Goal: Task Accomplishment & Management: Manage account settings

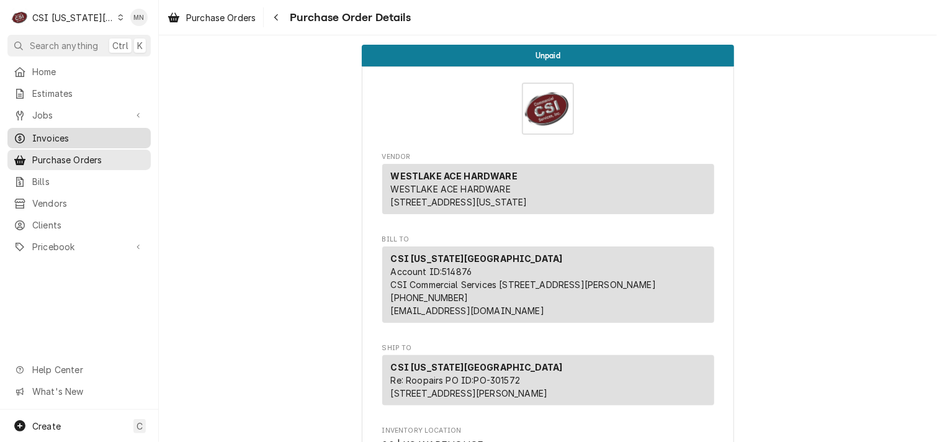
click at [55, 132] on span "Invoices" at bounding box center [88, 138] width 112 height 13
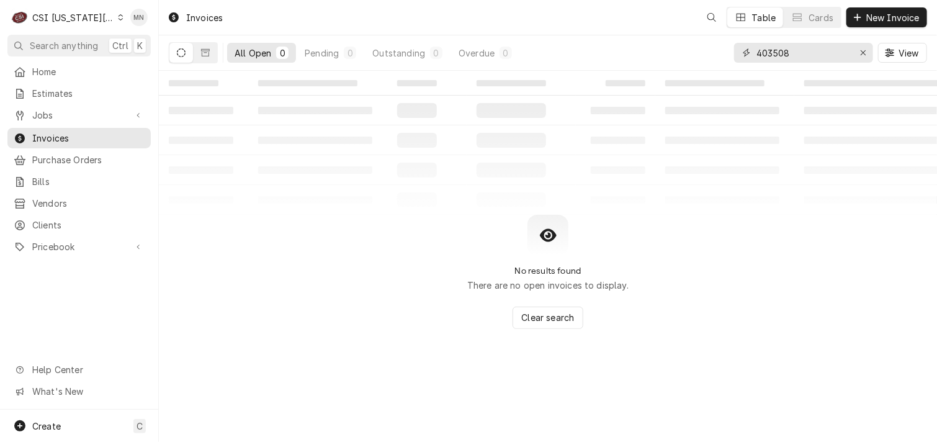
drag, startPoint x: 821, startPoint y: 45, endPoint x: 684, endPoint y: 69, distance: 139.1
click at [688, 68] on div "All Open 0 Pending 0 Outstanding 0 Overdue 0 403508 View" at bounding box center [548, 52] width 758 height 35
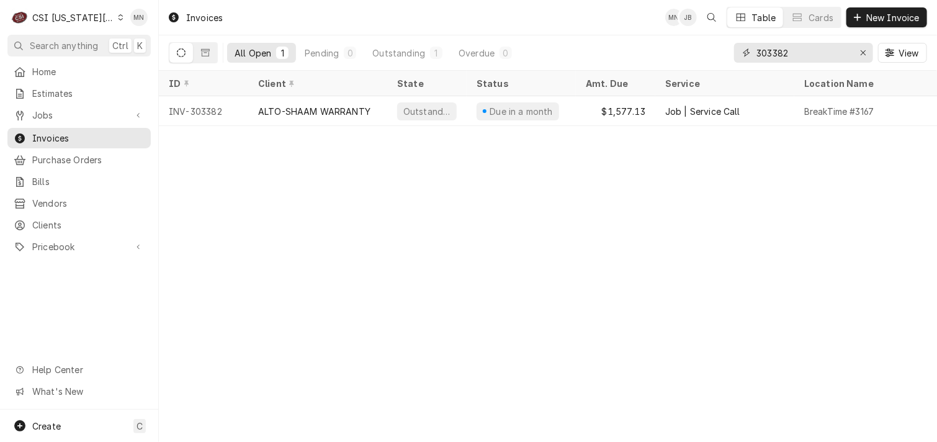
drag, startPoint x: 802, startPoint y: 49, endPoint x: 610, endPoint y: 53, distance: 191.7
click at [610, 53] on div "All Open 1 Pending 0 Outstanding 1 Overdue 0 303382 View" at bounding box center [548, 52] width 758 height 35
drag, startPoint x: 801, startPoint y: 53, endPoint x: 573, endPoint y: 76, distance: 229.4
click at [588, 74] on div "Invoices MN JB Table Cards New Invoice All Open 1 Pending 0 Outstanding 1 Overd…" at bounding box center [548, 221] width 778 height 442
drag, startPoint x: 792, startPoint y: 54, endPoint x: 648, endPoint y: 69, distance: 144.7
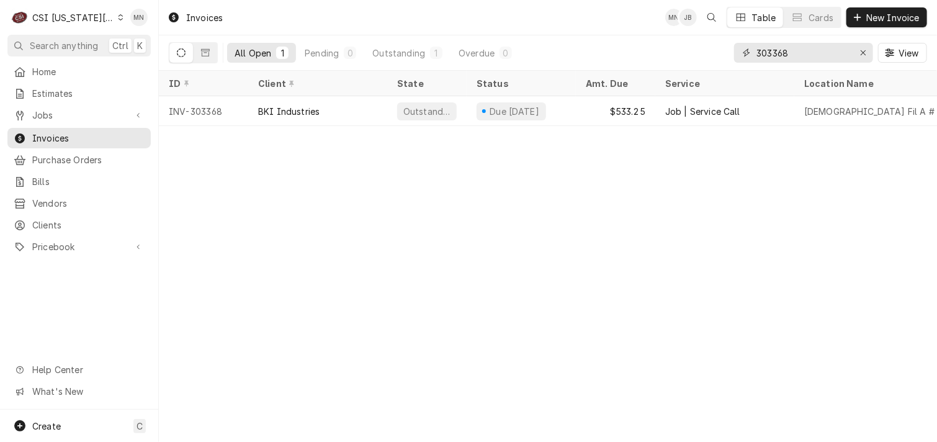
click at [648, 69] on div "All Open 1 Pending 0 Outstanding 1 Overdue 0 303368 View" at bounding box center [548, 52] width 758 height 35
type input "303388"
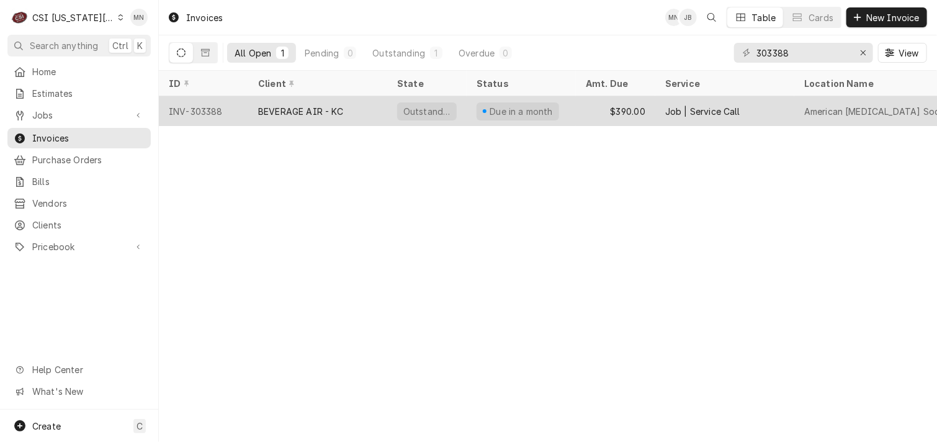
click at [336, 109] on div "BEVERAGE AIR - KC" at bounding box center [301, 111] width 86 height 13
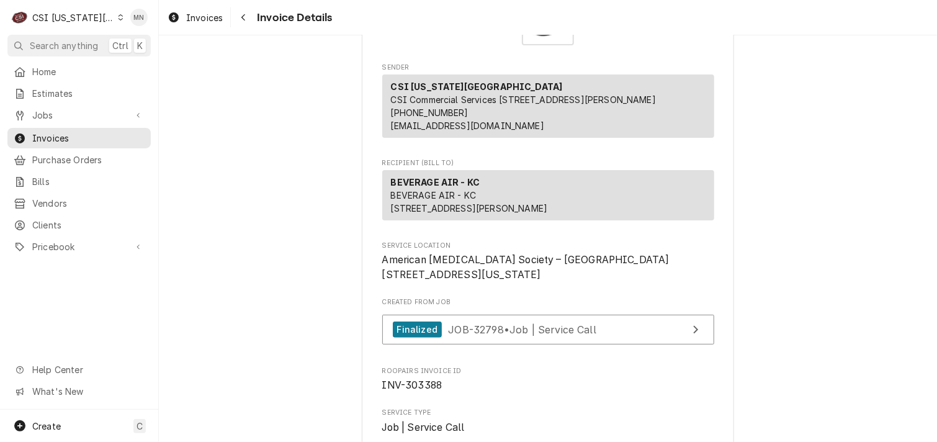
scroll to position [186, 0]
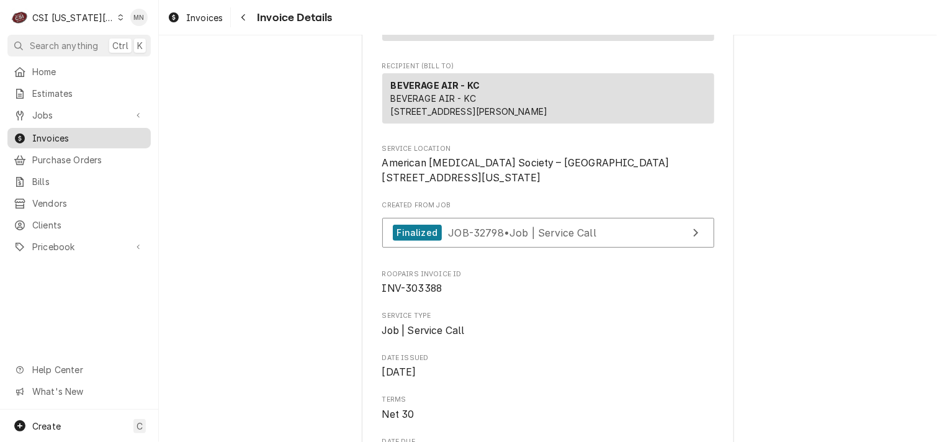
click at [57, 133] on span "Invoices" at bounding box center [88, 138] width 112 height 13
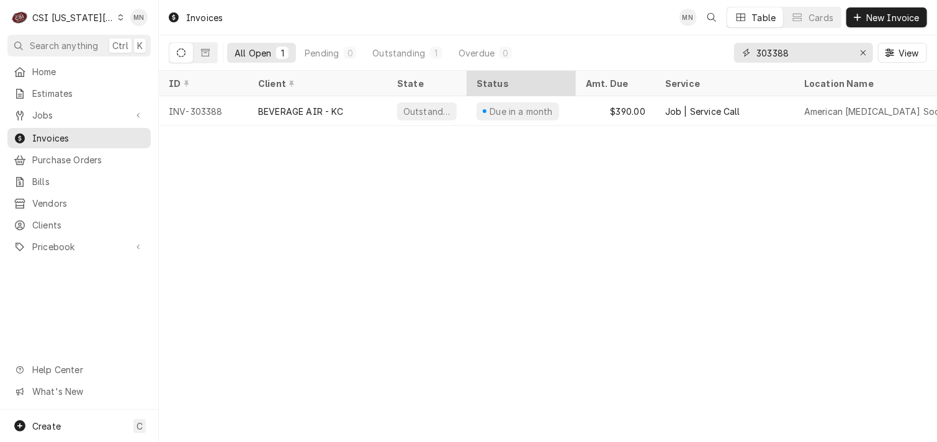
drag, startPoint x: 805, startPoint y: 55, endPoint x: 498, endPoint y: 77, distance: 307.9
click at [498, 77] on div "Invoices MN Table Cards New Invoice All Open 1 Pending 0 Outstanding 1 Overdue …" at bounding box center [548, 221] width 778 height 442
type input "303355"
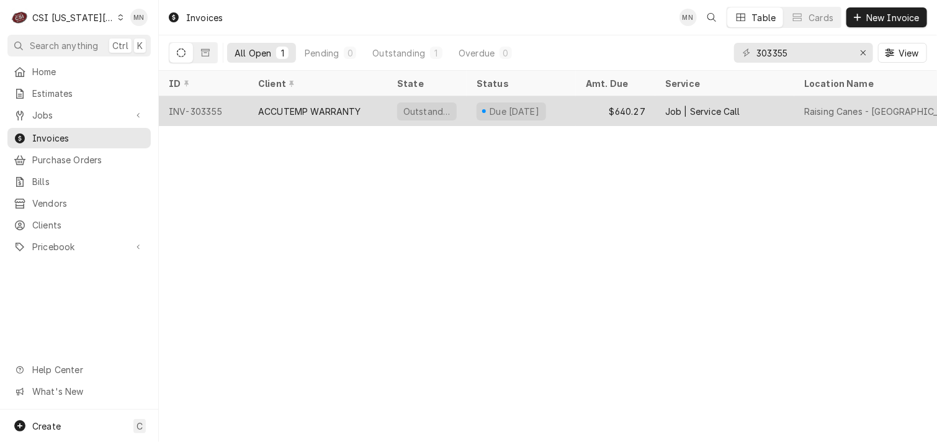
click at [273, 106] on div "ACCUTEMP WARRANTY" at bounding box center [309, 111] width 103 height 13
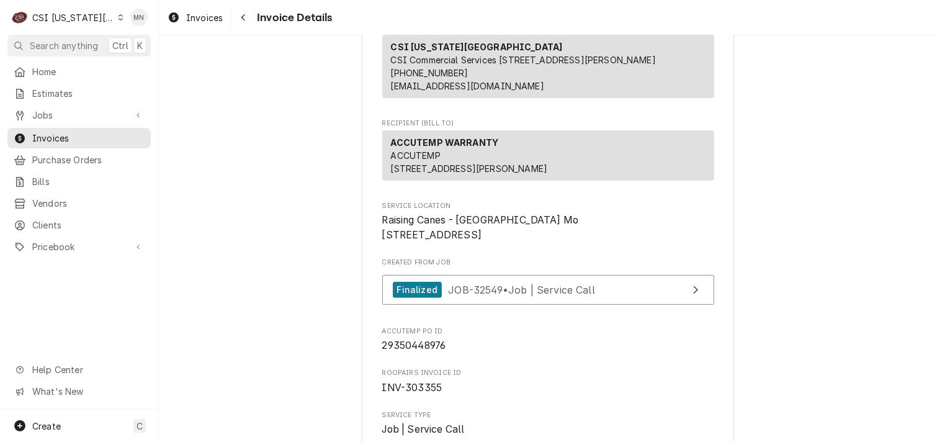
scroll to position [248, 0]
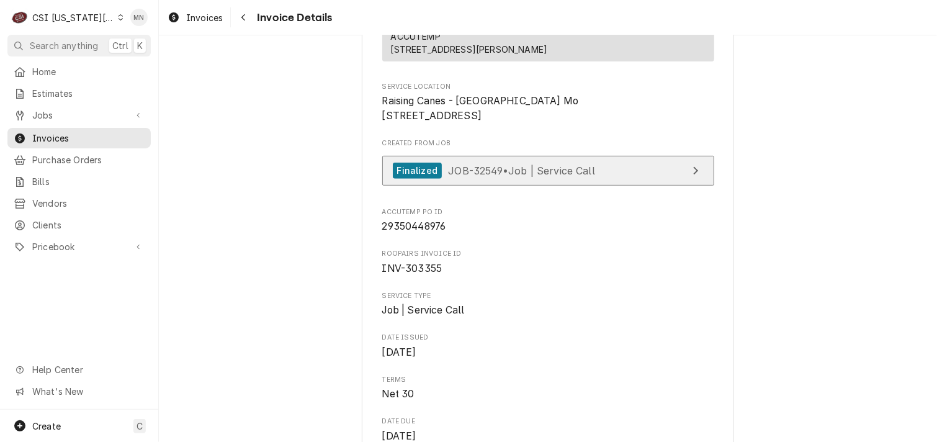
click at [538, 176] on span "JOB-32549 • Job | Service Call" at bounding box center [521, 170] width 147 height 12
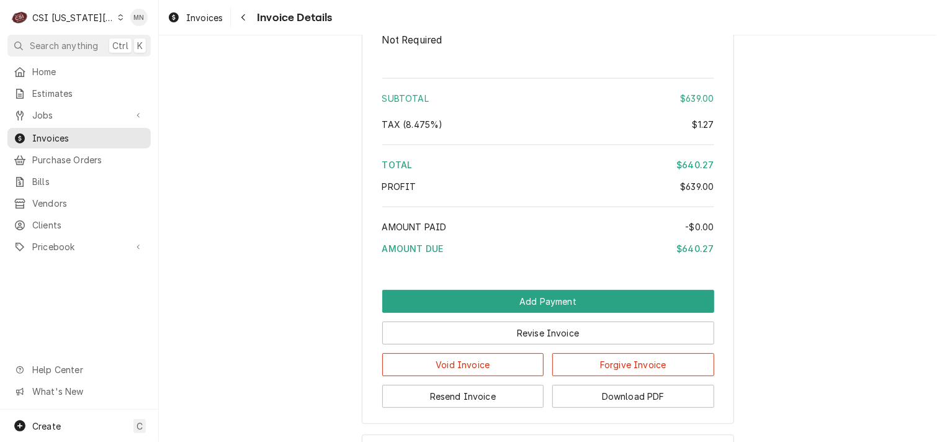
scroll to position [2511, 0]
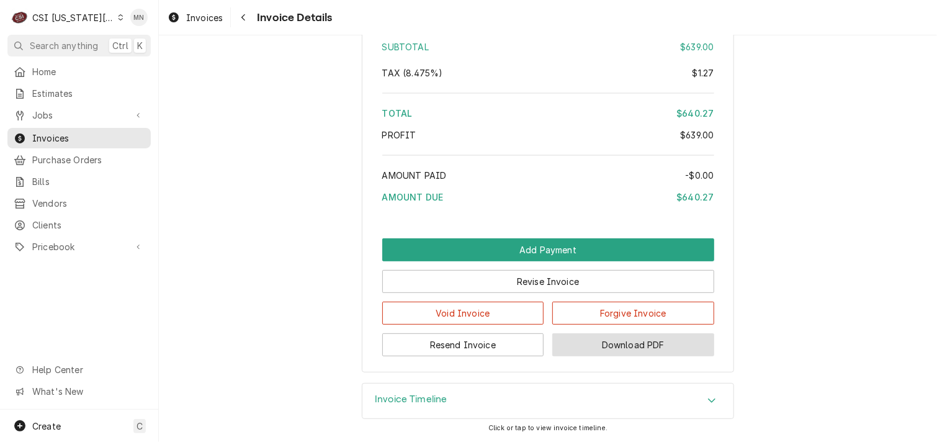
click at [658, 344] on button "Download PDF" at bounding box center [633, 344] width 162 height 23
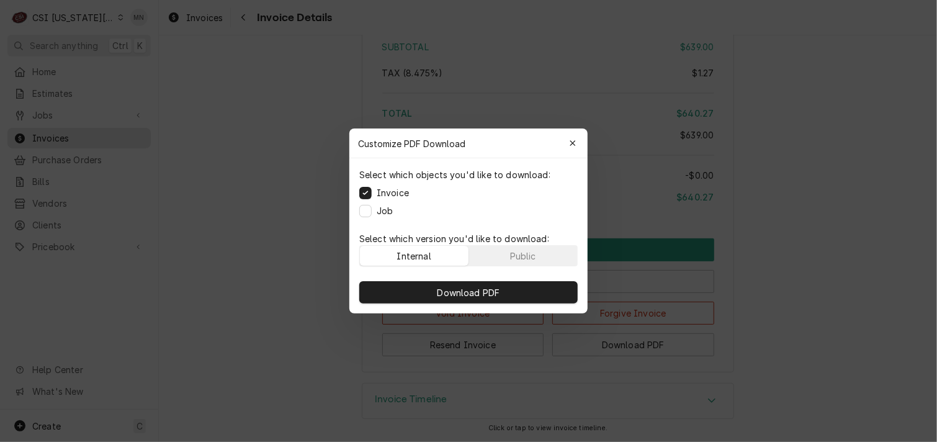
click at [483, 305] on div "Download PDF" at bounding box center [468, 292] width 238 height 42
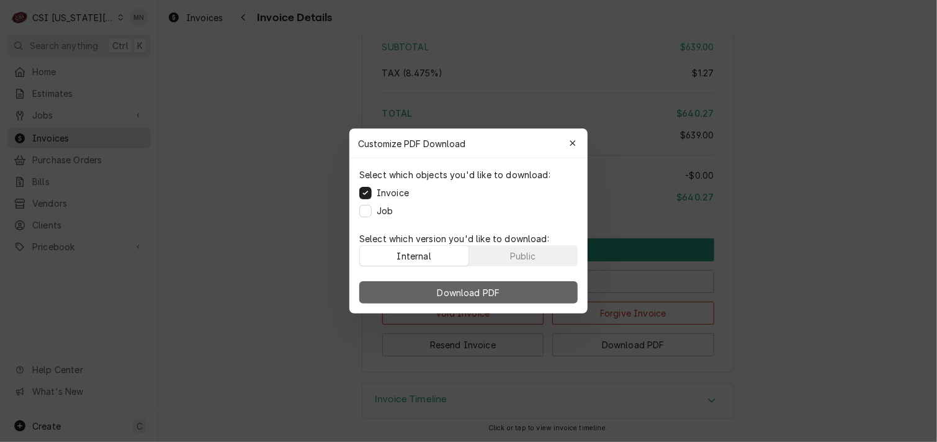
click at [482, 283] on button "Download PDF" at bounding box center [468, 292] width 218 height 22
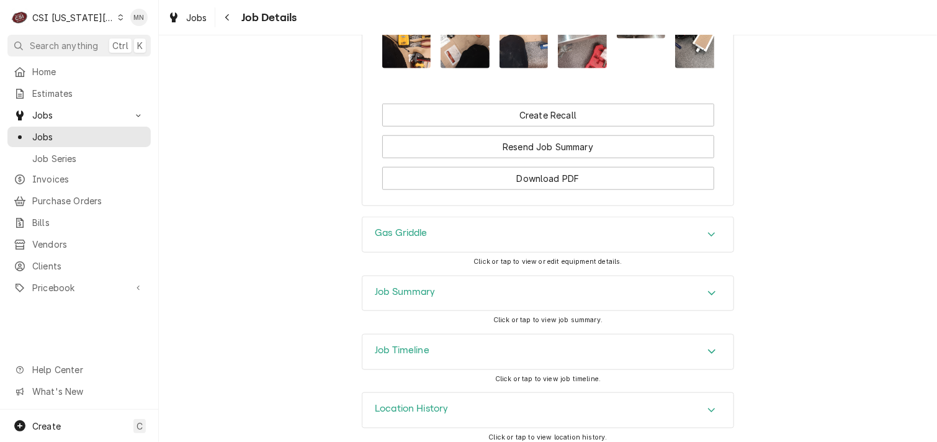
scroll to position [2889, 0]
click at [546, 279] on div "Job Summary" at bounding box center [547, 292] width 371 height 35
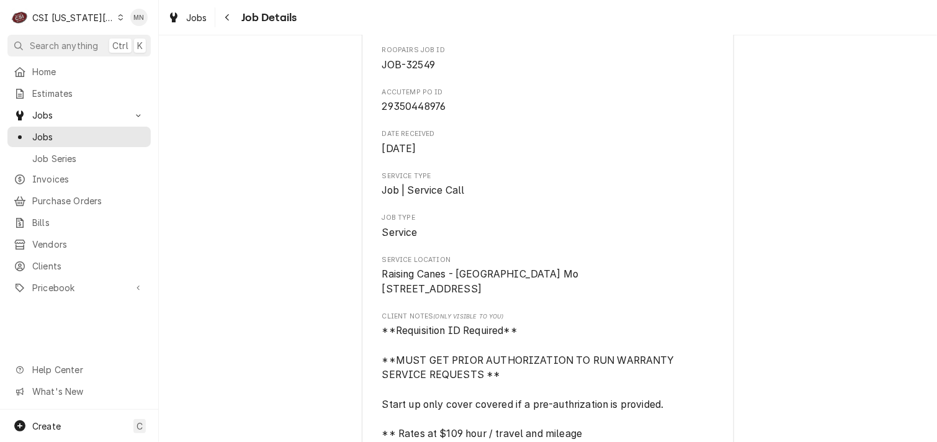
scroll to position [124, 0]
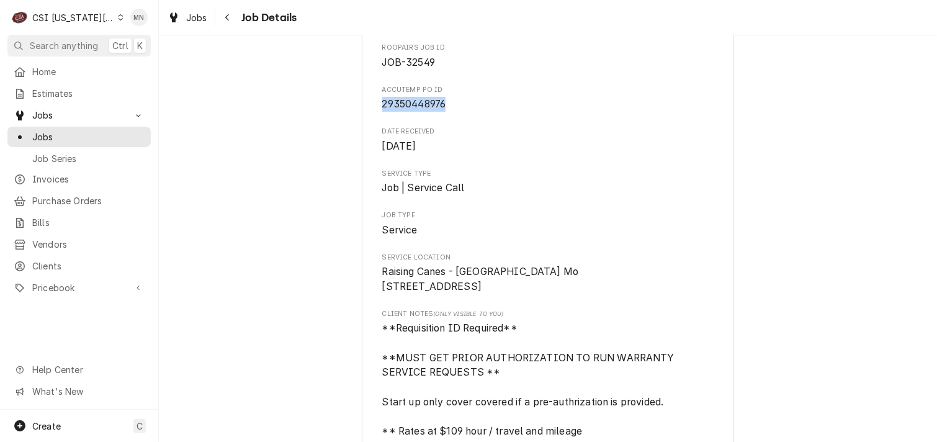
drag, startPoint x: 445, startPoint y: 104, endPoint x: 375, endPoint y: 107, distance: 70.2
drag, startPoint x: 375, startPoint y: 107, endPoint x: 382, endPoint y: 106, distance: 6.9
copy span "29350448976"
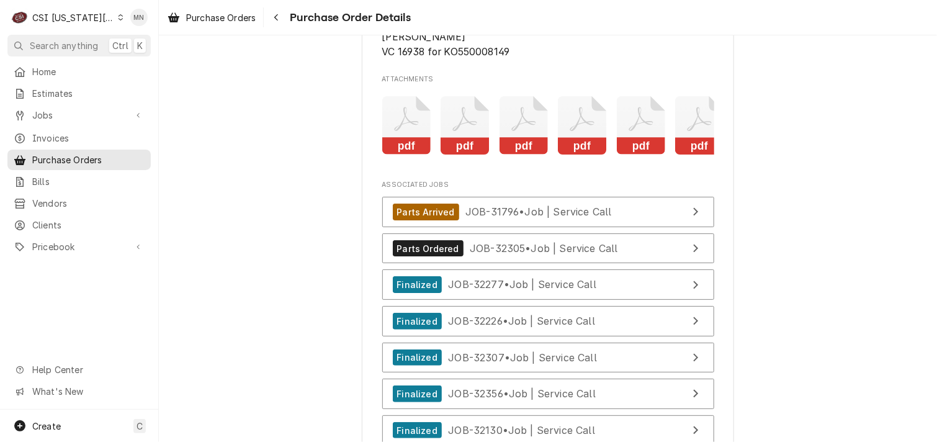
scroll to position [0, 136]
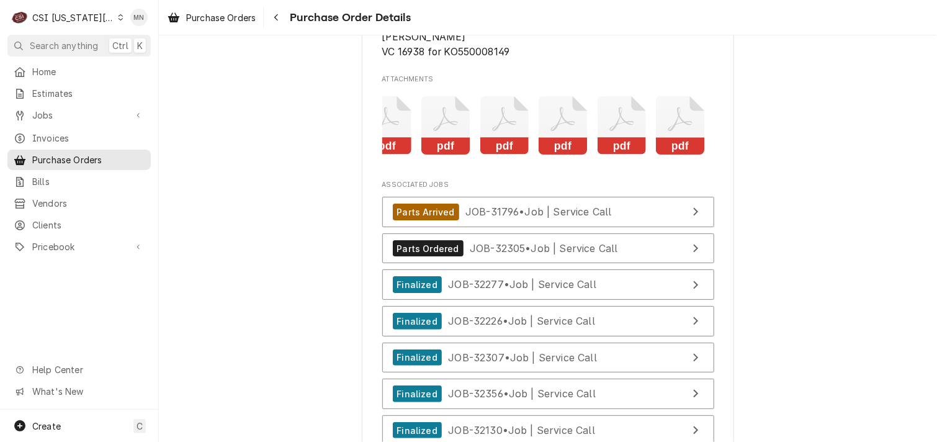
click at [682, 155] on rect "Attachments" at bounding box center [680, 146] width 49 height 17
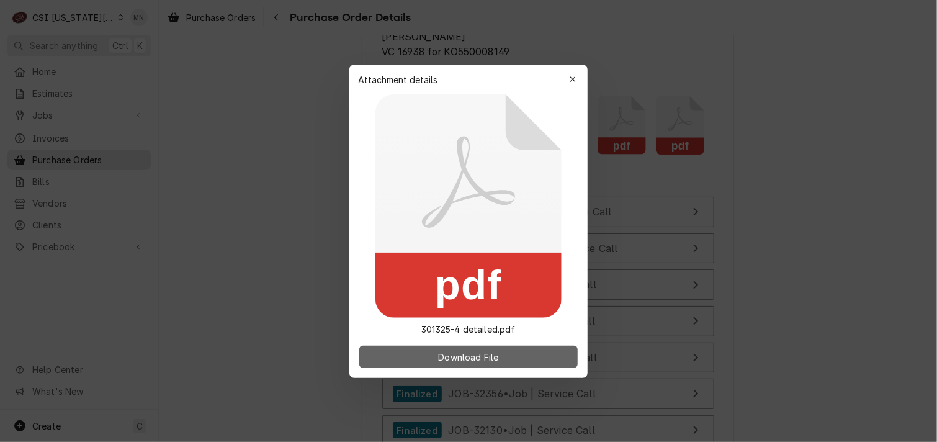
click at [466, 353] on span "Download File" at bounding box center [467, 356] width 65 height 13
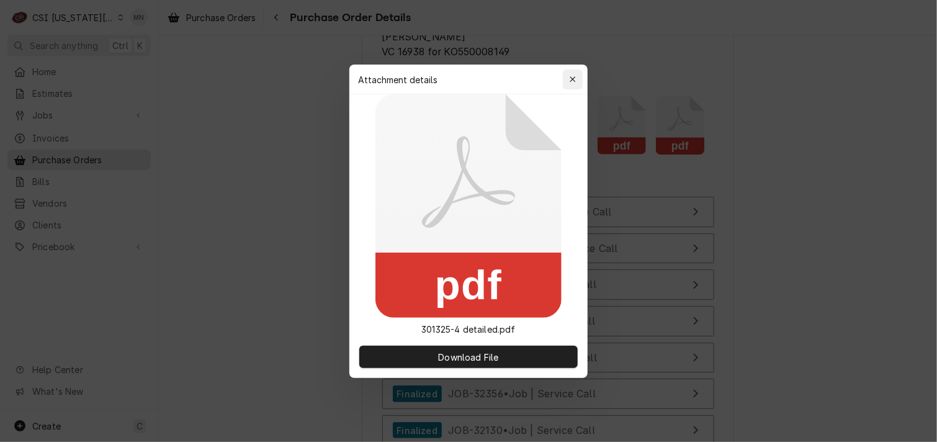
click at [571, 79] on icon "button" at bounding box center [572, 79] width 7 height 9
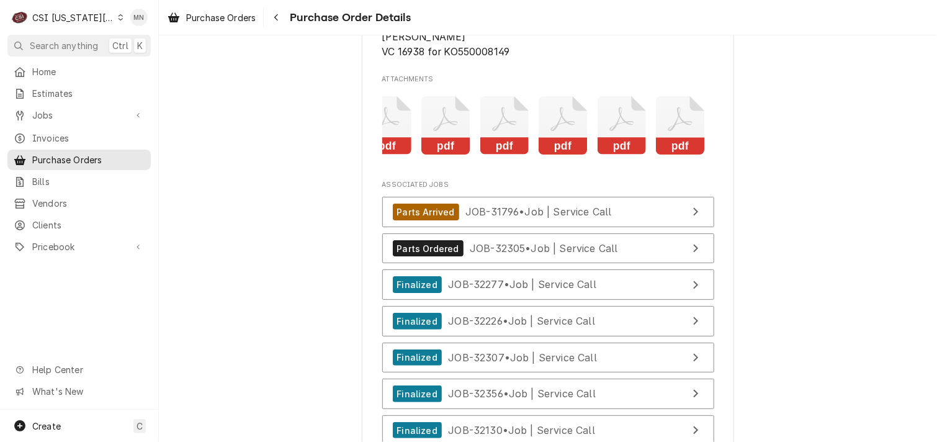
click at [624, 155] on icon "Attachments" at bounding box center [621, 125] width 49 height 59
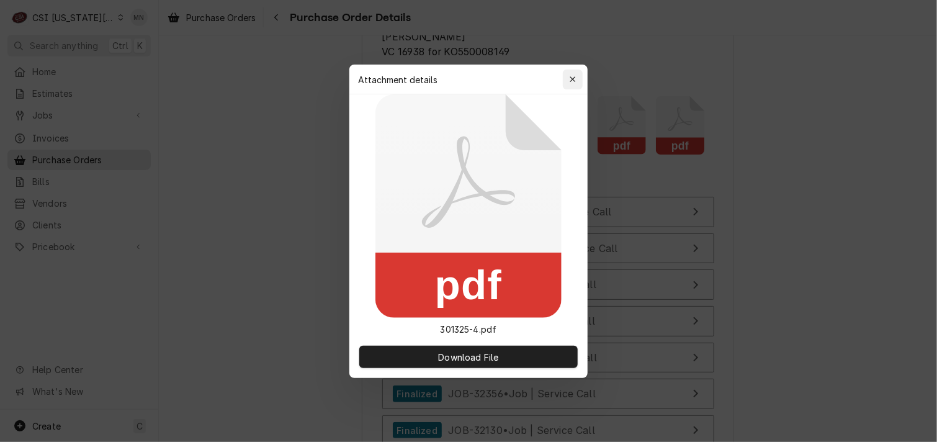
click at [578, 74] on div "button" at bounding box center [572, 79] width 12 height 12
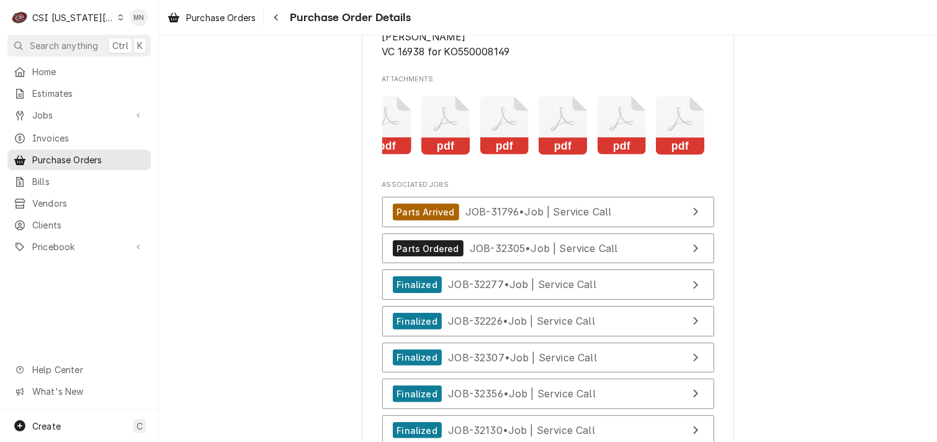
click at [561, 154] on icon "Attachments" at bounding box center [562, 125] width 49 height 59
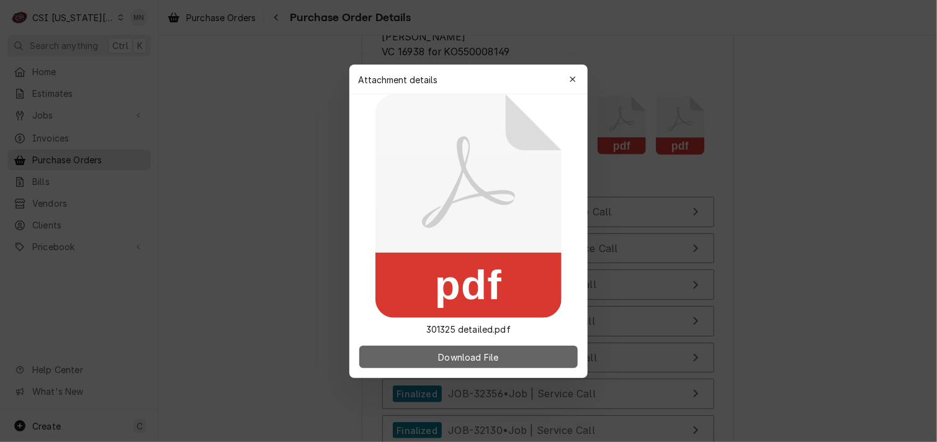
click at [458, 362] on span "Download File" at bounding box center [467, 356] width 65 height 13
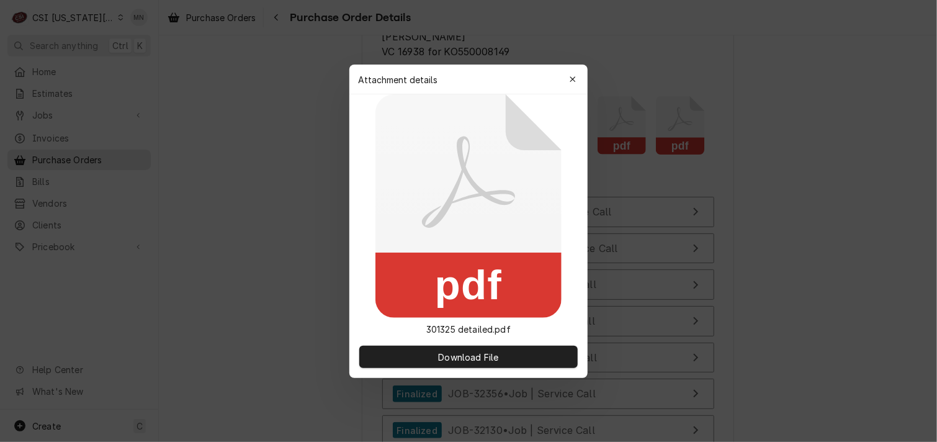
click at [569, 68] on div "Attachment details Close" at bounding box center [468, 80] width 238 height 30
click at [571, 75] on icon "button" at bounding box center [572, 79] width 7 height 9
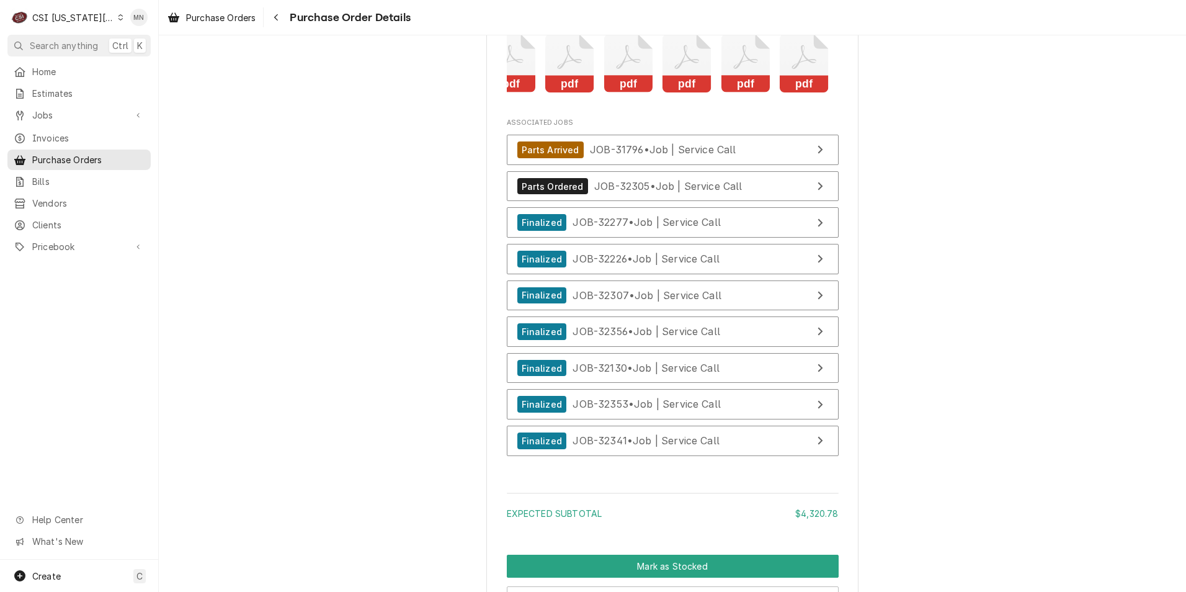
scroll to position [4839, 0]
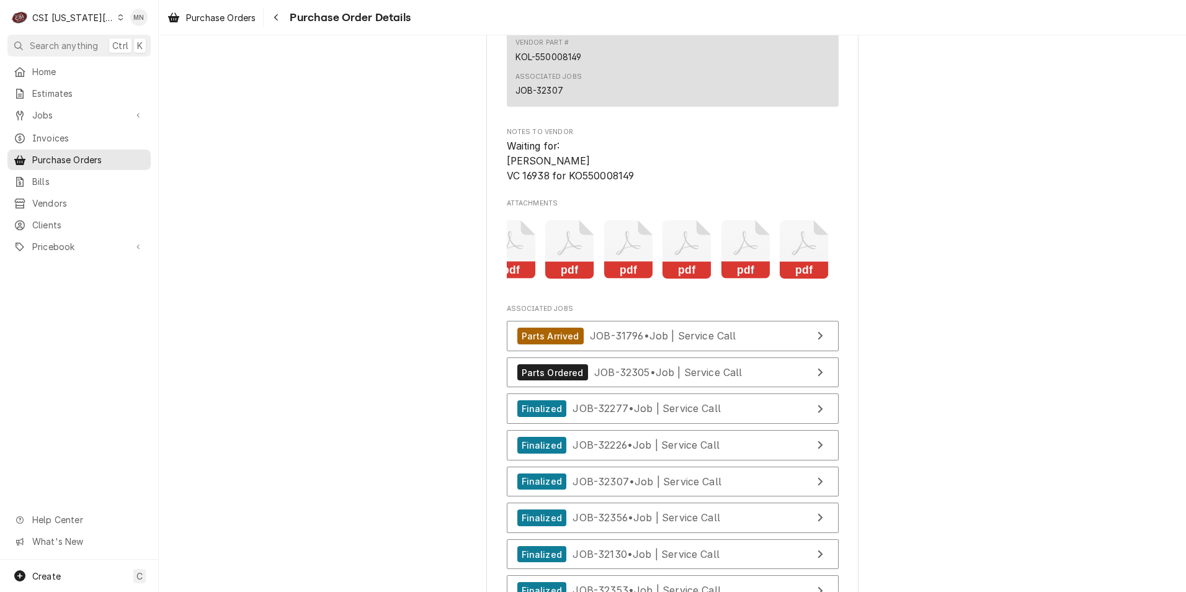
click at [788, 279] on rect "Attachments" at bounding box center [804, 270] width 49 height 17
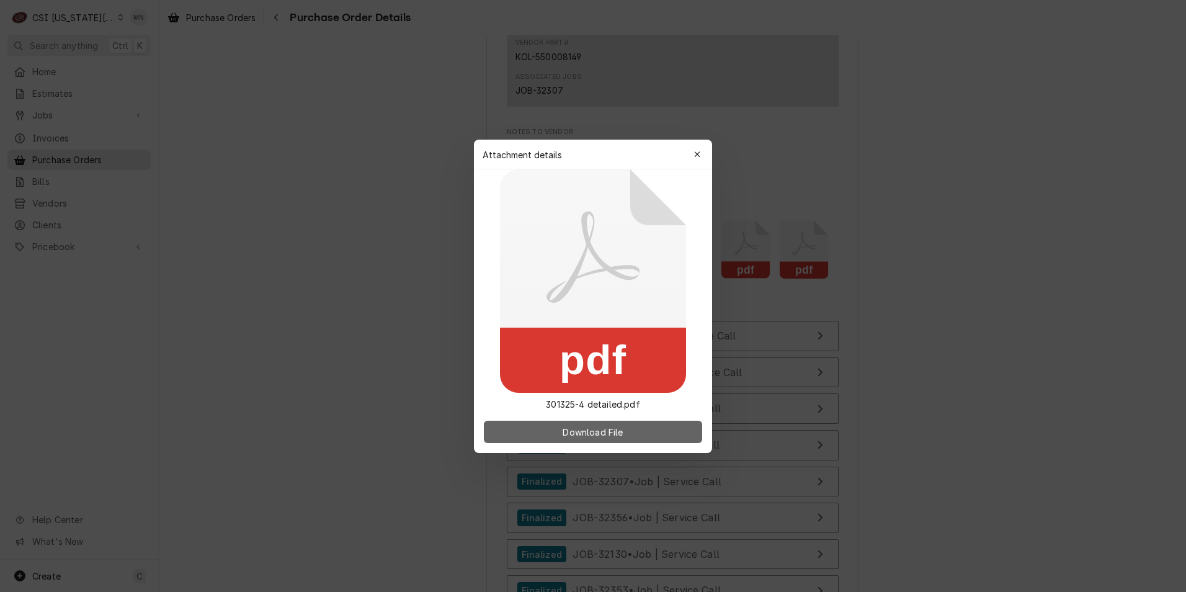
click at [613, 428] on span "Download File" at bounding box center [592, 431] width 65 height 13
click at [694, 150] on div "button" at bounding box center [697, 154] width 12 height 12
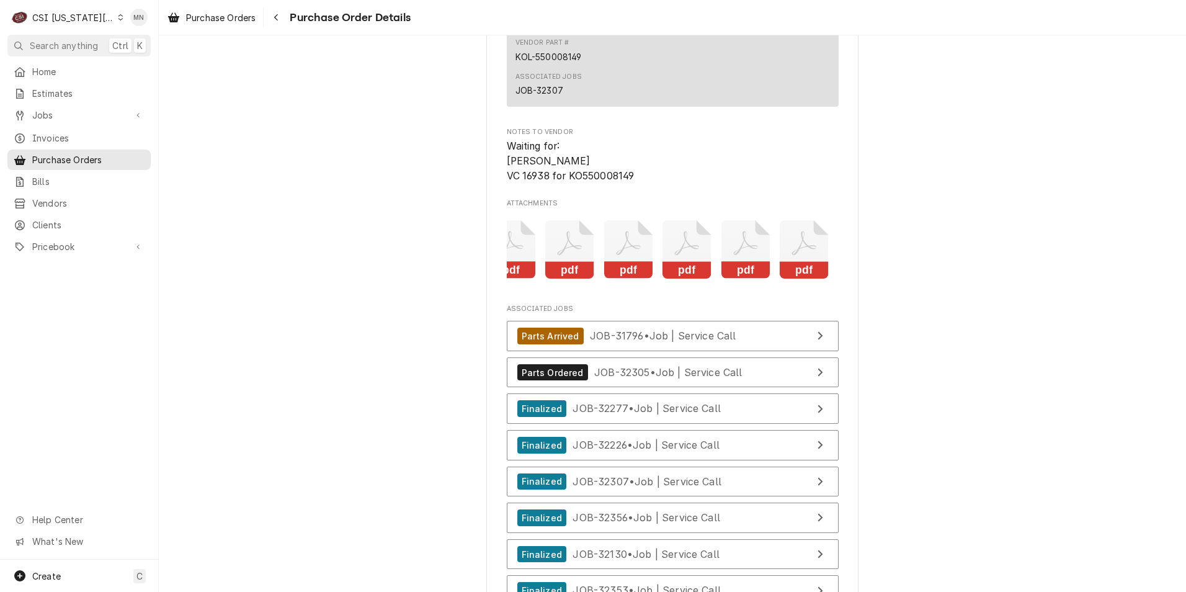
click at [725, 279] on rect "Attachments" at bounding box center [745, 270] width 49 height 17
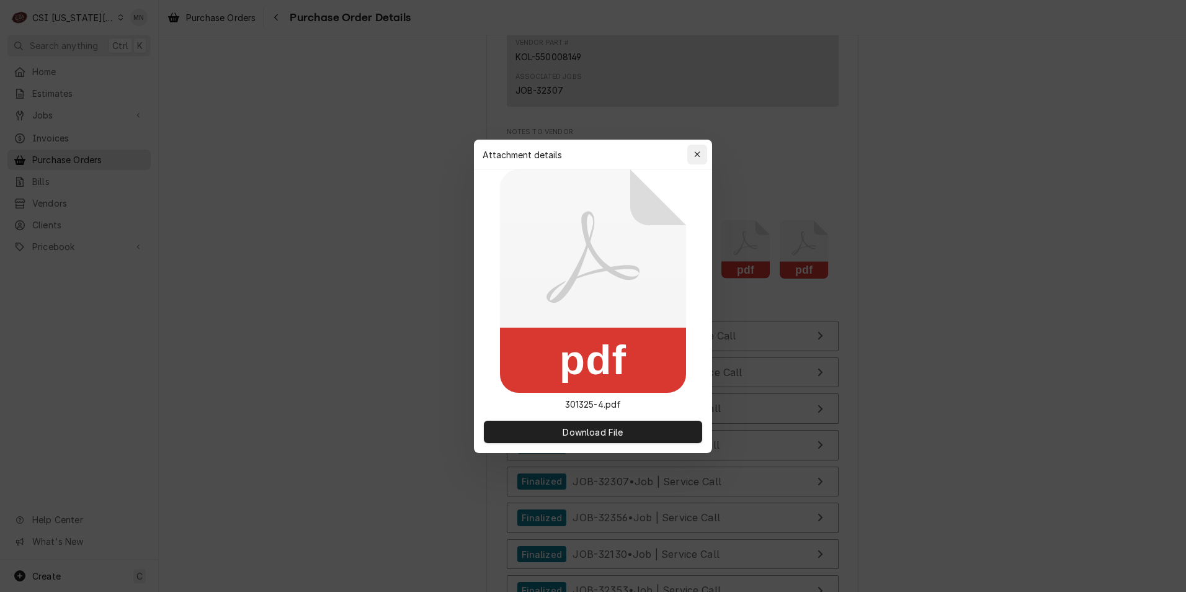
click at [694, 152] on icon "button" at bounding box center [697, 154] width 7 height 9
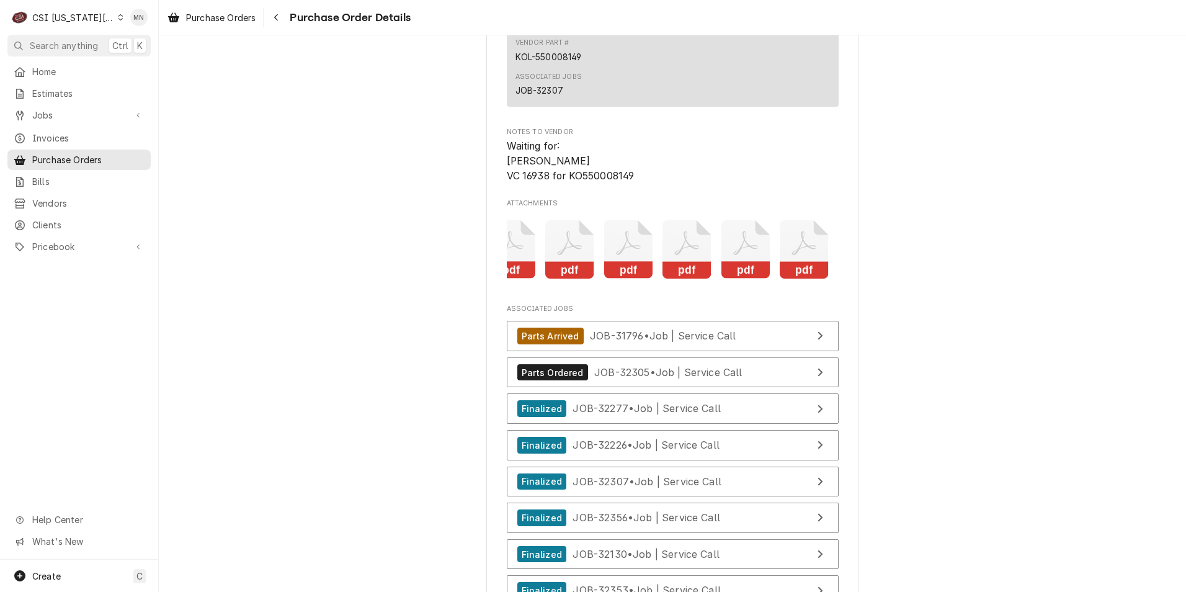
click at [684, 279] on icon "Attachments" at bounding box center [687, 249] width 49 height 59
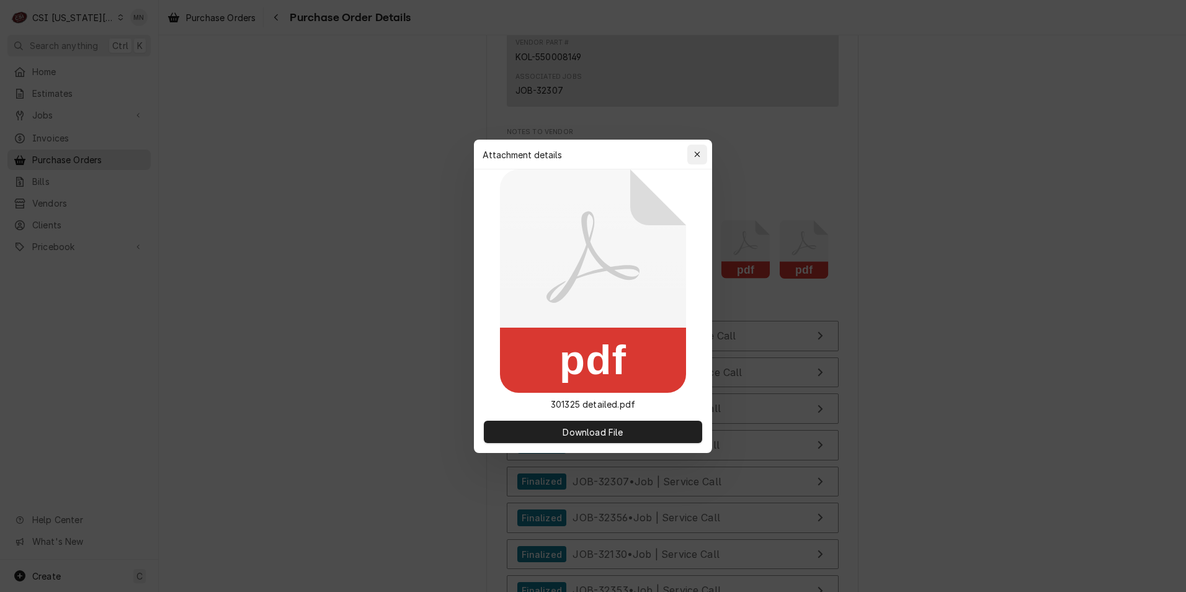
click at [700, 150] on icon "button" at bounding box center [697, 154] width 7 height 9
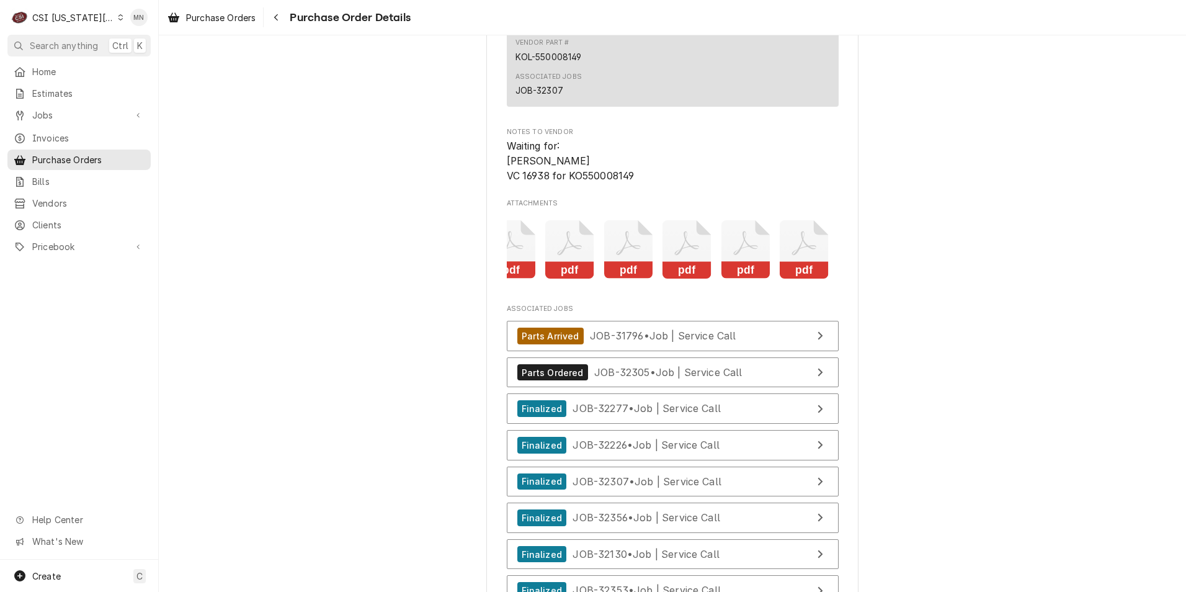
click at [615, 279] on icon "Attachments" at bounding box center [628, 249] width 49 height 59
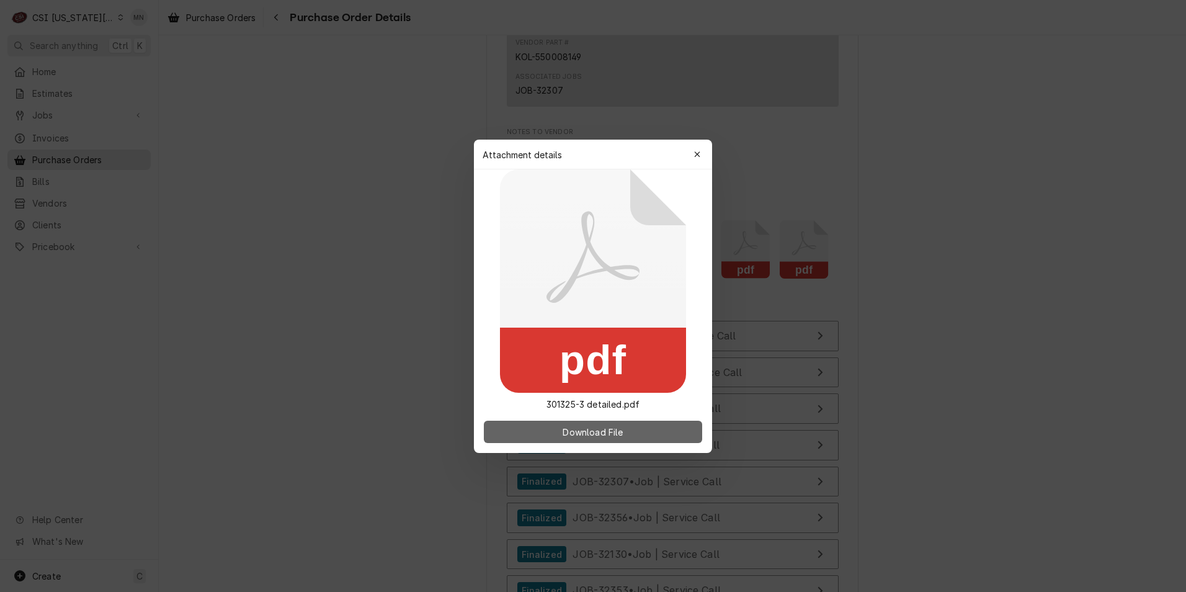
click at [602, 435] on span "Download File" at bounding box center [592, 431] width 65 height 13
drag, startPoint x: 703, startPoint y: 153, endPoint x: 691, endPoint y: 160, distance: 13.9
click at [703, 153] on div "button" at bounding box center [697, 154] width 12 height 12
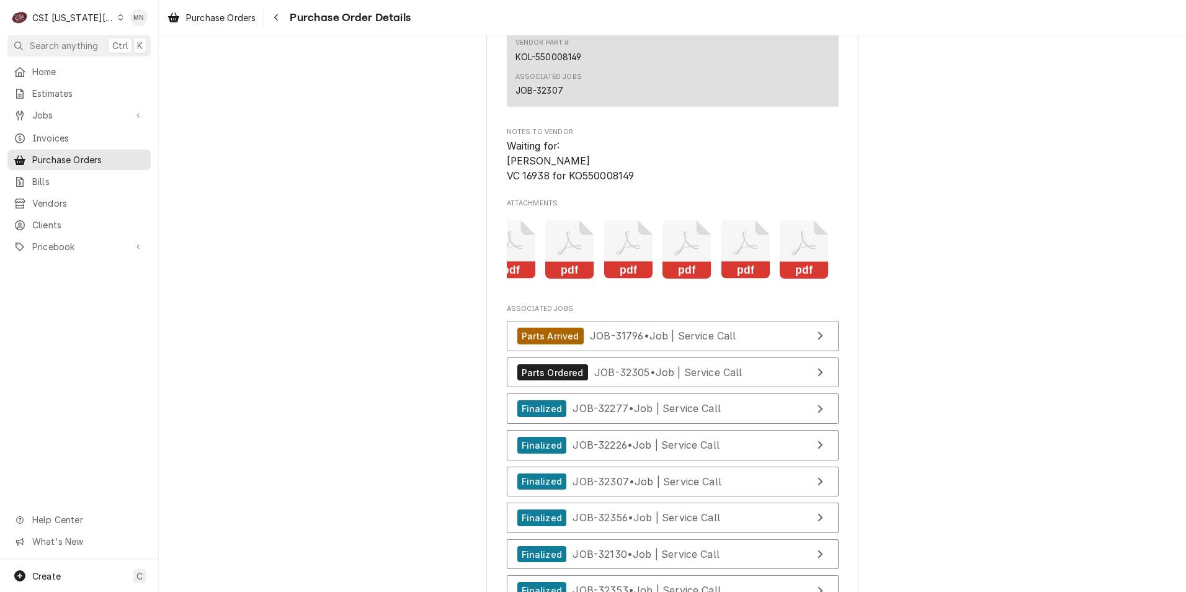
click at [551, 279] on icon "Attachments" at bounding box center [569, 249] width 49 height 59
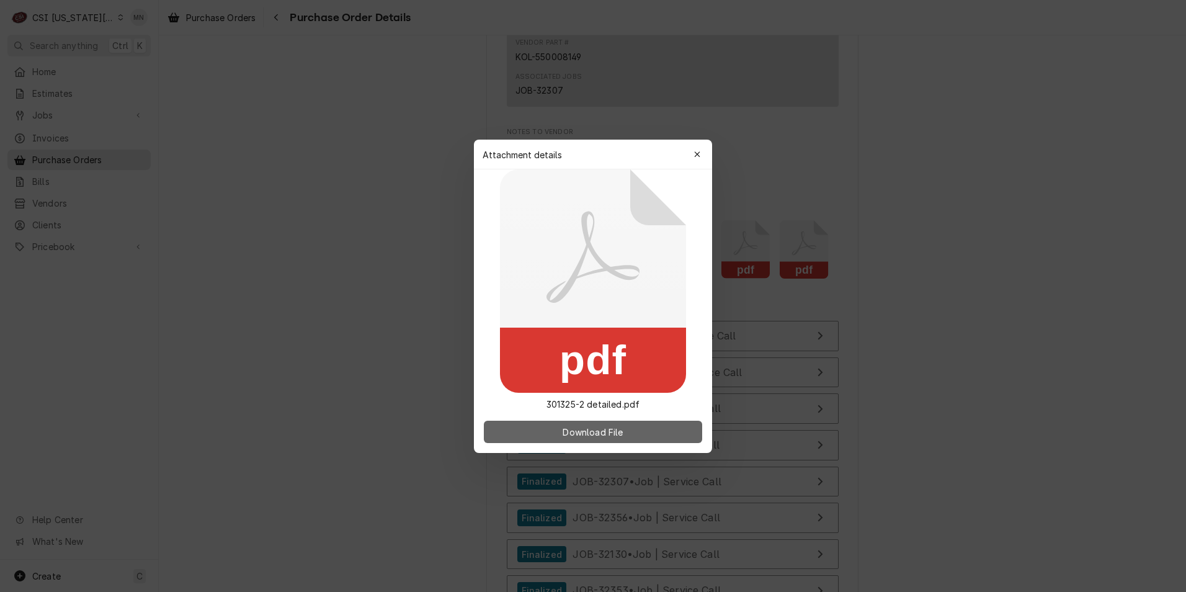
click at [561, 435] on span "Download File" at bounding box center [592, 431] width 65 height 13
click at [932, 339] on div at bounding box center [593, 296] width 1186 height 592
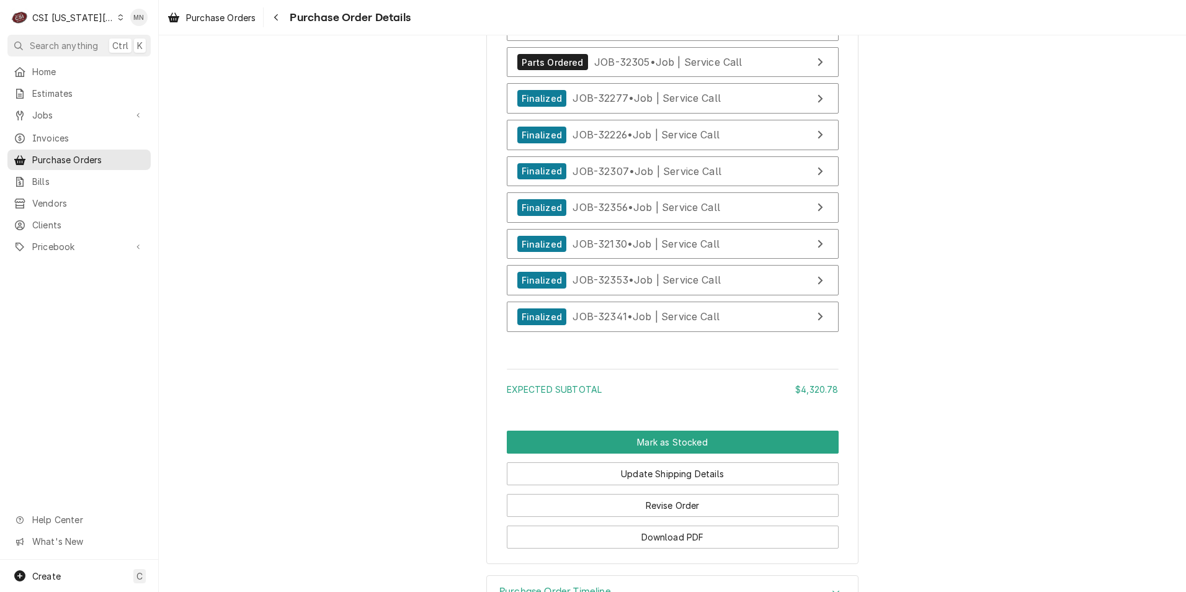
scroll to position [5239, 0]
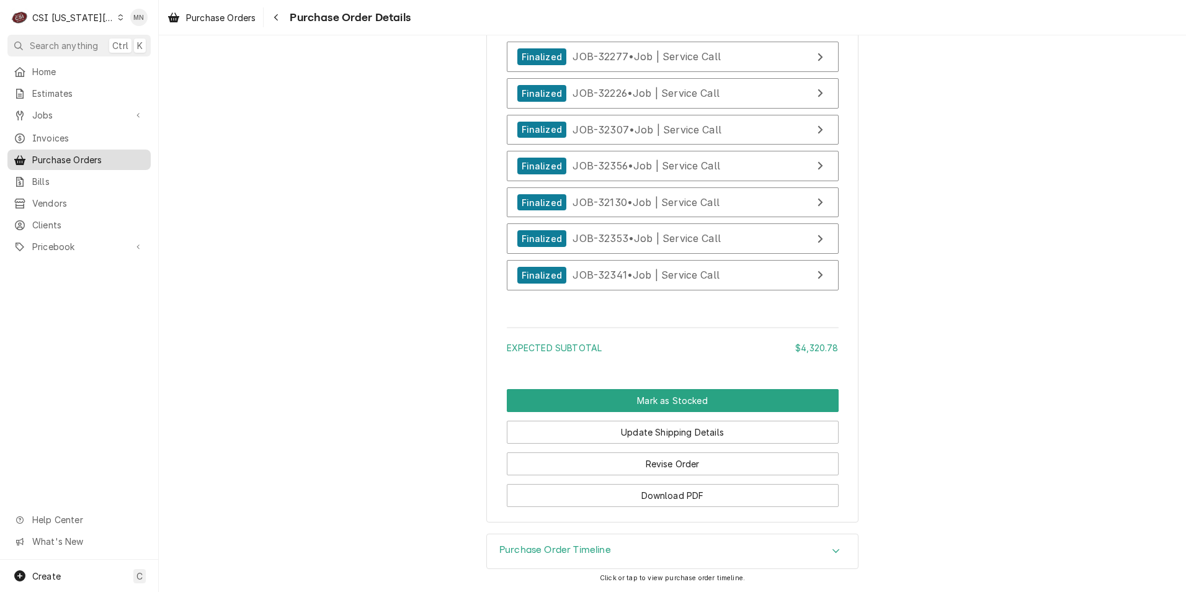
click at [92, 153] on span "Purchase Orders" at bounding box center [88, 159] width 112 height 13
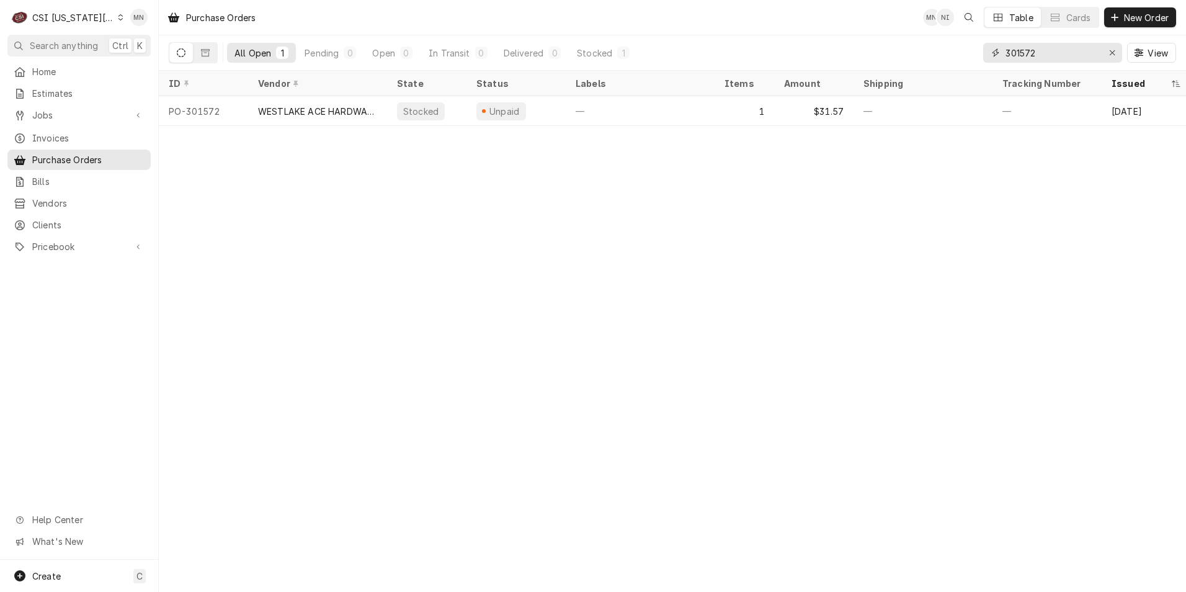
drag, startPoint x: 926, startPoint y: 49, endPoint x: 834, endPoint y: 55, distance: 92.6
click at [804, 52] on div "All Open 1 Pending 0 Open 0 In Transit 0 Delivered 0 Stocked 1 301572 View" at bounding box center [672, 52] width 1007 height 35
type input "16757"
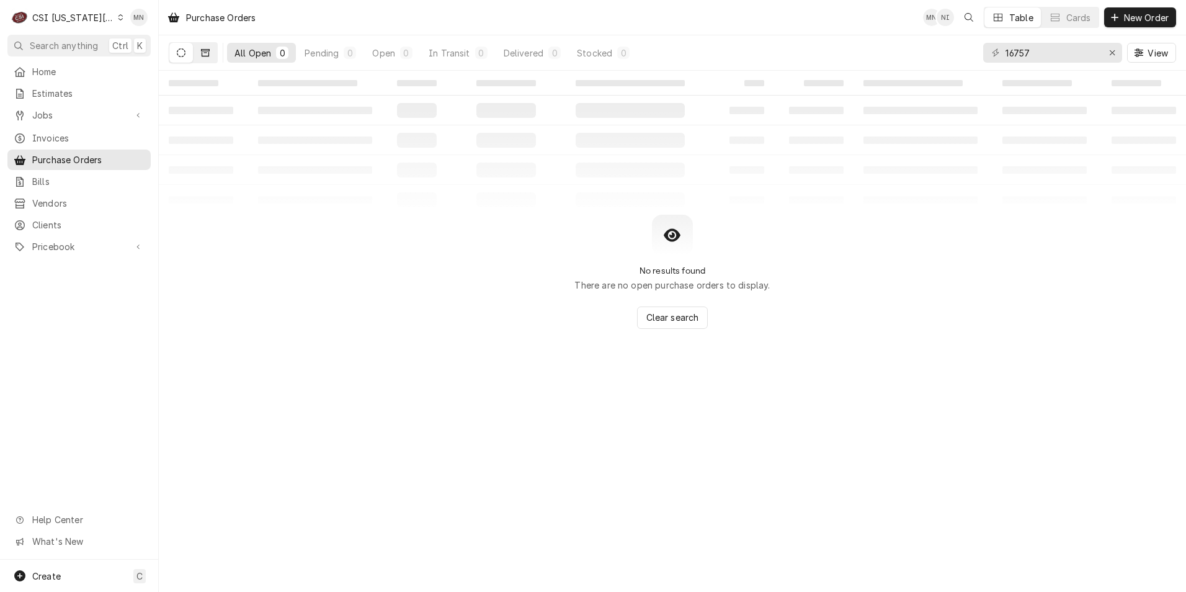
click at [209, 52] on icon "Dynamic Content Wrapper" at bounding box center [205, 52] width 9 height 7
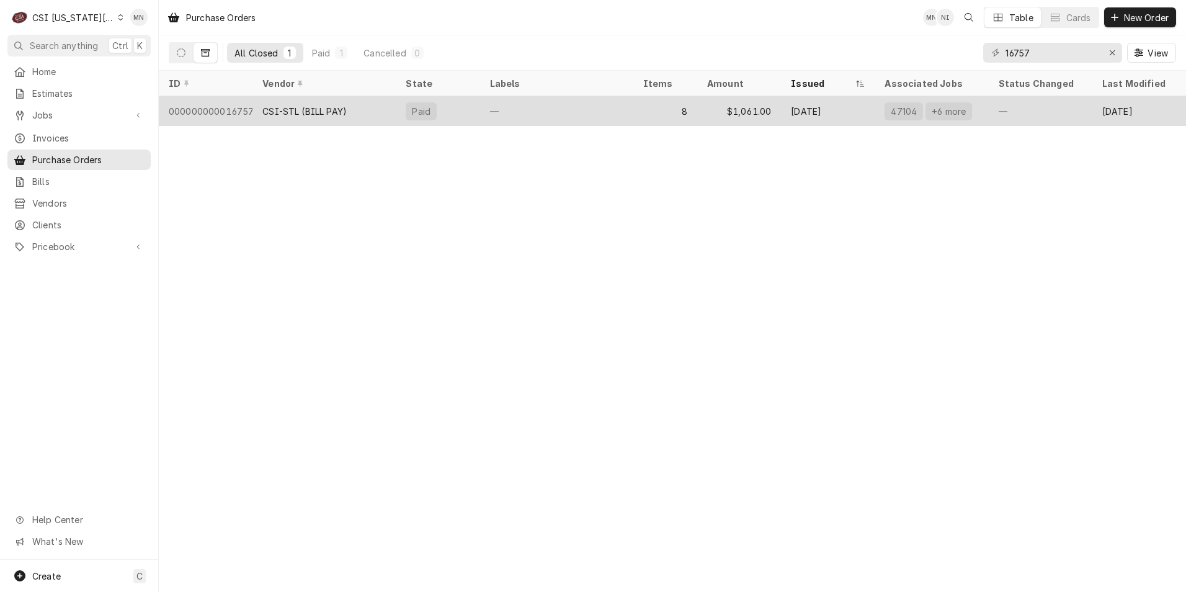
click at [221, 110] on div "000000000016757" at bounding box center [206, 111] width 94 height 30
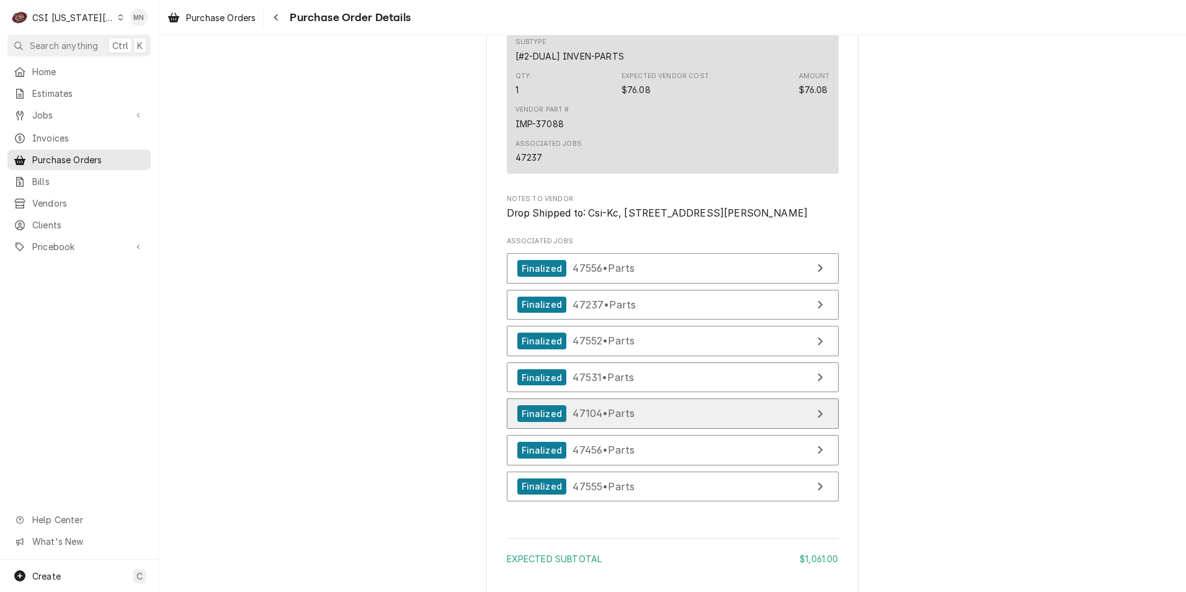
scroll to position [2419, 0]
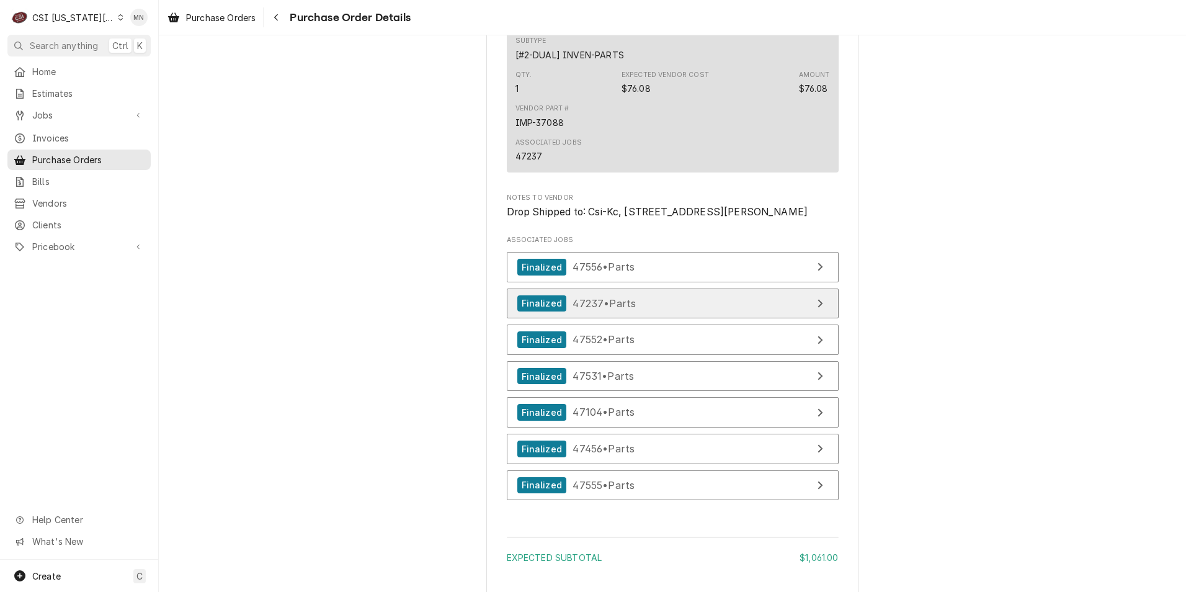
click at [687, 319] on link "Finalized 47237 • Parts" at bounding box center [673, 303] width 332 height 30
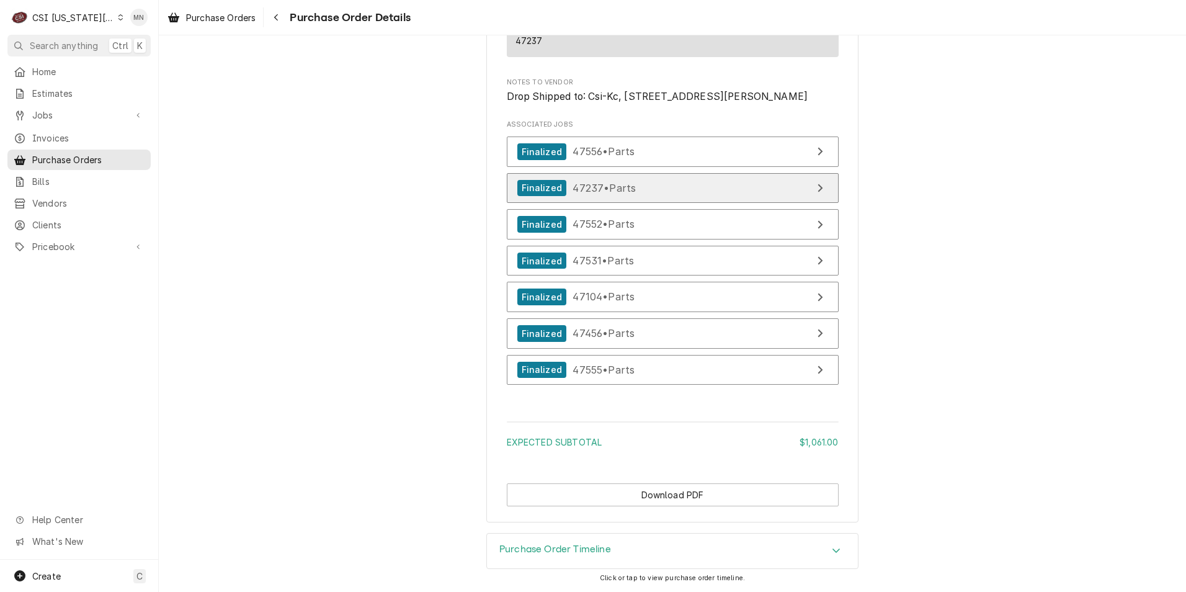
scroll to position [2561, 0]
click at [789, 563] on div "Purchase Order Timeline" at bounding box center [672, 550] width 371 height 35
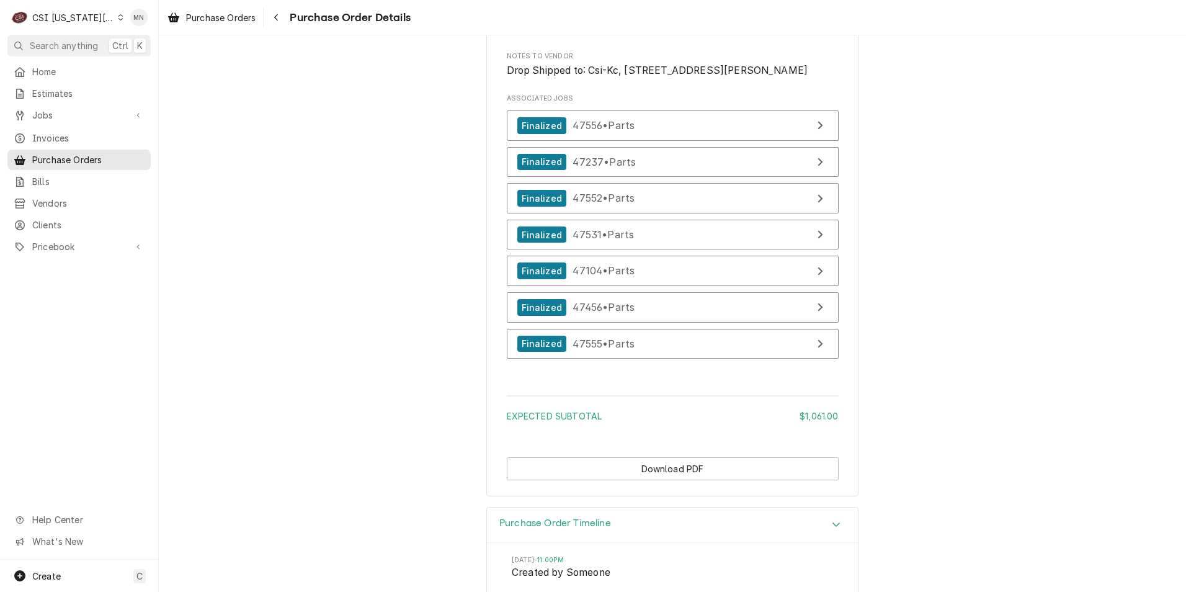
scroll to position [2676, 0]
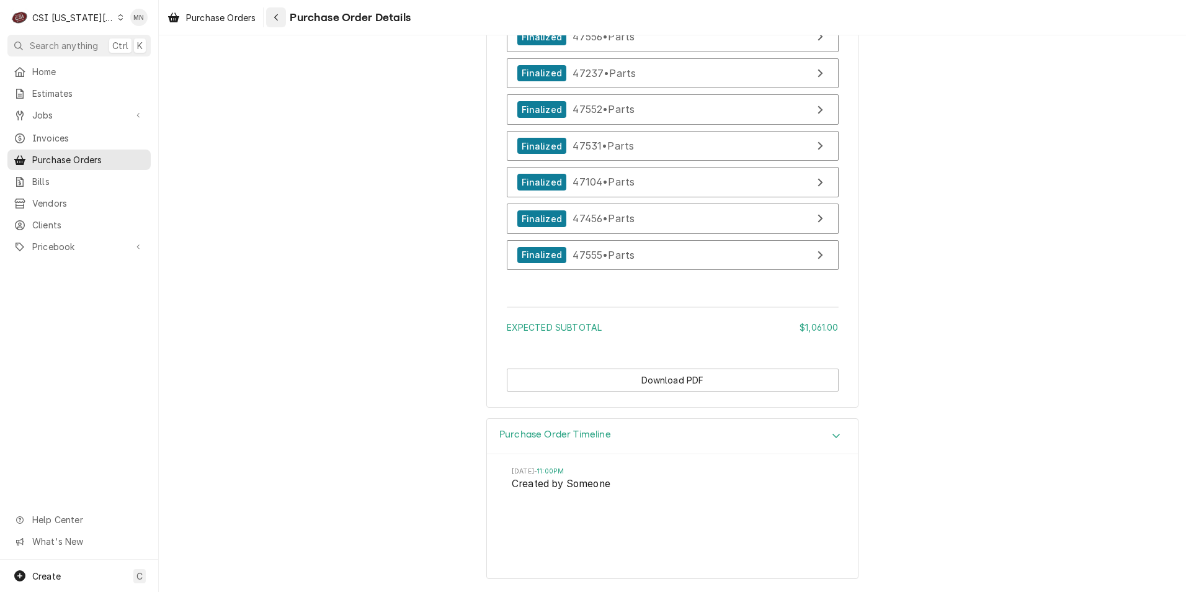
click at [280, 26] on button "Navigate back" at bounding box center [276, 17] width 20 height 20
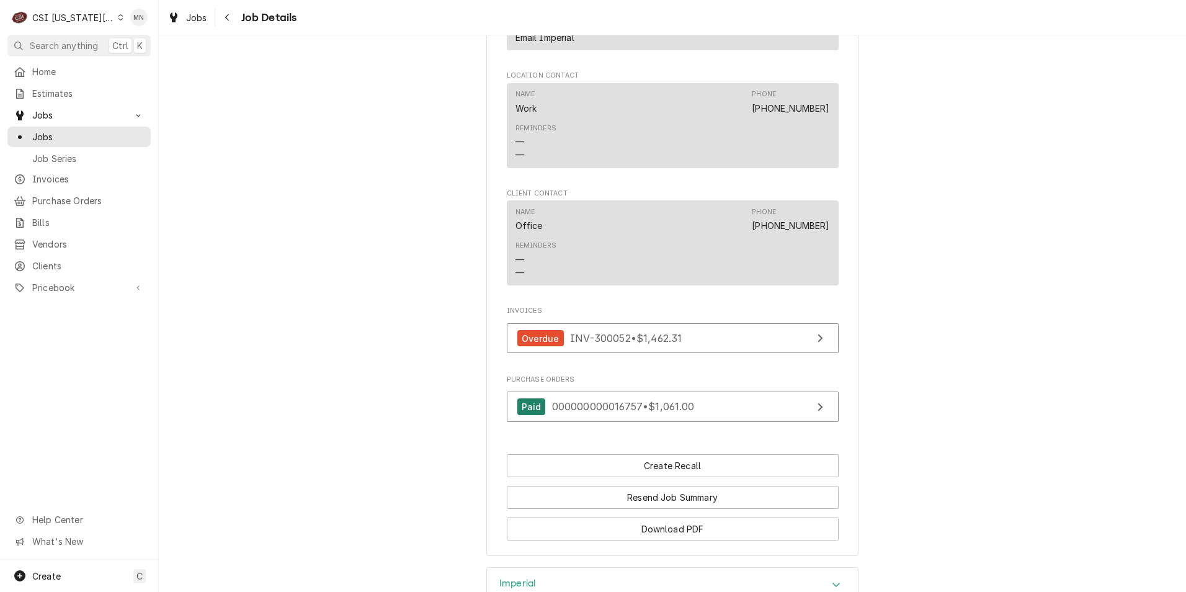
scroll to position [3040, 0]
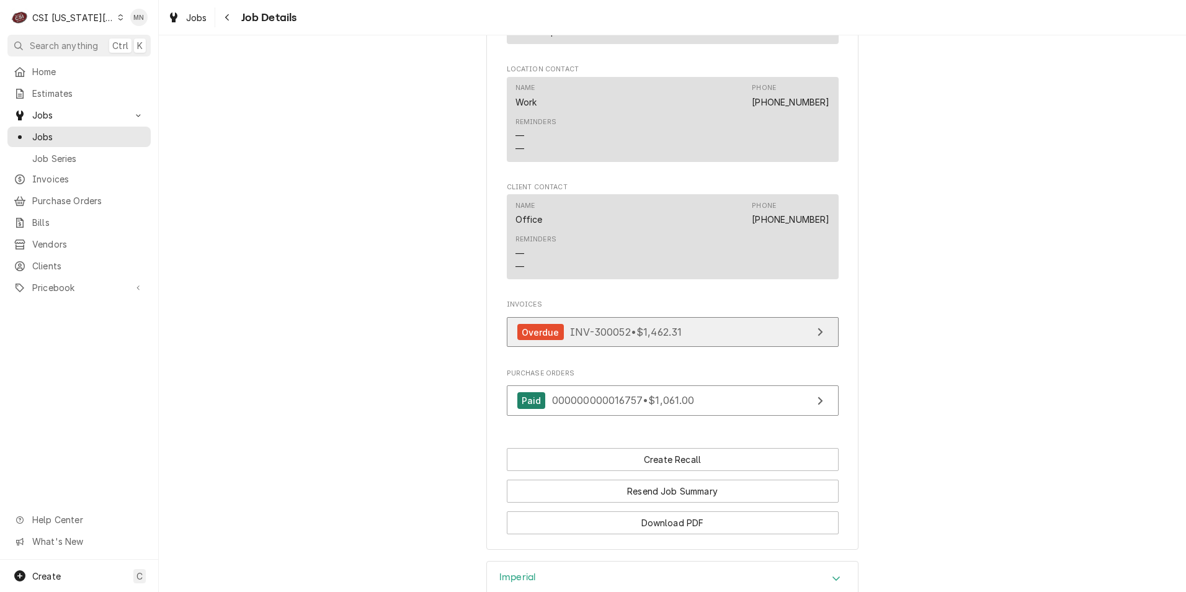
click at [663, 338] on span "INV-300052 • $1,462.31" at bounding box center [626, 332] width 112 height 12
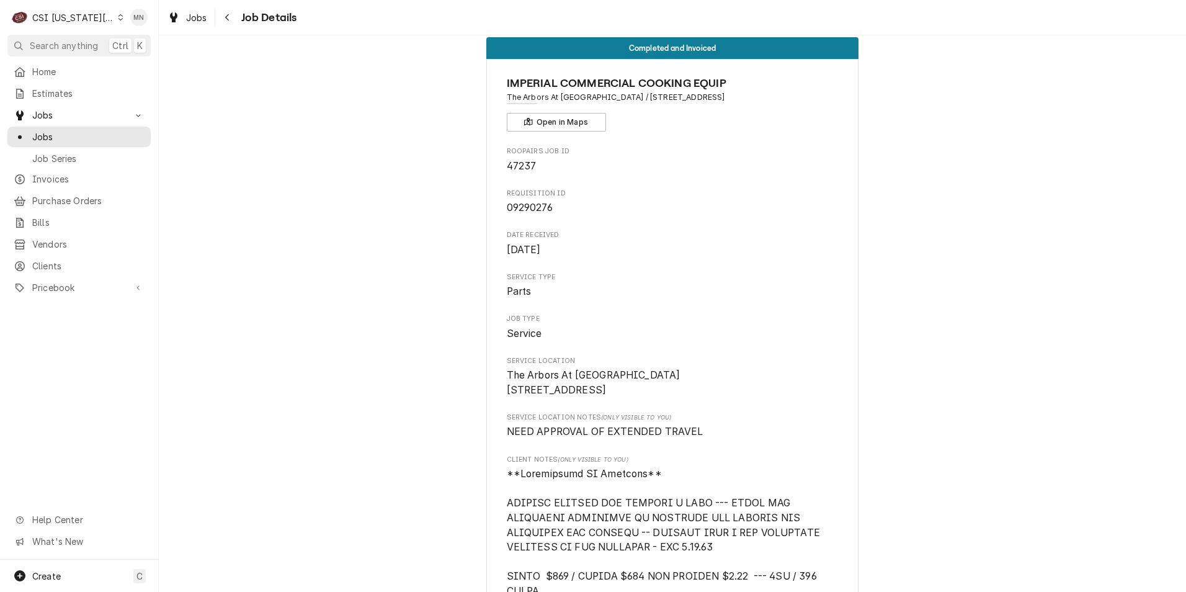
scroll to position [0, 0]
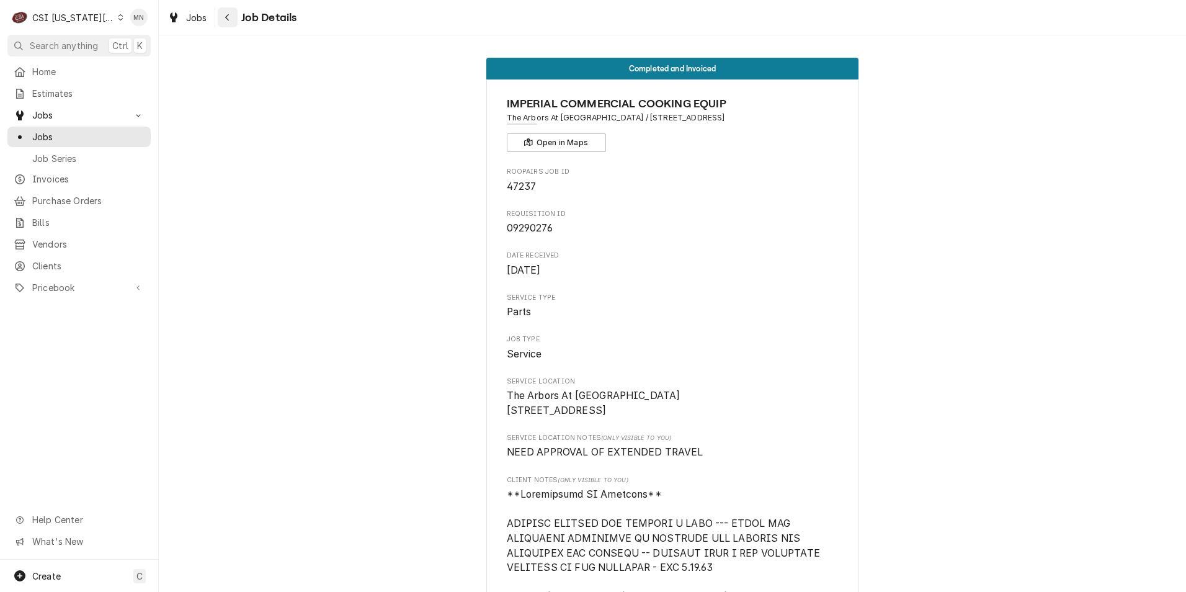
click at [232, 18] on div "Navigate back" at bounding box center [227, 17] width 12 height 12
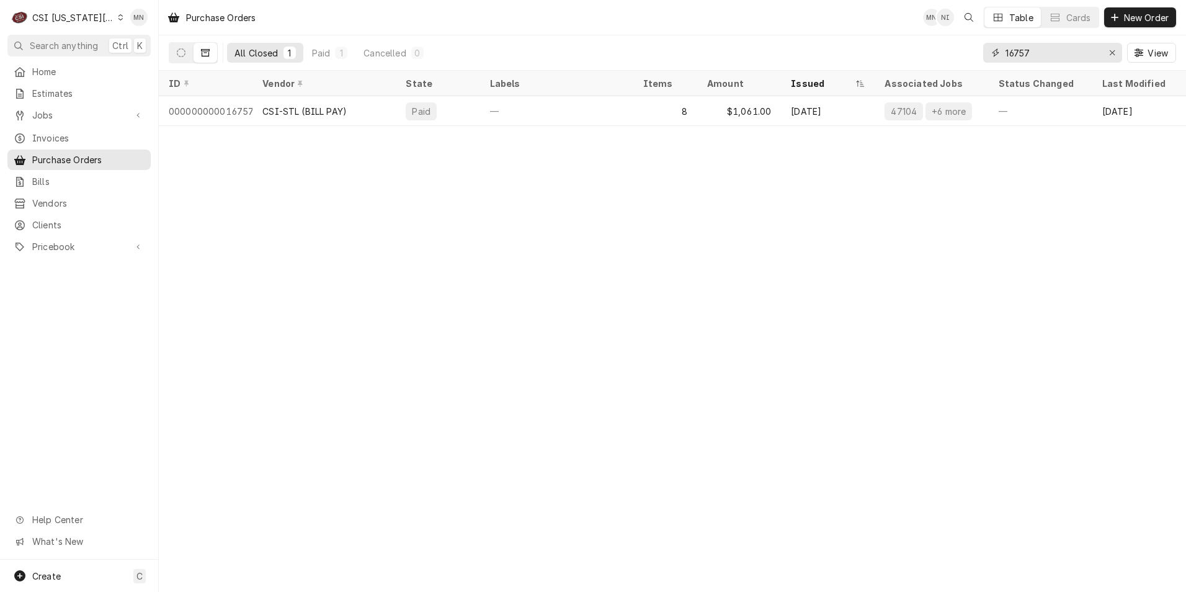
drag, startPoint x: 1056, startPoint y: 54, endPoint x: 932, endPoint y: 53, distance: 124.1
click at [932, 53] on div "All Closed 1 Paid 1 Cancelled 0 16757 View" at bounding box center [672, 52] width 1007 height 35
type input "p"
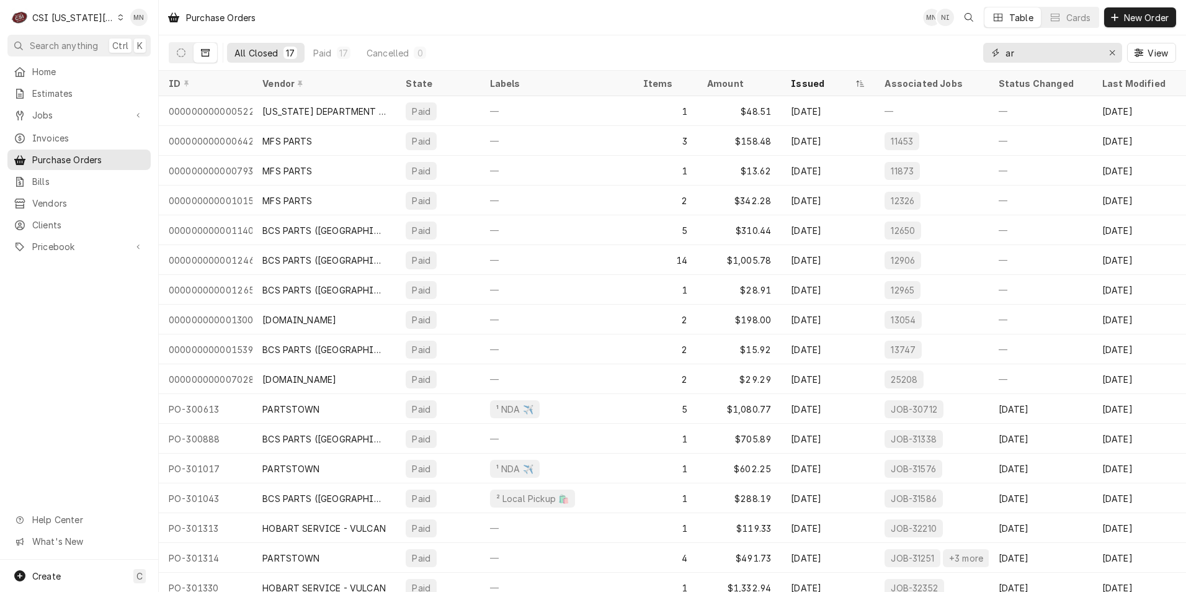
type input "a"
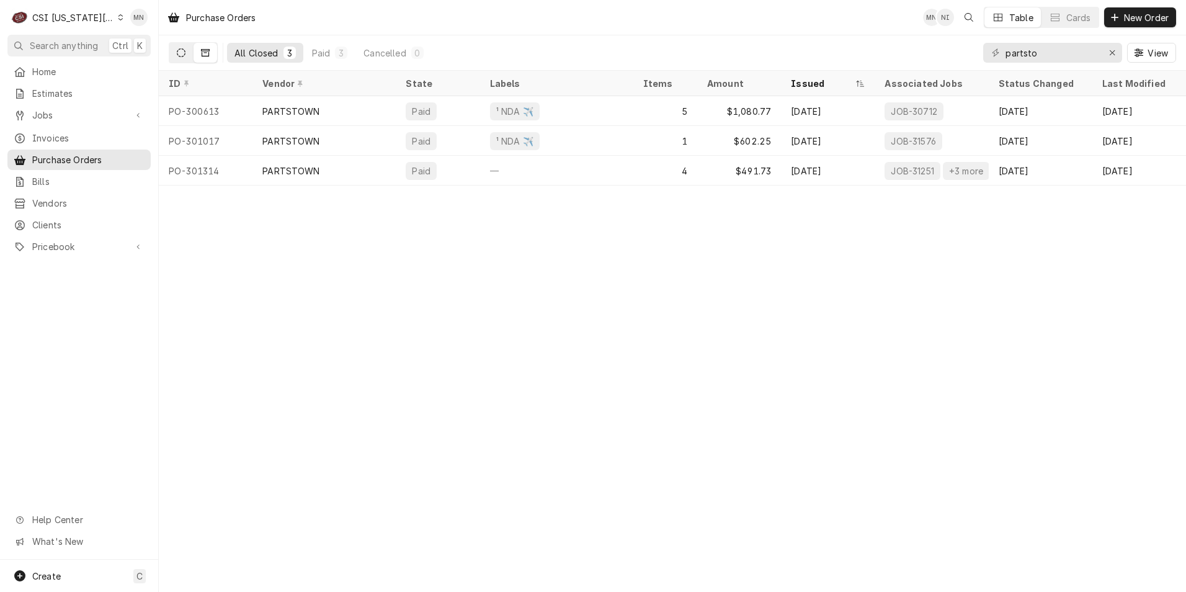
click at [177, 47] on button "Dynamic Content Wrapper" at bounding box center [181, 53] width 24 height 20
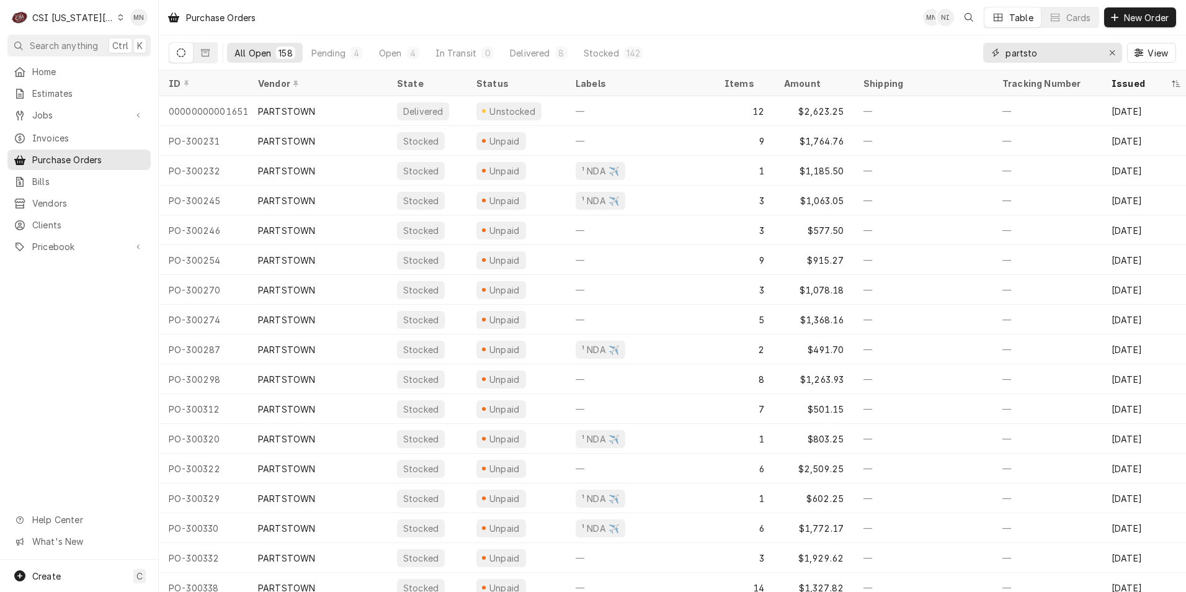
drag, startPoint x: 1058, startPoint y: 50, endPoint x: 1032, endPoint y: 51, distance: 26.1
click at [1032, 51] on input "partsto" at bounding box center [1052, 53] width 93 height 20
type input "parts"
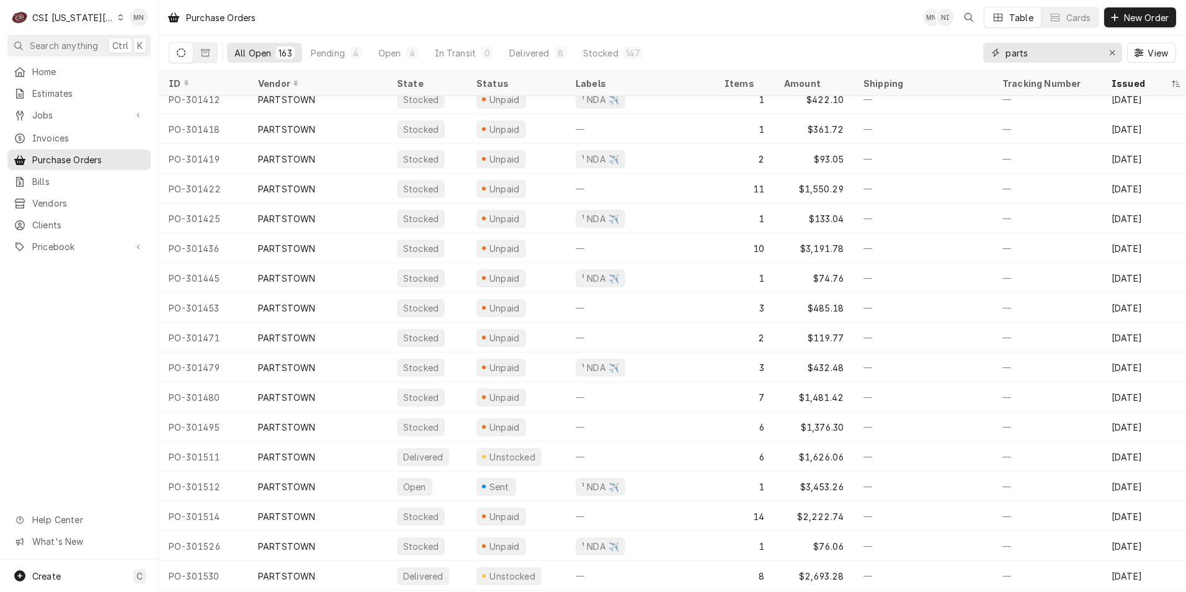
scroll to position [4246, 0]
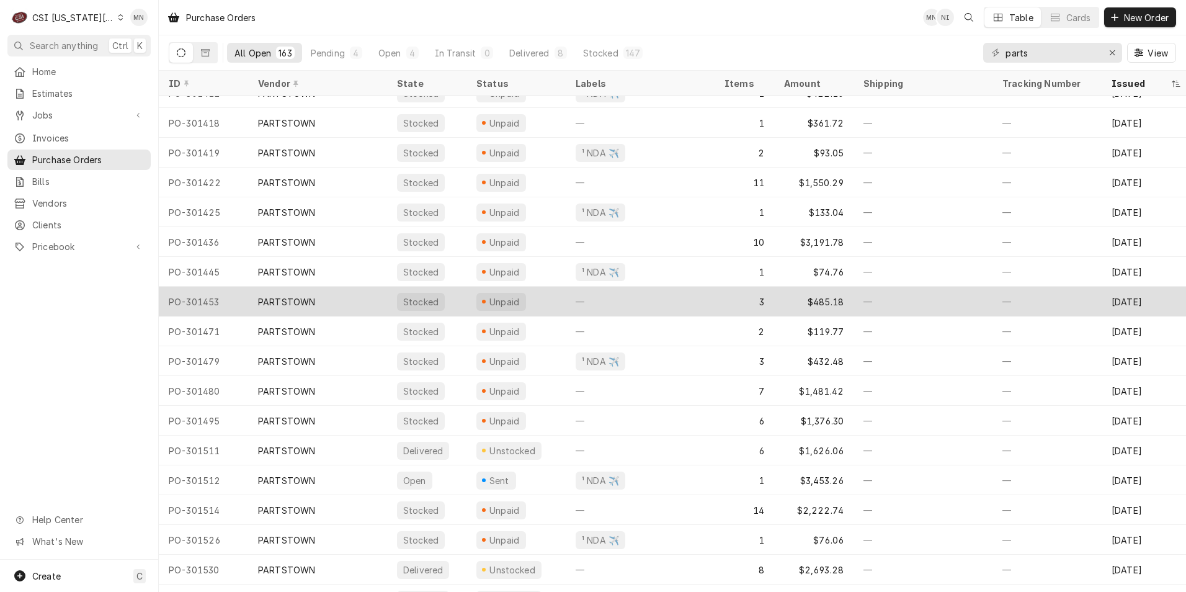
click at [292, 297] on div "PARTSTOWN" at bounding box center [286, 301] width 57 height 13
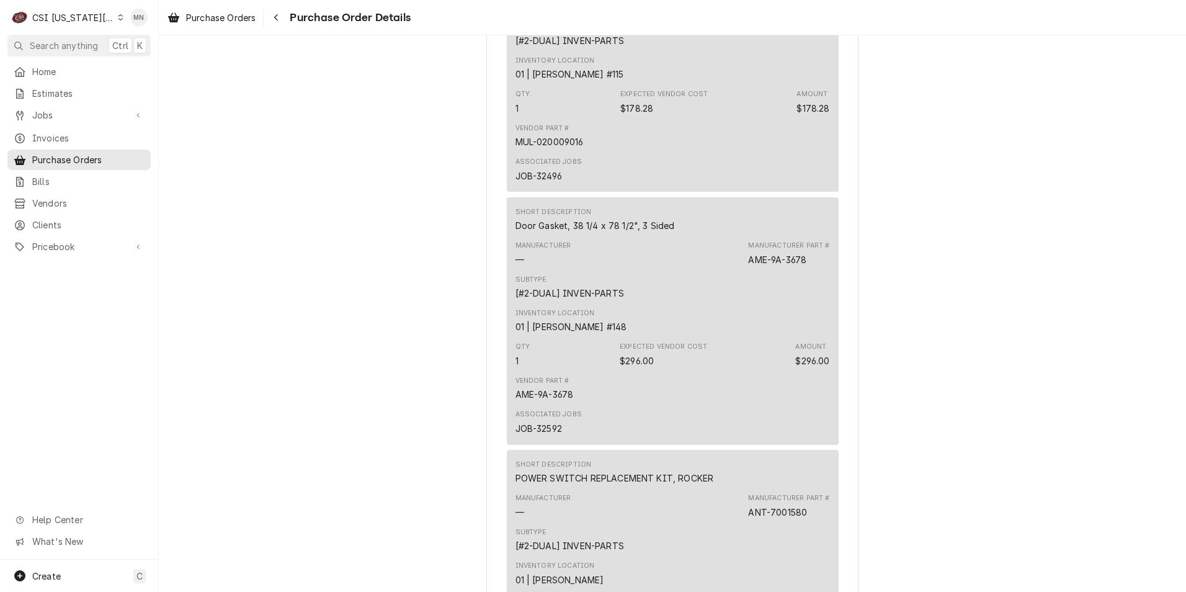
scroll to position [1303, 0]
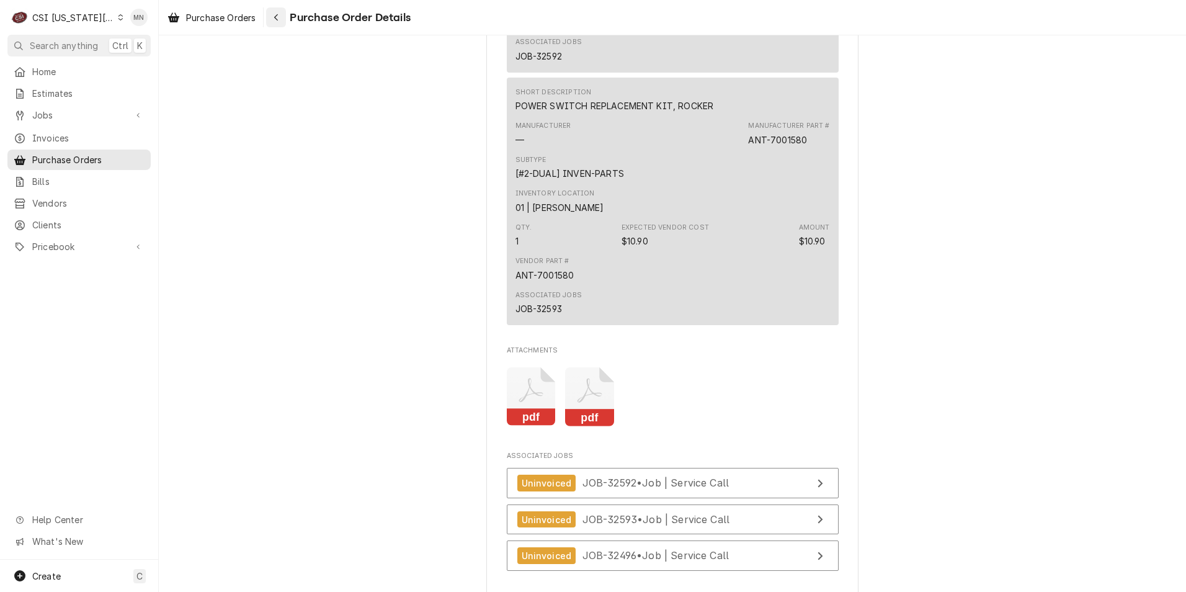
click at [281, 20] on div "Navigate back" at bounding box center [276, 17] width 12 height 12
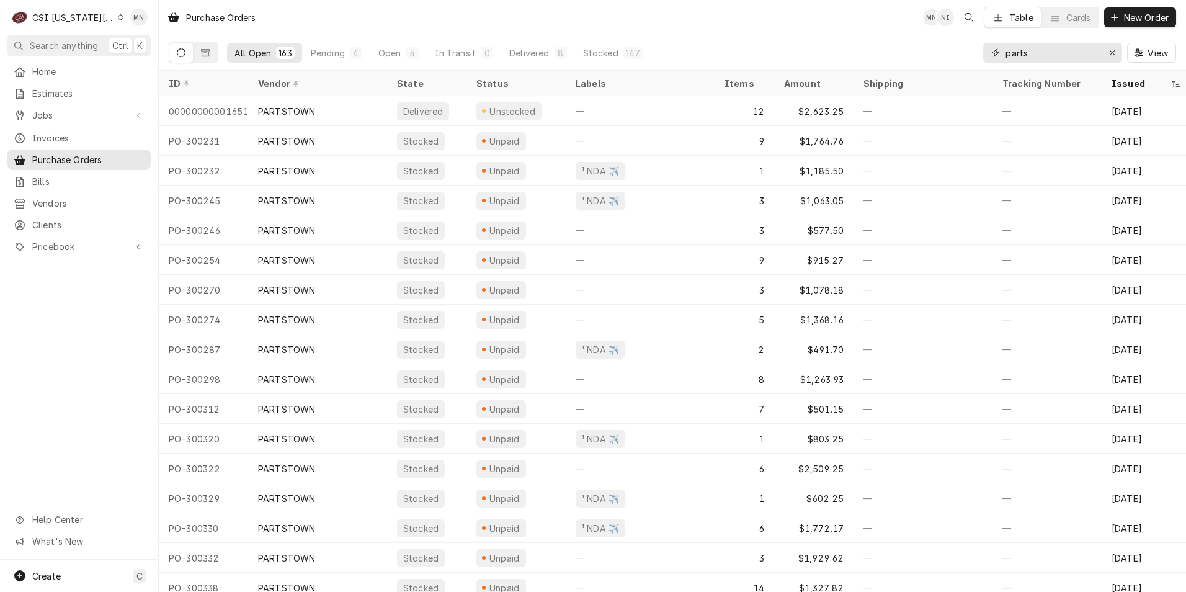
drag, startPoint x: 1049, startPoint y: 55, endPoint x: 953, endPoint y: 54, distance: 96.2
click at [946, 55] on div "All Open 163 Pending 4 Open 4 In Transit 0 Delivered 8 Stocked 147 parts View" at bounding box center [672, 52] width 1007 height 35
type input "16757"
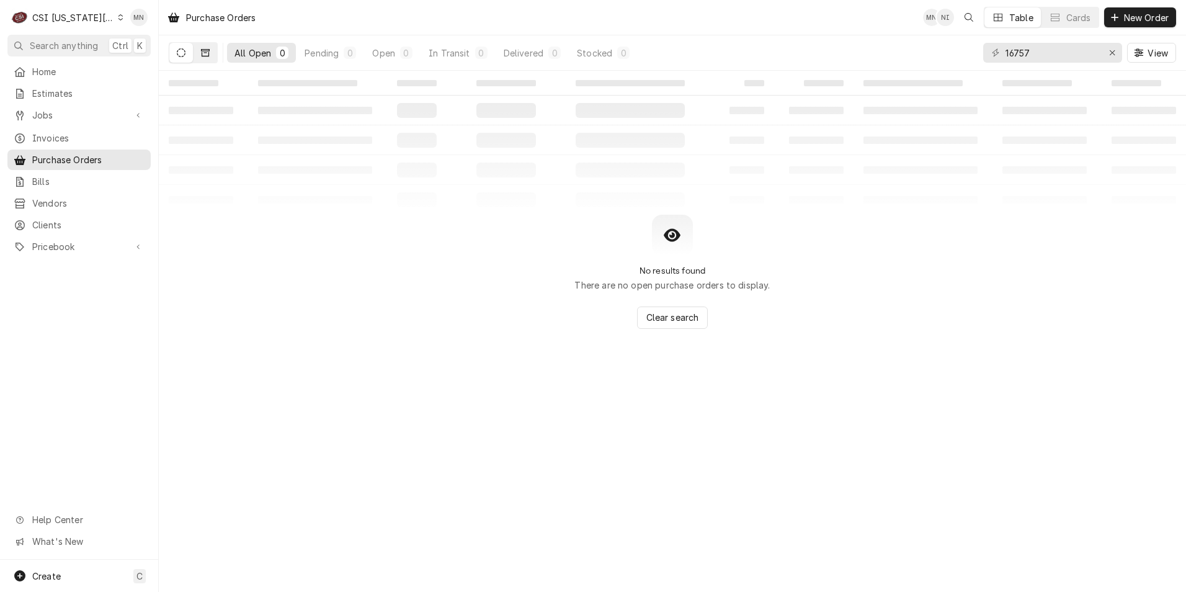
click at [213, 53] on button "Dynamic Content Wrapper" at bounding box center [206, 53] width 24 height 20
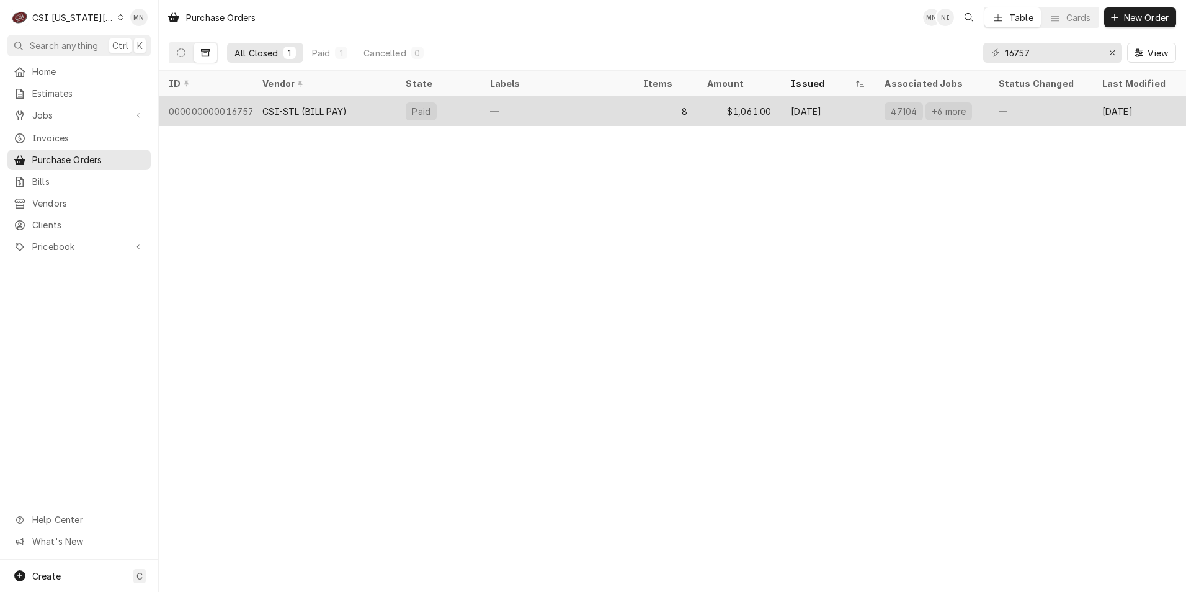
click at [314, 105] on div "CSI-STL (BILL PAY)" at bounding box center [304, 111] width 84 height 13
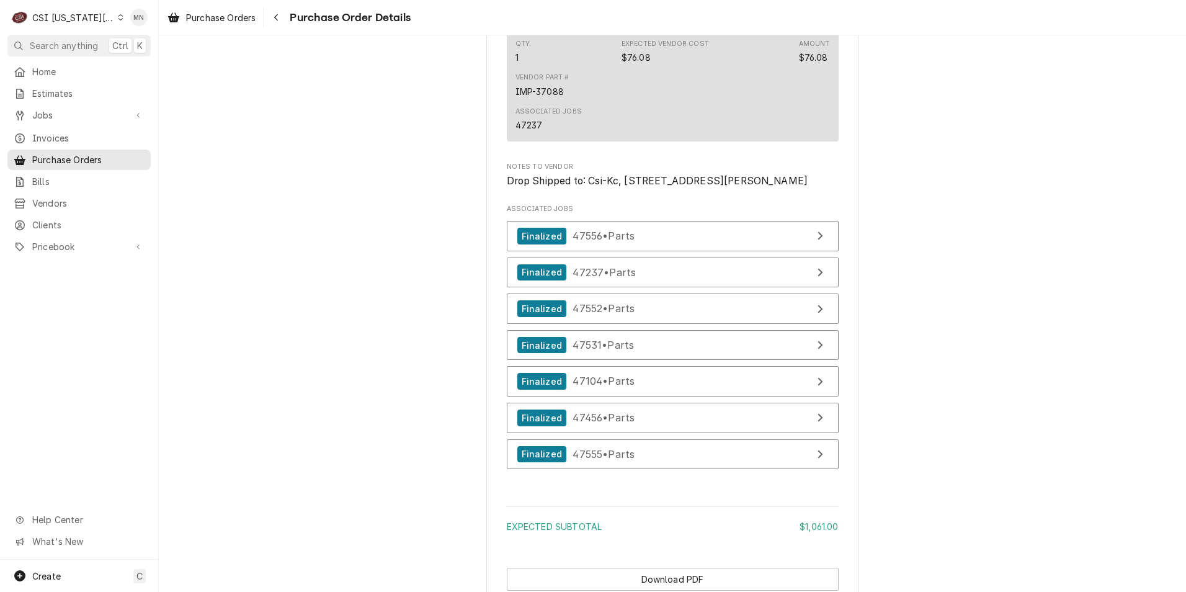
scroll to position [2561, 0]
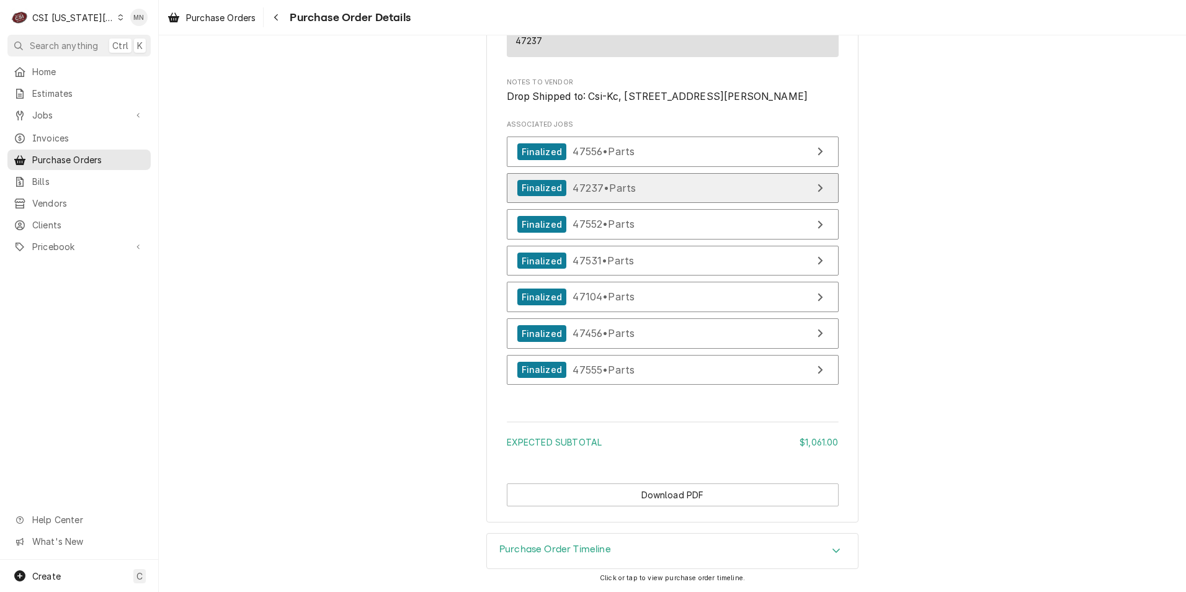
click at [666, 189] on link "Finalized 47237 • Parts" at bounding box center [673, 188] width 332 height 30
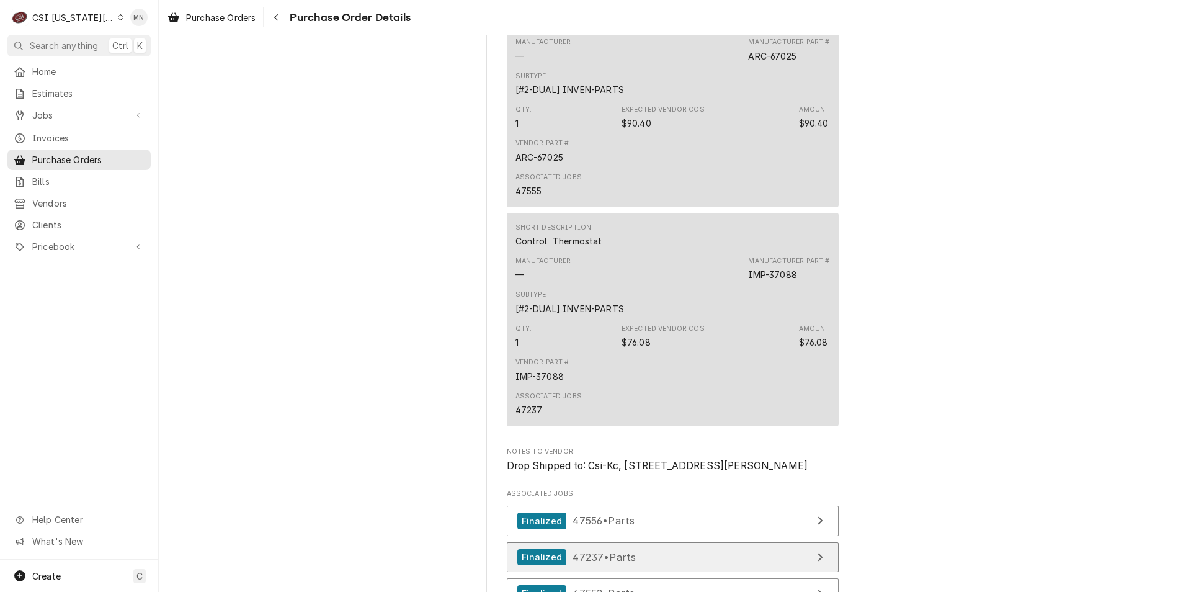
scroll to position [1940, 0]
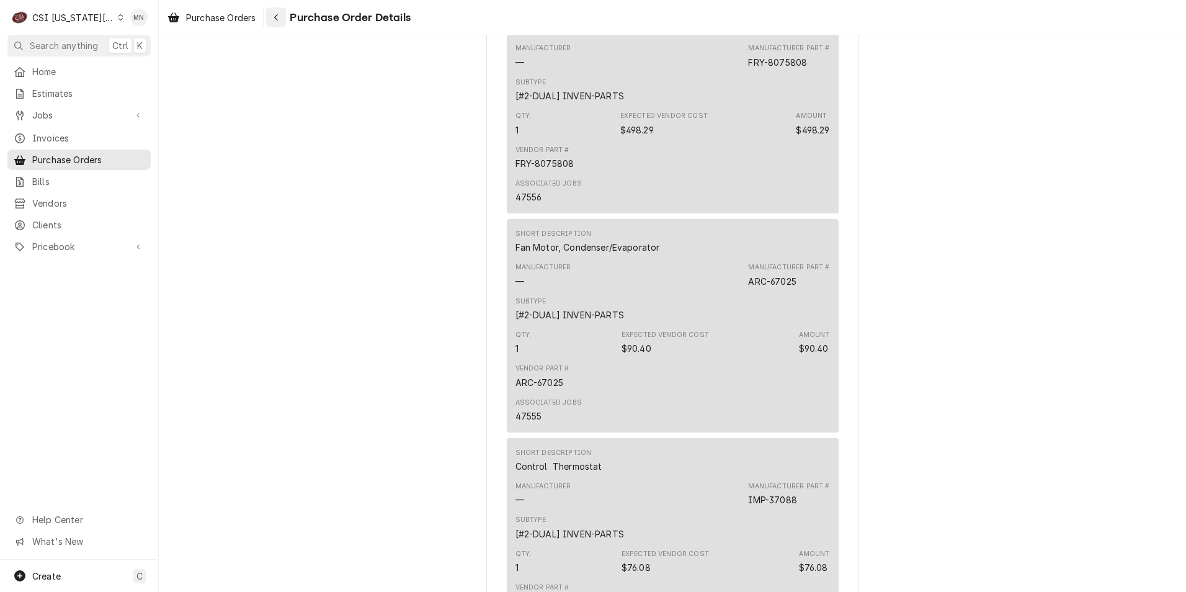
click at [276, 14] on icon "Navigate back" at bounding box center [277, 17] width 6 height 9
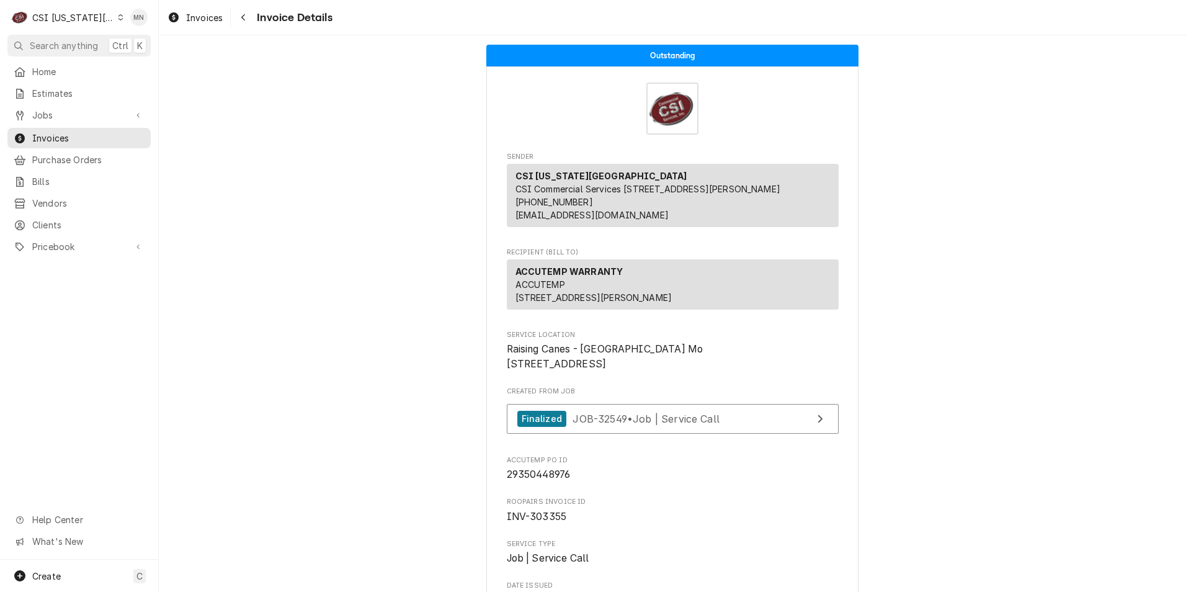
scroll to position [2365, 0]
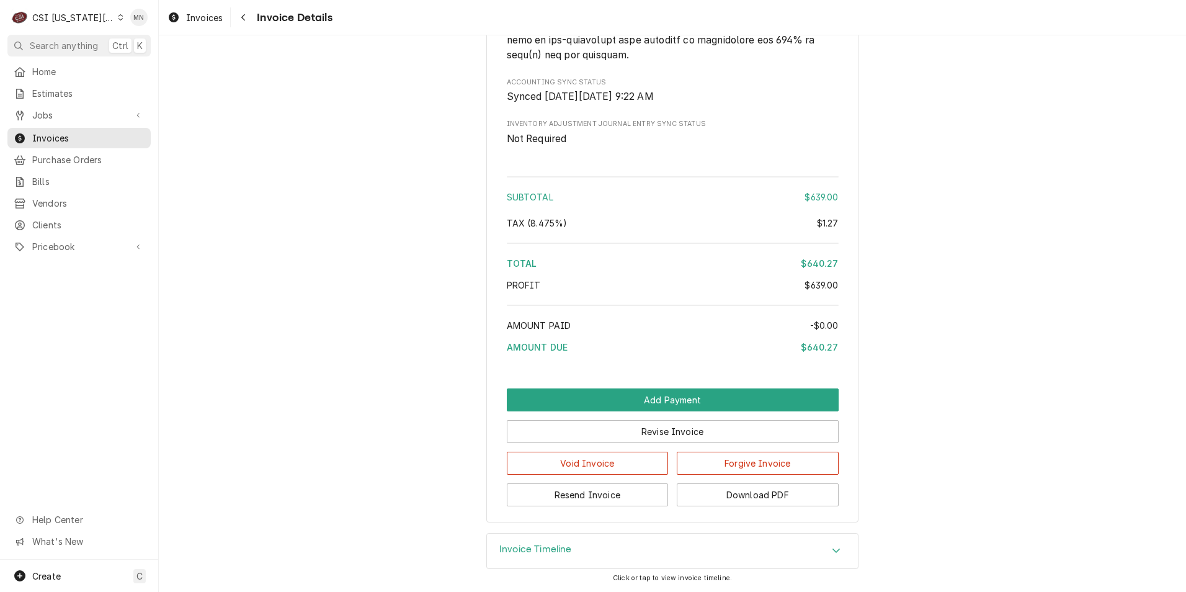
click at [239, 19] on div "Navigate back" at bounding box center [243, 17] width 12 height 12
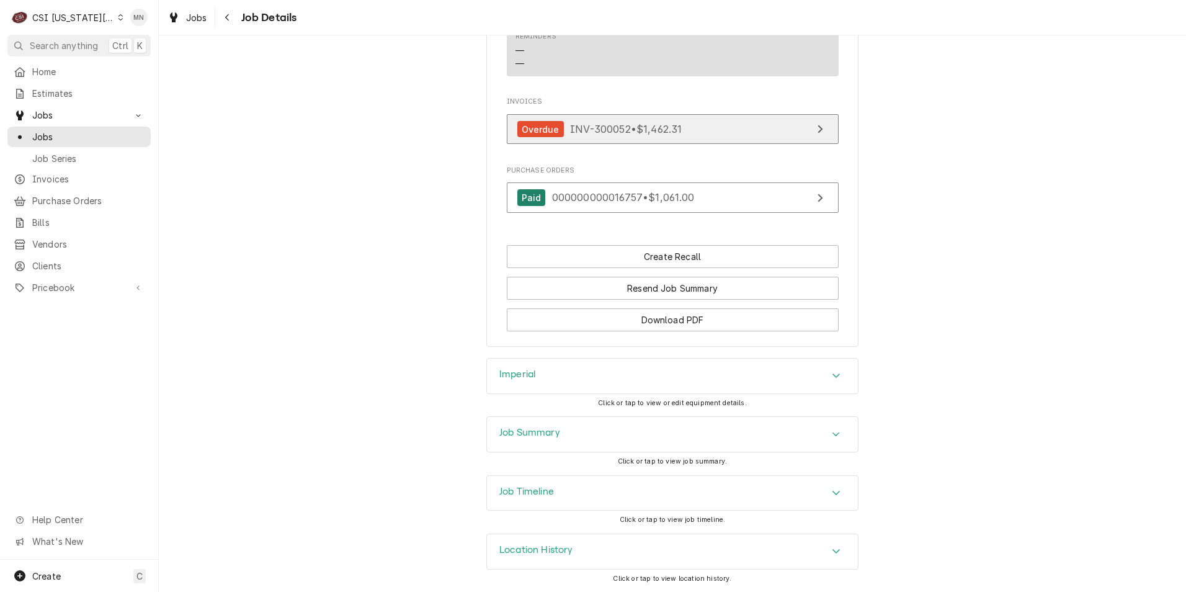
scroll to position [3257, 0]
click at [654, 438] on div "Job Summary" at bounding box center [672, 434] width 371 height 35
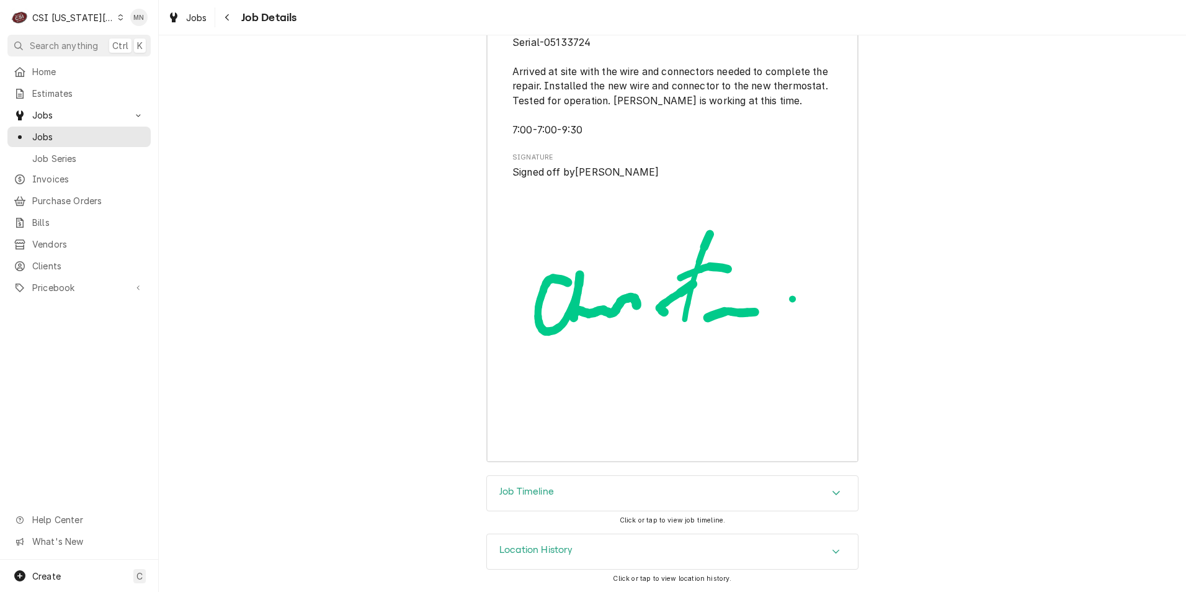
scroll to position [5187, 0]
click at [703, 483] on div "Job Timeline" at bounding box center [672, 492] width 371 height 35
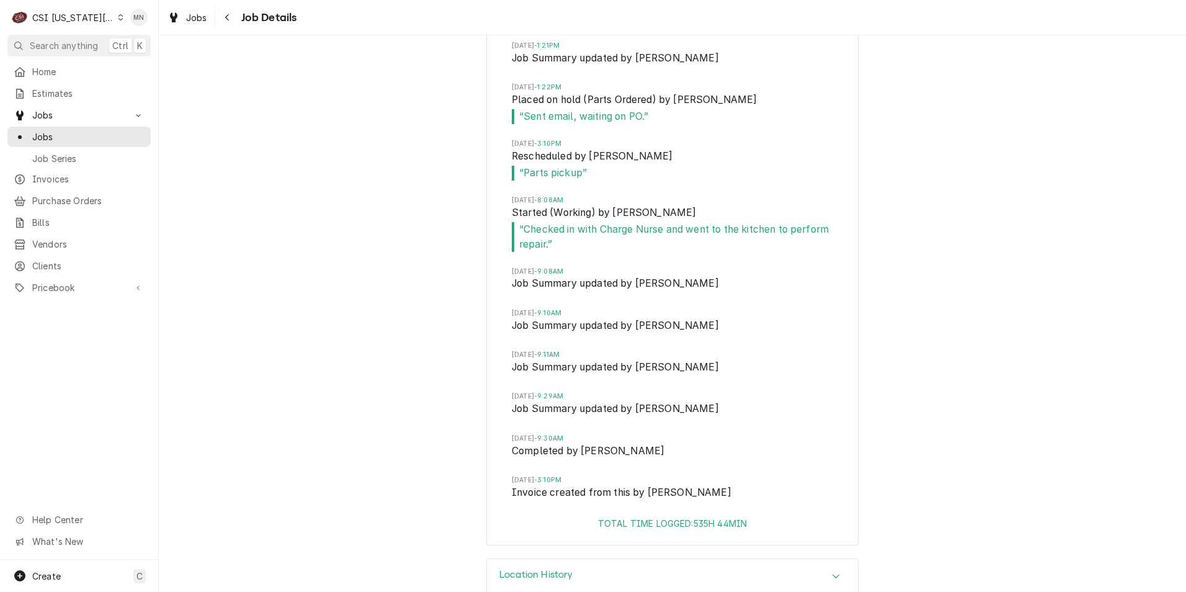
scroll to position [5862, 0]
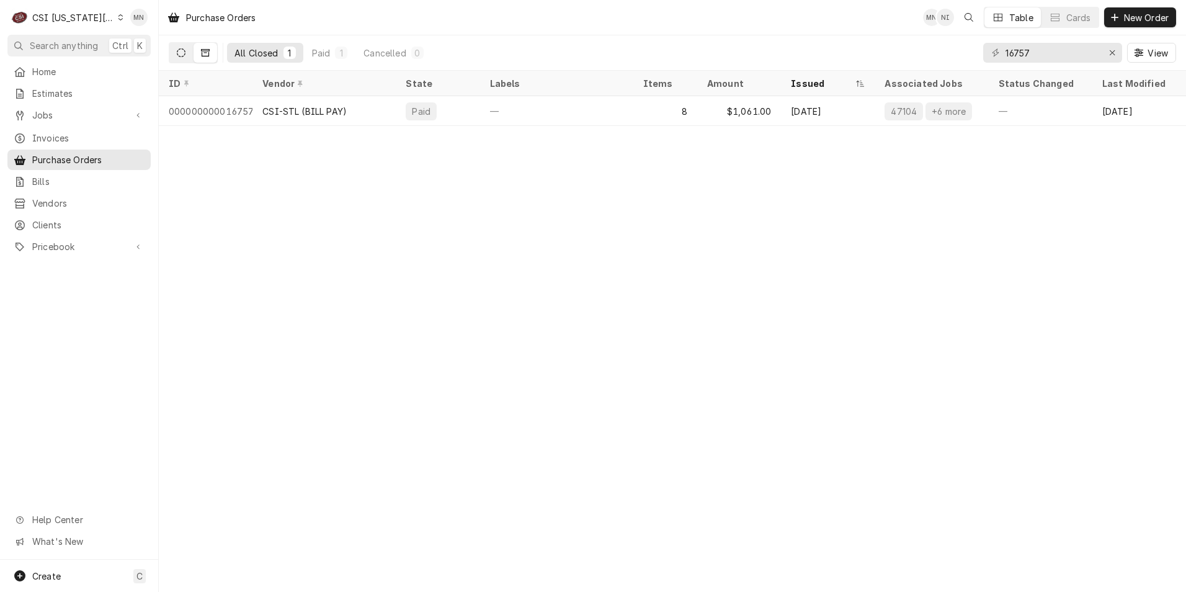
click at [185, 51] on button "Dynamic Content Wrapper" at bounding box center [181, 53] width 24 height 20
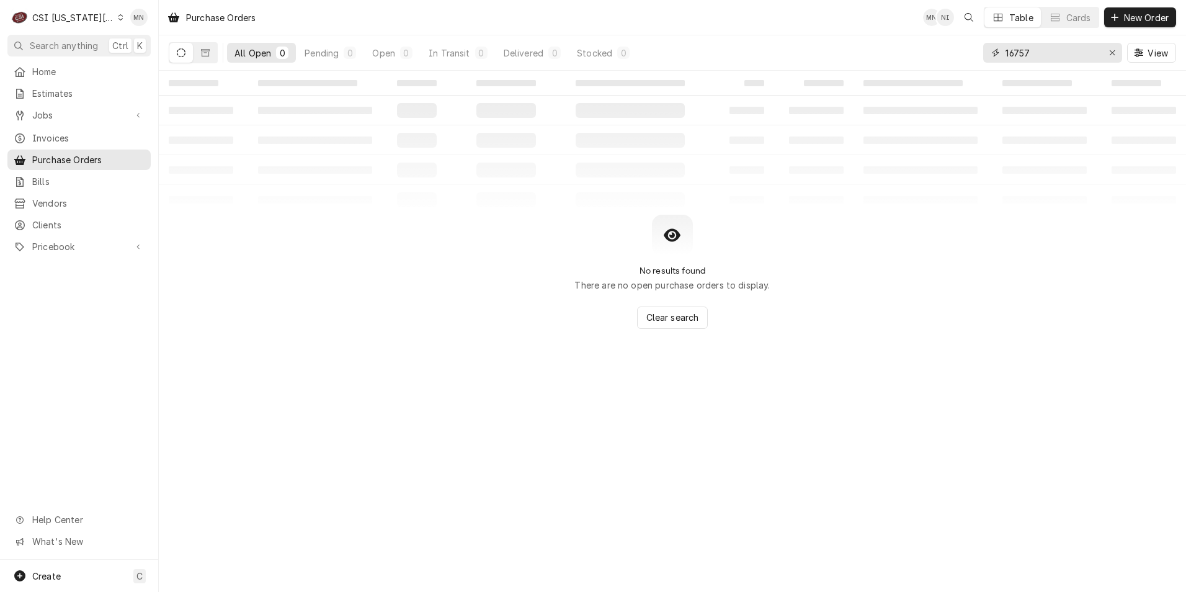
drag, startPoint x: 1045, startPoint y: 56, endPoint x: 913, endPoint y: 57, distance: 132.8
click at [916, 57] on div "All Open 0 Pending 0 Open 0 In Transit 0 Delivered 0 Stocked 0 16757 View" at bounding box center [672, 52] width 1007 height 35
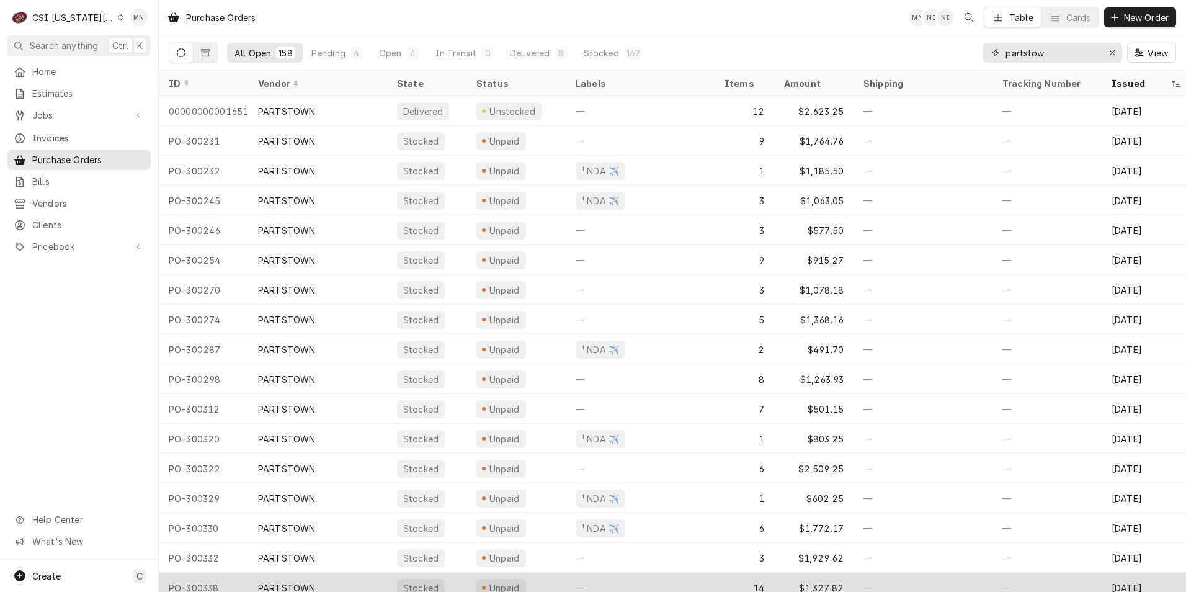
type input "partstow"
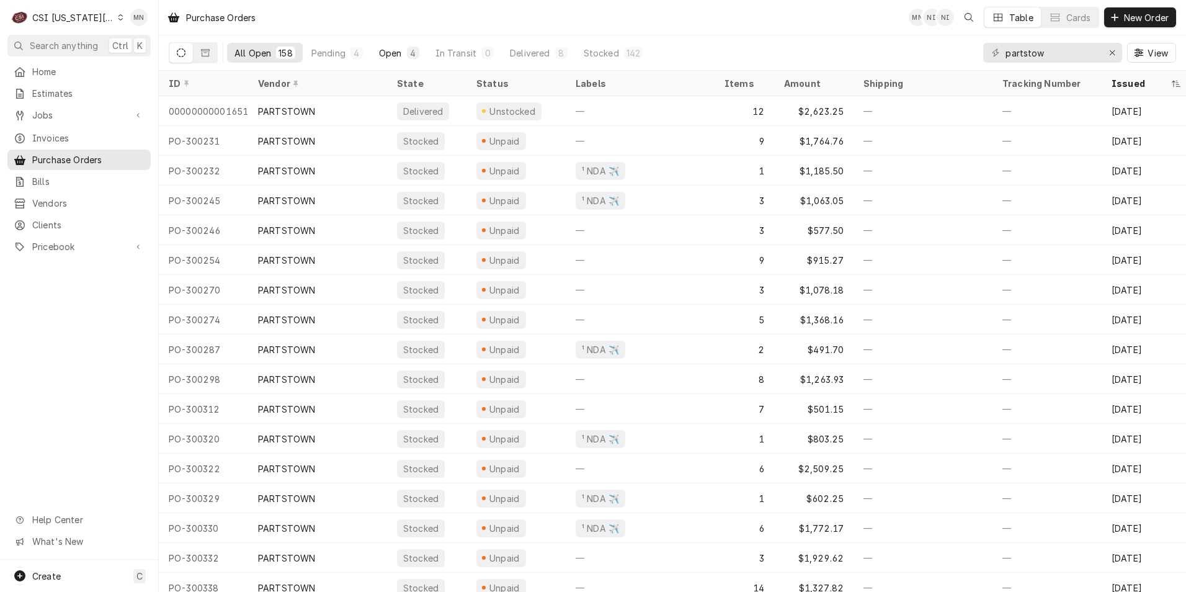
click at [393, 50] on div "Open" at bounding box center [390, 53] width 23 height 13
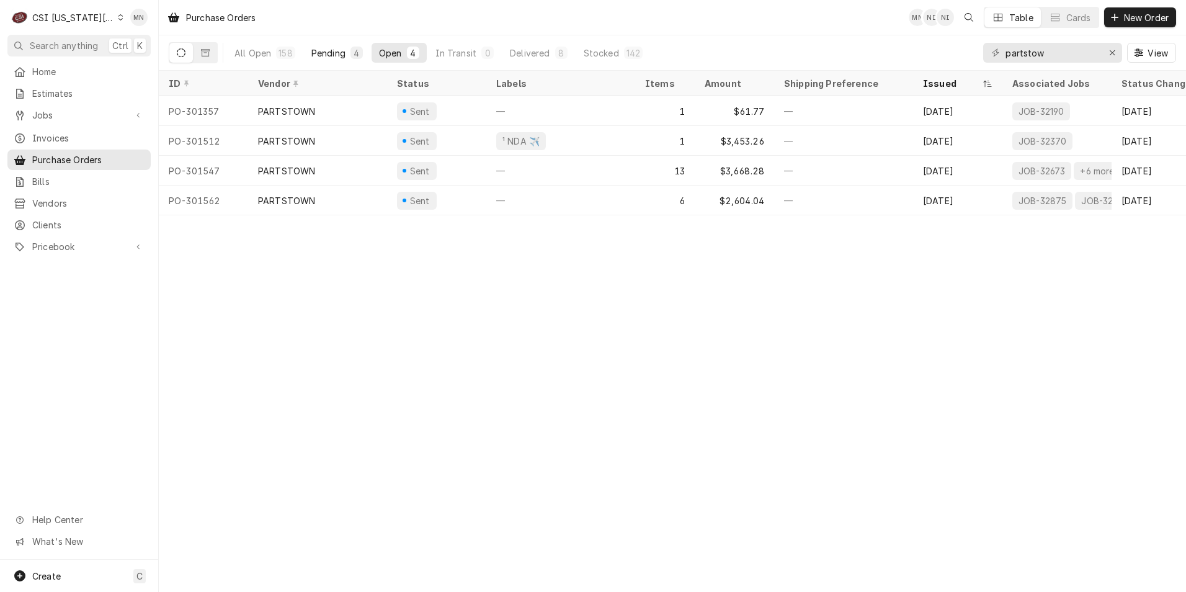
click at [316, 50] on div "Pending" at bounding box center [328, 53] width 34 height 13
click at [542, 60] on button "Delivered 8" at bounding box center [538, 53] width 72 height 20
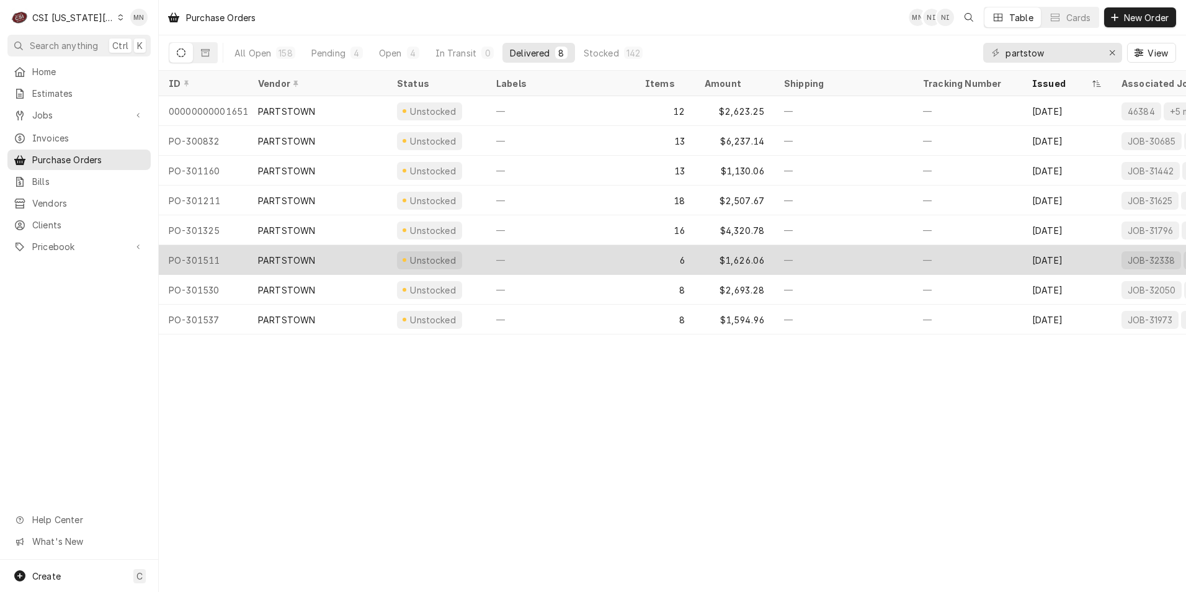
click at [313, 260] on div "PARTSTOWN" at bounding box center [286, 260] width 57 height 13
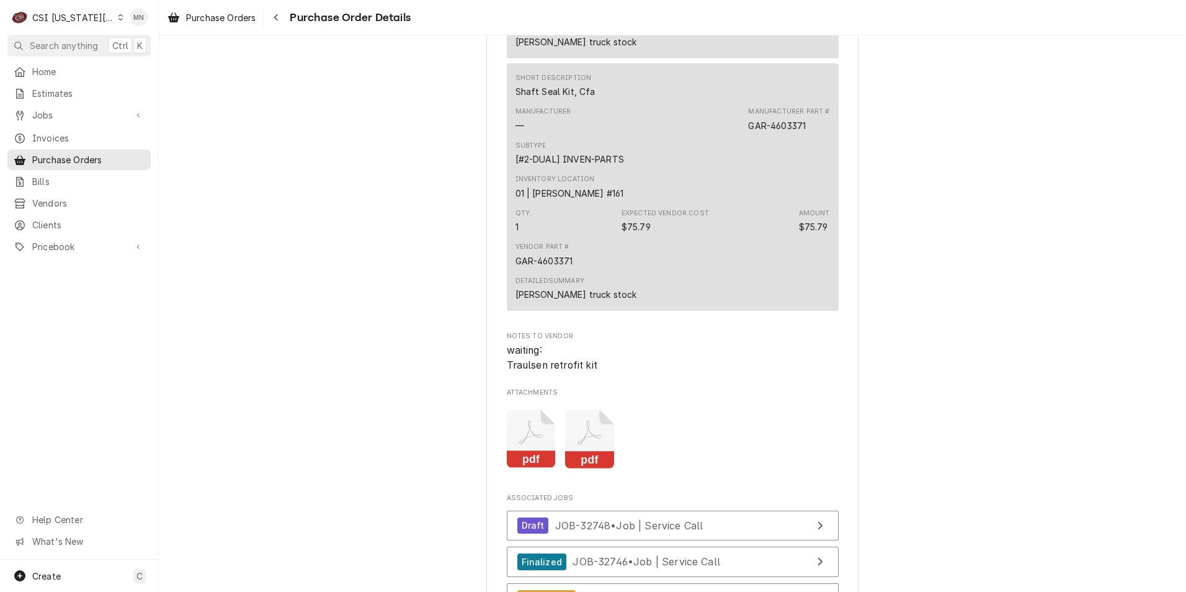
scroll to position [2109, 0]
click at [282, 17] on div "Navigate back" at bounding box center [276, 17] width 12 height 12
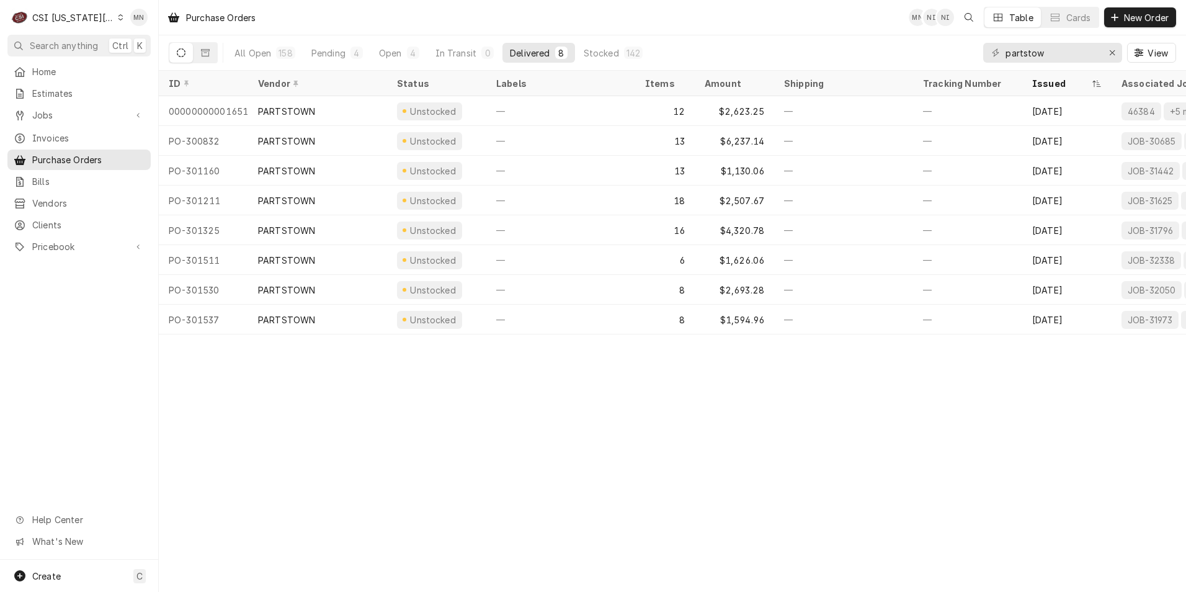
click at [175, 53] on button "Dynamic Content Wrapper" at bounding box center [181, 53] width 24 height 20
click at [186, 54] on button "Dynamic Content Wrapper" at bounding box center [181, 53] width 24 height 20
click at [251, 51] on div "All Open" at bounding box center [252, 53] width 37 height 13
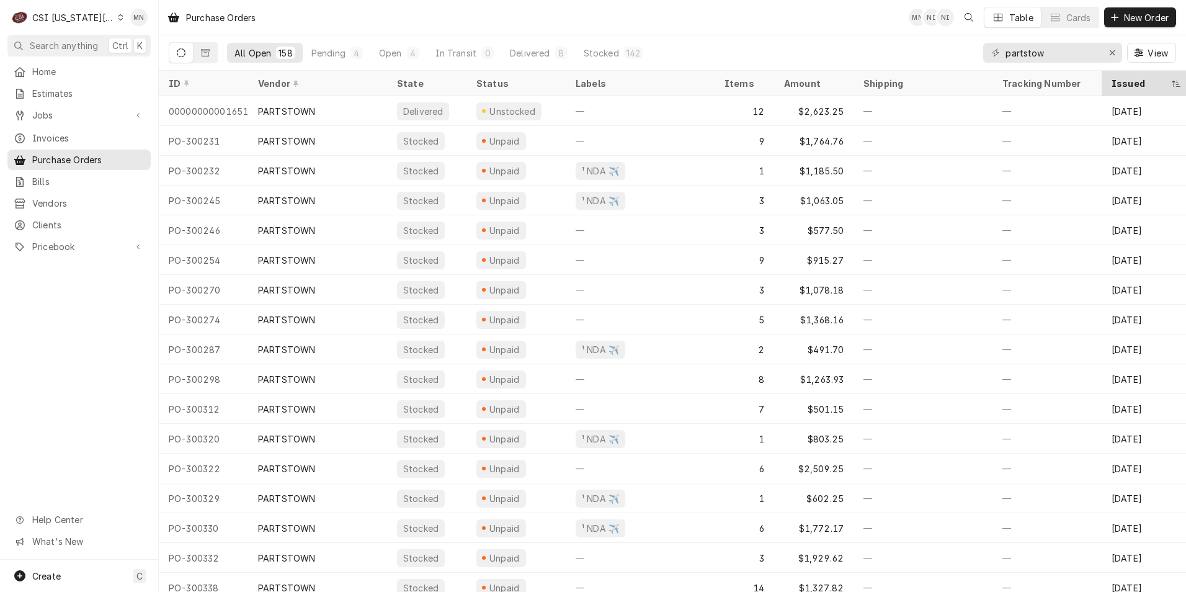
click at [1174, 83] on icon "Dynamic Content Wrapper" at bounding box center [1176, 83] width 8 height 6
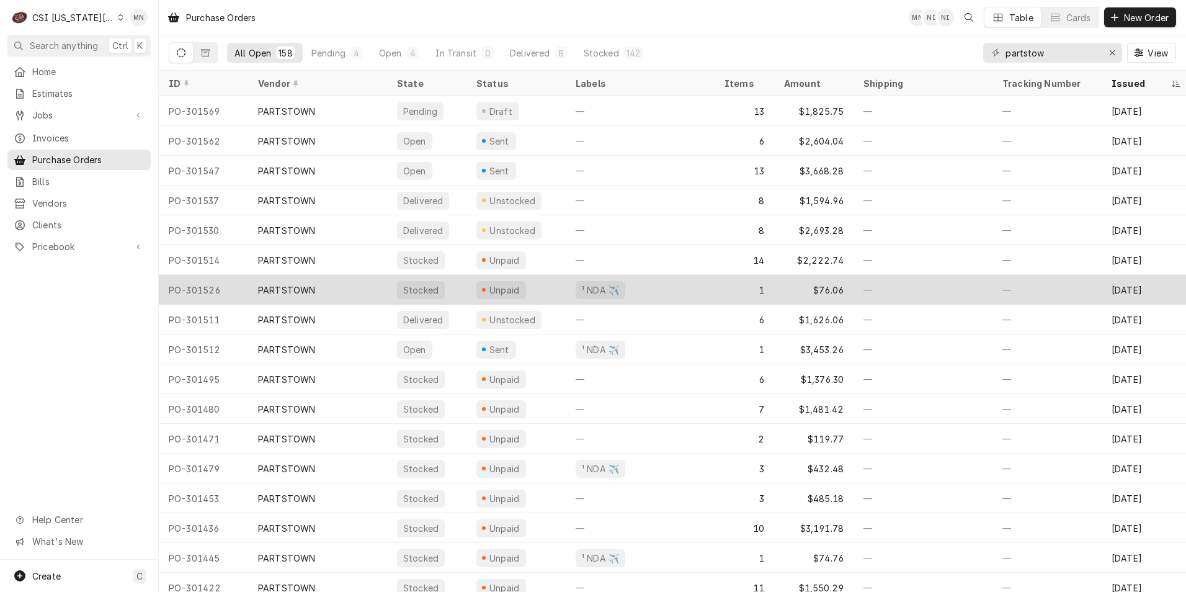
click at [315, 285] on div "PARTSTOWN" at bounding box center [317, 290] width 139 height 30
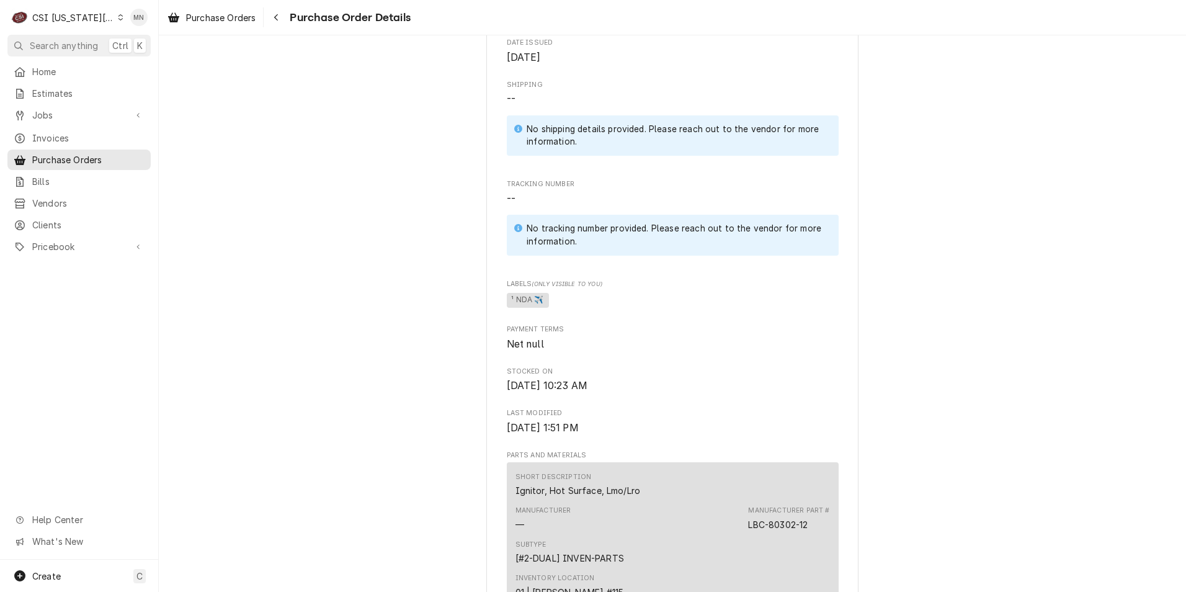
scroll to position [434, 0]
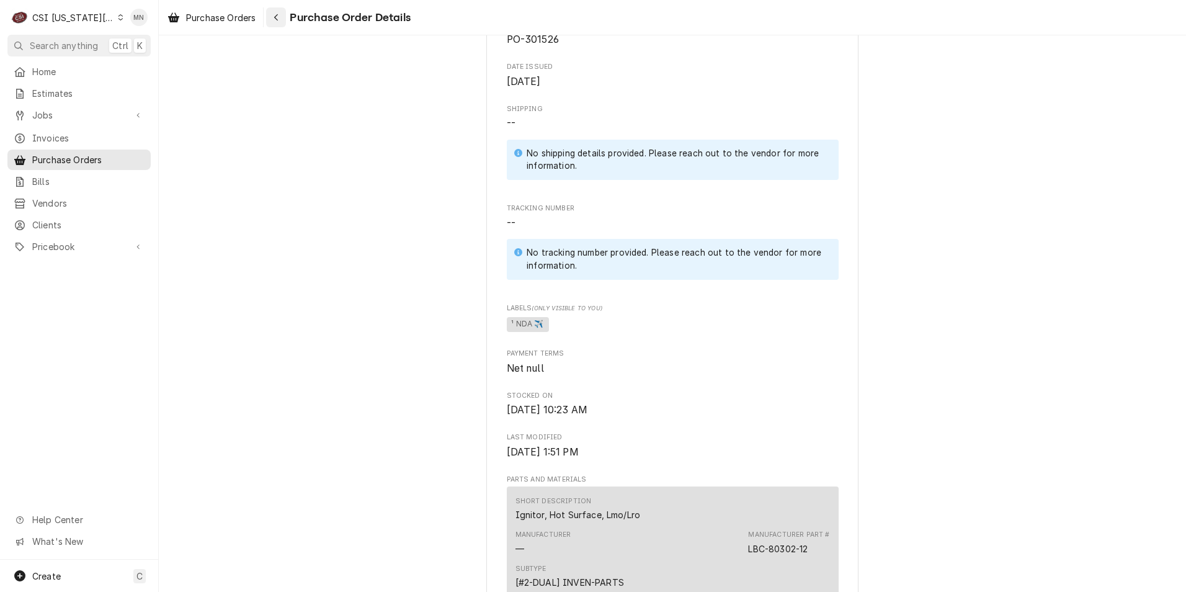
click at [276, 20] on icon "Navigate back" at bounding box center [277, 17] width 6 height 9
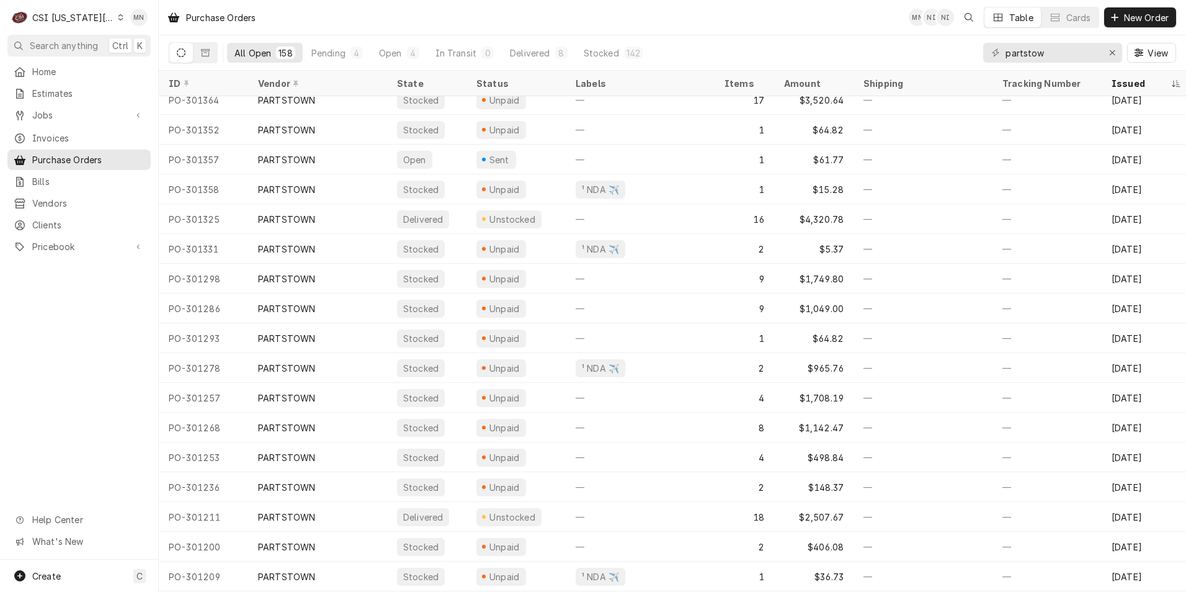
scroll to position [822, 0]
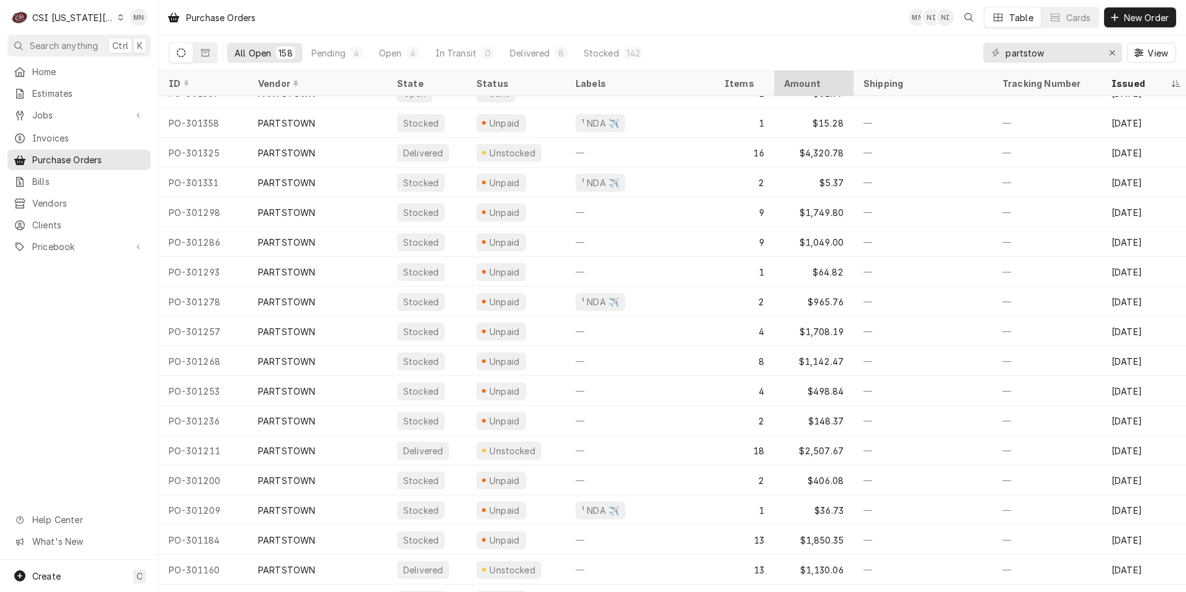
click at [816, 83] on div "Amount" at bounding box center [812, 83] width 57 height 13
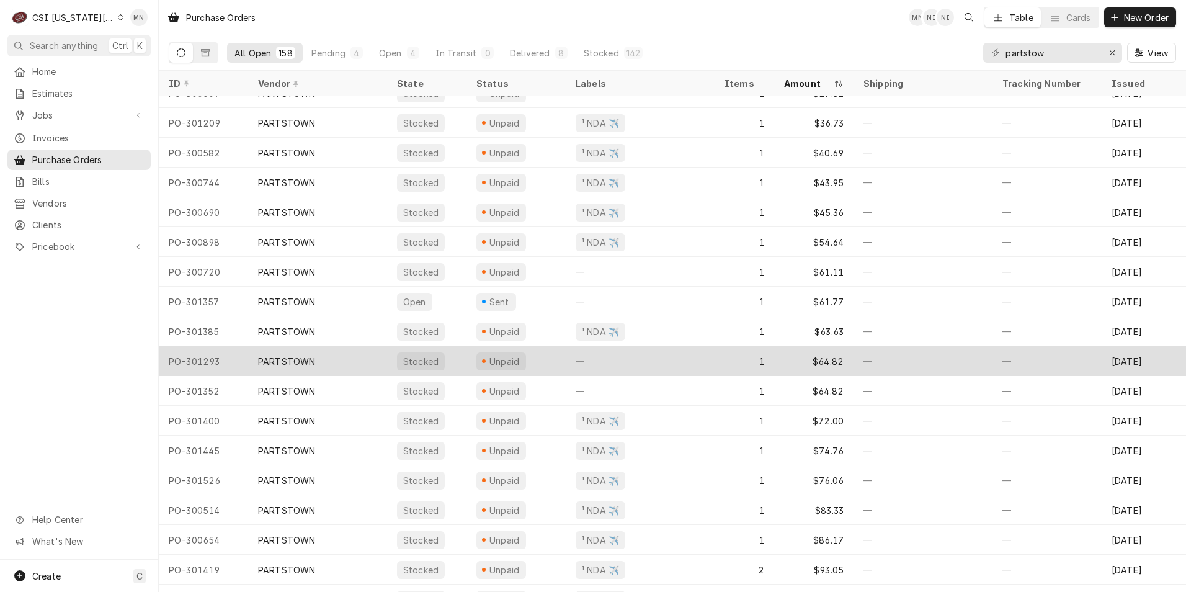
scroll to position [199, 0]
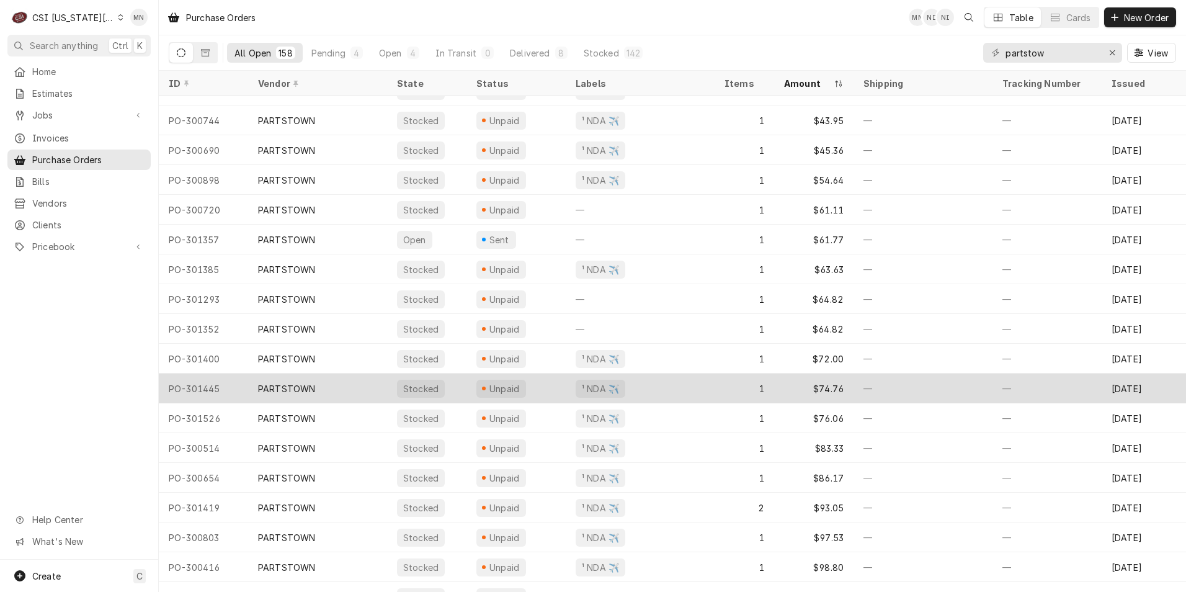
click at [826, 386] on div "$74.76" at bounding box center [813, 388] width 79 height 30
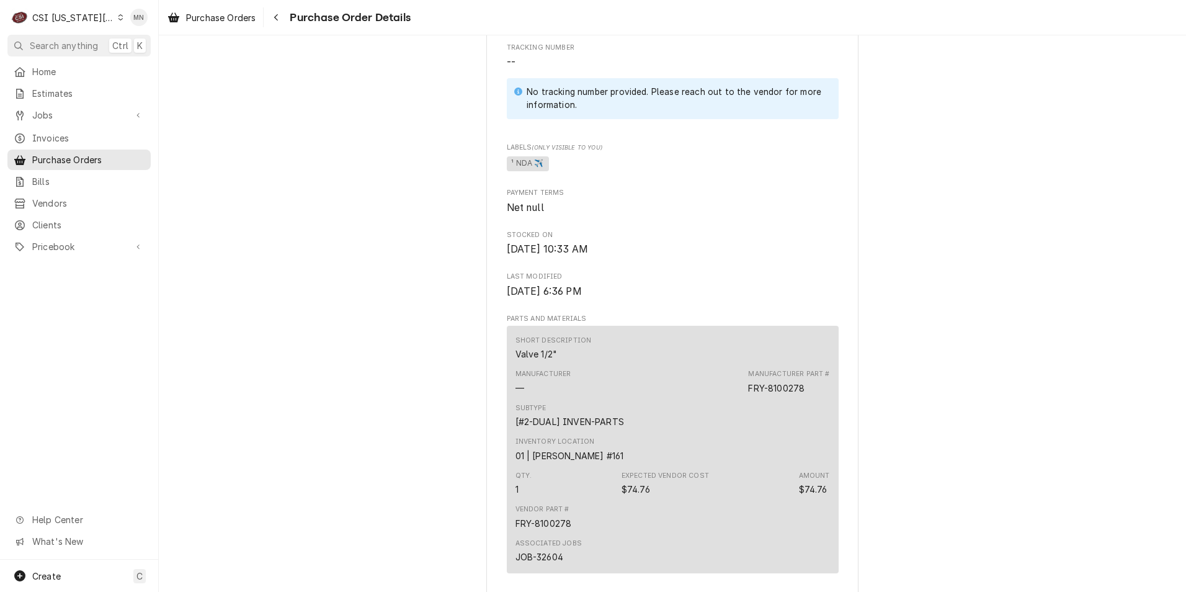
scroll to position [434, 0]
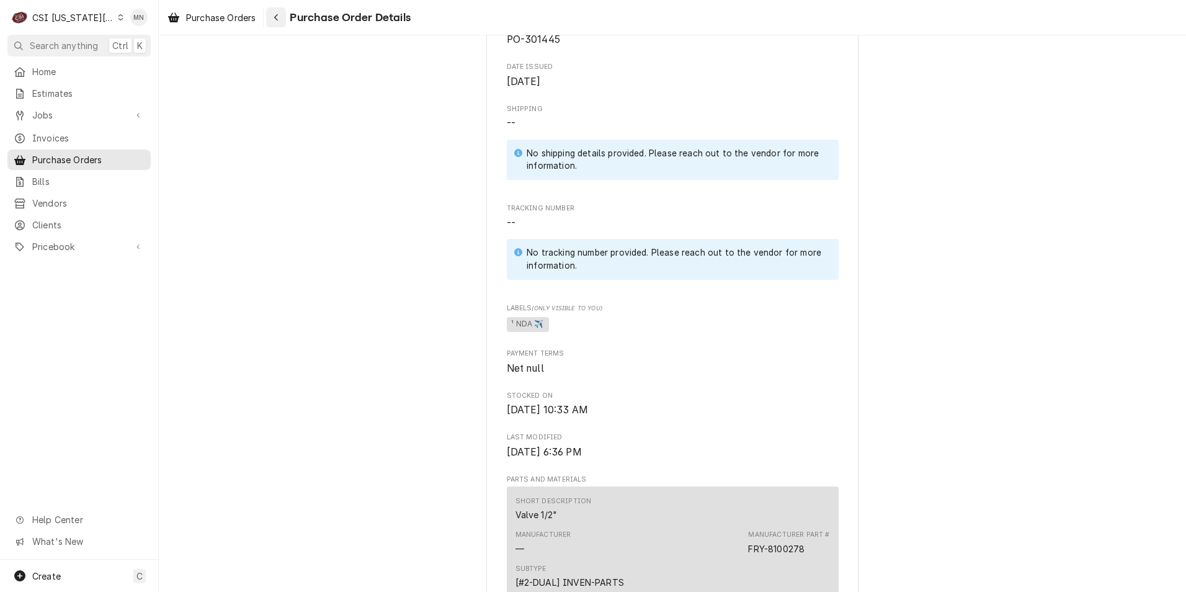
click at [270, 18] on button "Navigate back" at bounding box center [276, 17] width 20 height 20
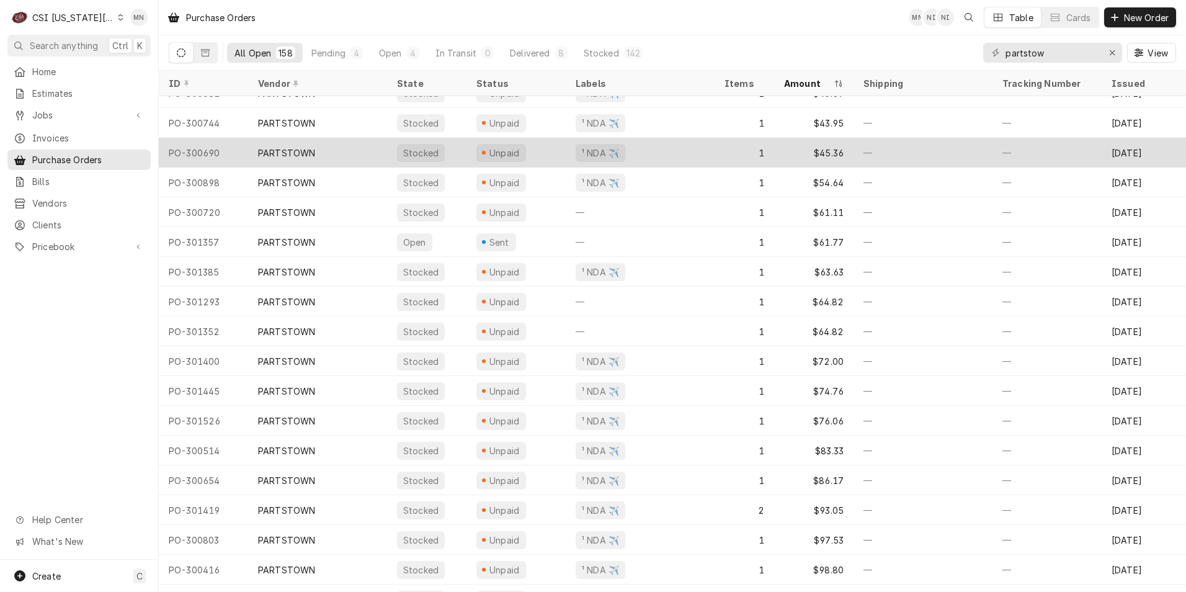
scroll to position [259, 0]
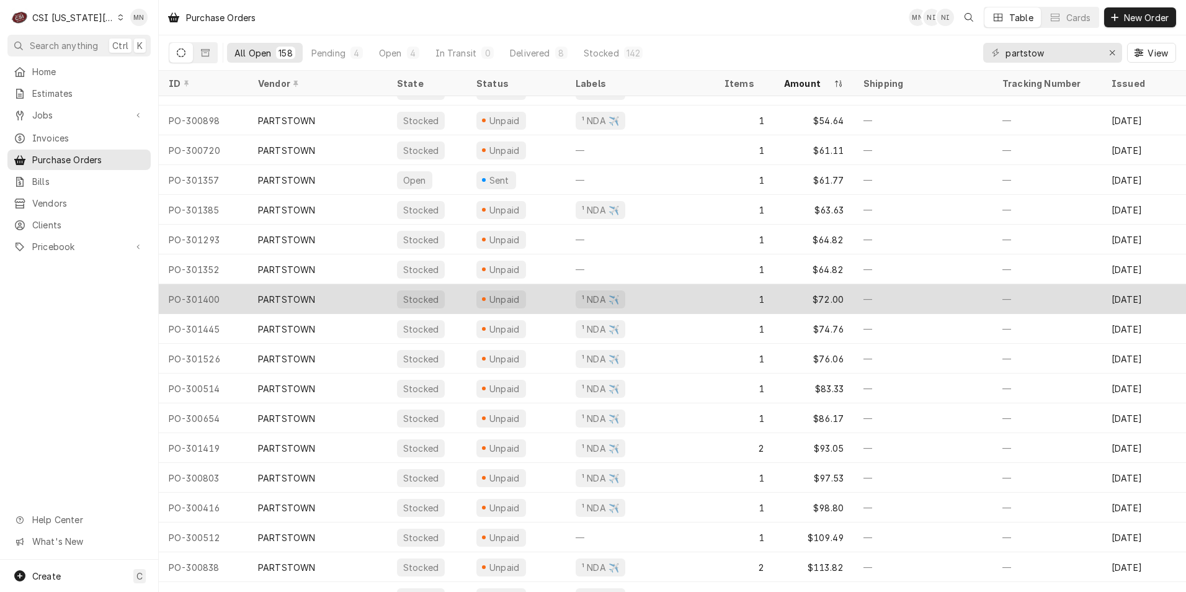
click at [676, 295] on div "¹ NDA ✈️" at bounding box center [640, 299] width 149 height 30
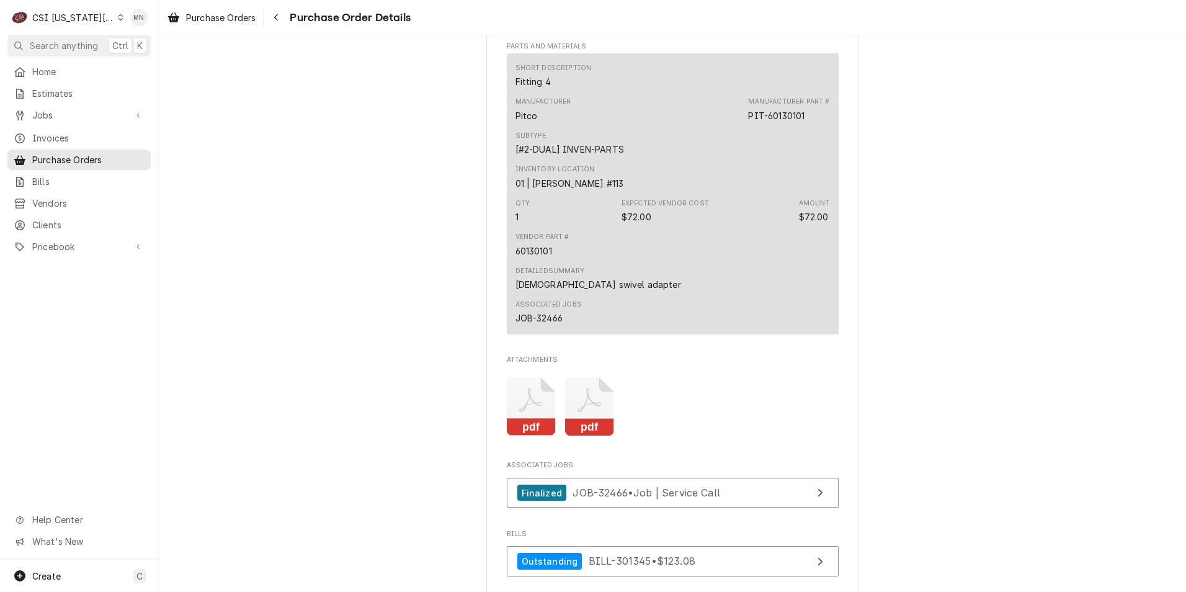
scroll to position [868, 0]
click at [271, 17] on div "Navigate back" at bounding box center [276, 17] width 12 height 12
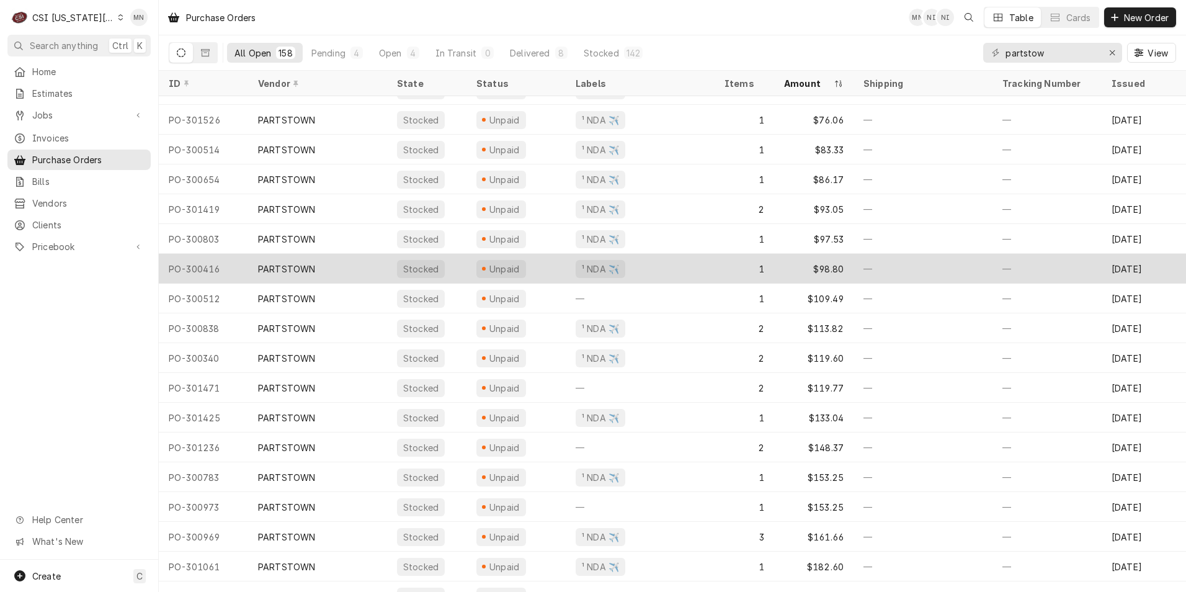
scroll to position [499, 0]
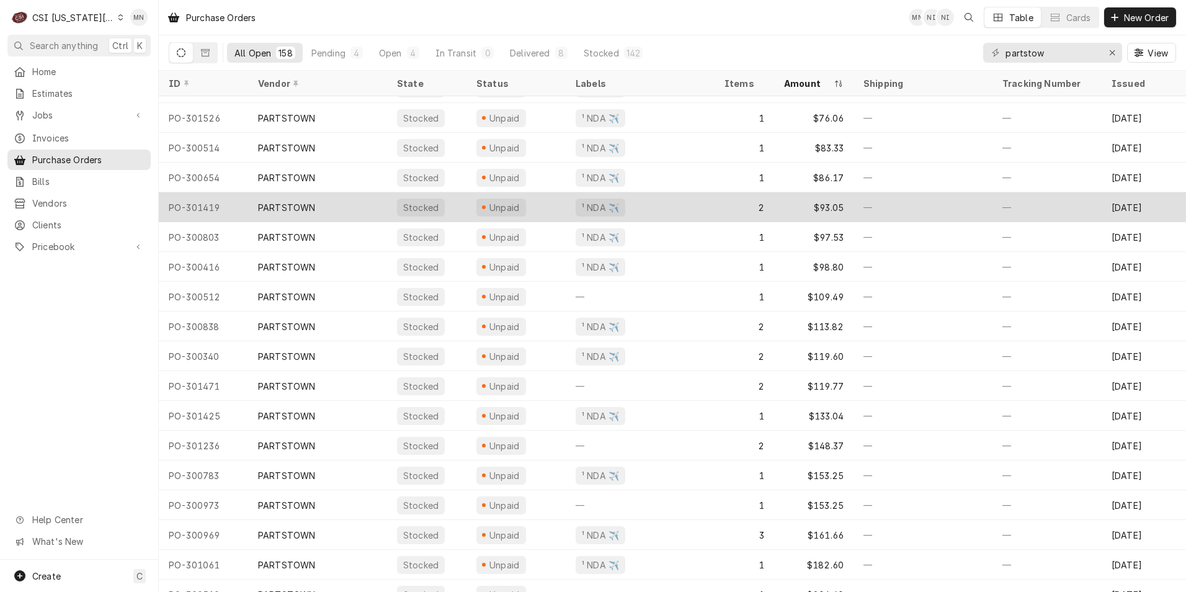
click at [705, 203] on div "¹ NDA ✈️" at bounding box center [640, 207] width 149 height 30
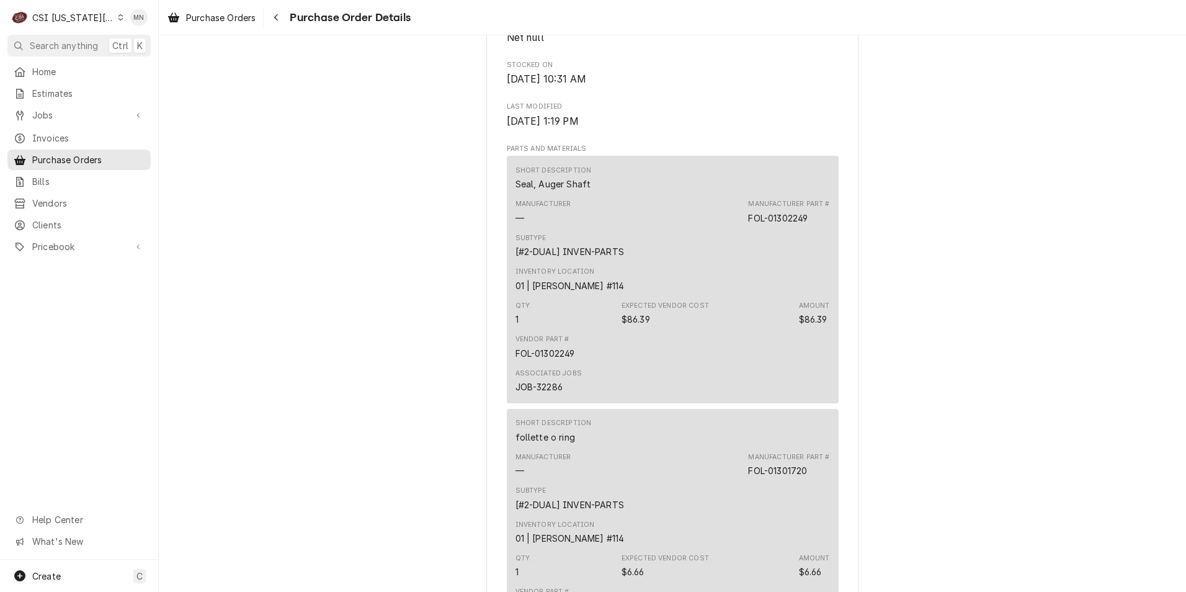
scroll to position [931, 0]
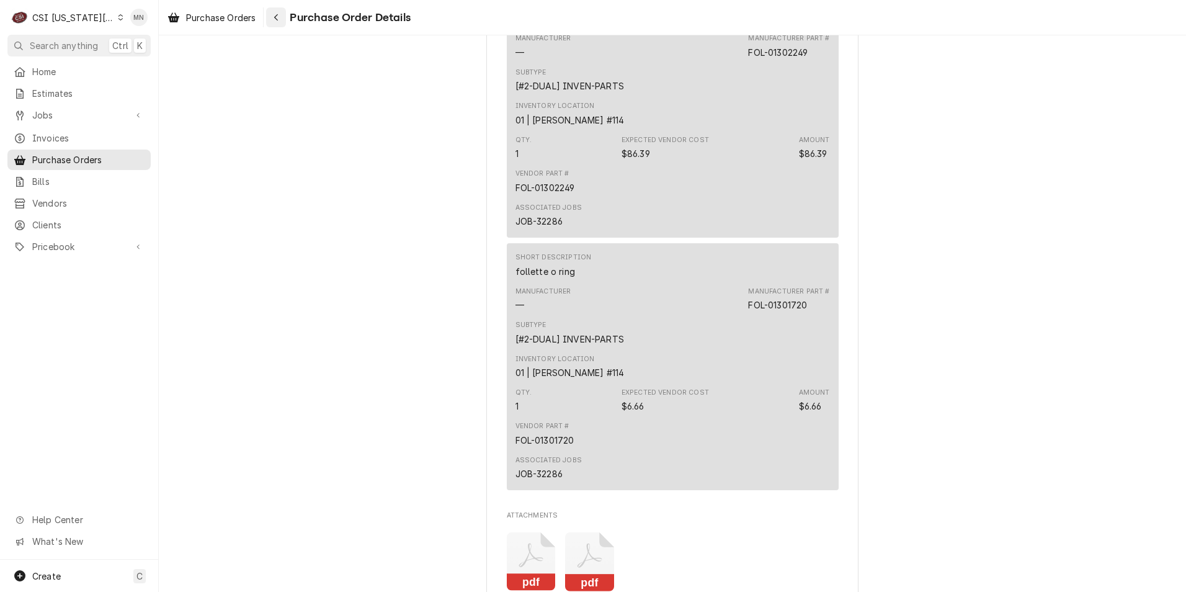
click at [278, 19] on icon "Navigate back" at bounding box center [277, 17] width 6 height 9
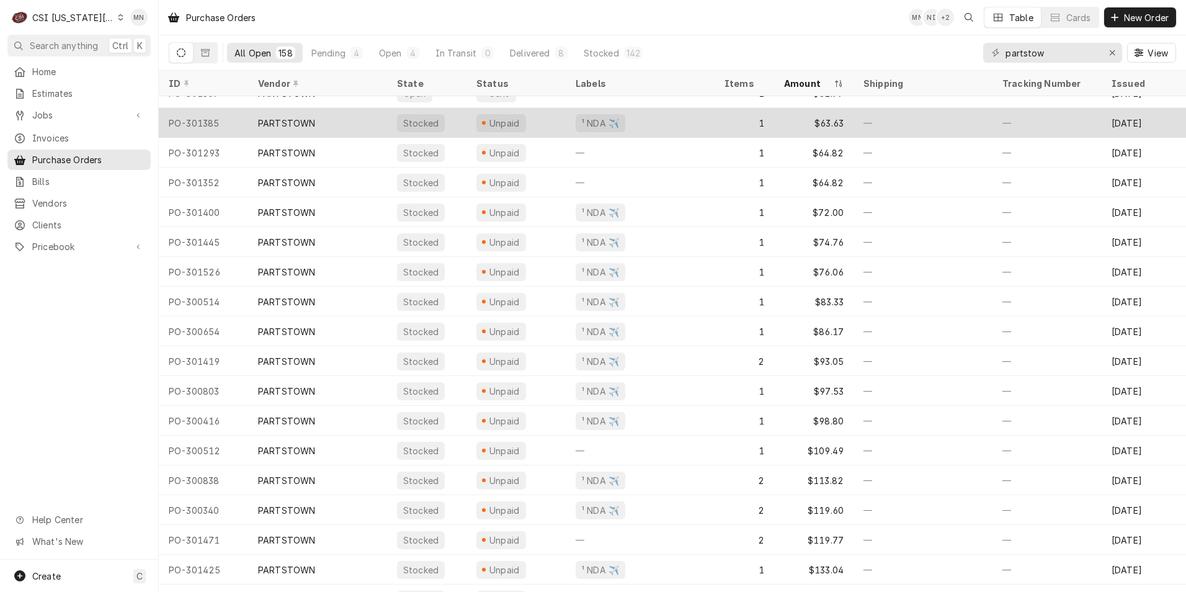
scroll to position [435, 0]
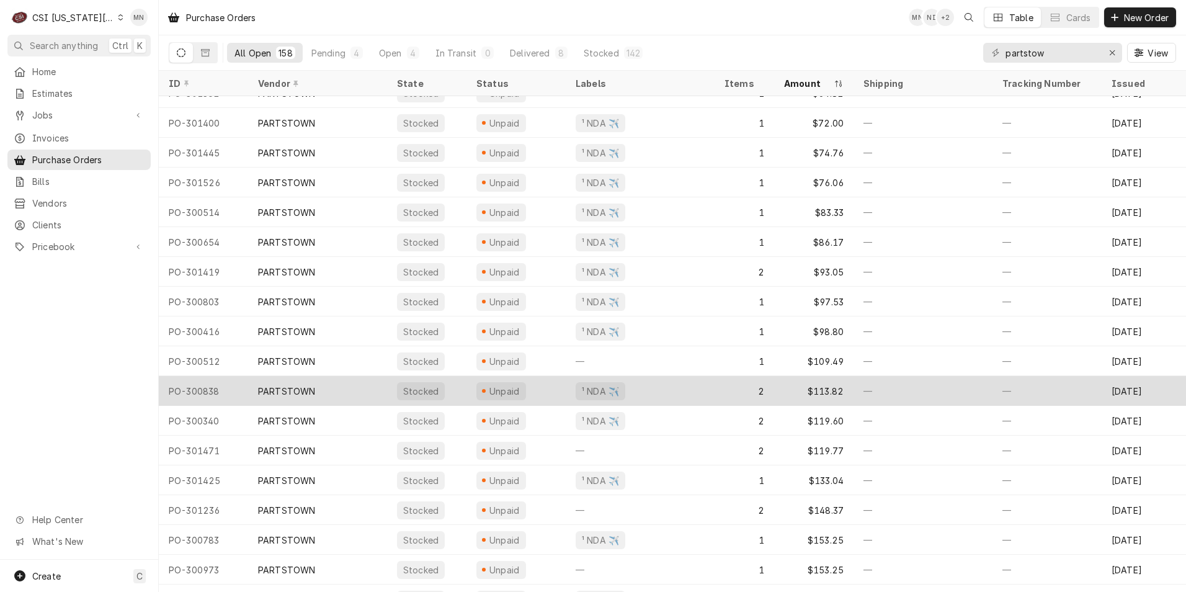
click at [630, 383] on div "¹ NDA ✈️" at bounding box center [640, 391] width 149 height 30
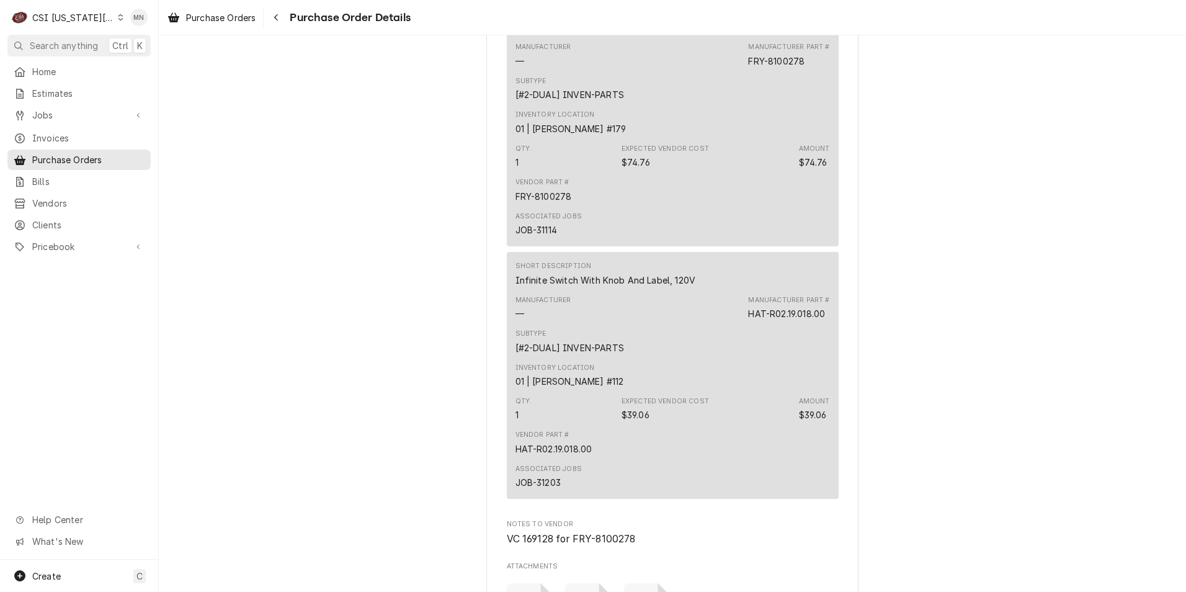
scroll to position [993, 0]
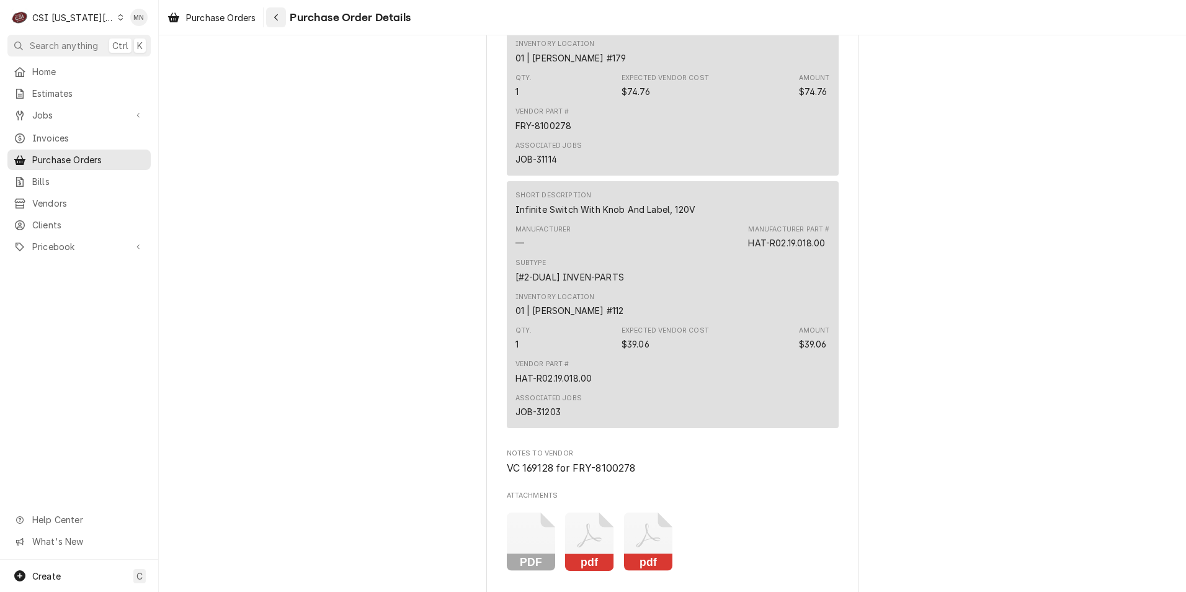
click at [280, 17] on div "Navigate back" at bounding box center [276, 17] width 12 height 12
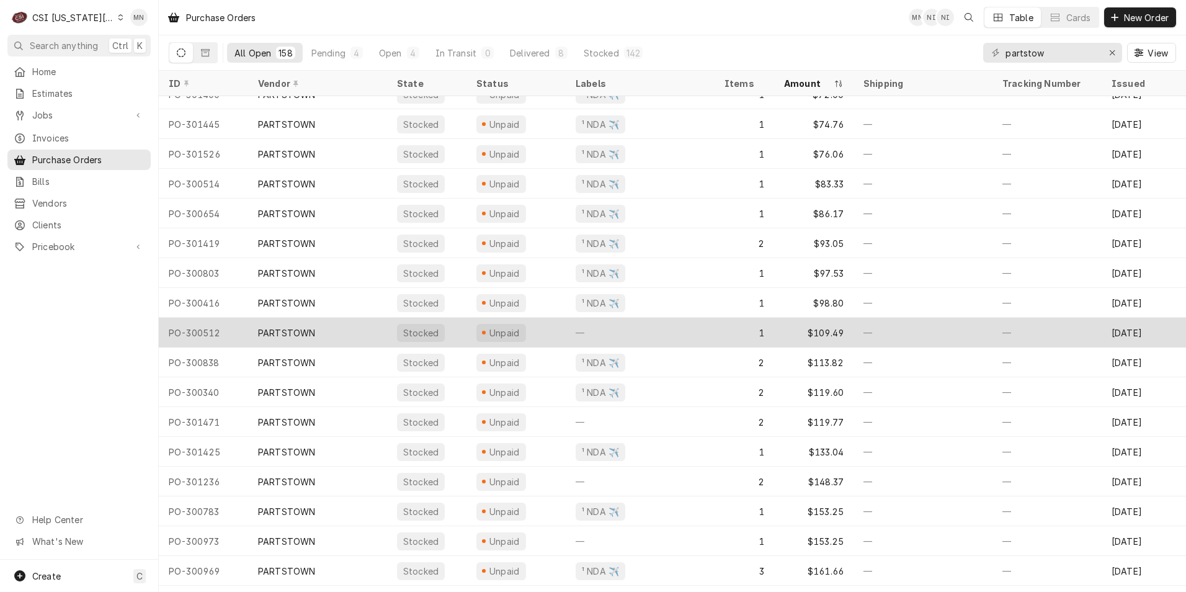
scroll to position [465, 0]
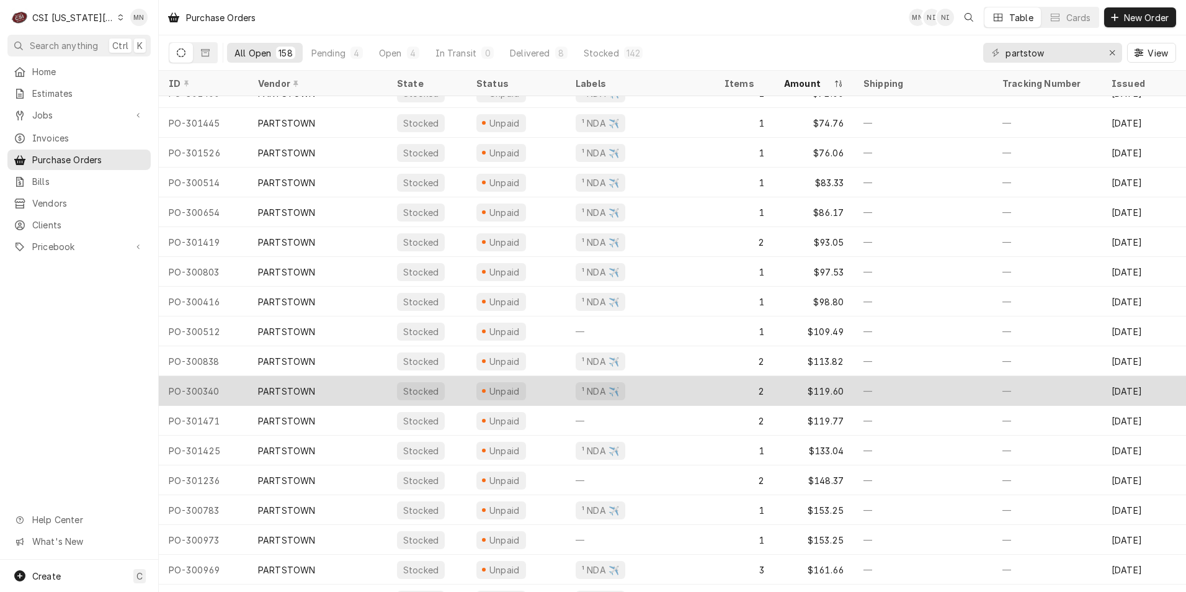
click at [547, 393] on div "Unpaid" at bounding box center [515, 391] width 99 height 30
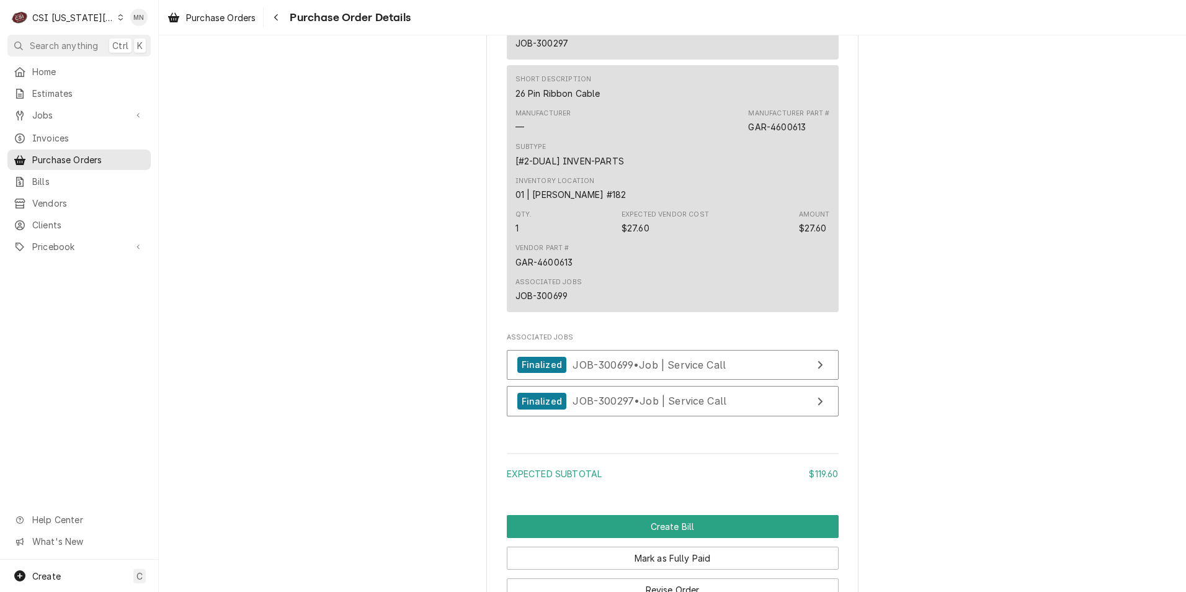
scroll to position [1117, 0]
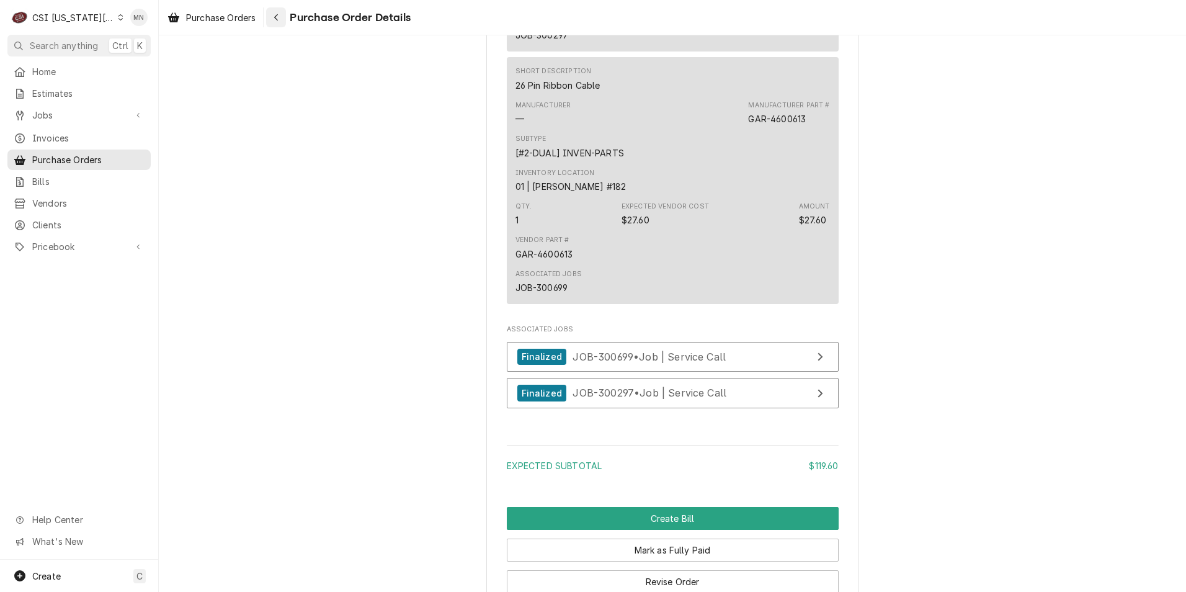
click at [278, 18] on icon "Navigate back" at bounding box center [277, 17] width 6 height 9
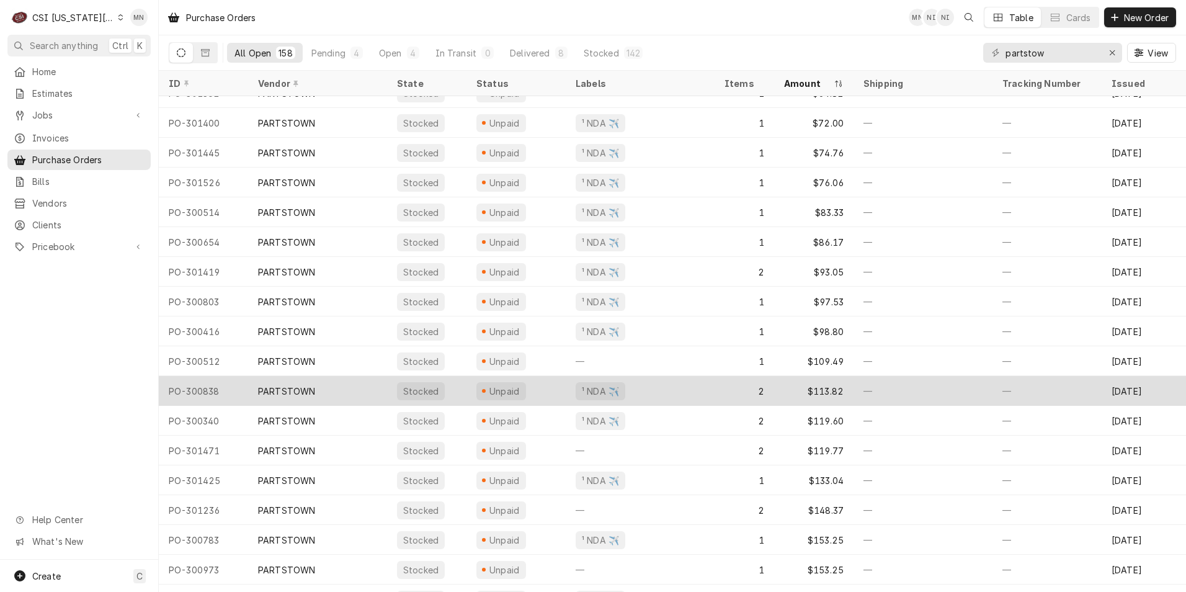
scroll to position [497, 0]
click at [538, 382] on div "Unpaid" at bounding box center [515, 388] width 99 height 30
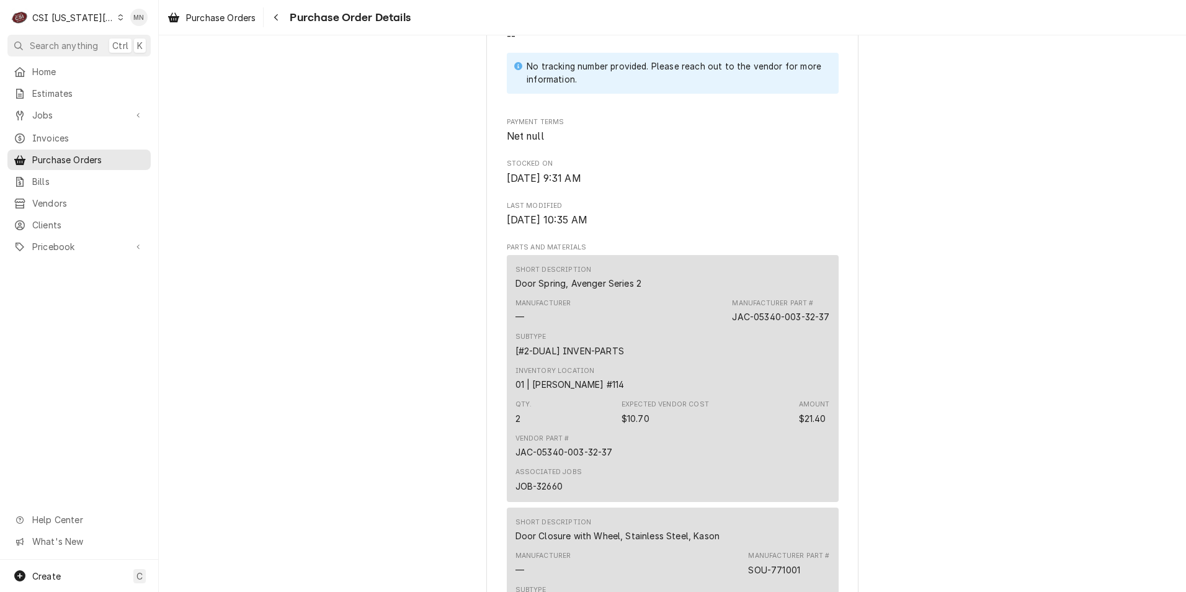
scroll to position [931, 0]
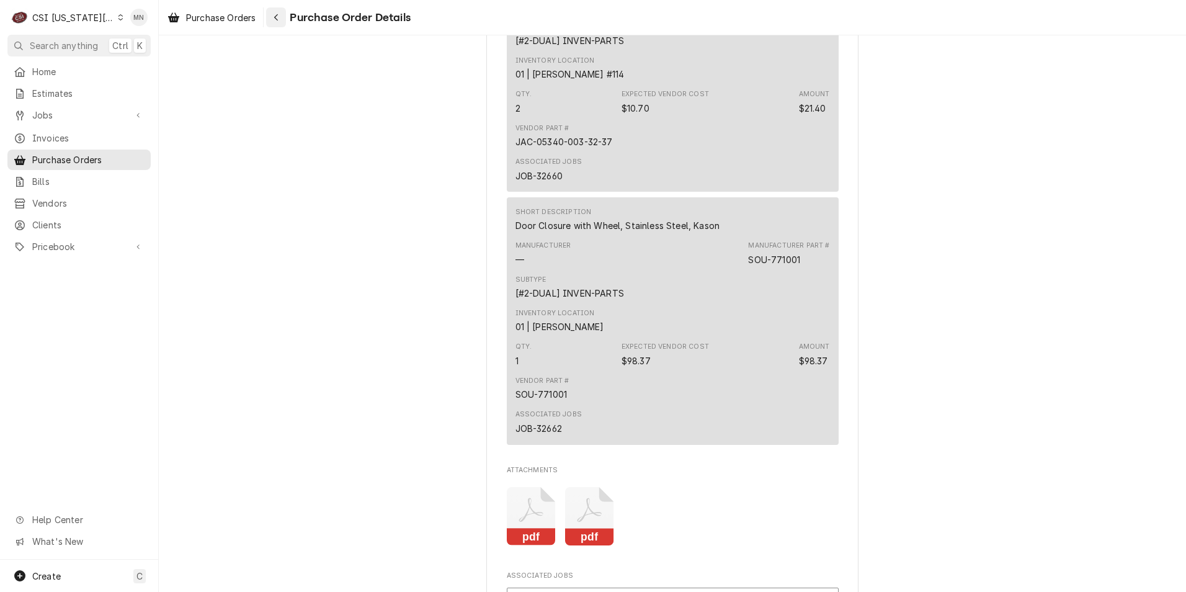
click at [272, 18] on div "Navigate back" at bounding box center [276, 17] width 12 height 12
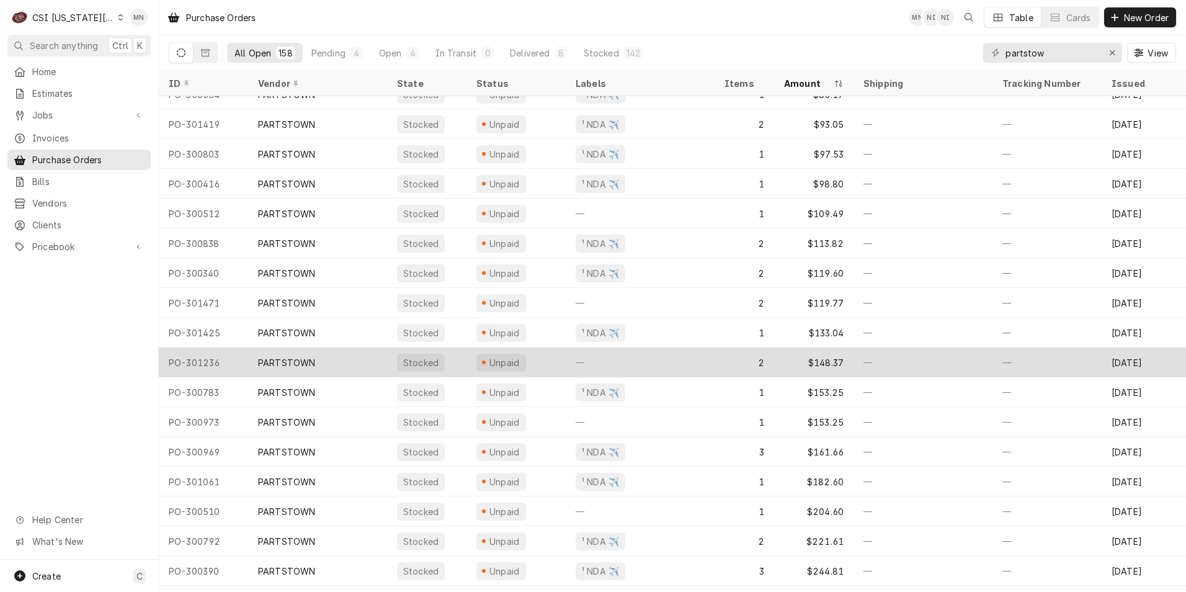
scroll to position [584, 0]
click at [378, 358] on div "PARTSTOWN" at bounding box center [317, 361] width 139 height 30
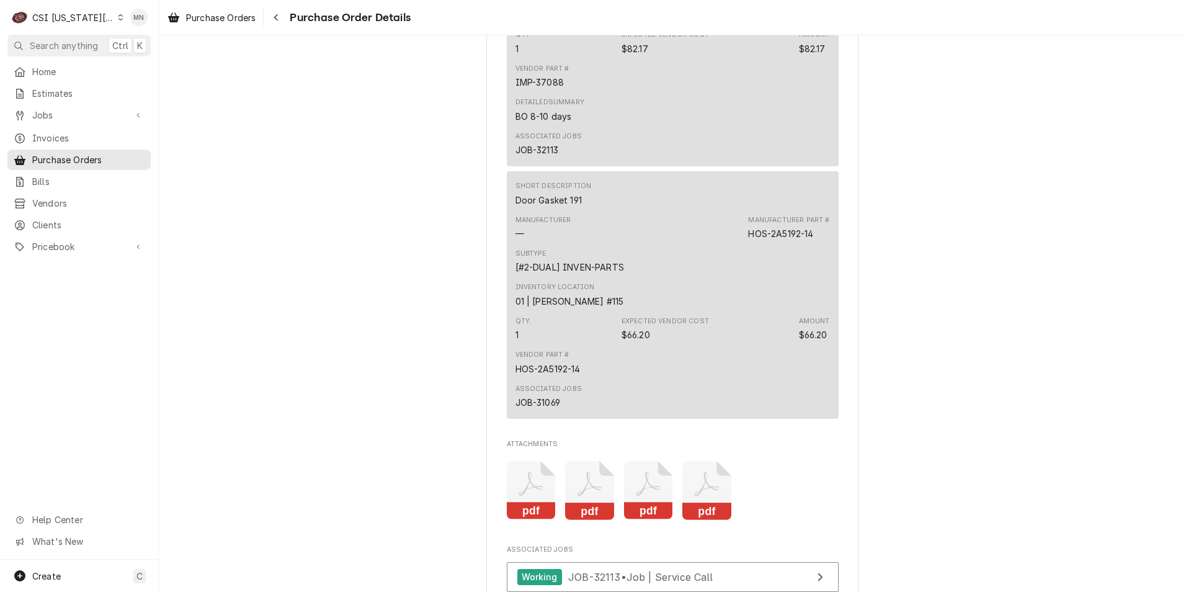
scroll to position [993, 0]
click at [279, 19] on icon "Navigate back" at bounding box center [277, 17] width 6 height 9
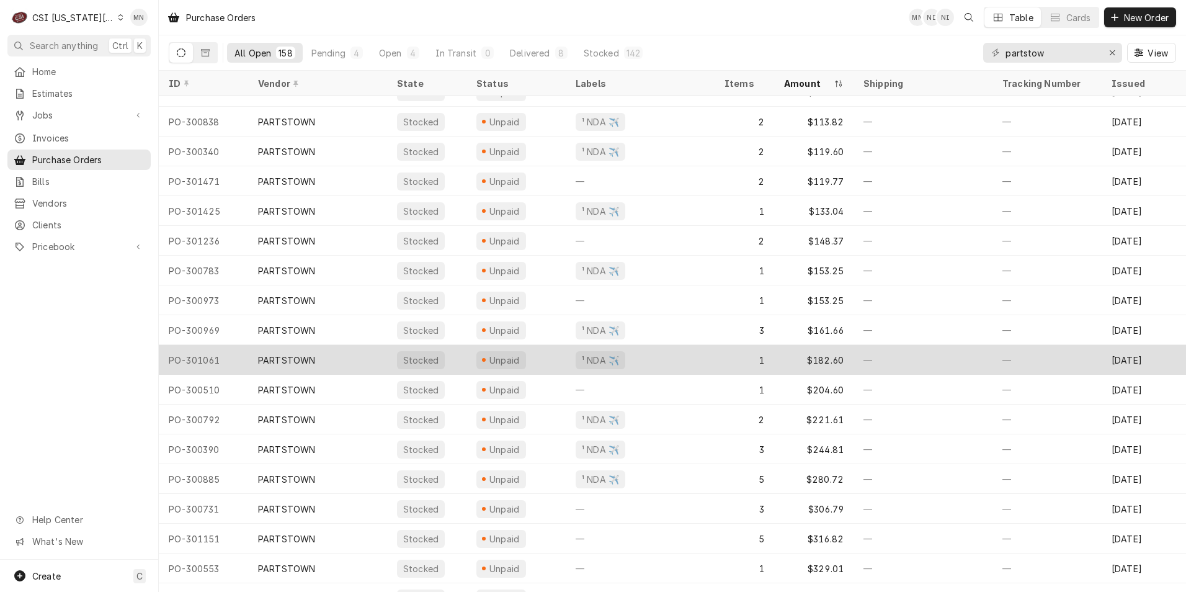
scroll to position [705, 0]
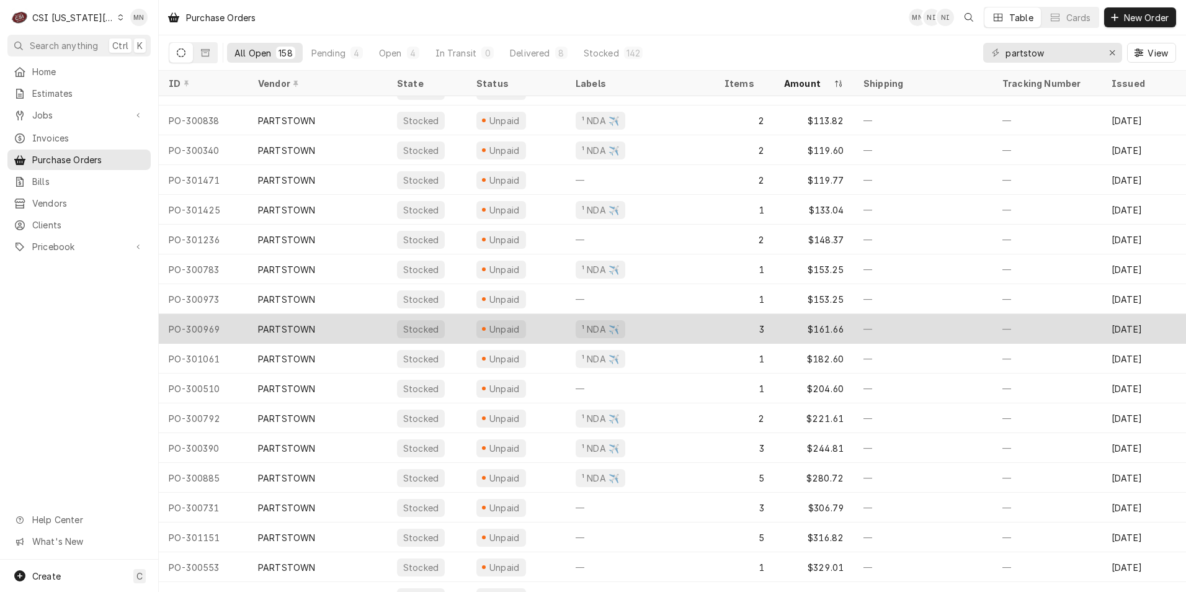
click at [317, 331] on div "PARTSTOWN" at bounding box center [317, 329] width 139 height 30
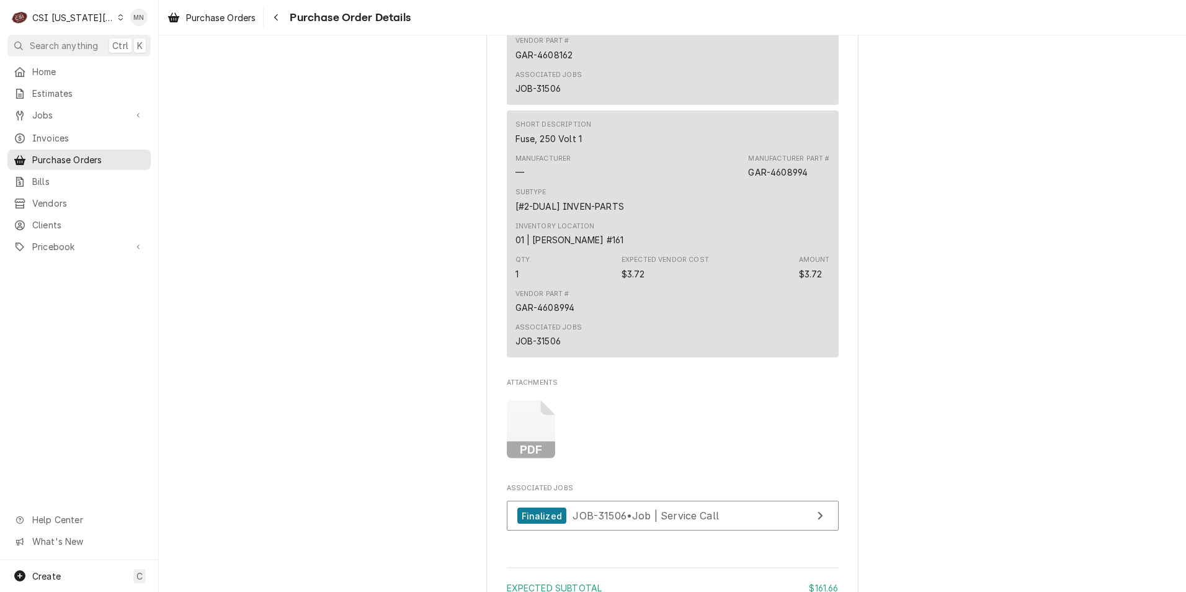
scroll to position [1365, 0]
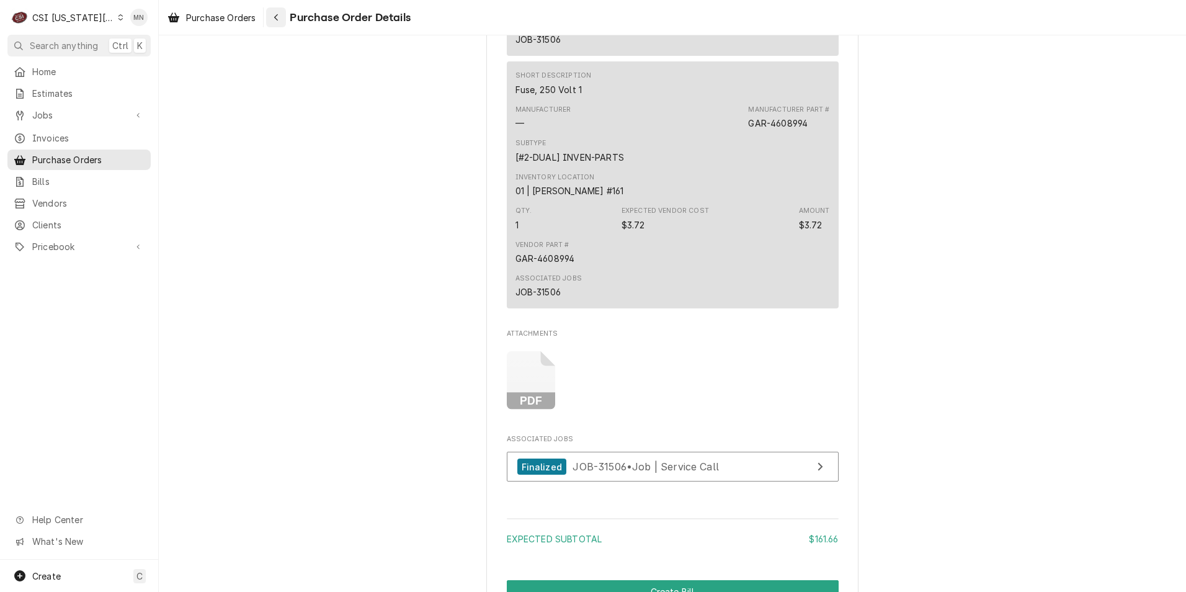
click at [277, 18] on icon "Navigate back" at bounding box center [276, 17] width 4 height 7
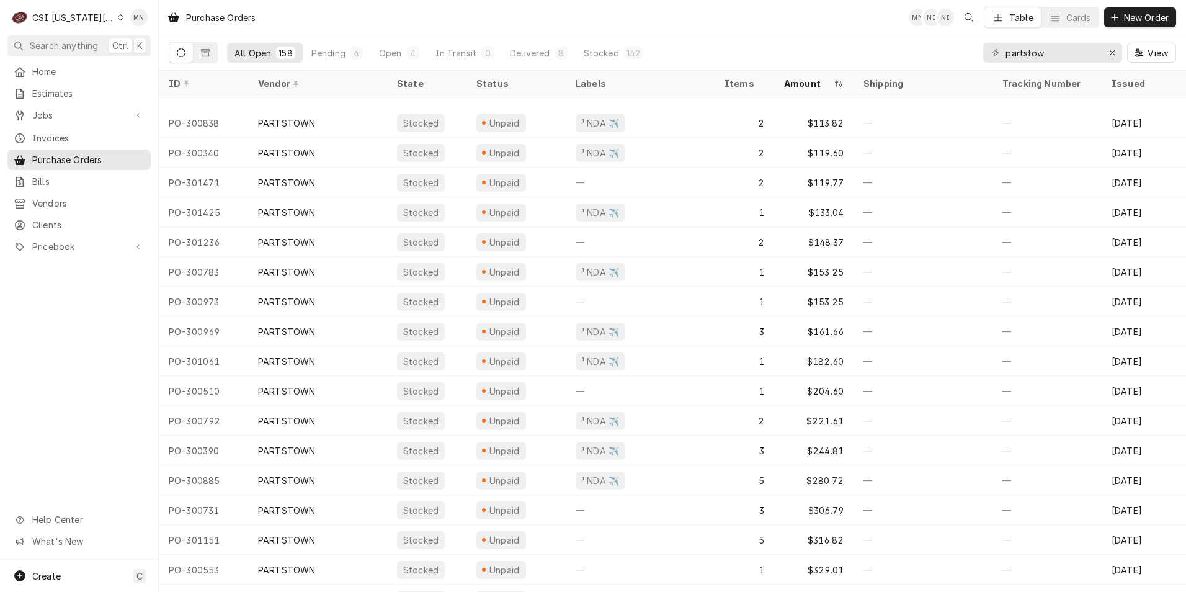
scroll to position [765, 0]
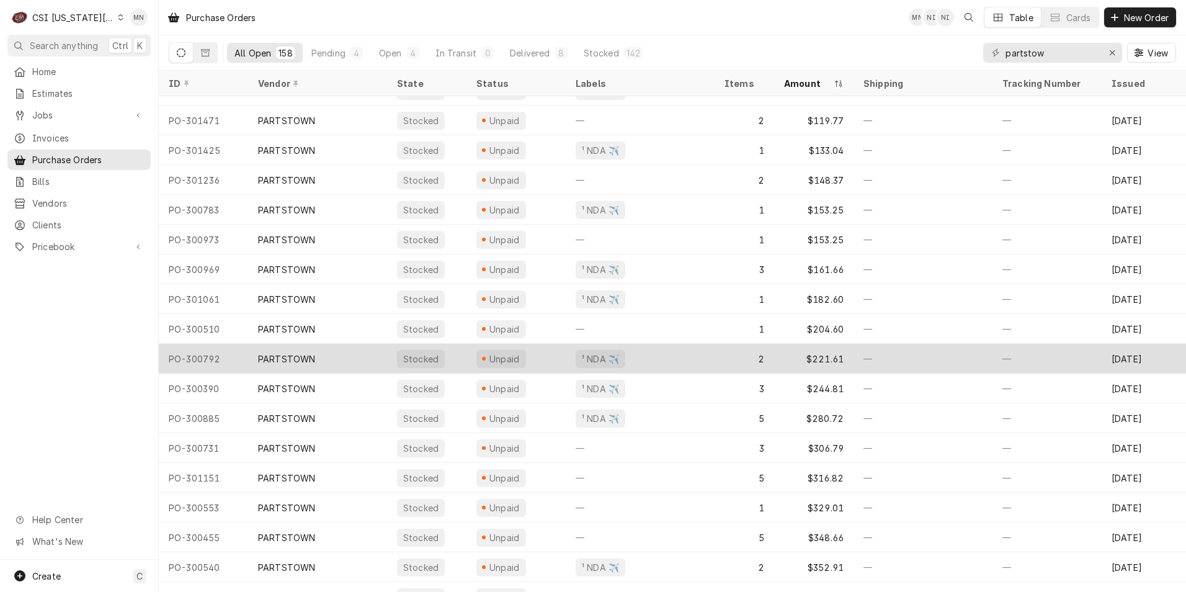
click at [355, 361] on div "PARTSTOWN" at bounding box center [317, 359] width 139 height 30
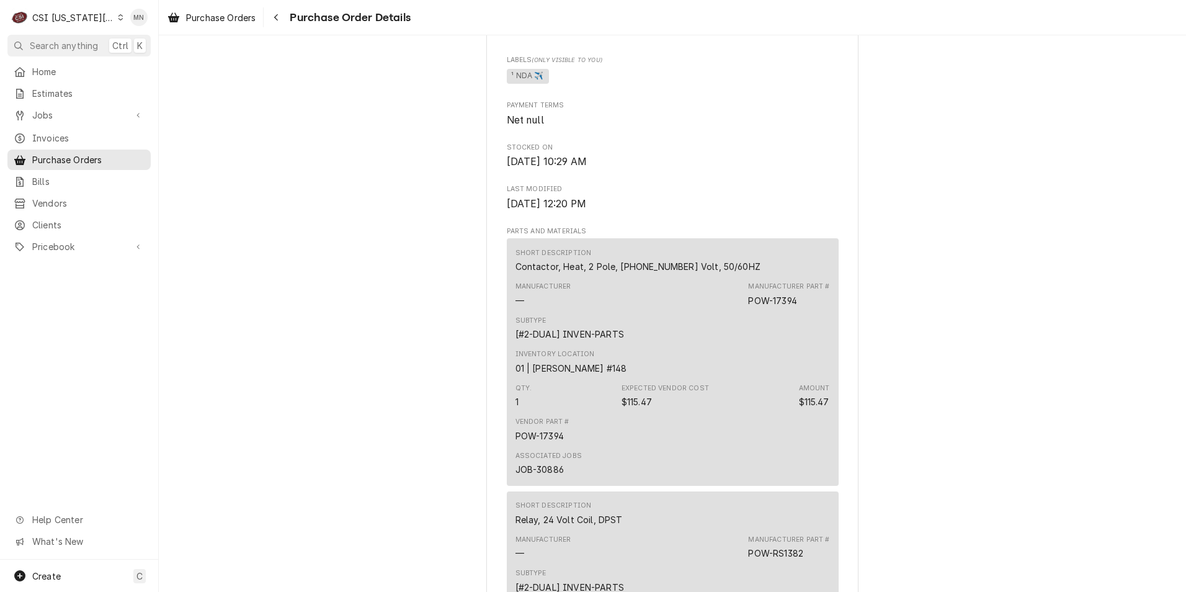
scroll to position [993, 0]
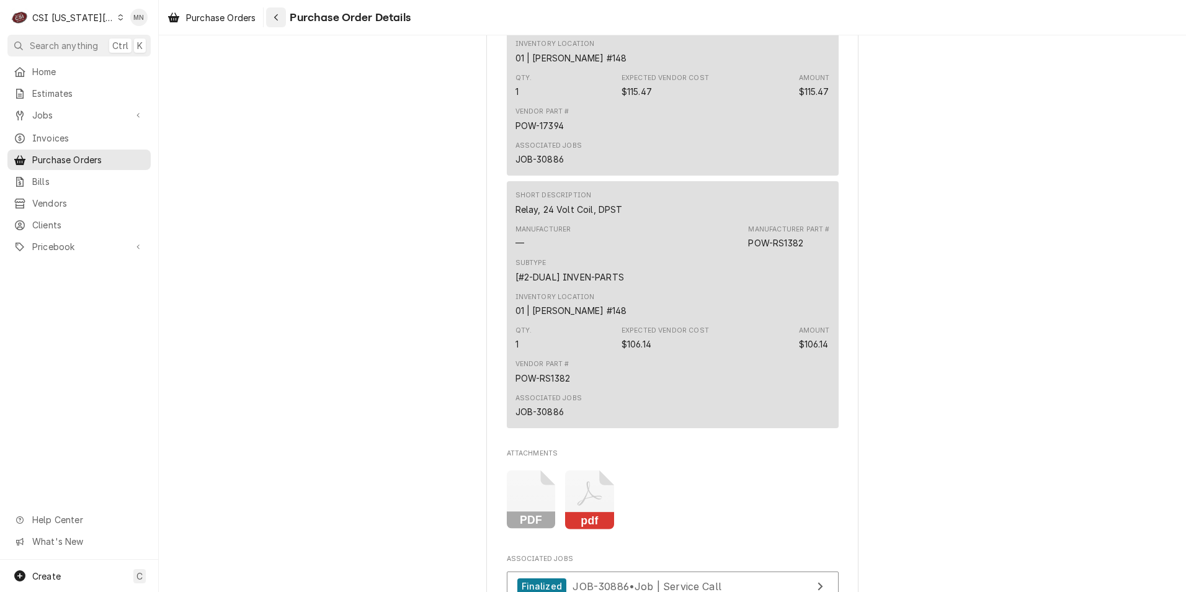
click at [272, 17] on div "Navigate back" at bounding box center [276, 17] width 12 height 12
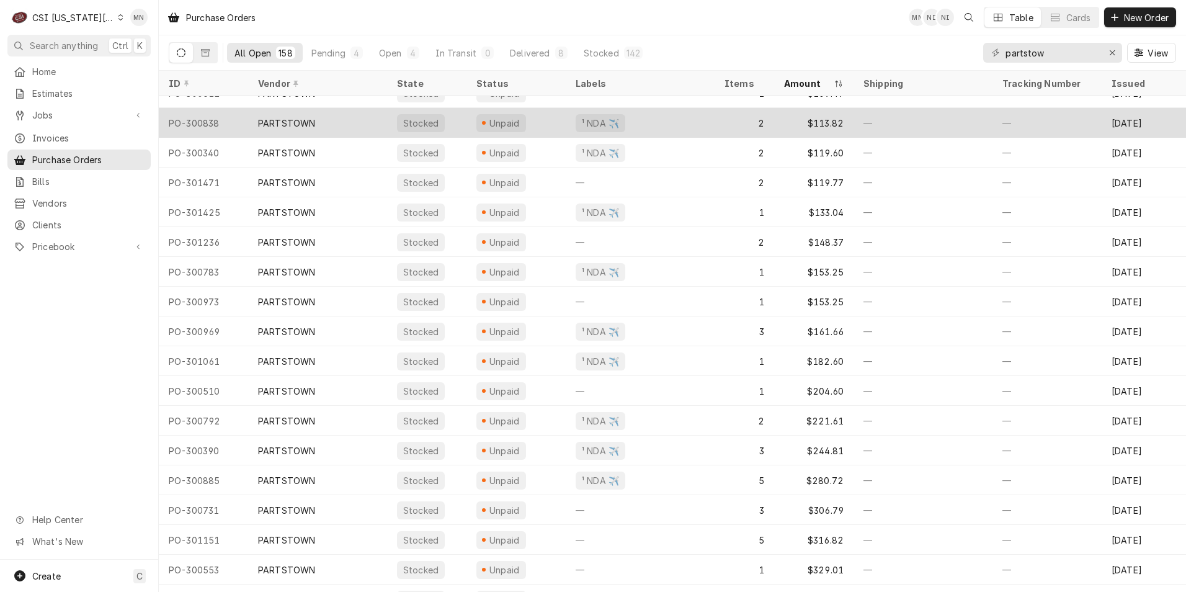
scroll to position [765, 0]
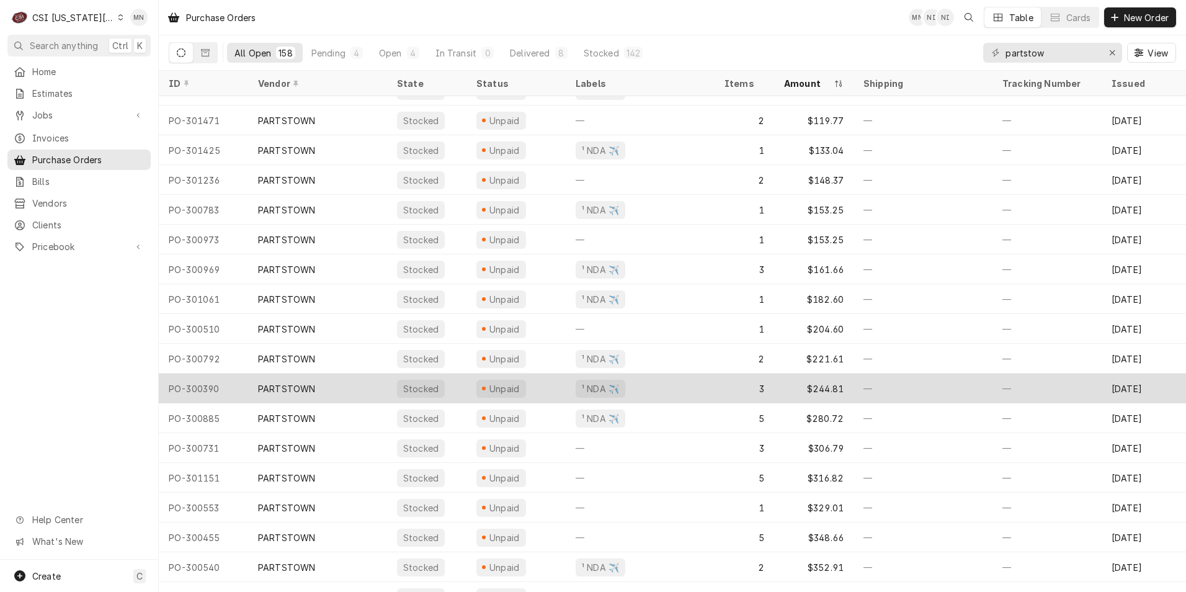
click at [373, 386] on div "PARTSTOWN" at bounding box center [317, 388] width 139 height 30
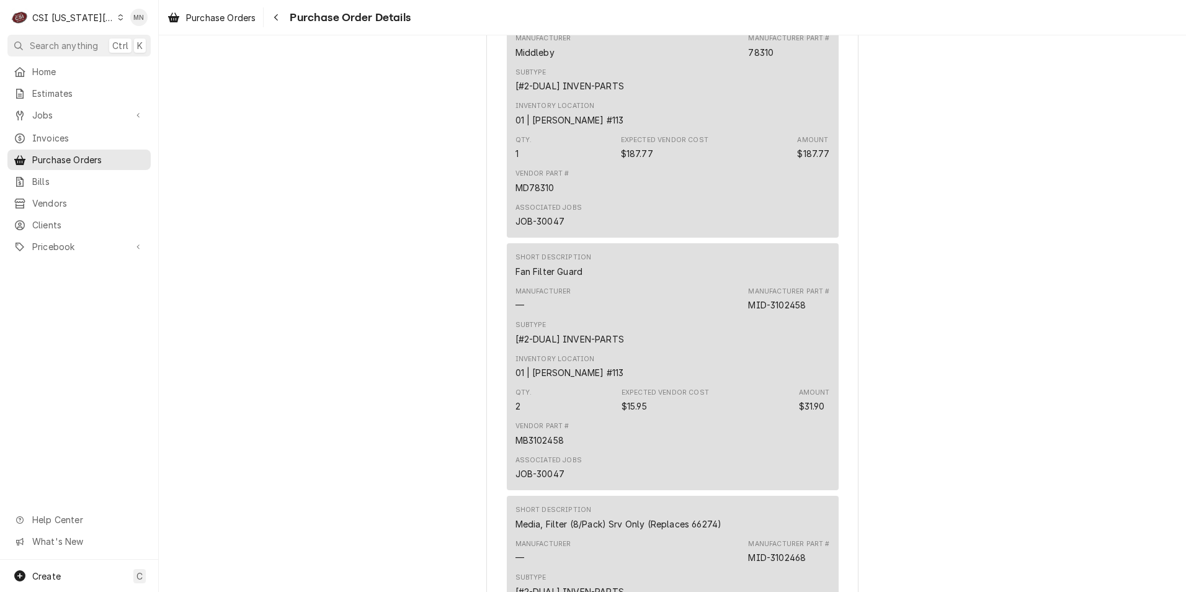
scroll to position [1303, 0]
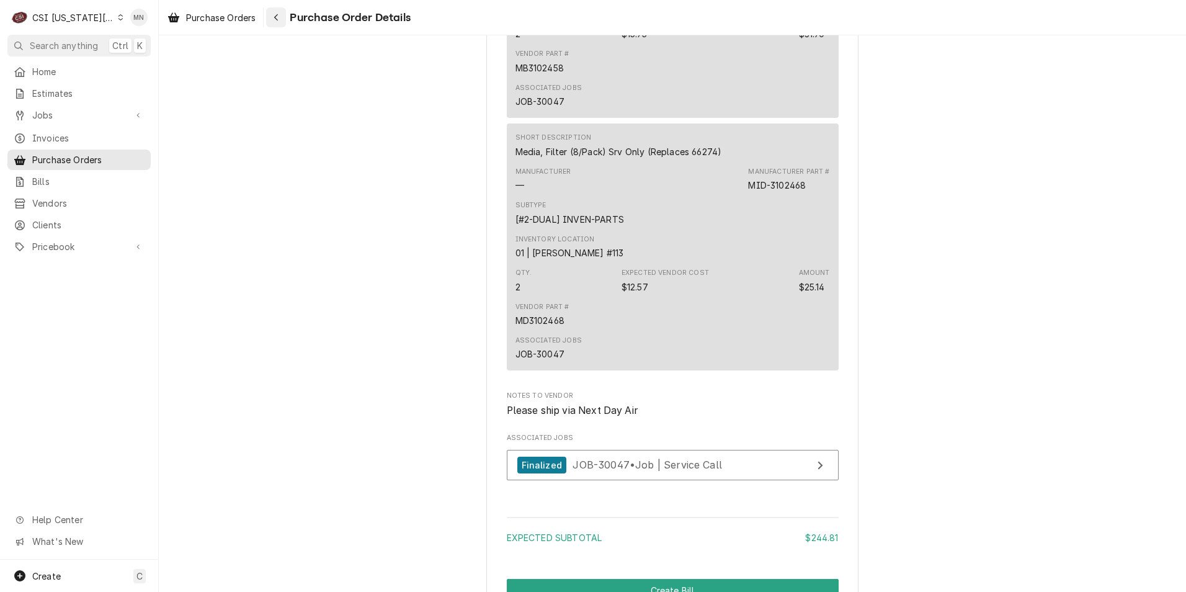
click at [280, 22] on div "Navigate back" at bounding box center [276, 17] width 12 height 12
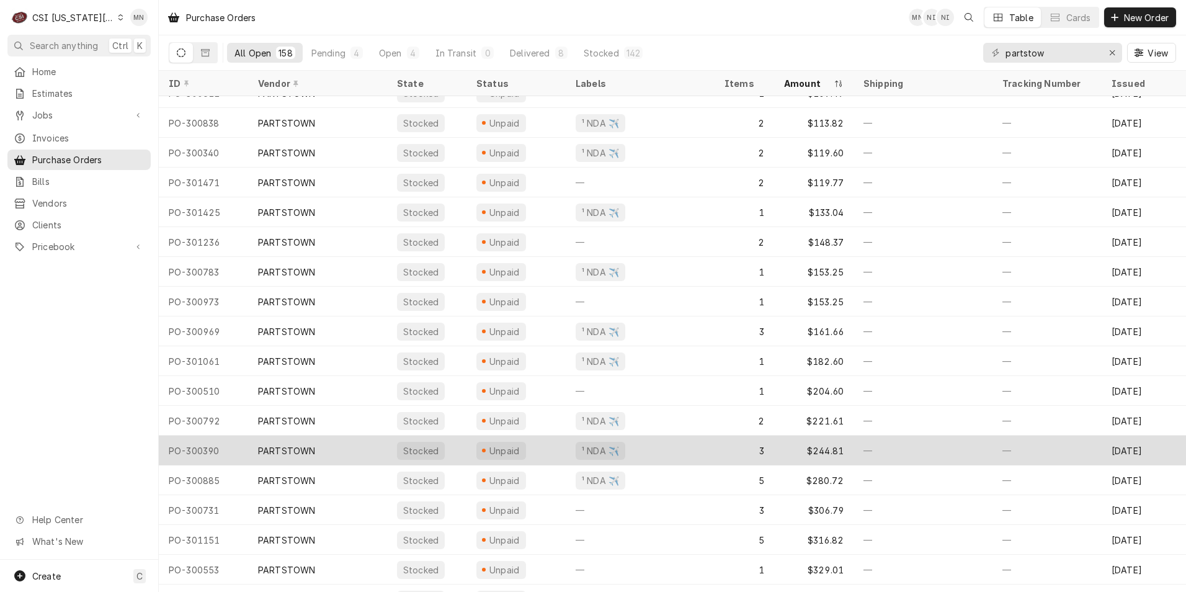
scroll to position [792, 0]
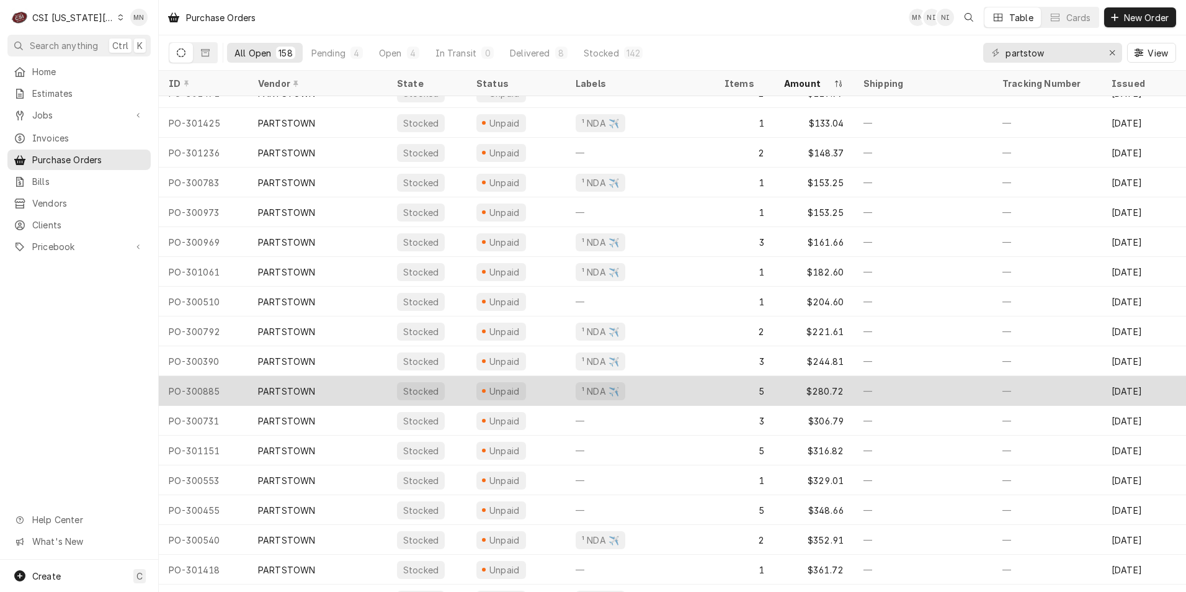
click at [342, 395] on div "PARTSTOWN" at bounding box center [317, 391] width 139 height 30
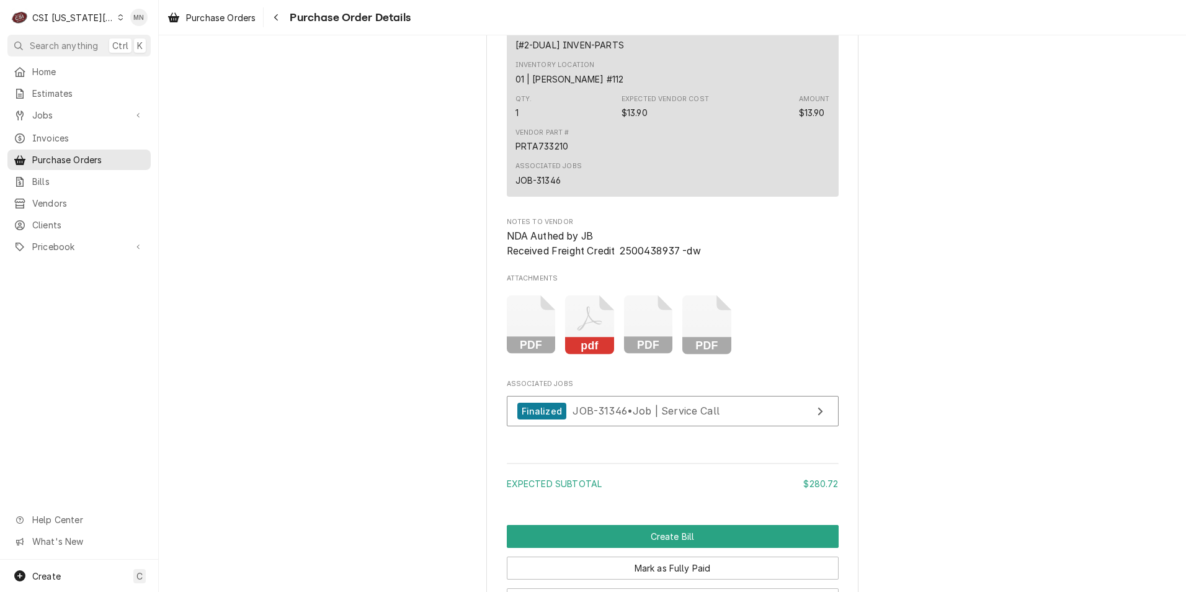
scroll to position [1985, 0]
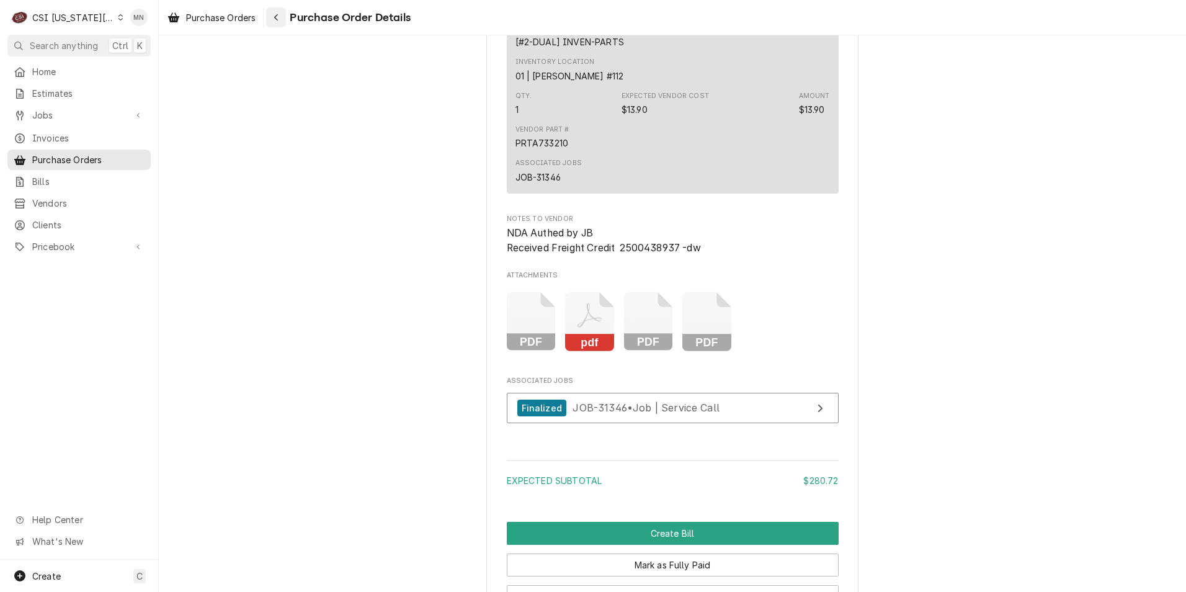
click at [271, 16] on div "Navigate back" at bounding box center [276, 17] width 12 height 12
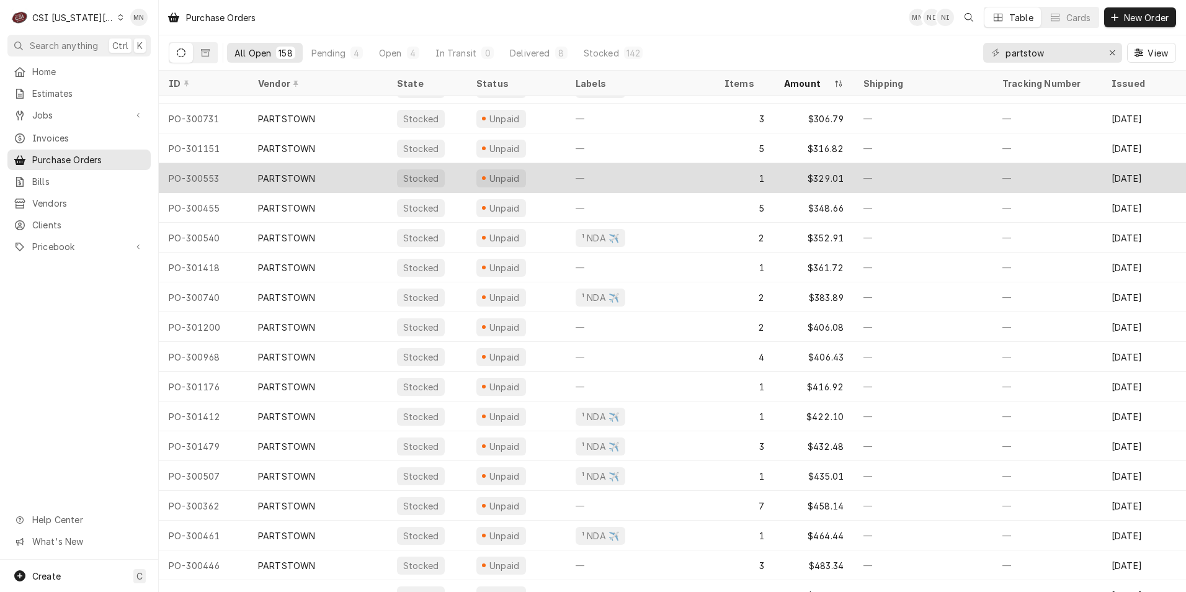
scroll to position [1097, 0]
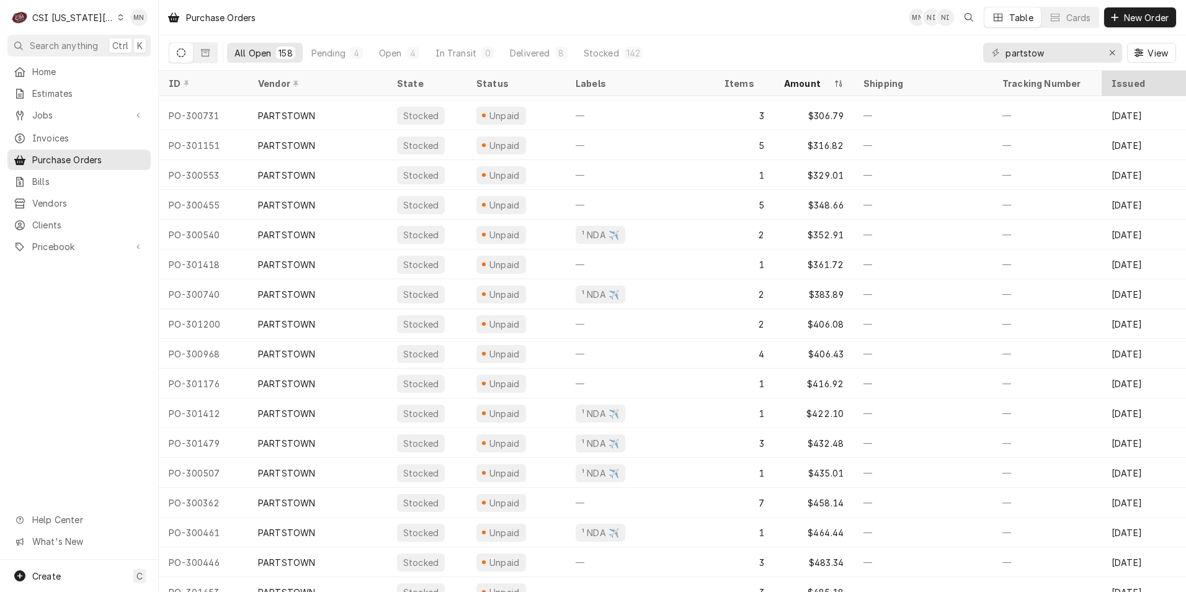
click at [1133, 78] on div "Issued" at bounding box center [1145, 83] width 67 height 13
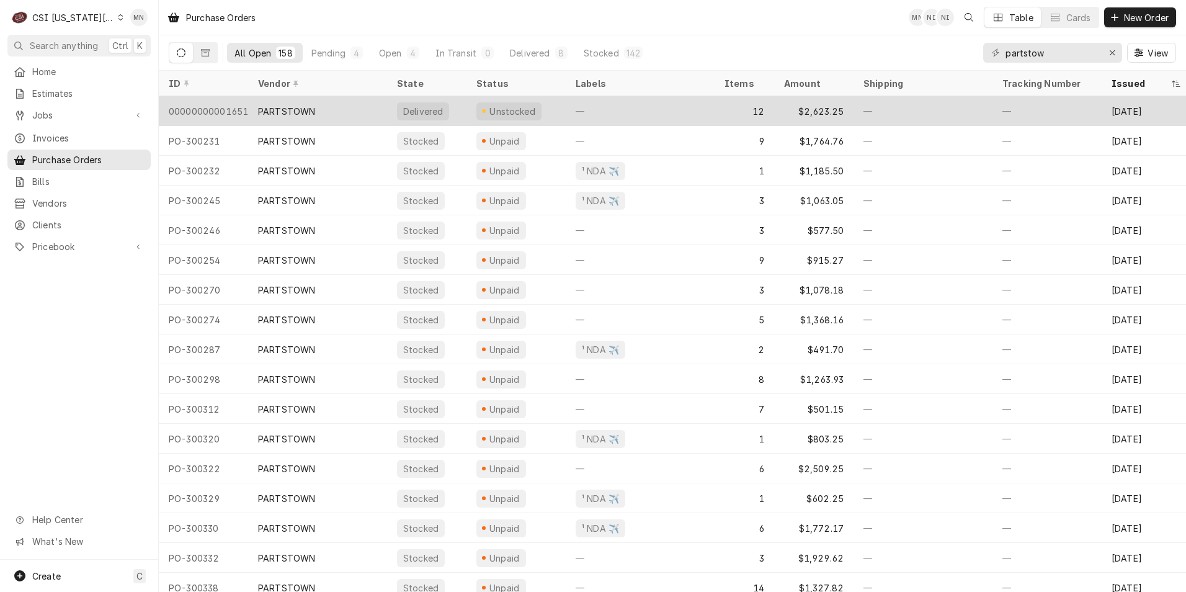
click at [341, 110] on div "PARTSTOWN" at bounding box center [317, 111] width 139 height 30
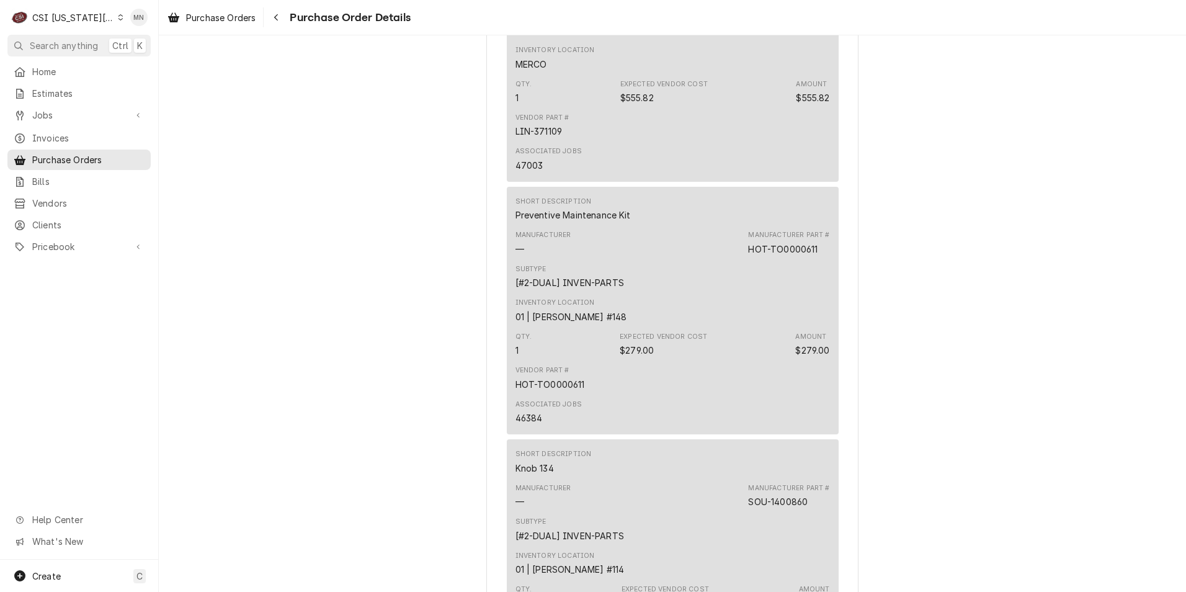
scroll to position [2357, 0]
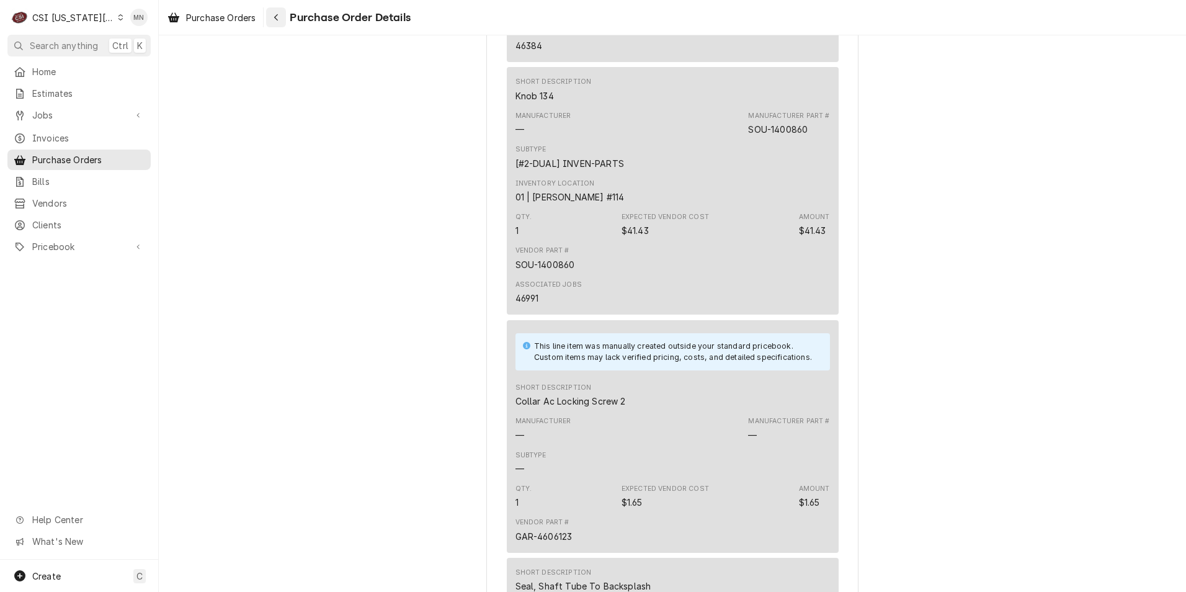
click at [286, 19] on button "Navigate back" at bounding box center [276, 17] width 20 height 20
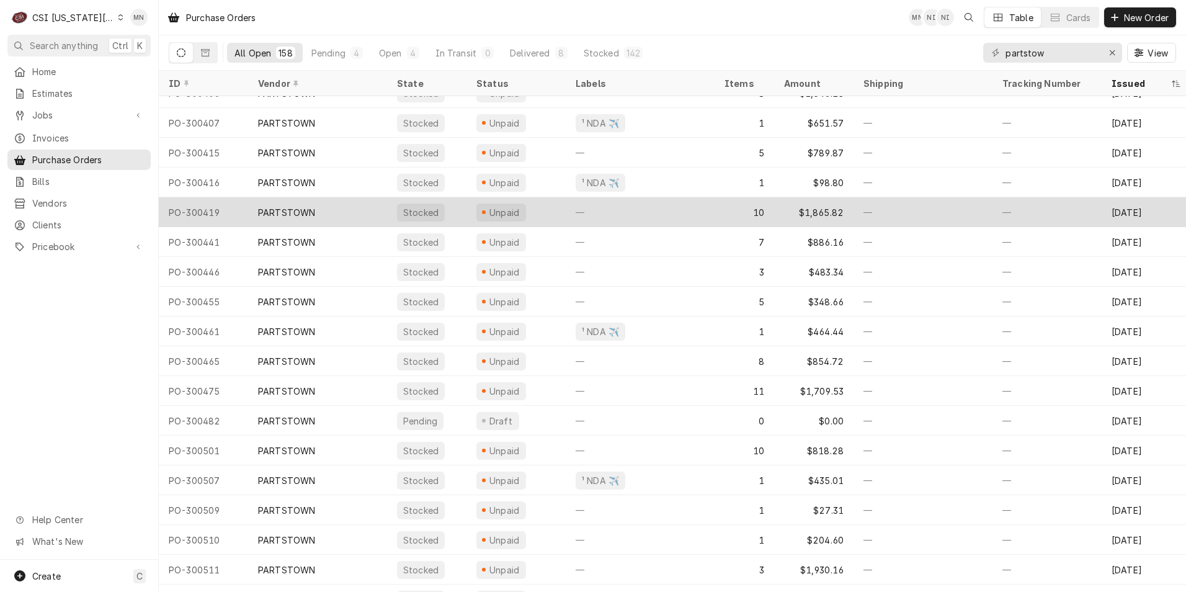
scroll to position [822, 0]
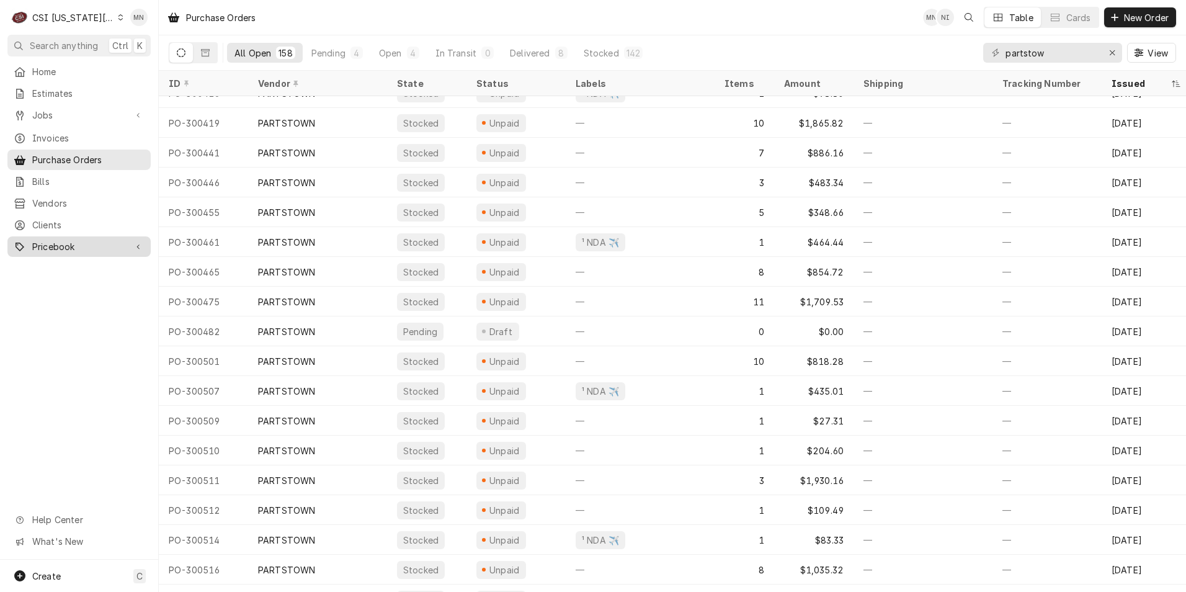
click at [48, 240] on span "Pricebook" at bounding box center [79, 246] width 94 height 13
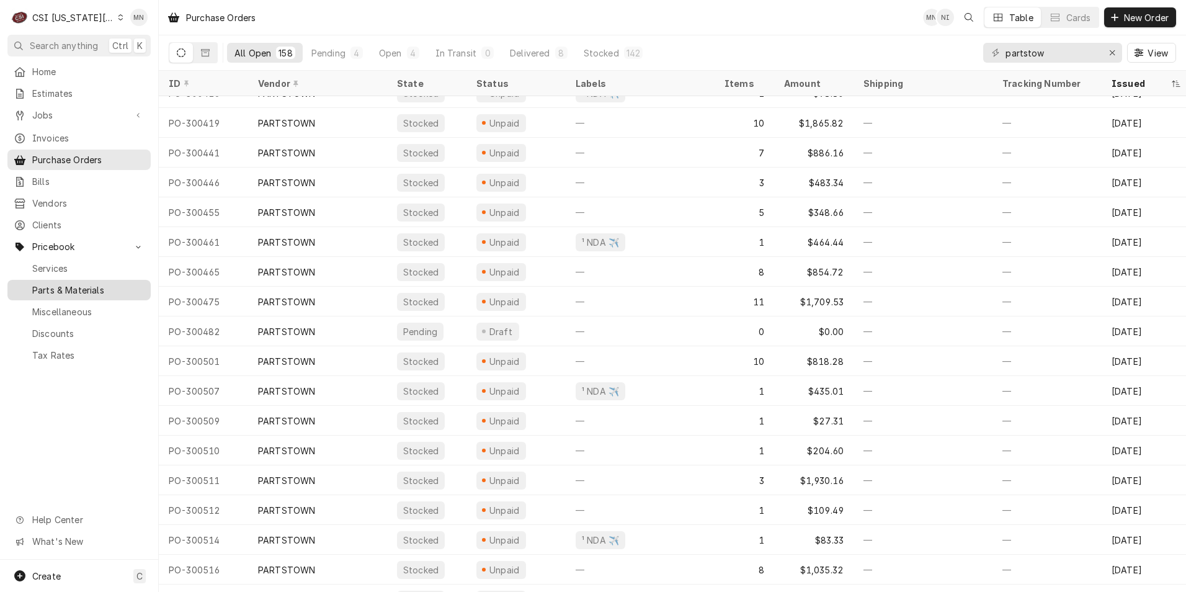
click at [55, 283] on span "Parts & Materials" at bounding box center [88, 289] width 112 height 13
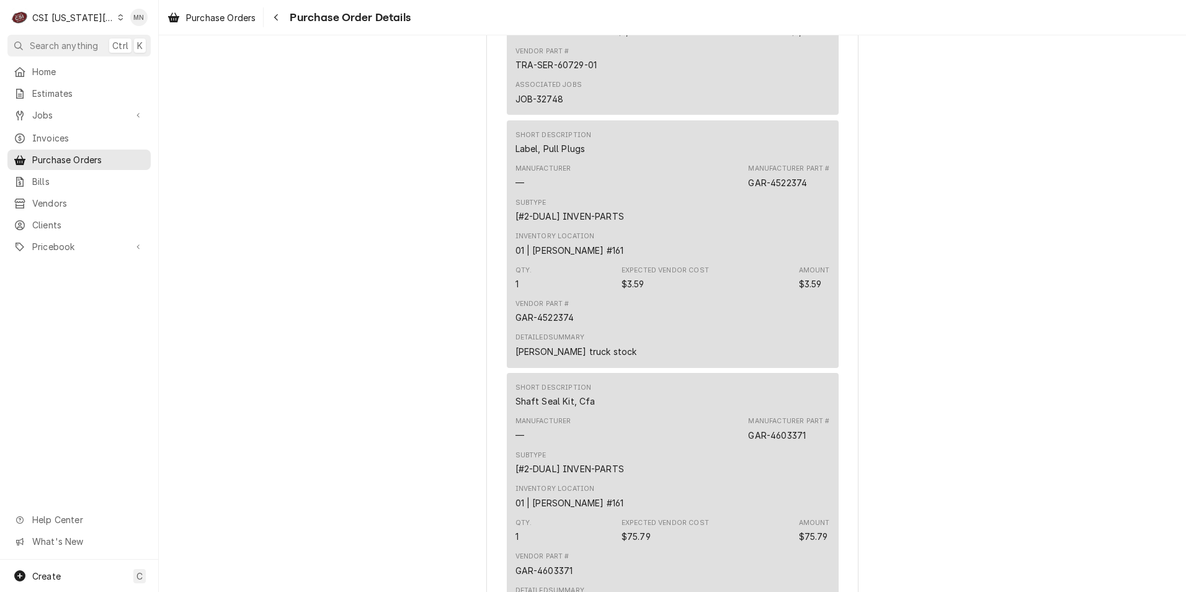
scroll to position [2171, 0]
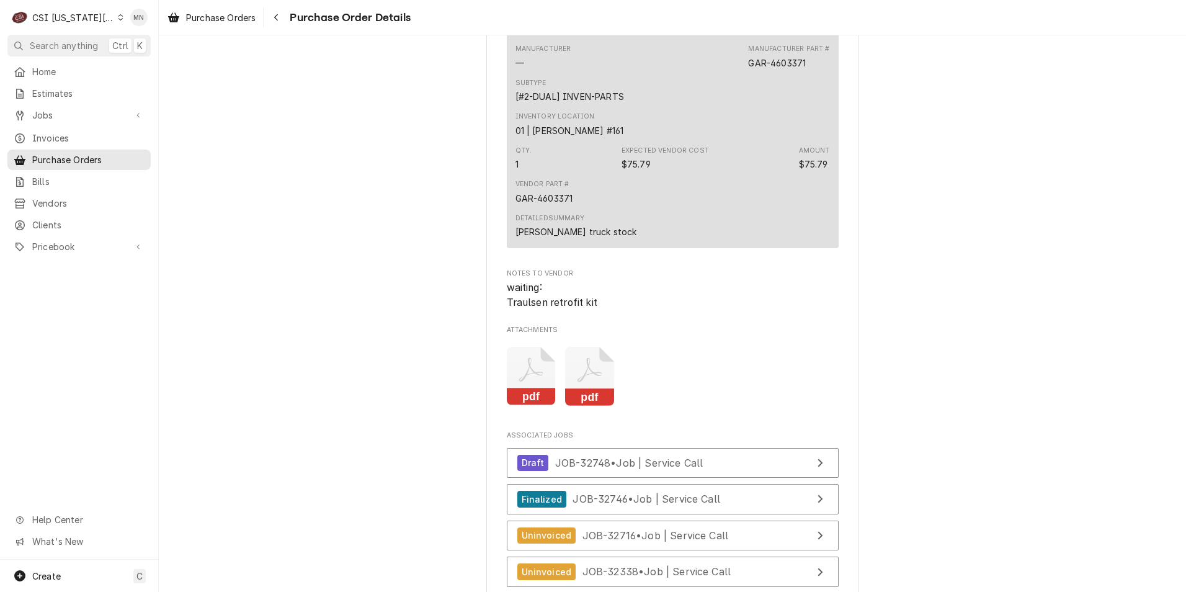
click at [586, 406] on icon "Attachments" at bounding box center [589, 376] width 49 height 59
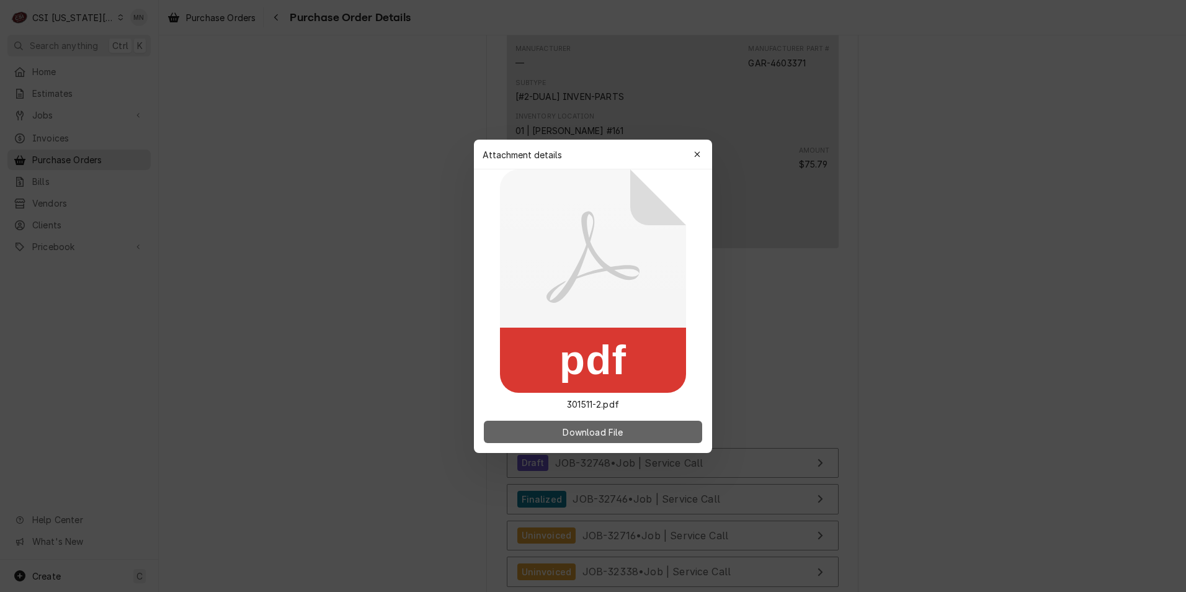
click at [615, 435] on span "Download File" at bounding box center [592, 431] width 65 height 13
click at [698, 154] on icon "button" at bounding box center [697, 154] width 7 height 9
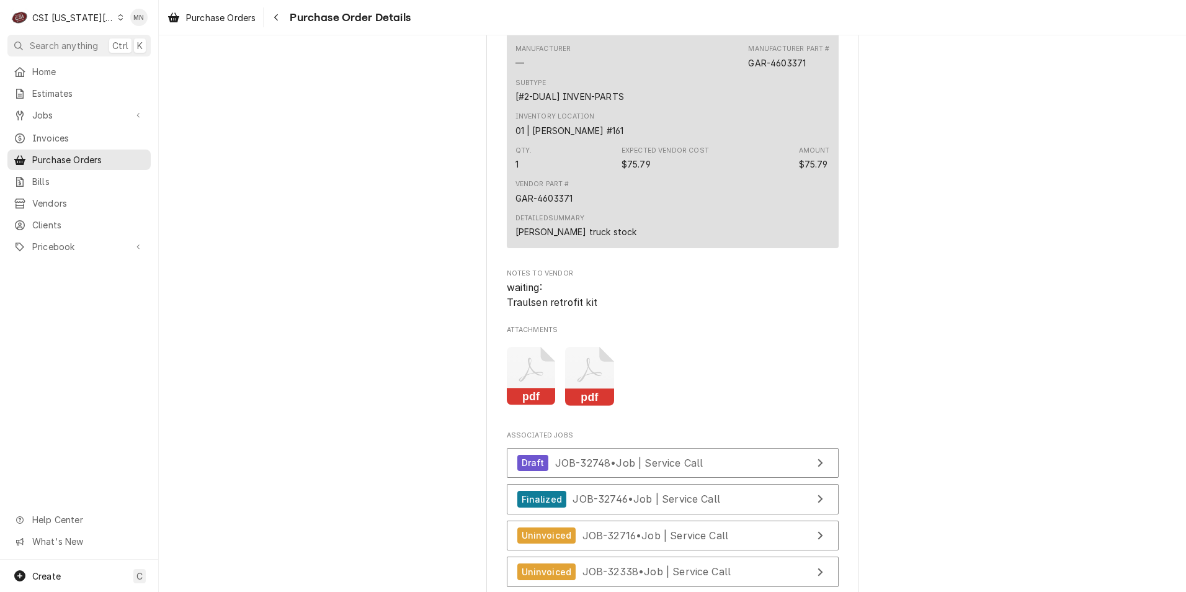
click at [533, 399] on icon "Attachments" at bounding box center [531, 376] width 49 height 59
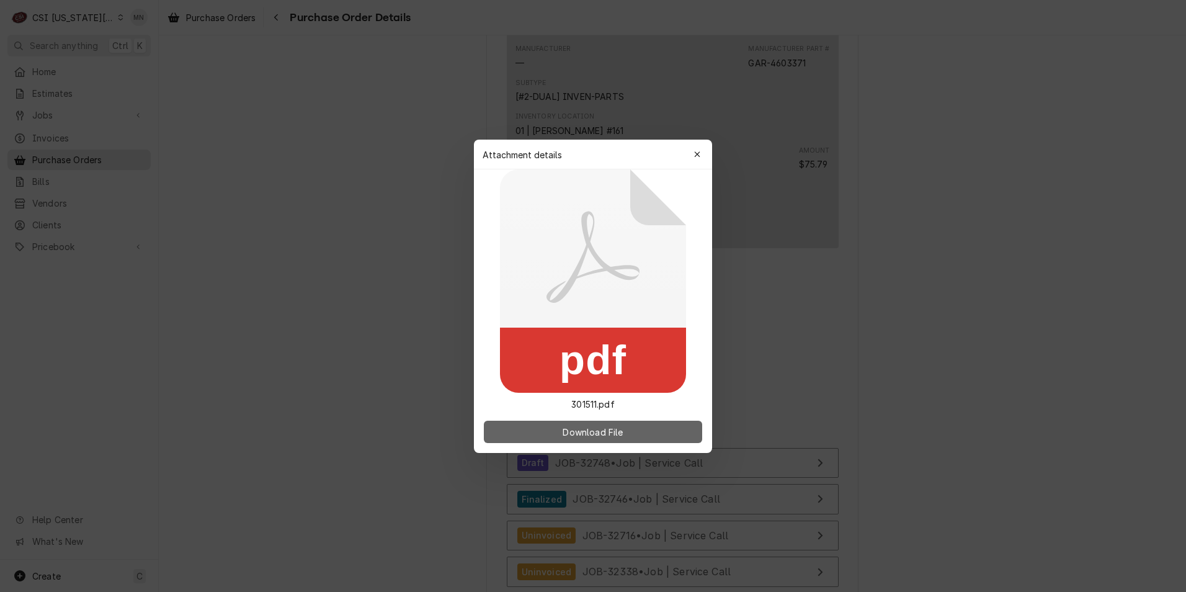
click at [600, 428] on span "Download File" at bounding box center [592, 431] width 65 height 13
click at [698, 152] on icon "button" at bounding box center [697, 154] width 7 height 9
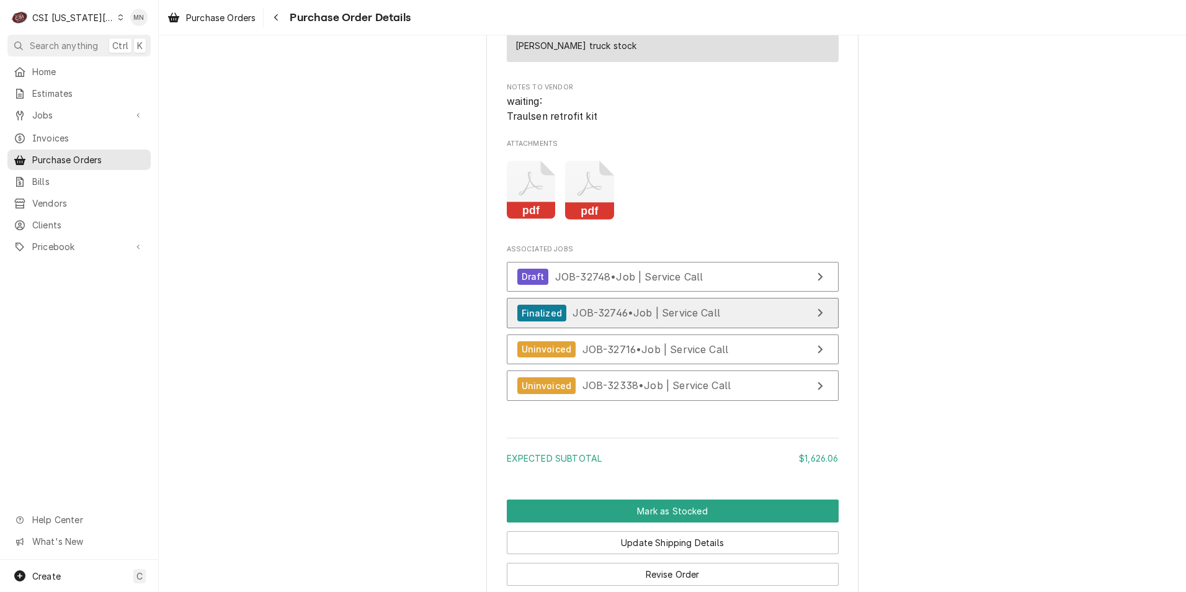
scroll to position [2507, 0]
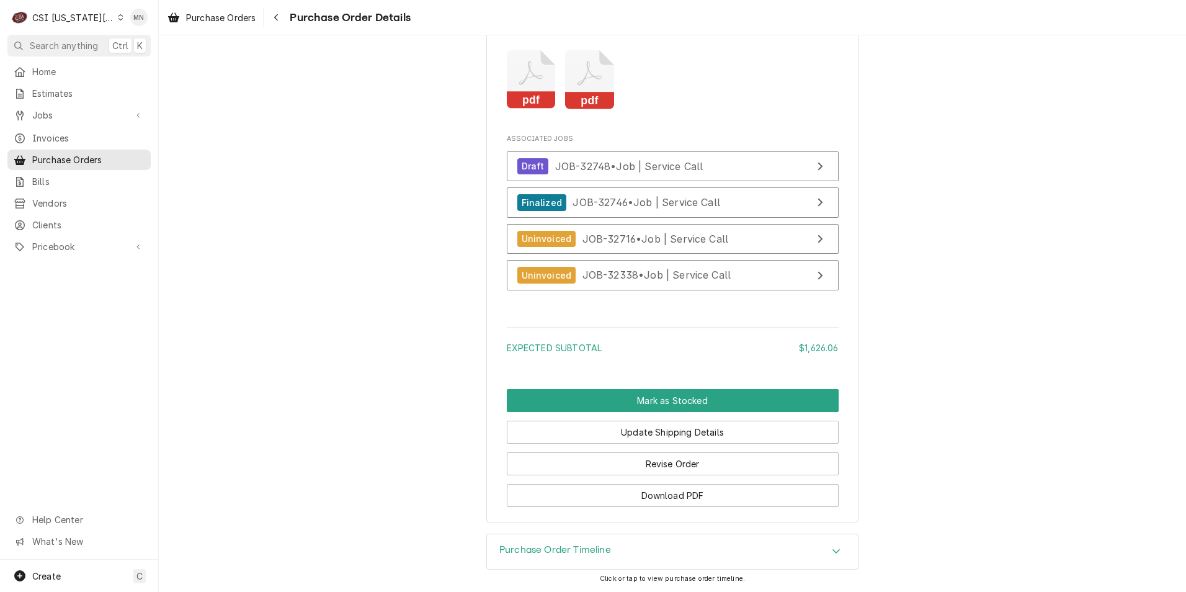
click at [653, 539] on div "Purchase Order Timeline" at bounding box center [672, 551] width 371 height 35
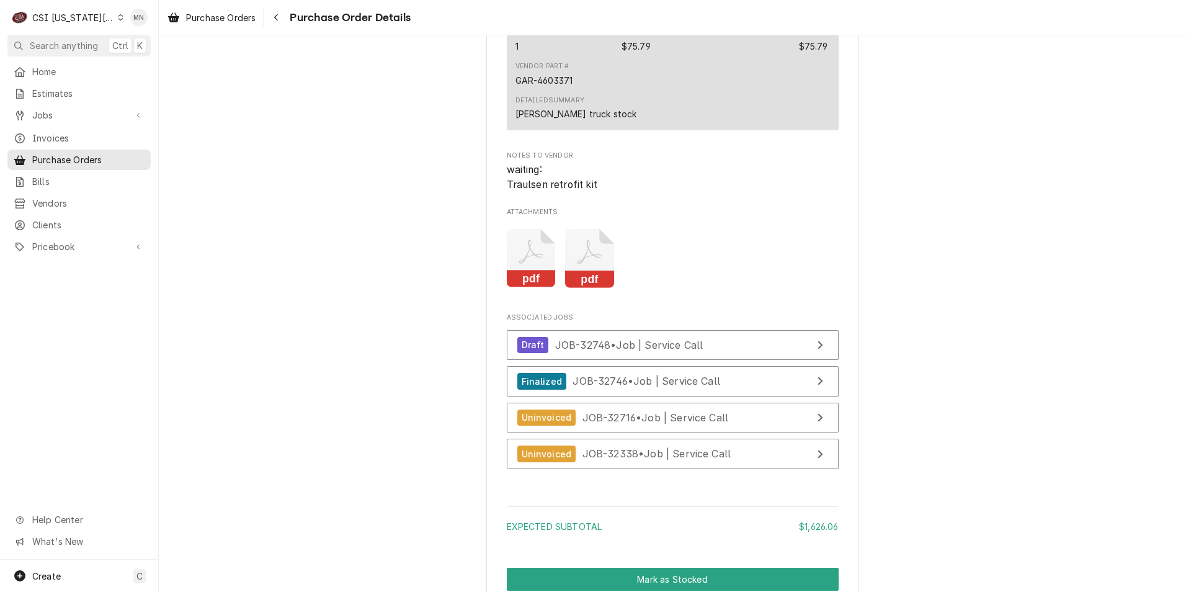
scroll to position [2357, 0]
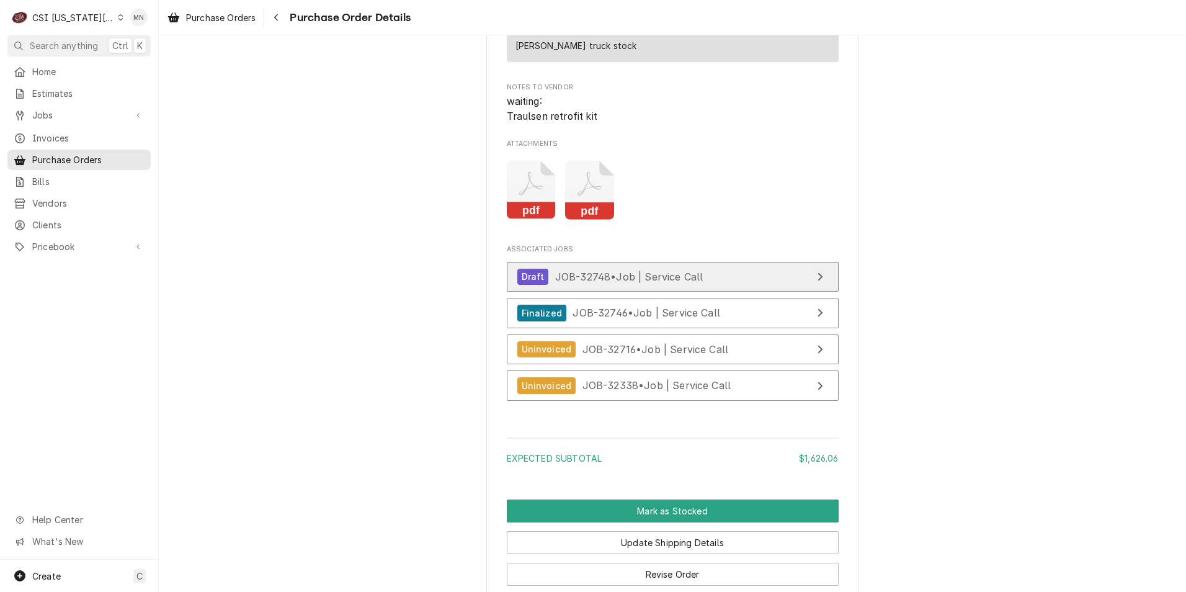
click at [666, 282] on span "JOB-32748 • Job | Service Call" at bounding box center [629, 276] width 148 height 12
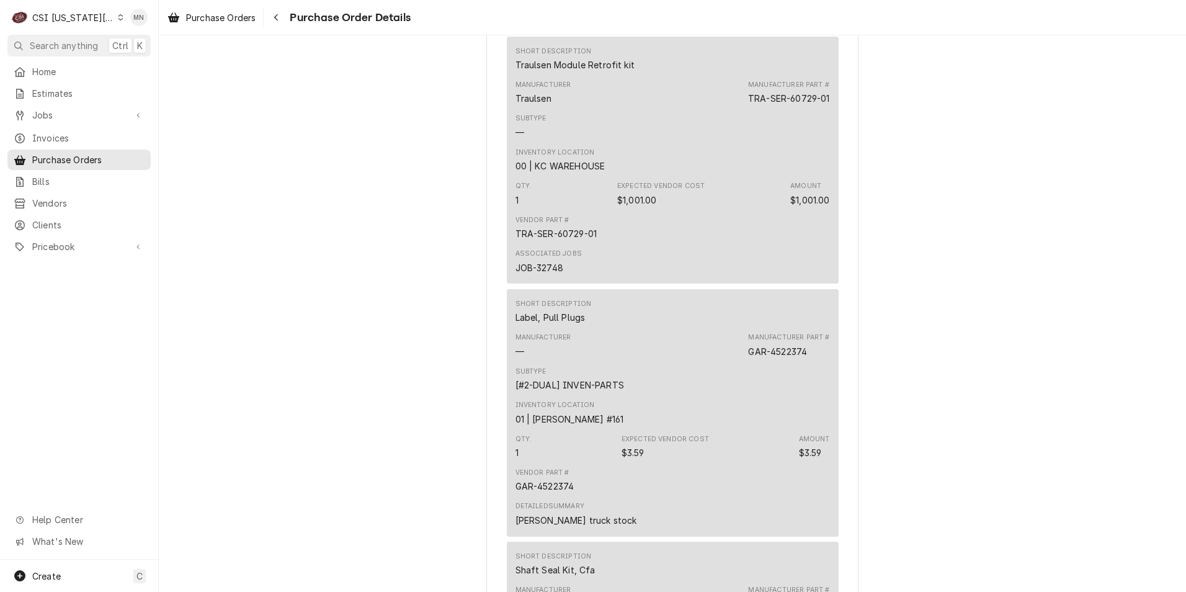
scroll to position [1613, 0]
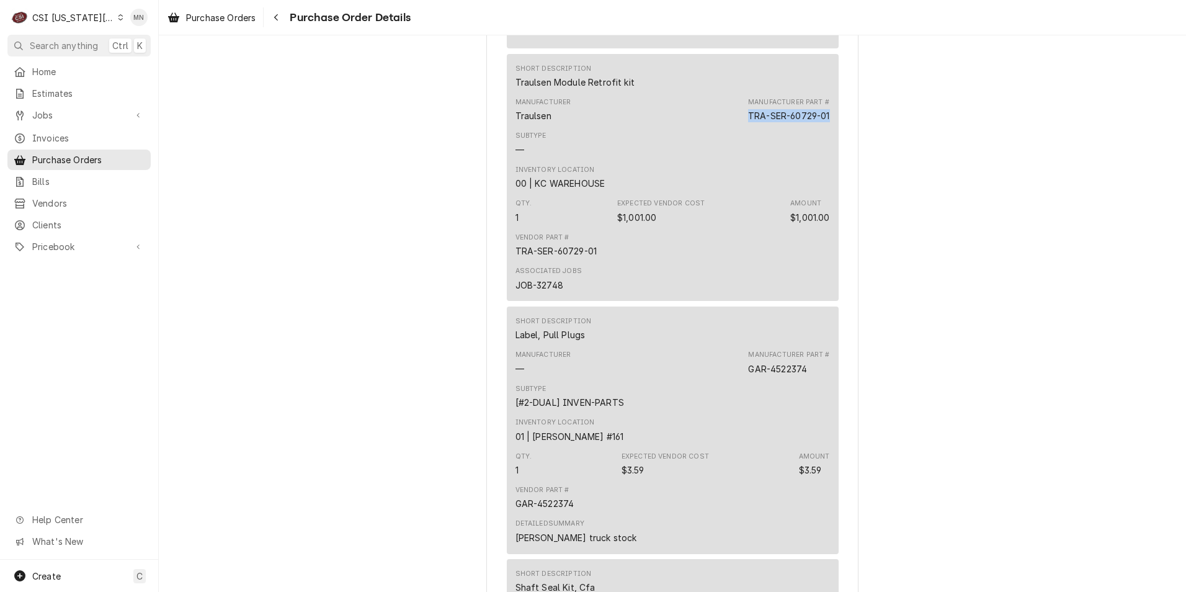
drag, startPoint x: 824, startPoint y: 156, endPoint x: 743, endPoint y: 154, distance: 81.3
click at [748, 122] on div "TRA-SER-60729-01" at bounding box center [789, 115] width 82 height 13
copy div "TRA-SER-60729-01"
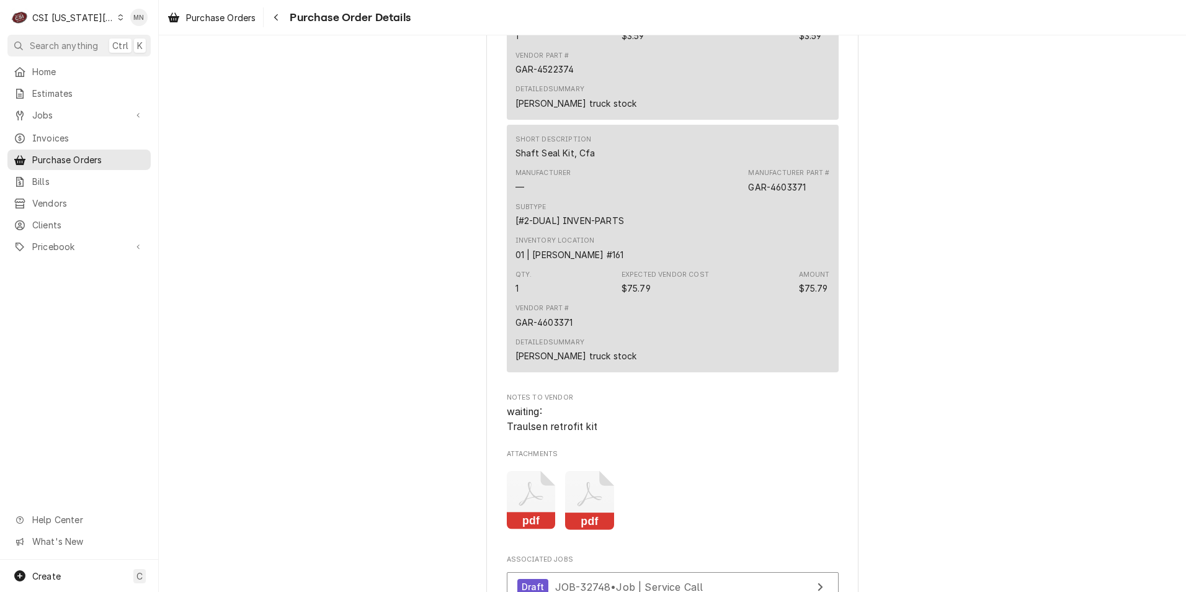
scroll to position [2357, 0]
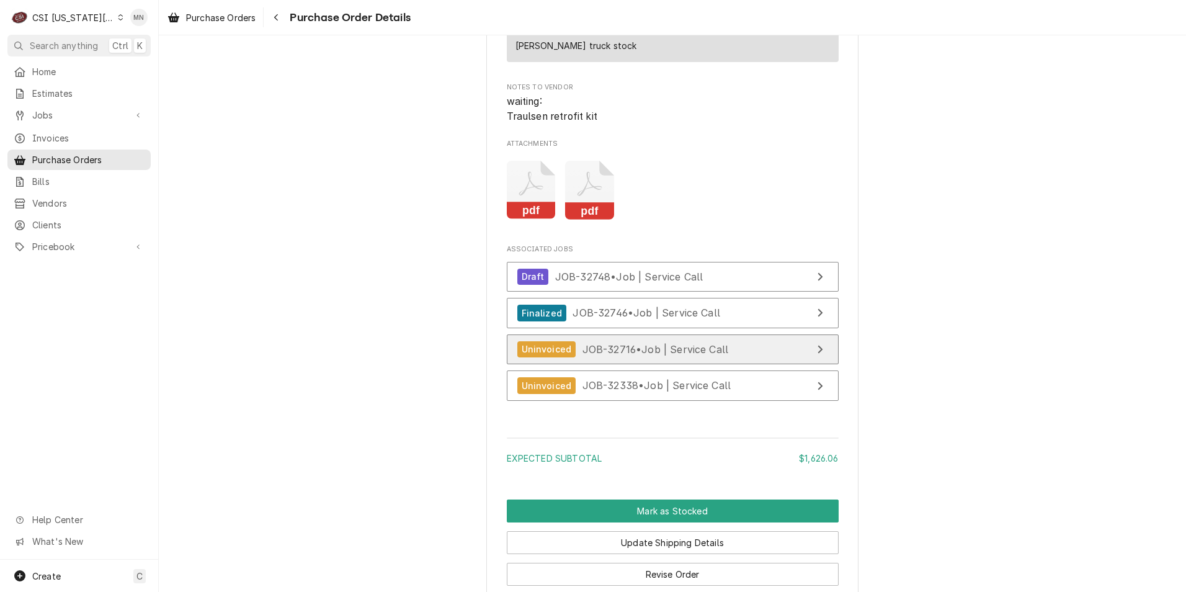
click at [659, 355] on span "JOB-32716 • Job | Service Call" at bounding box center [655, 348] width 146 height 12
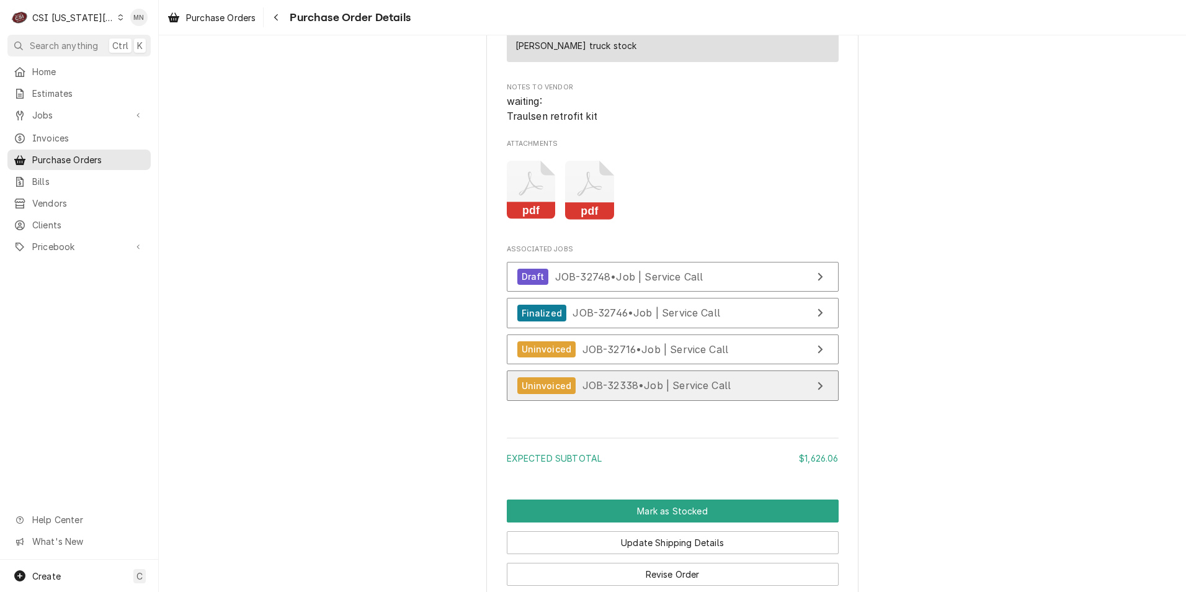
click at [668, 391] on span "JOB-32338 • Job | Service Call" at bounding box center [656, 385] width 149 height 12
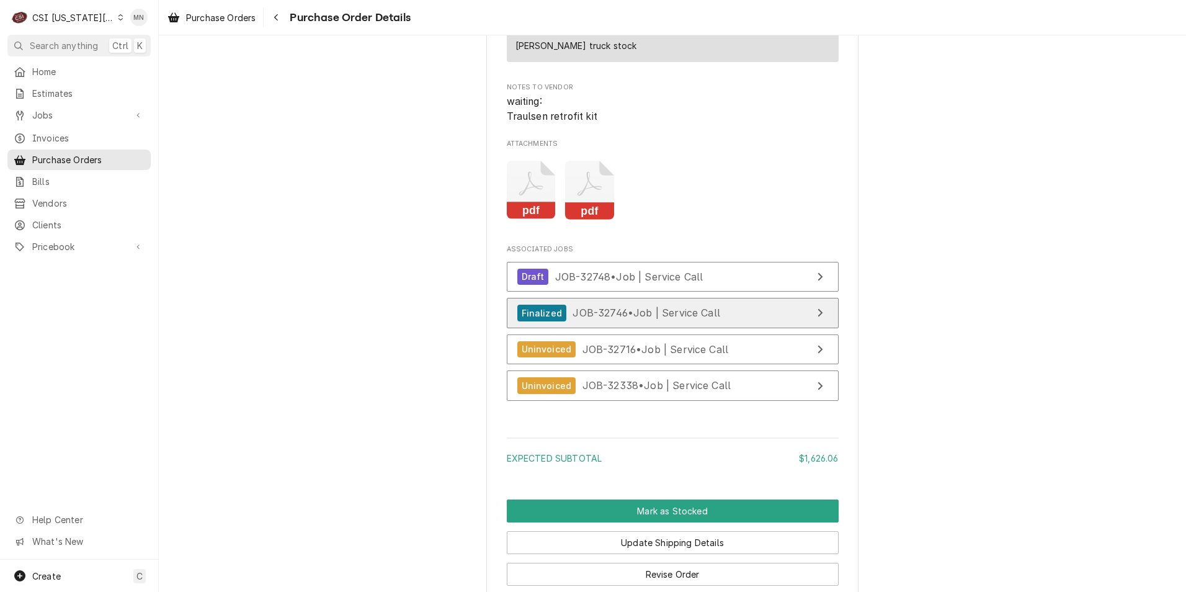
click at [638, 328] on link "Finalized JOB-32746 • Job | Service Call" at bounding box center [673, 313] width 332 height 30
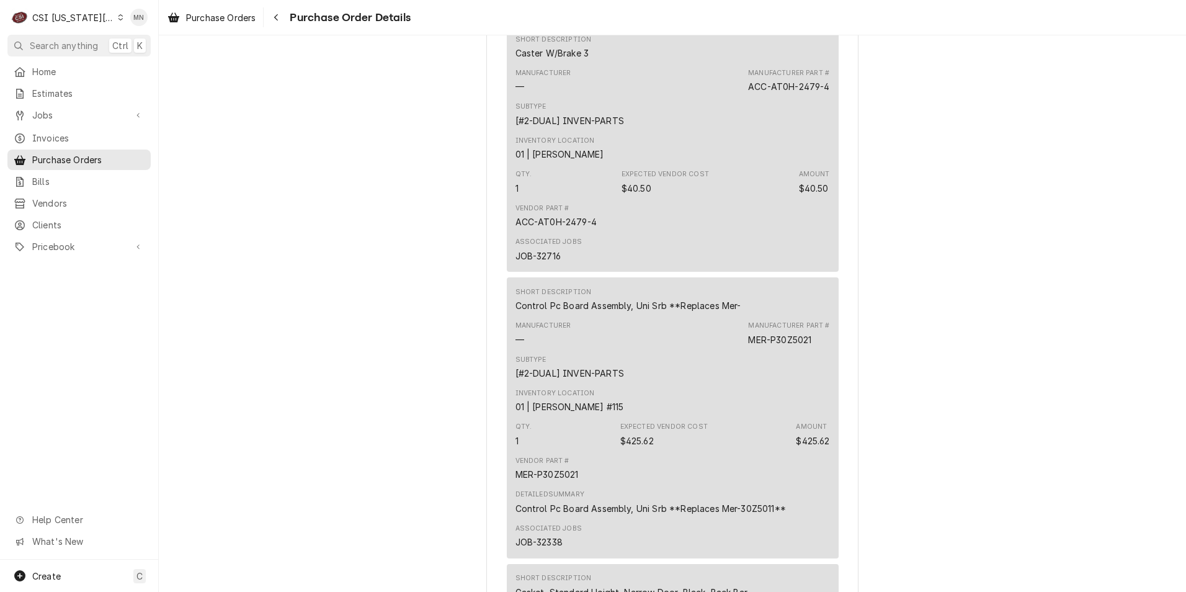
scroll to position [744, 0]
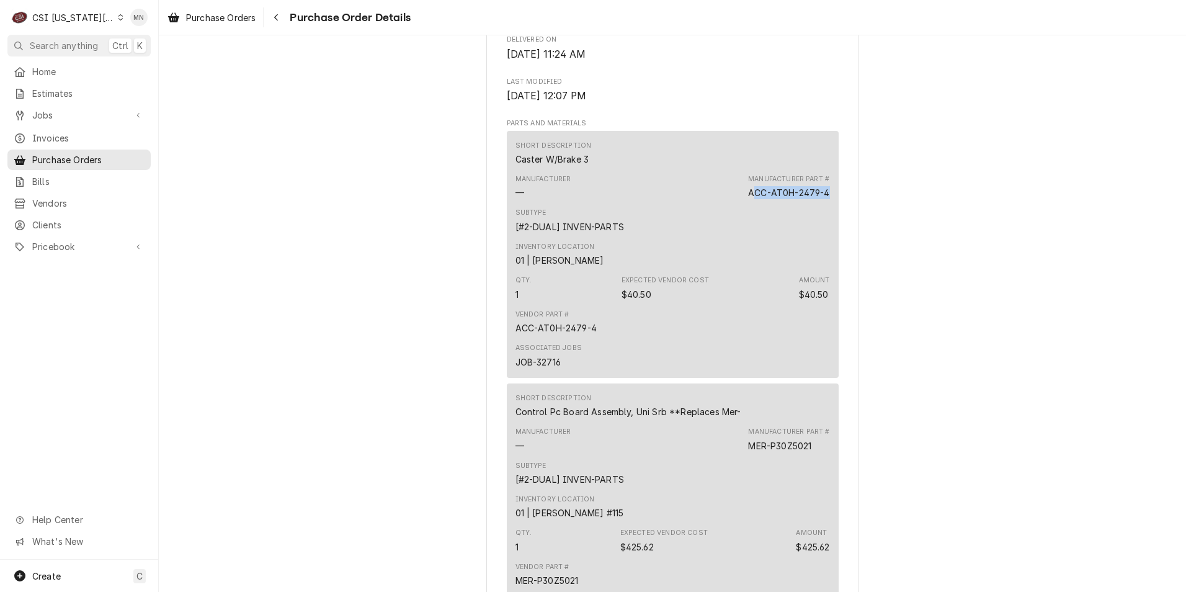
drag, startPoint x: 823, startPoint y: 229, endPoint x: 749, endPoint y: 229, distance: 74.4
click at [749, 199] on div "ACC-AT0H-2479-4" at bounding box center [788, 192] width 81 height 13
drag, startPoint x: 749, startPoint y: 229, endPoint x: 741, endPoint y: 229, distance: 8.1
click at [736, 203] on div "Manufacturer — Manufacturer Part # ACC-AT0H-2479-4" at bounding box center [673, 186] width 315 height 33
drag, startPoint x: 745, startPoint y: 231, endPoint x: 825, endPoint y: 234, distance: 80.1
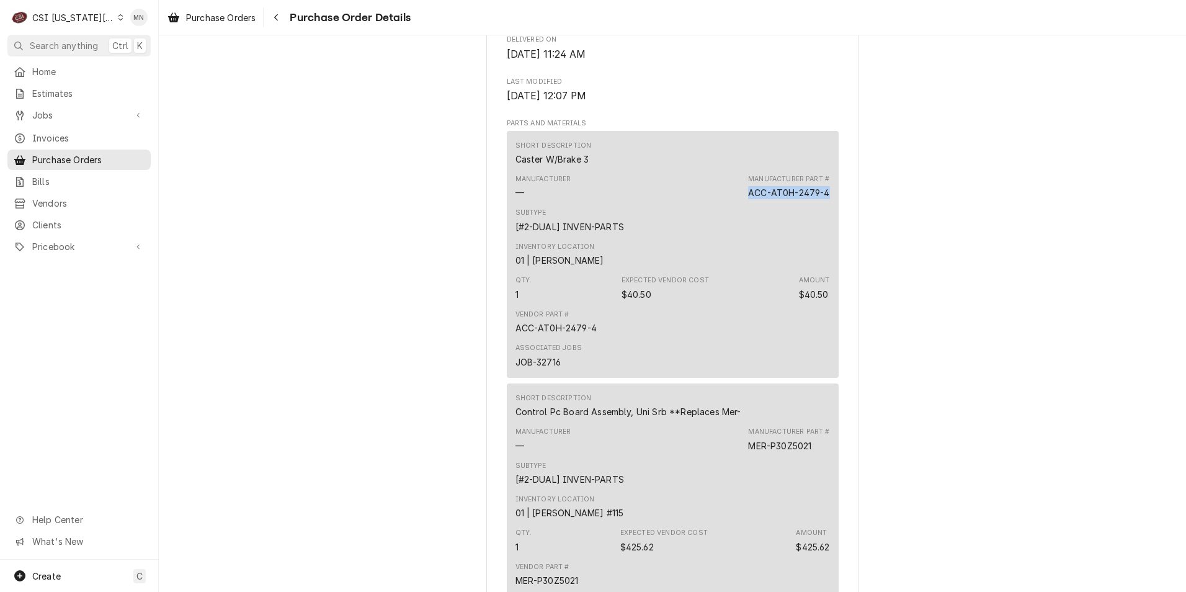
click at [825, 234] on div "Short Description Caster W/Brake 3 Manufacturer — Manufacturer Part # ACC-AT0H-…" at bounding box center [673, 254] width 332 height 247
drag, startPoint x: 825, startPoint y: 234, endPoint x: 800, endPoint y: 233, distance: 24.8
copy div "ACC-AT0H-2479-4"
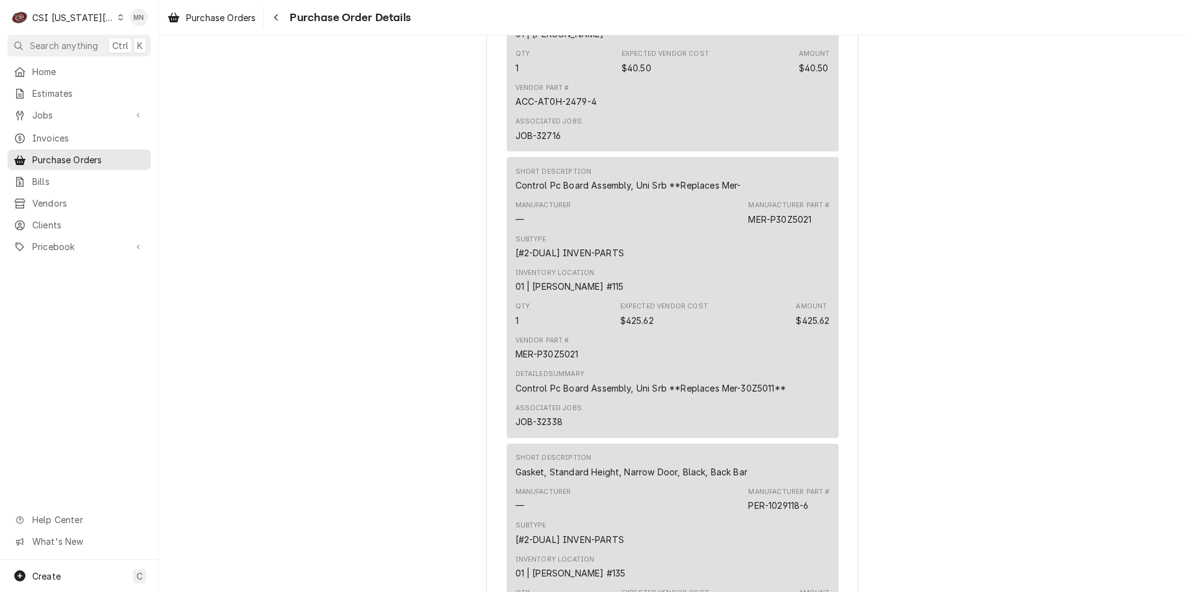
scroll to position [993, 0]
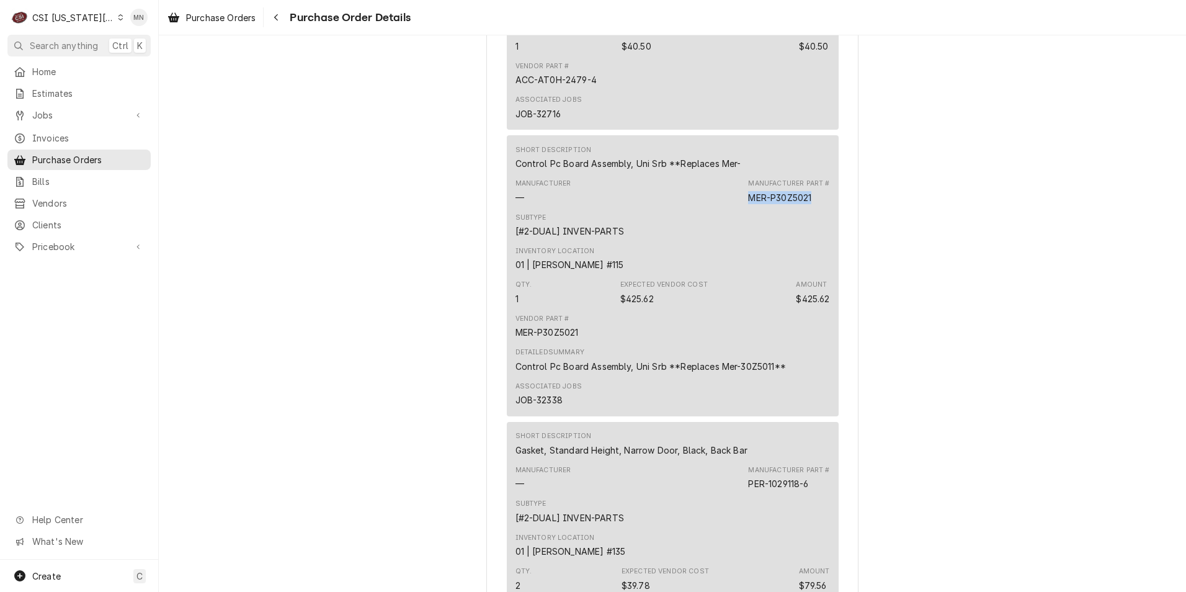
drag, startPoint x: 810, startPoint y: 236, endPoint x: 743, endPoint y: 234, distance: 67.6
click at [743, 208] on div "Manufacturer — Manufacturer Part # MER-P30Z5021" at bounding box center [673, 190] width 315 height 33
copy div "MER-P30Z5021"
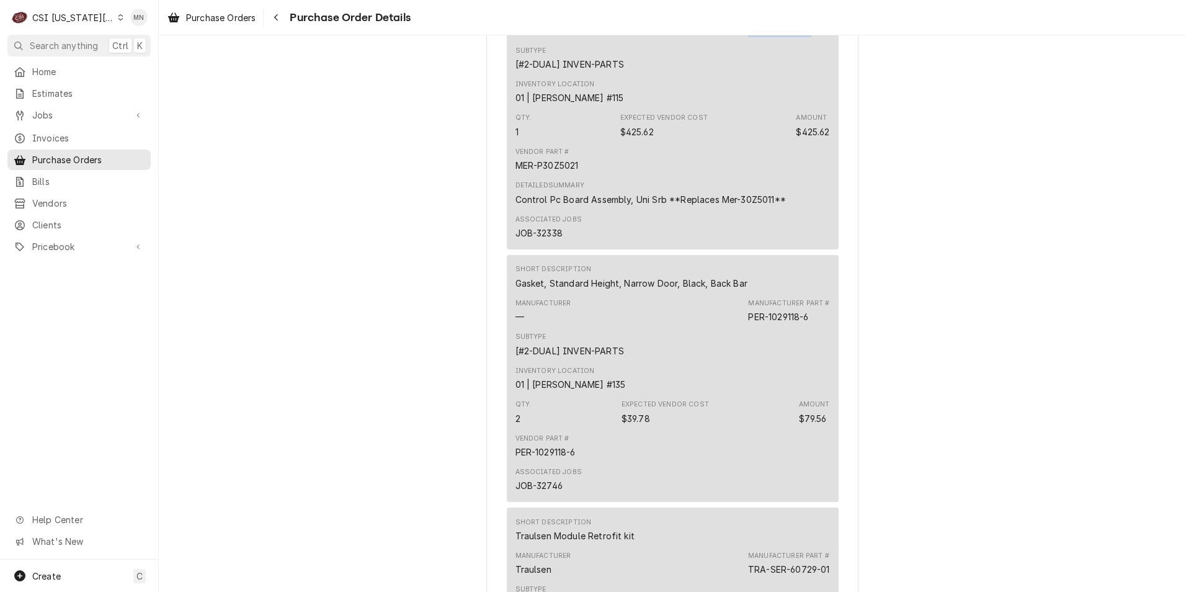
scroll to position [1179, 0]
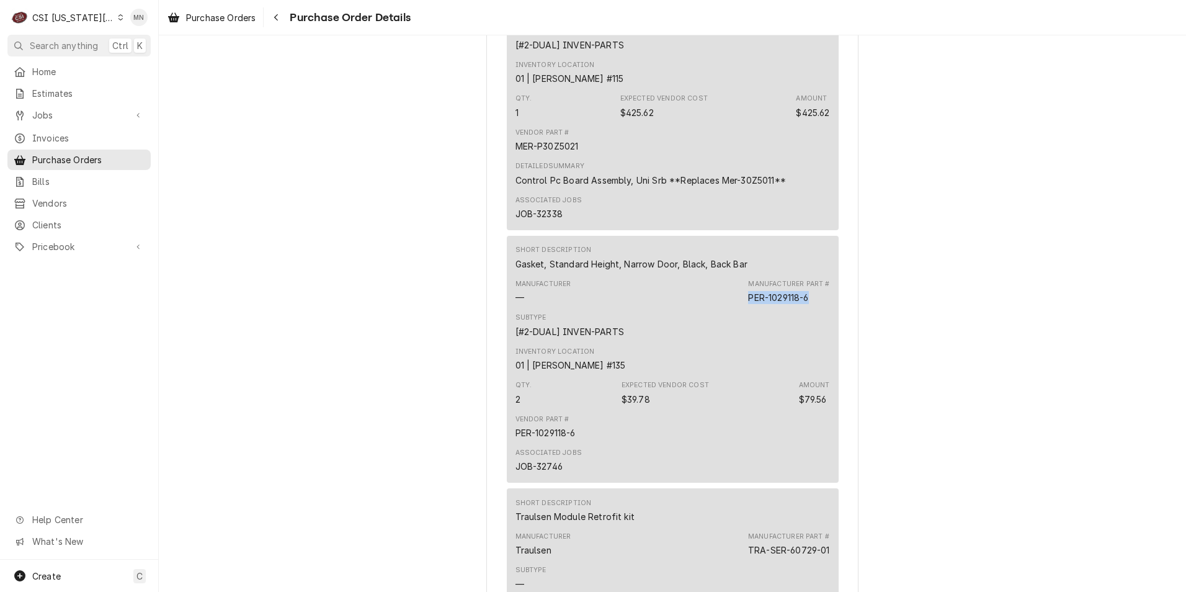
drag, startPoint x: 806, startPoint y: 338, endPoint x: 745, endPoint y: 336, distance: 61.4
click at [748, 304] on div "PER-1029118-6" at bounding box center [778, 297] width 60 height 13
copy div "PER-1029118-6"
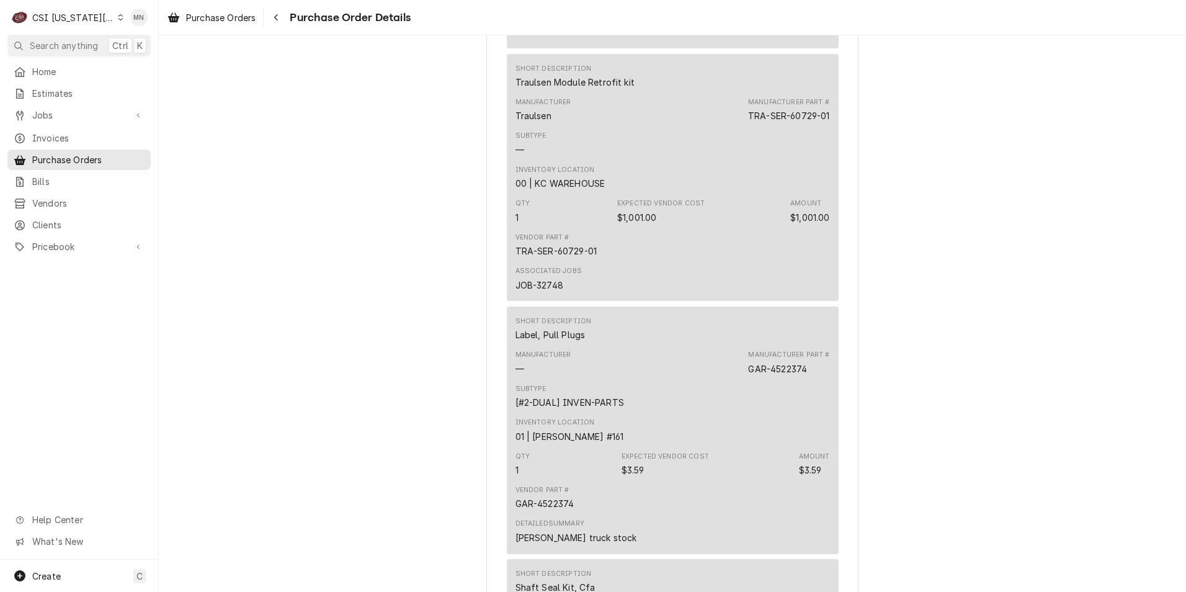
scroll to position [1861, 0]
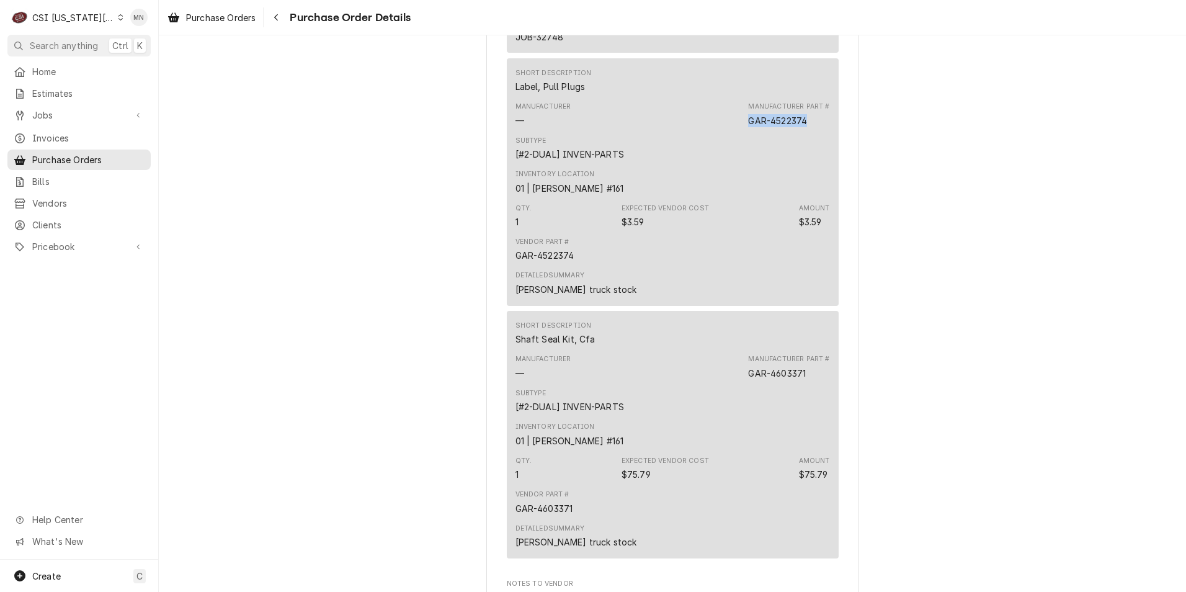
drag, startPoint x: 811, startPoint y: 161, endPoint x: 716, endPoint y: 158, distance: 95.6
click at [716, 131] on div "Manufacturer — Manufacturer Part # GAR-4522374" at bounding box center [673, 113] width 315 height 33
drag, startPoint x: 716, startPoint y: 158, endPoint x: 757, endPoint y: 159, distance: 41.6
copy div "GAR-4522374"
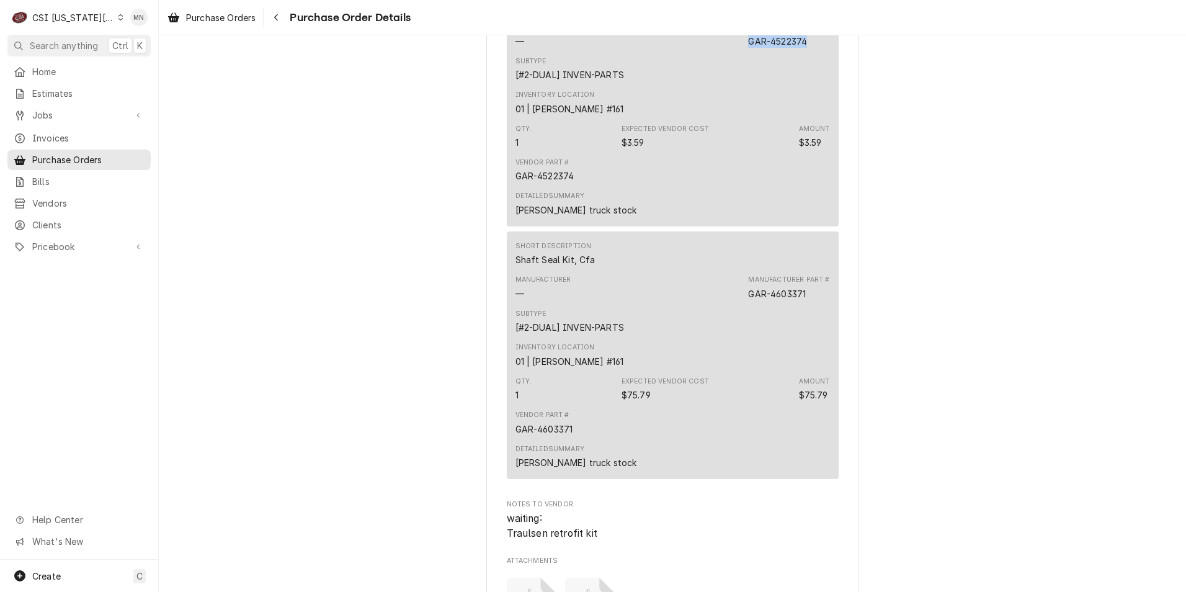
scroll to position [2109, 0]
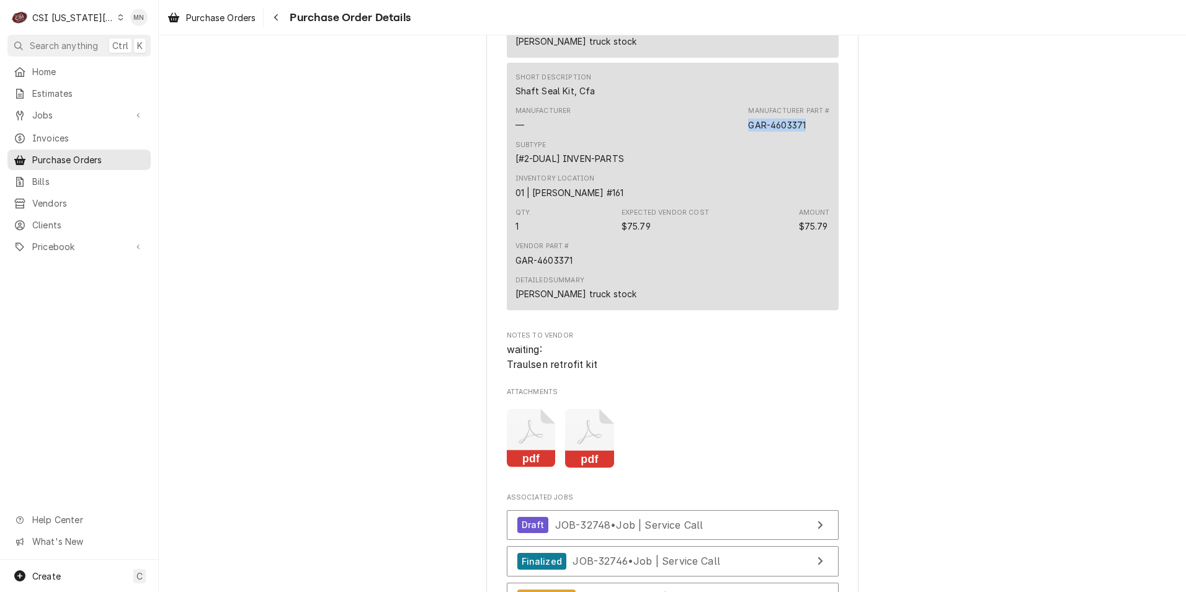
drag, startPoint x: 809, startPoint y: 165, endPoint x: 741, endPoint y: 162, distance: 68.3
click at [741, 135] on div "Manufacturer — Manufacturer Part # GAR-4603371" at bounding box center [673, 118] width 315 height 33
drag, startPoint x: 741, startPoint y: 162, endPoint x: 749, endPoint y: 162, distance: 8.7
copy div "GAR-4603371"
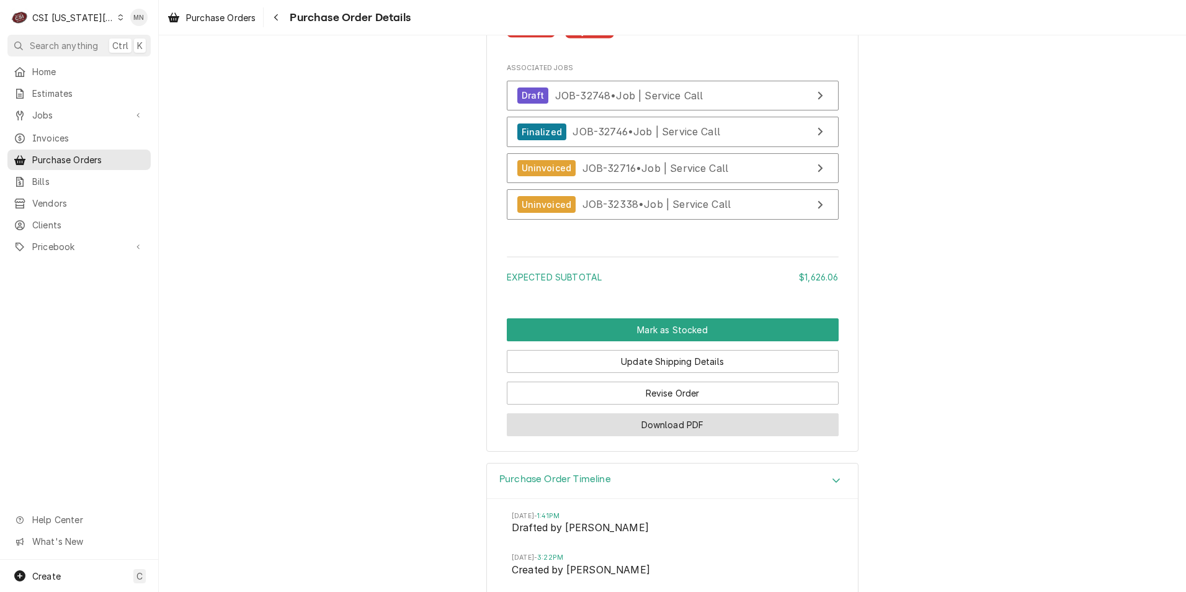
scroll to position [2543, 0]
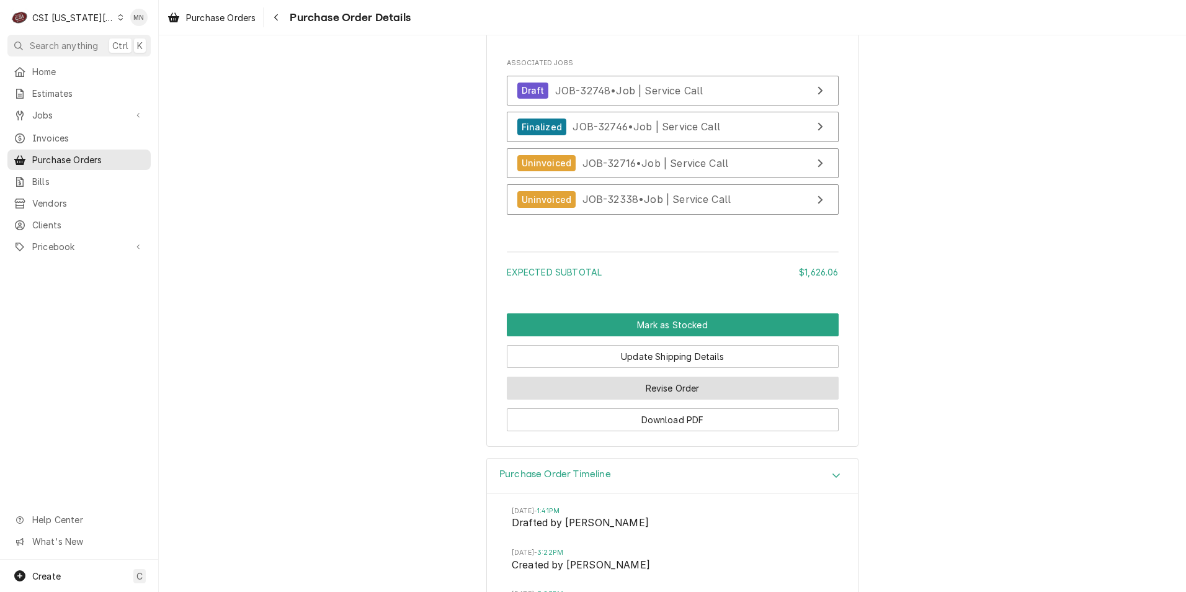
click at [662, 399] on button "Revise Order" at bounding box center [673, 388] width 332 height 23
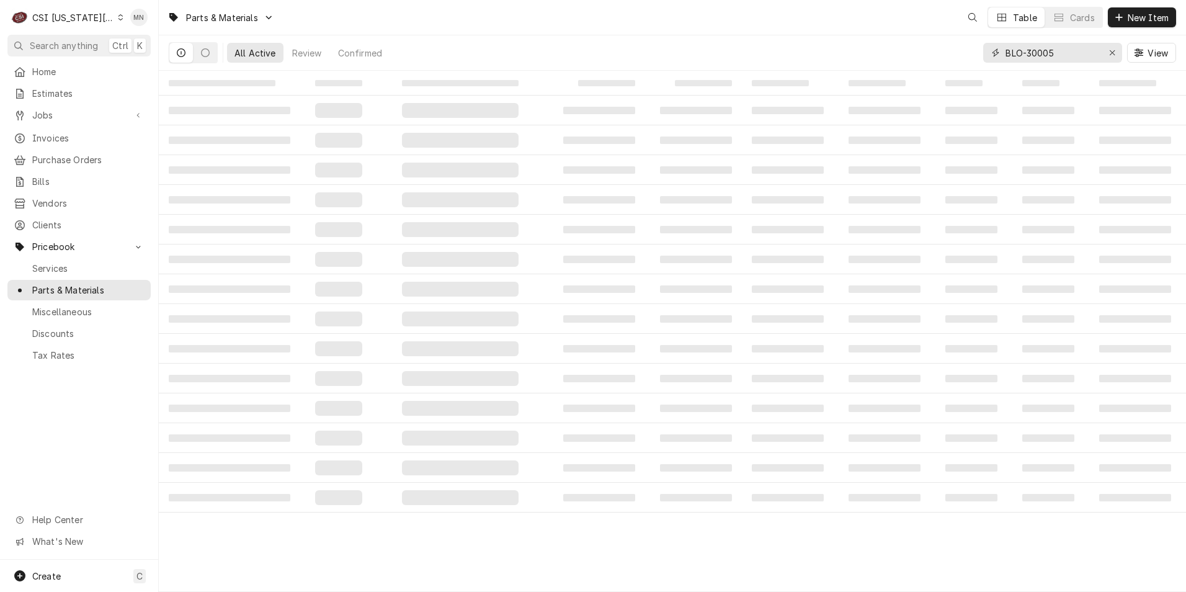
click at [923, 51] on div "All Active Review Confirmed BLO-30005 View" at bounding box center [672, 52] width 1007 height 35
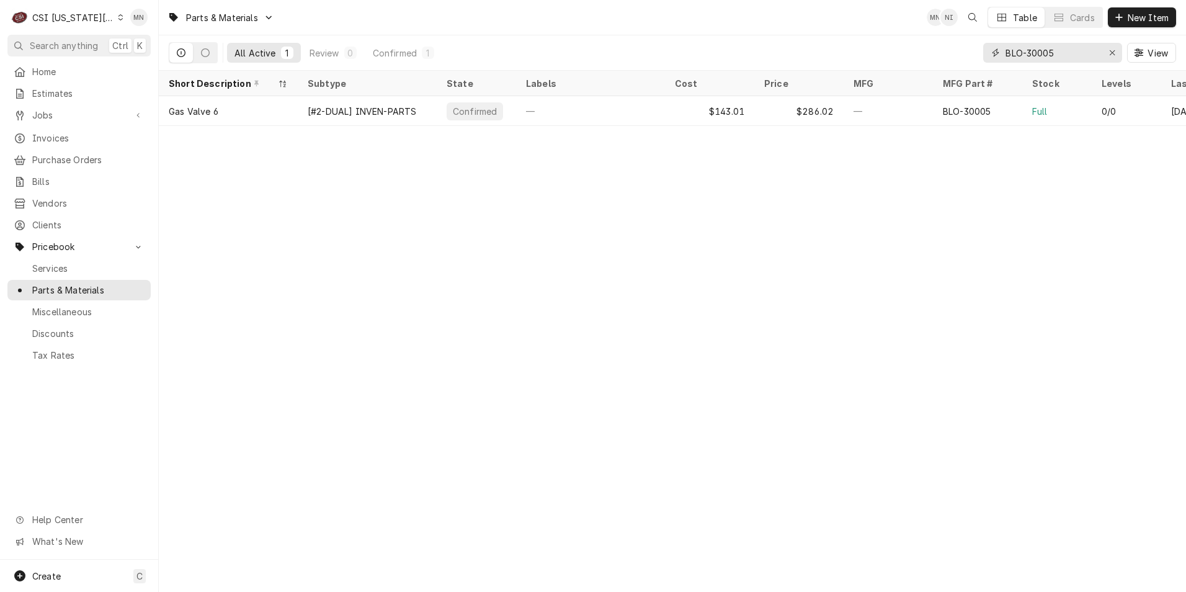
paste input "TRA-SER-60729-01"
drag, startPoint x: 1093, startPoint y: 56, endPoint x: 989, endPoint y: 55, distance: 103.6
click at [989, 55] on div "TRA-SER-60729-01" at bounding box center [1052, 53] width 139 height 20
paste input "ACC-AT0H-2479-4"
drag, startPoint x: 1090, startPoint y: 55, endPoint x: 1006, endPoint y: 53, distance: 83.8
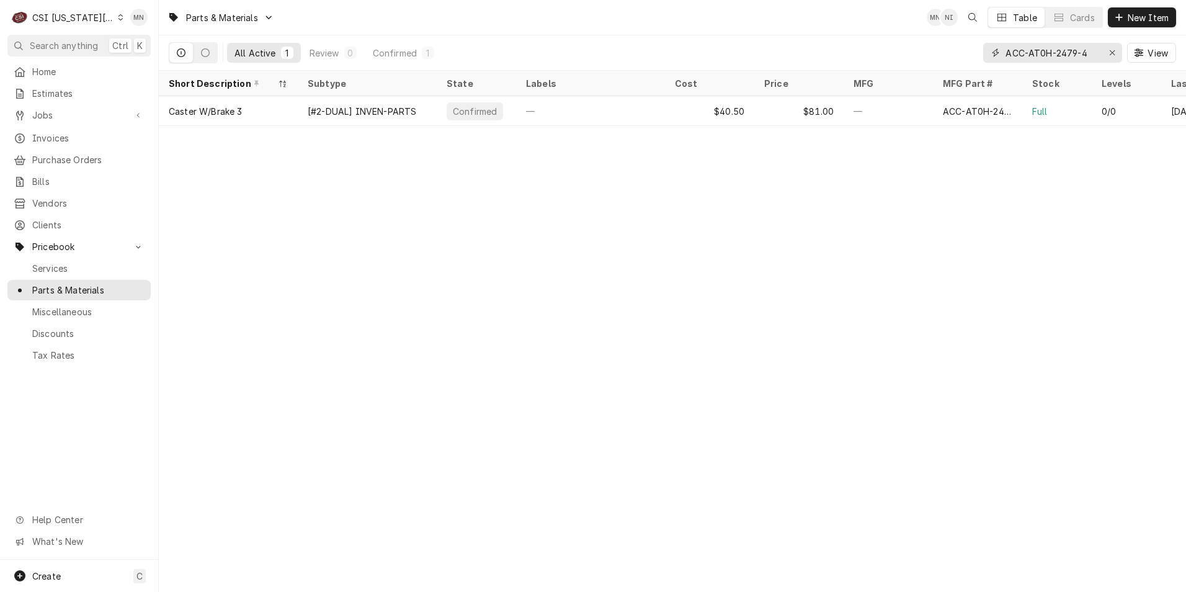
click at [1006, 53] on input "ACC-AT0H-2479-4" at bounding box center [1052, 53] width 93 height 20
paste input "MER-P30Z5021"
drag, startPoint x: 1088, startPoint y: 52, endPoint x: 992, endPoint y: 52, distance: 96.2
click at [992, 52] on div "MER-P30Z5021" at bounding box center [1052, 53] width 139 height 20
paste input "PER-1029118-6"
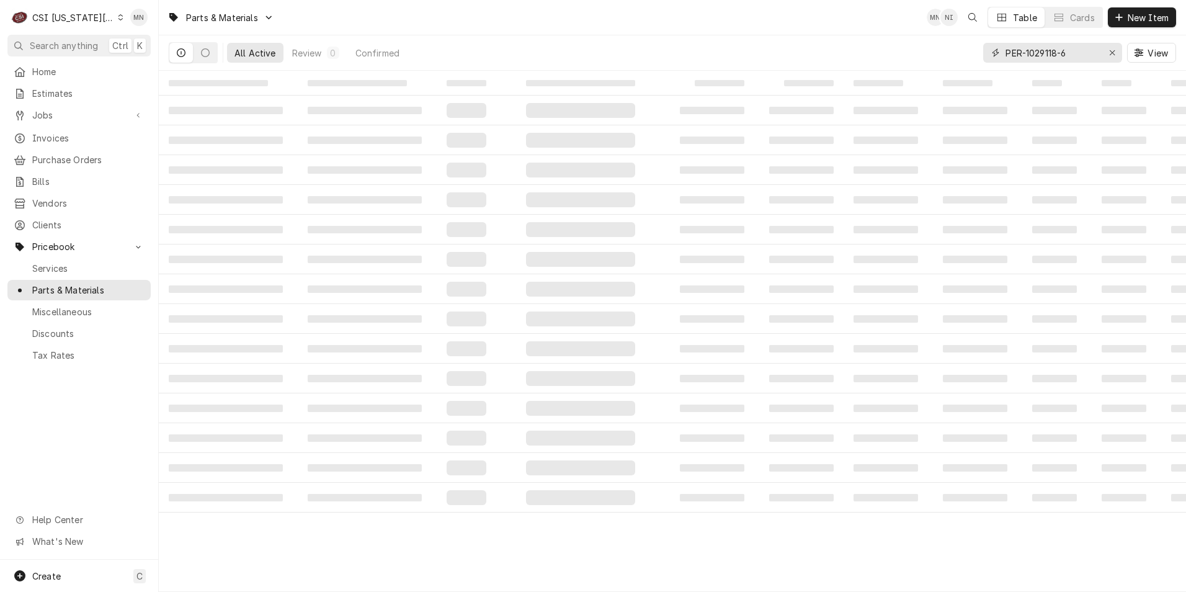
type input "PER-1029118-6"
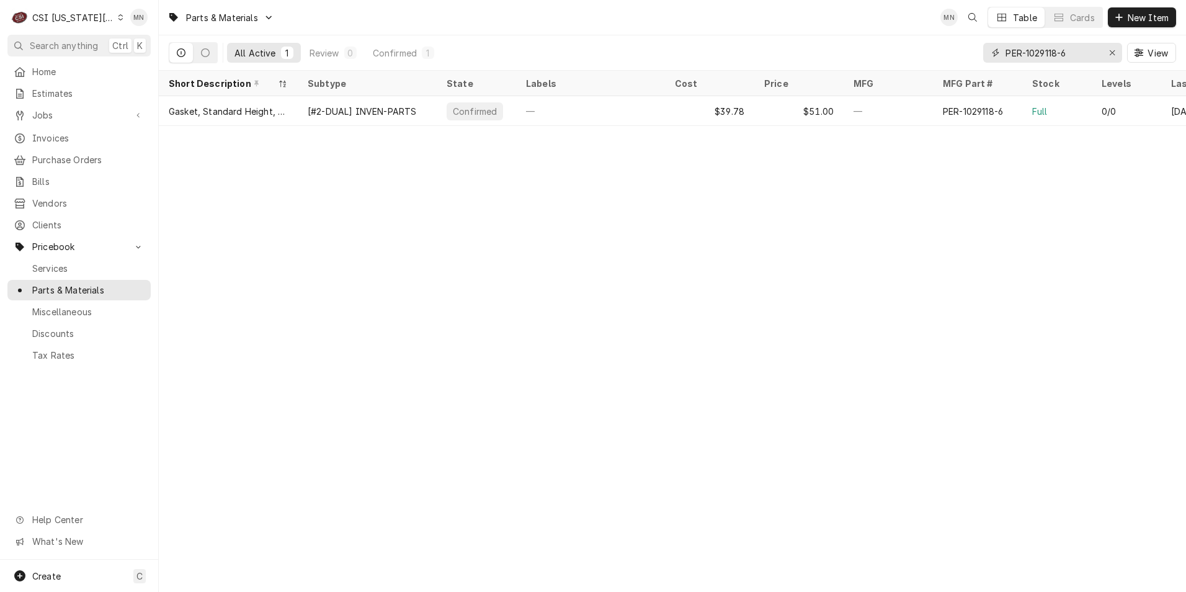
drag, startPoint x: 1029, startPoint y: 53, endPoint x: 993, endPoint y: 53, distance: 36.0
click at [993, 53] on div "PER-1029118-6" at bounding box center [1052, 53] width 139 height 20
drag, startPoint x: 1001, startPoint y: 53, endPoint x: 1052, endPoint y: 35, distance: 54.0
click at [1052, 35] on div "Parts & Materials MN Table Cards New Item" at bounding box center [672, 17] width 1027 height 35
click at [1058, 52] on input "PER-1029118-6" at bounding box center [1052, 53] width 93 height 20
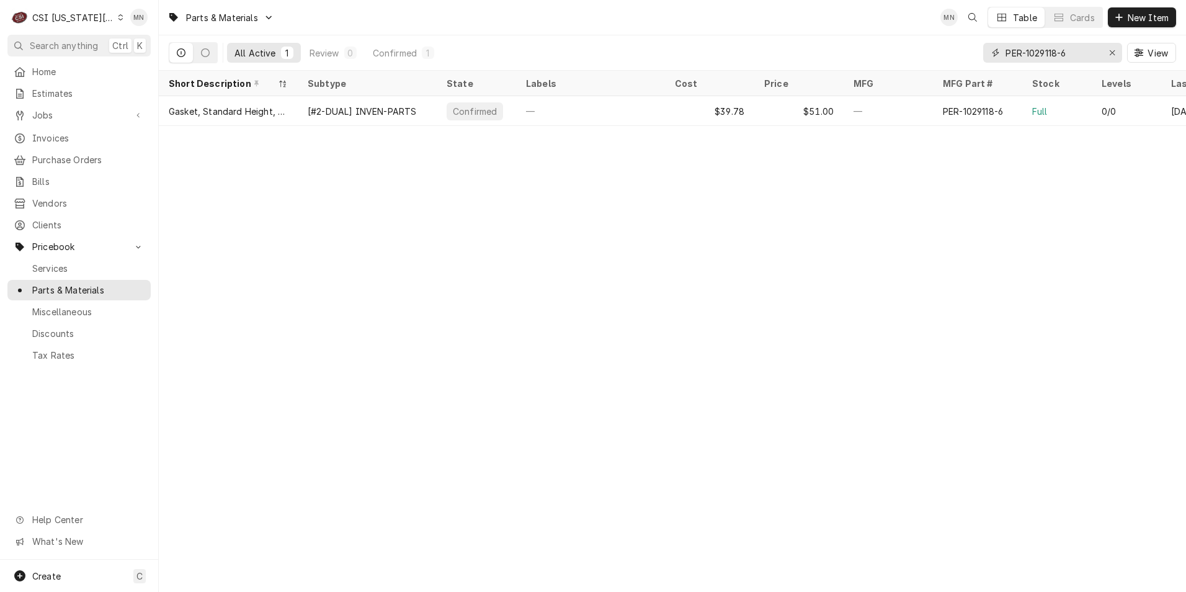
drag, startPoint x: 1074, startPoint y: 55, endPoint x: 953, endPoint y: 51, distance: 121.0
click at [953, 51] on div "All Active 1 Review 0 Confirmed 1 PER-1029118-6 View" at bounding box center [672, 52] width 1007 height 35
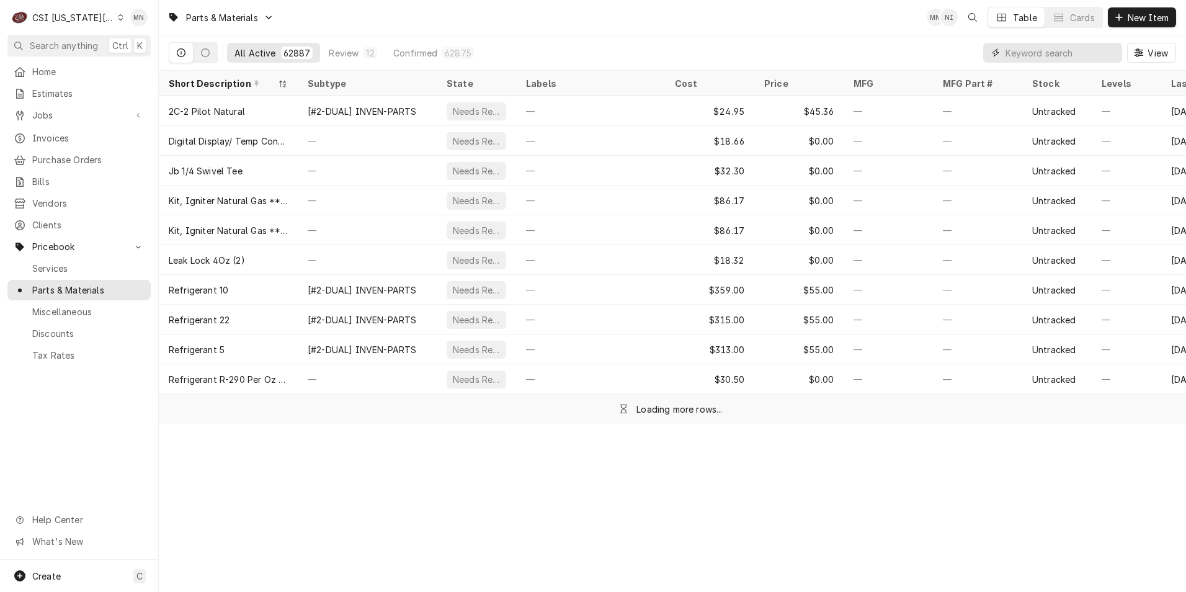
paste input "GAR-4522374"
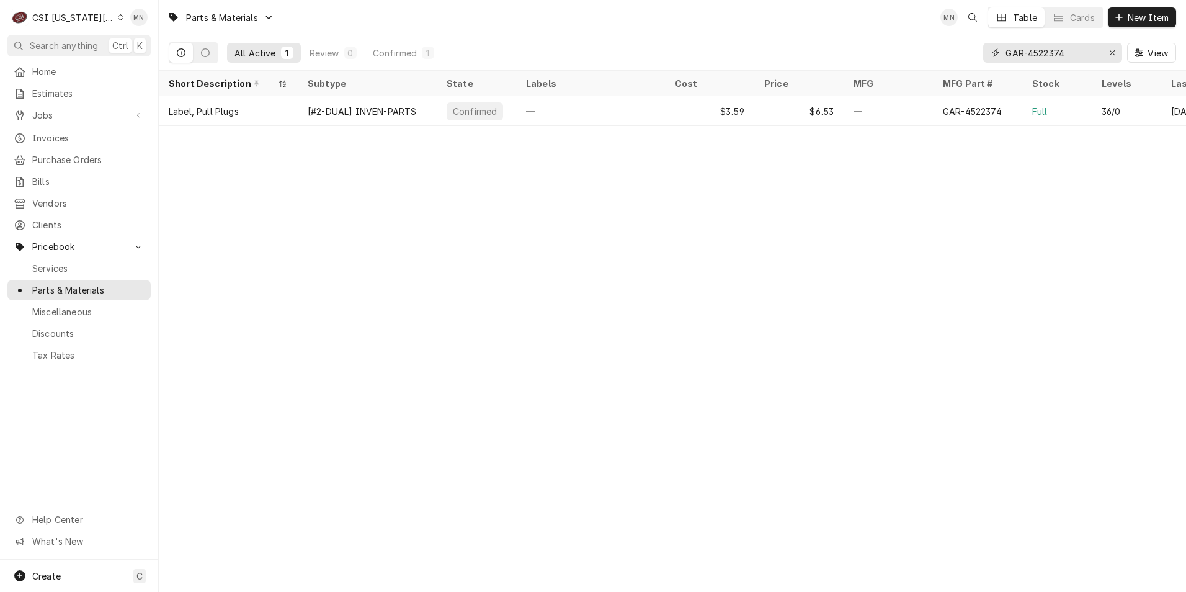
drag, startPoint x: 1084, startPoint y: 53, endPoint x: 972, endPoint y: 51, distance: 111.7
click at [972, 51] on div "All Active 1 Review 0 Confirmed 1 GAR-4522374 View" at bounding box center [672, 52] width 1007 height 35
paste input "603371"
type input "GAR-4603371"
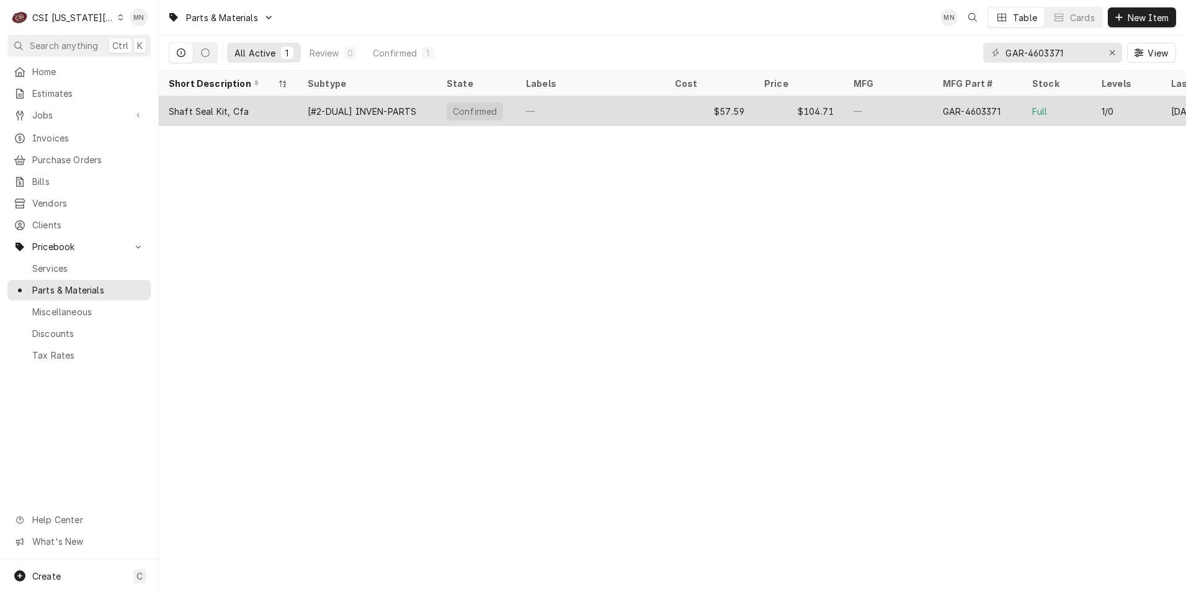
click at [309, 113] on div "[#2-DUAL] INVEN-PARTS" at bounding box center [362, 111] width 109 height 13
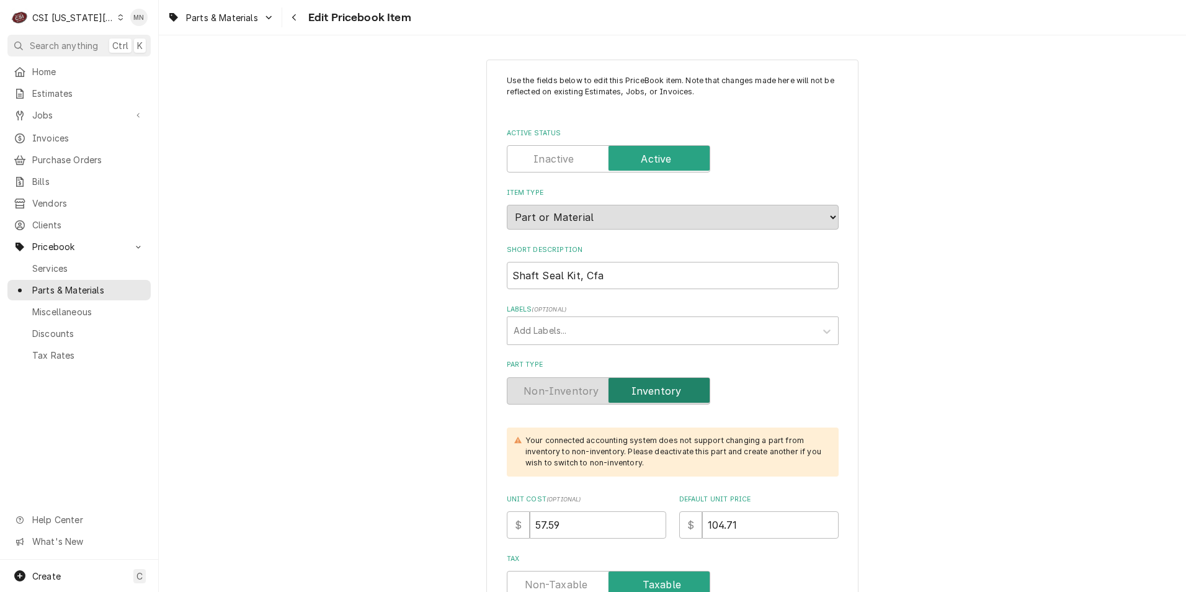
type textarea "x"
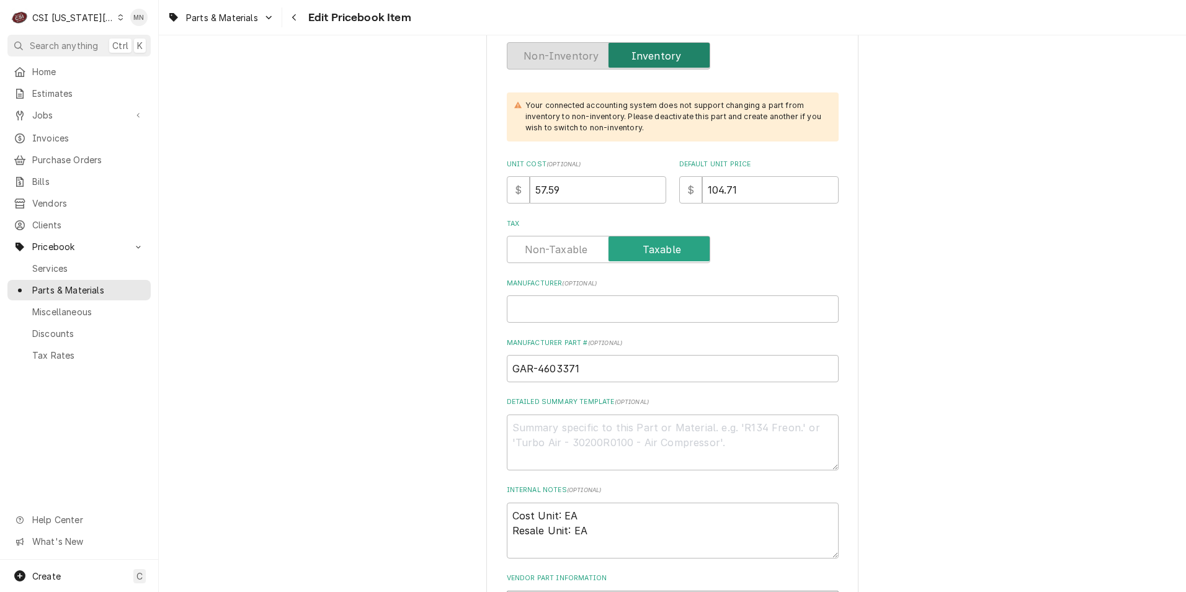
scroll to position [124, 0]
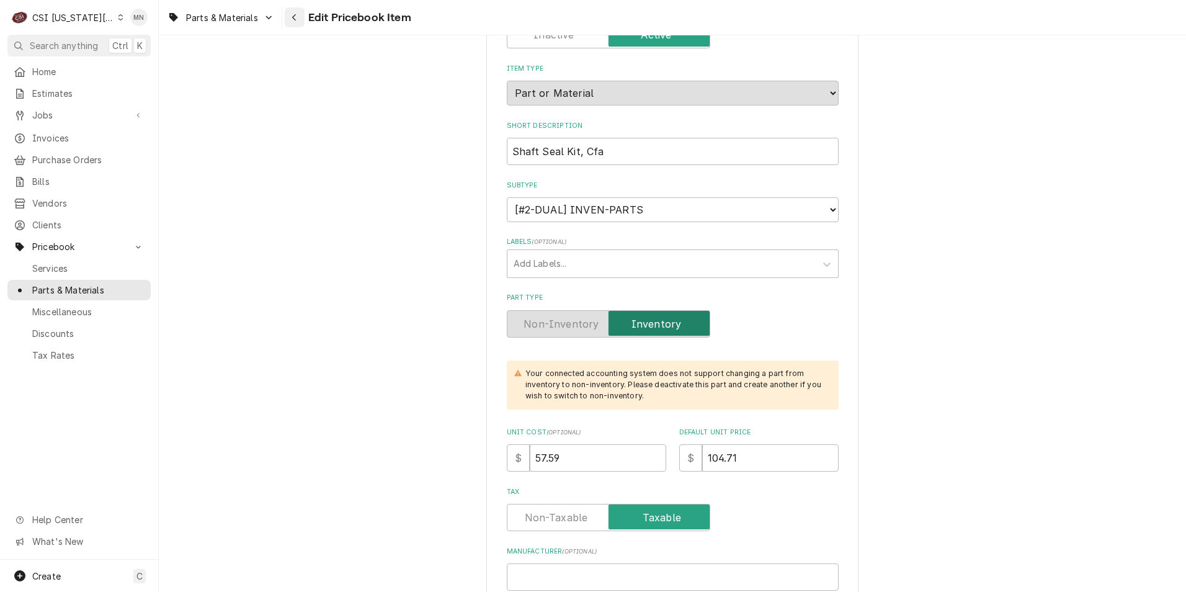
click at [298, 16] on div "Navigate back" at bounding box center [294, 17] width 12 height 12
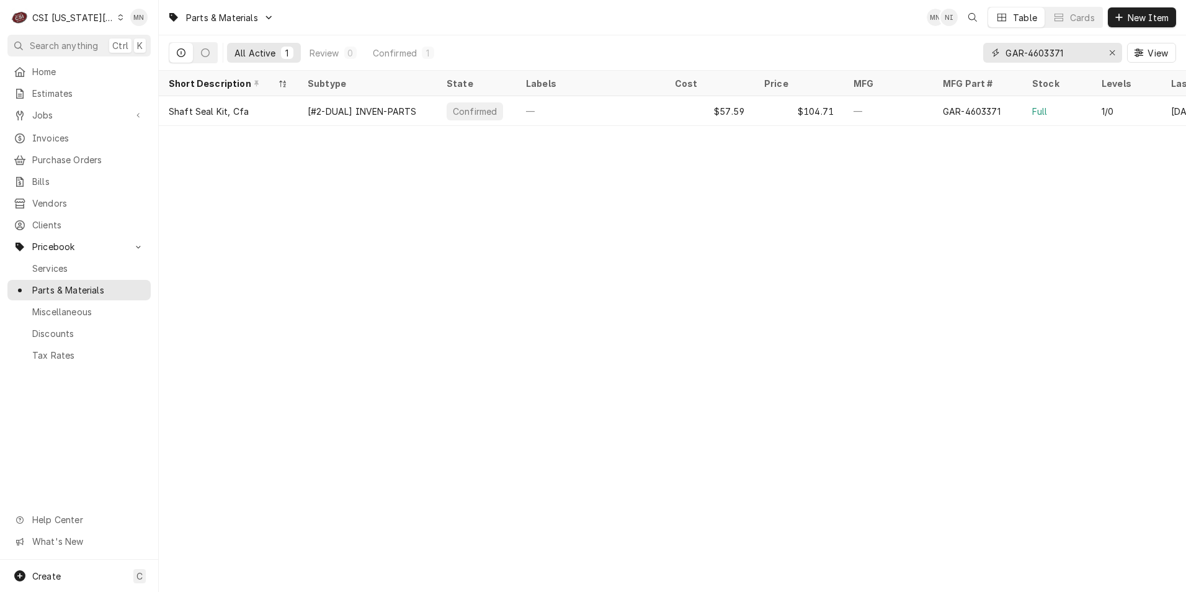
drag, startPoint x: 1077, startPoint y: 50, endPoint x: 983, endPoint y: 53, distance: 93.7
click at [983, 53] on div "GAR-4603371" at bounding box center [1052, 53] width 139 height 20
paste input "FRY-1064969"
drag, startPoint x: 1076, startPoint y: 53, endPoint x: 984, endPoint y: 50, distance: 91.8
click at [984, 50] on div "FRY-1064969" at bounding box center [1052, 53] width 139 height 20
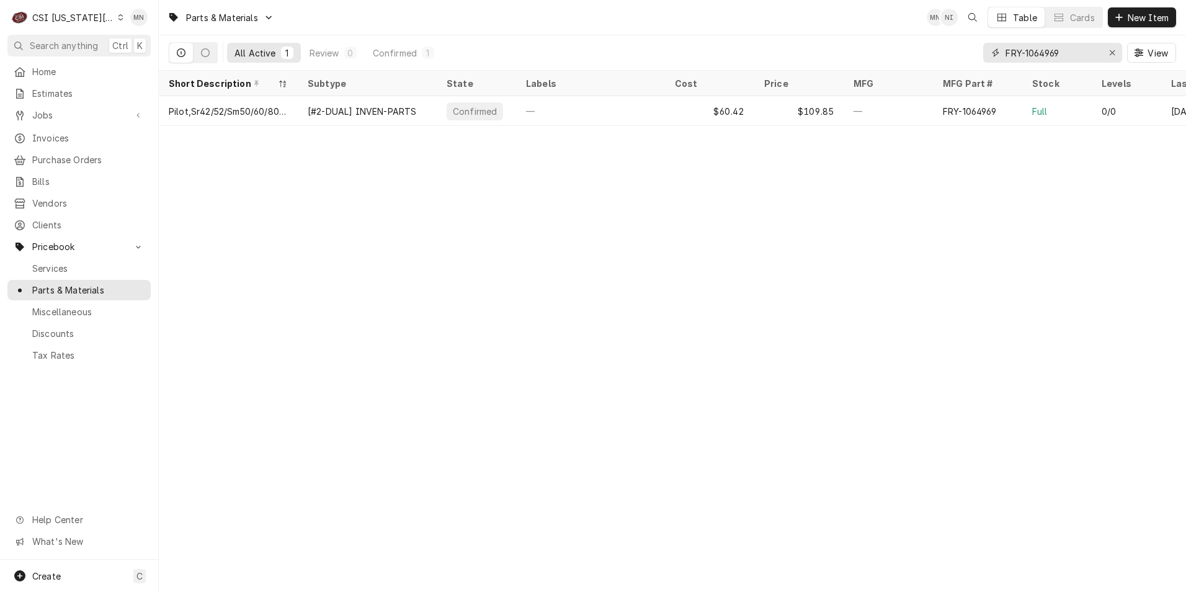
paste input "HOB-00-974835"
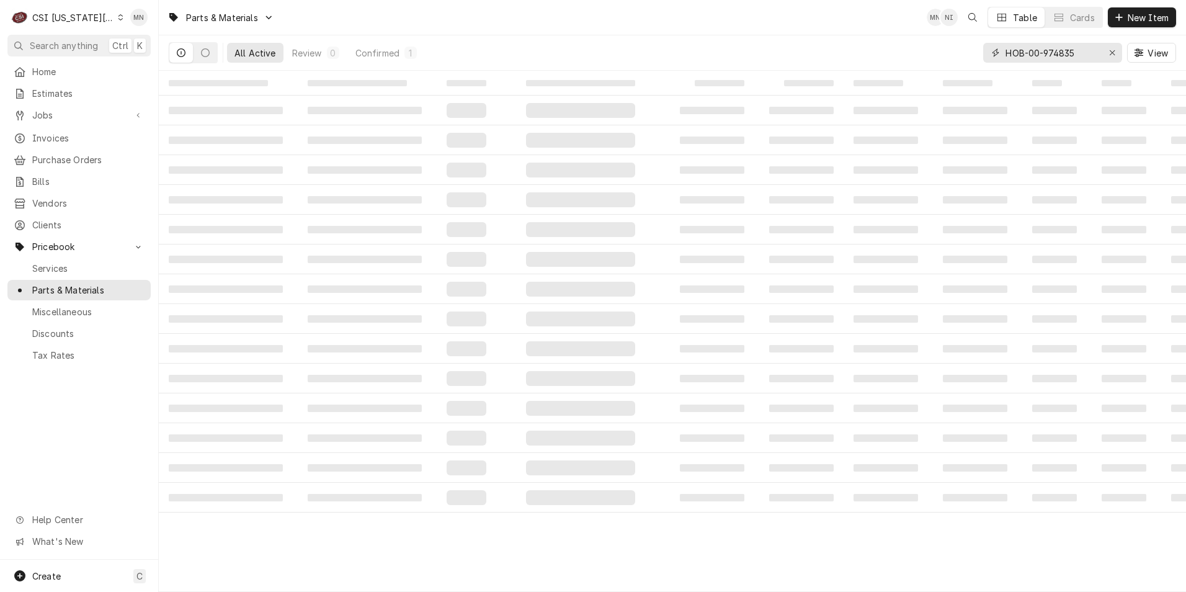
type input "HOB-00-974835"
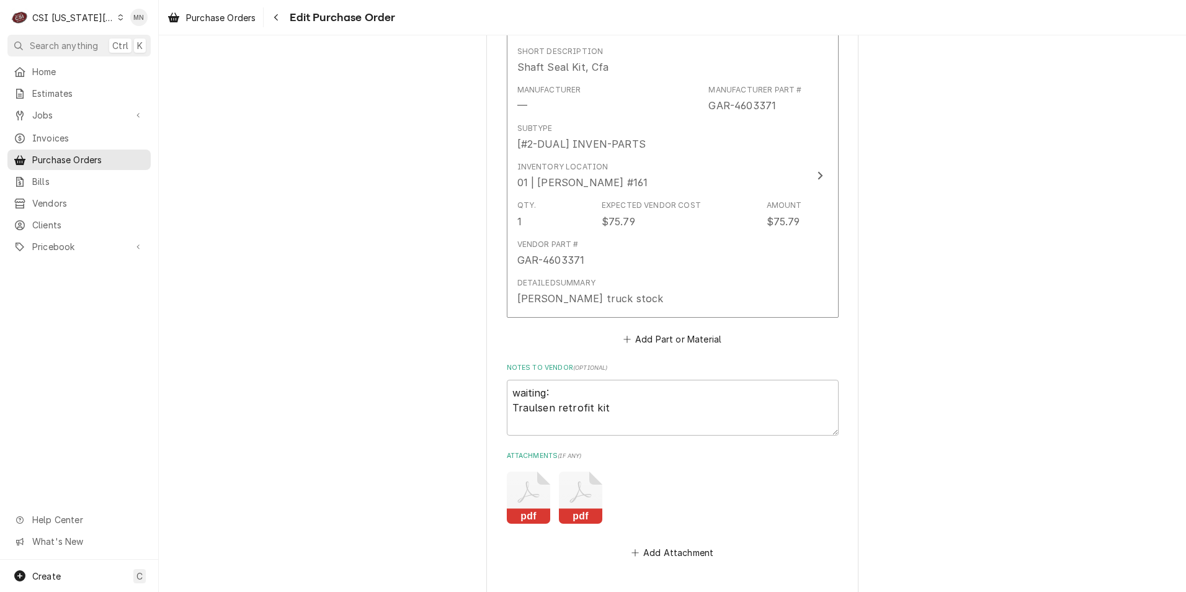
scroll to position [2217, 0]
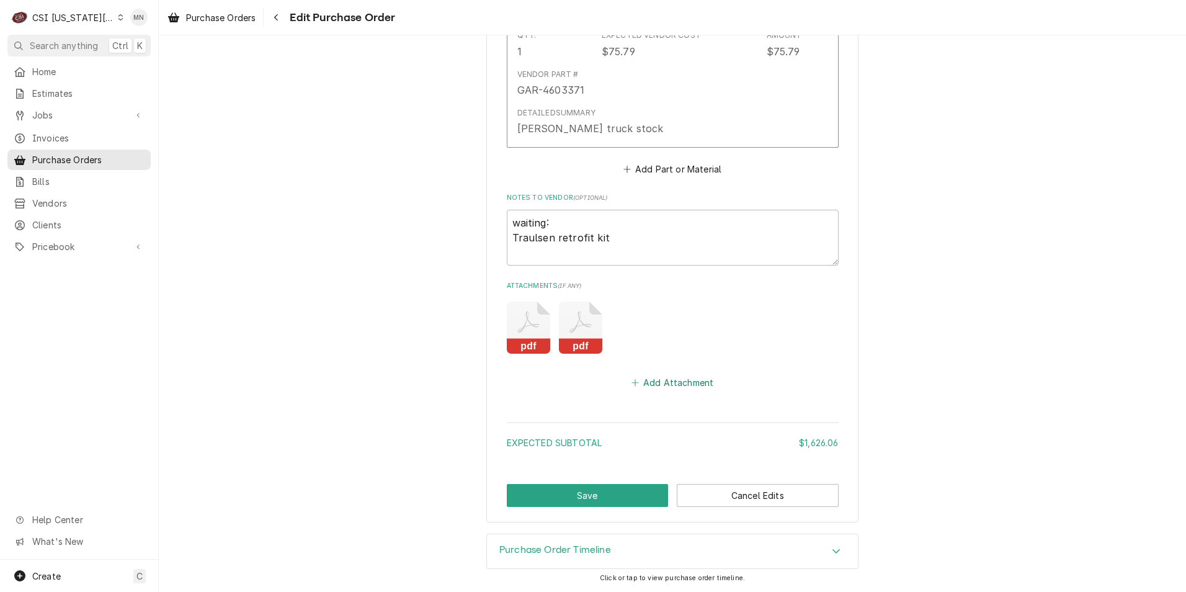
click at [668, 380] on button "Add Attachment" at bounding box center [672, 382] width 87 height 17
type textarea "x"
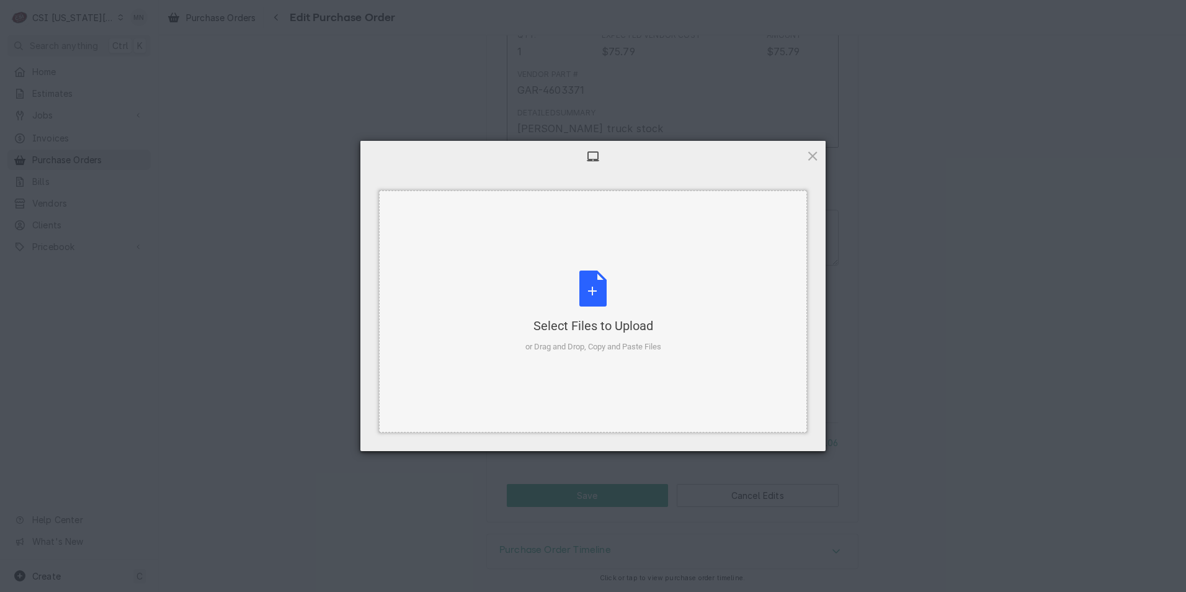
click at [601, 284] on div "Select Files to Upload or Drag and Drop, Copy and Paste Files" at bounding box center [593, 311] width 136 height 83
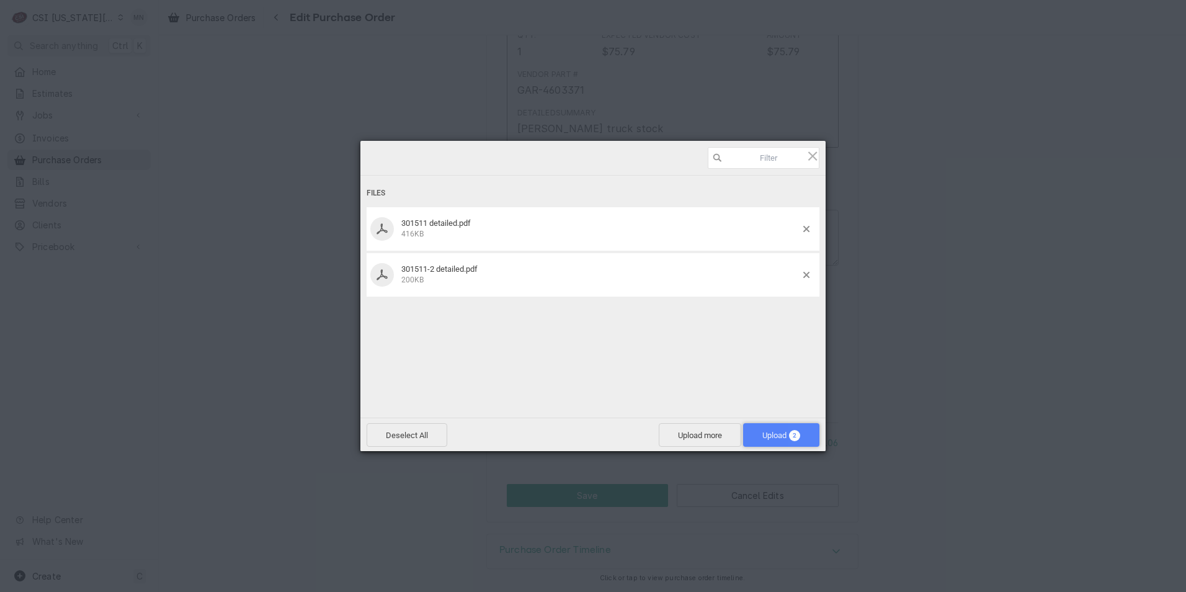
click at [777, 434] on span "Upload 2" at bounding box center [781, 435] width 38 height 9
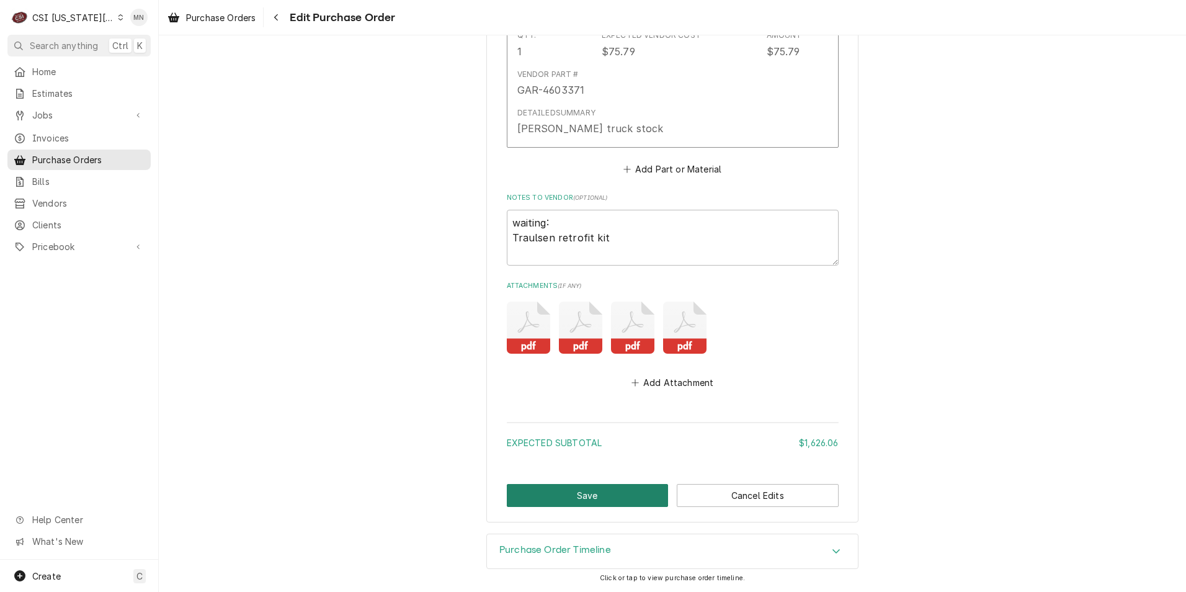
click at [570, 485] on button "Save" at bounding box center [588, 495] width 162 height 23
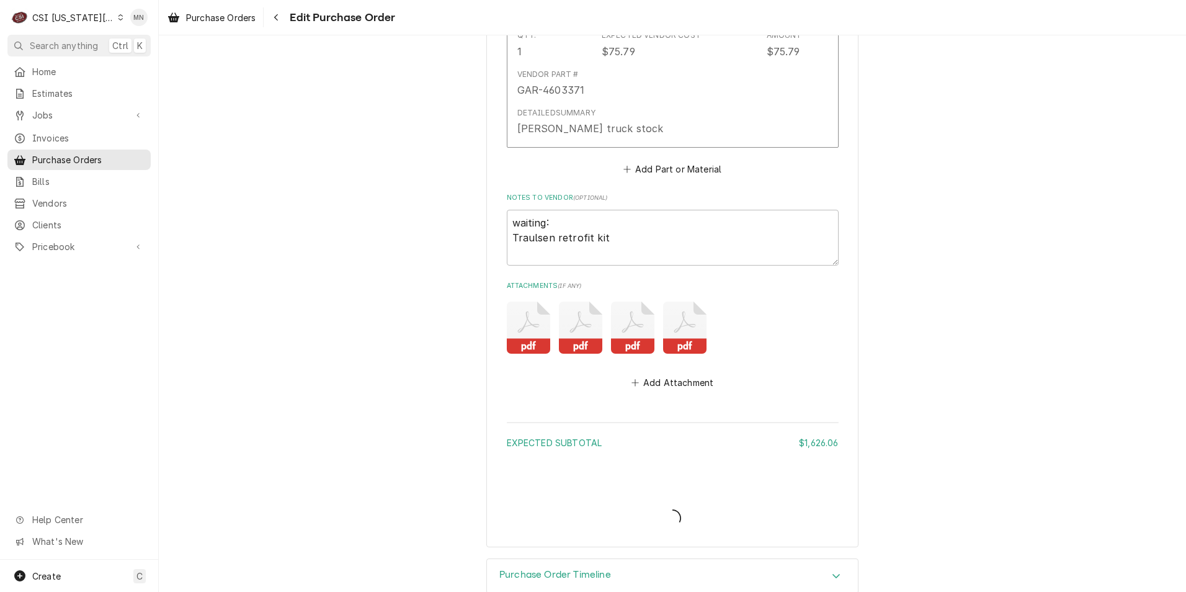
type textarea "x"
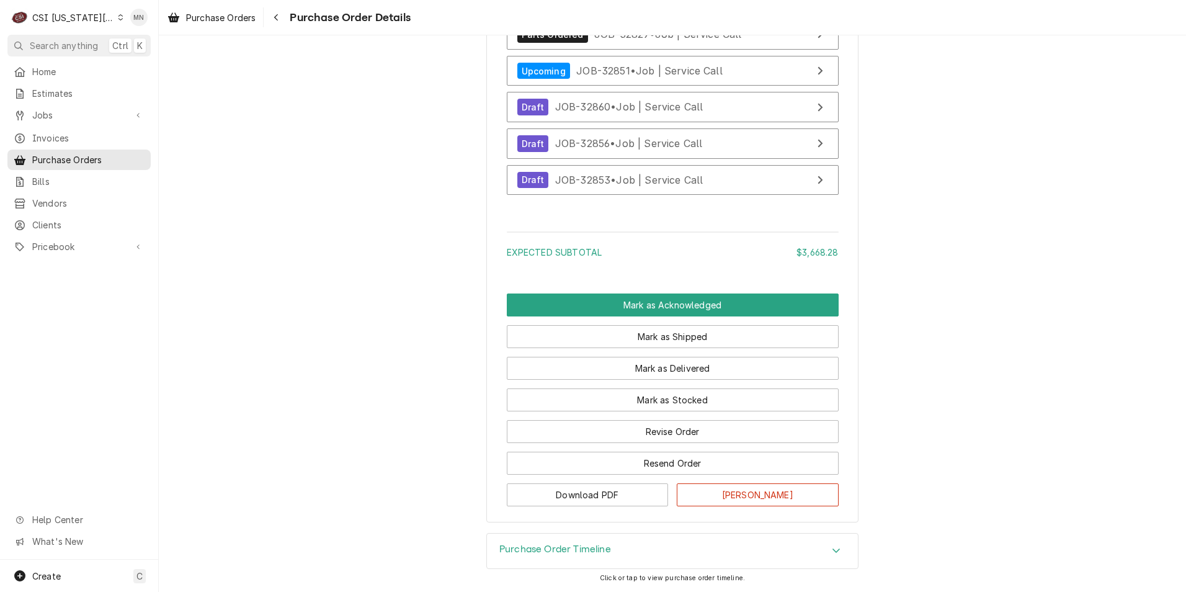
scroll to position [4232, 0]
click at [641, 548] on div "Purchase Order Timeline" at bounding box center [672, 550] width 371 height 35
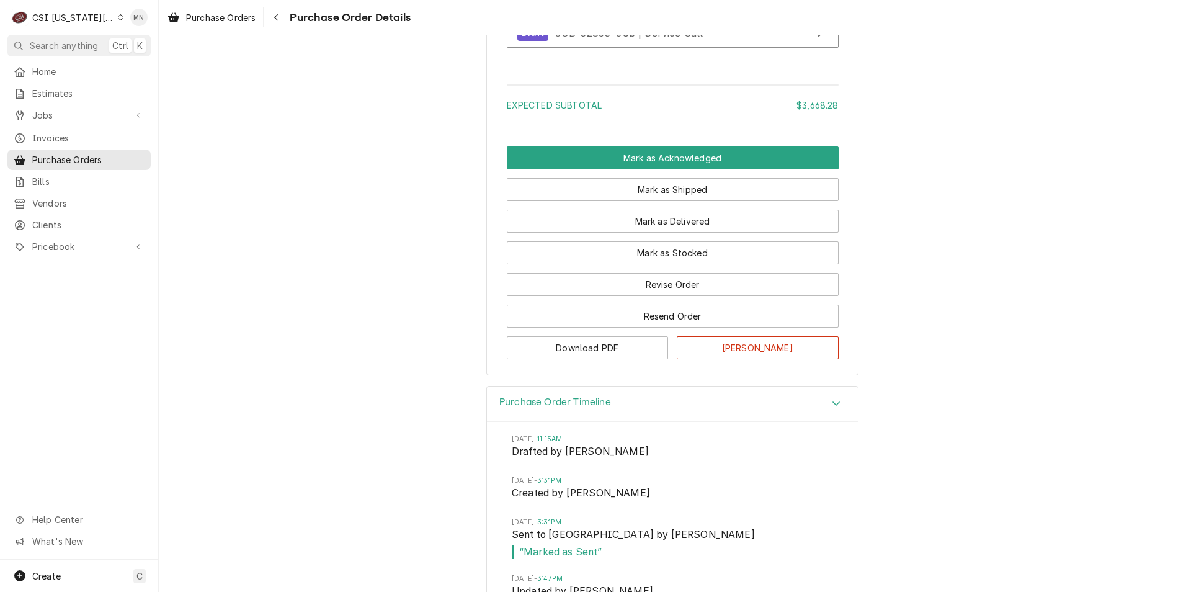
scroll to position [4458, 0]
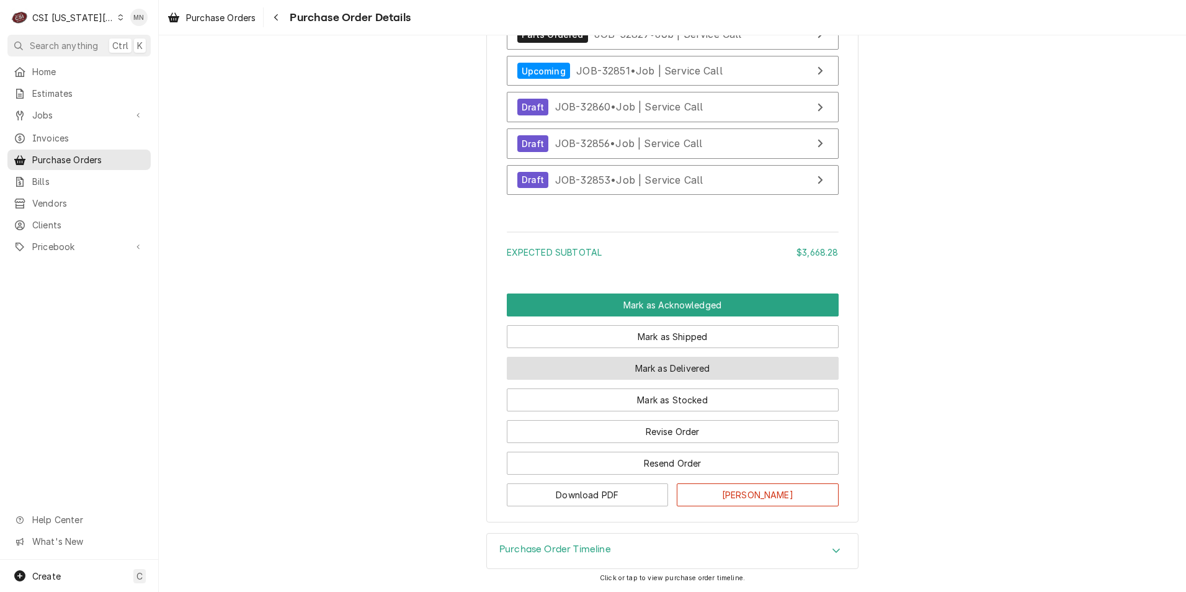
scroll to position [4232, 0]
click at [653, 541] on div "Purchase Order Timeline" at bounding box center [672, 550] width 371 height 35
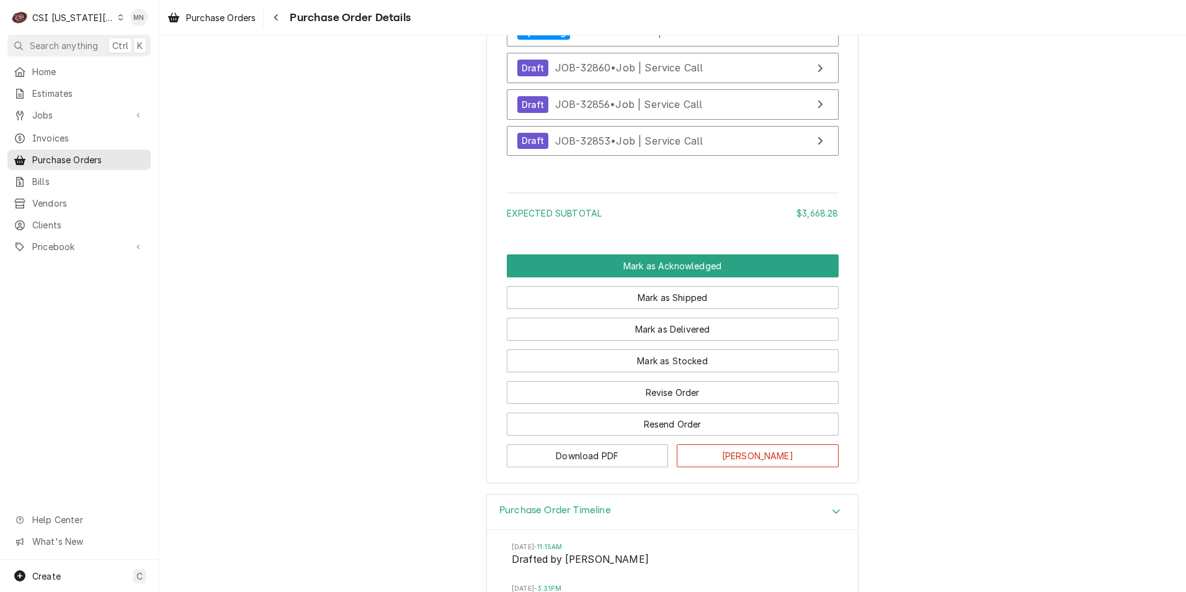
scroll to position [4458, 0]
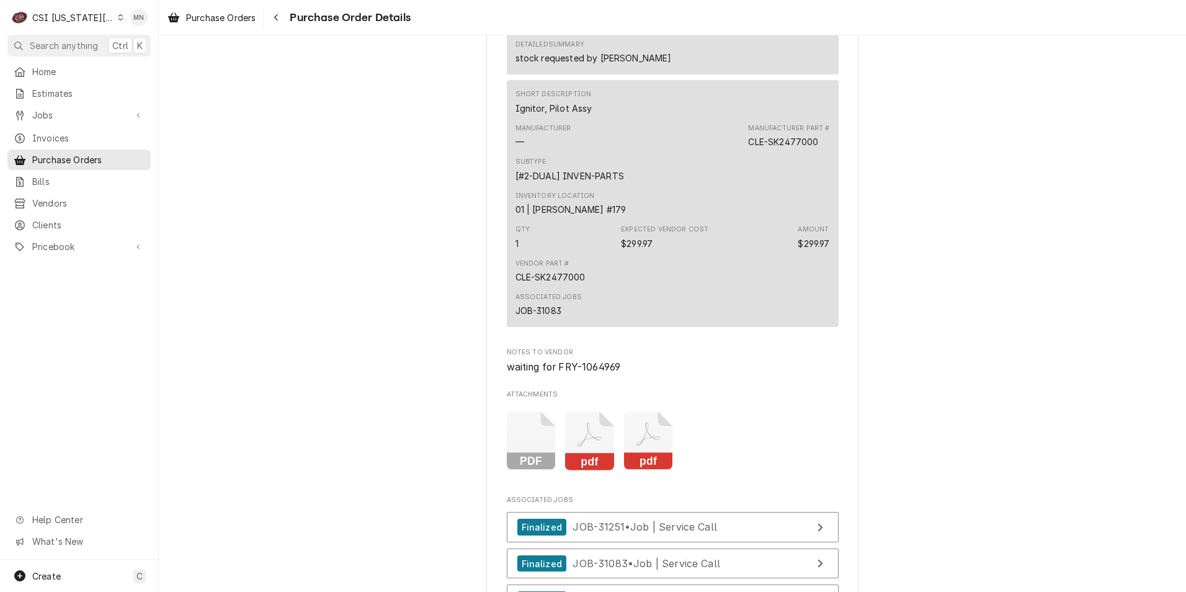
scroll to position [4032, 0]
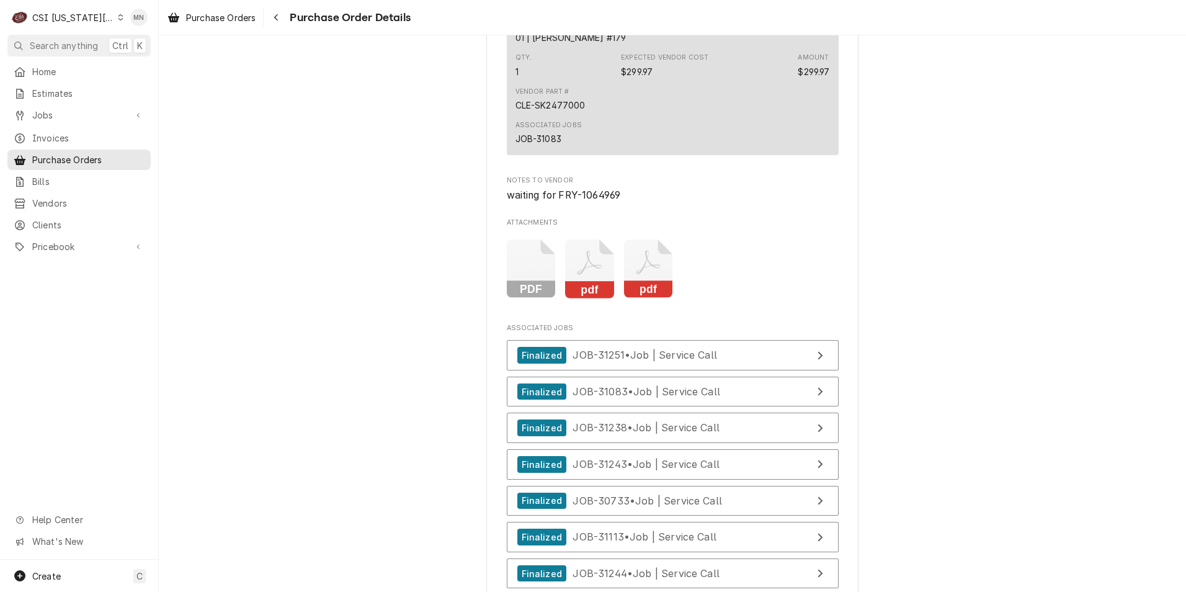
click at [643, 298] on icon "Attachments" at bounding box center [648, 268] width 49 height 59
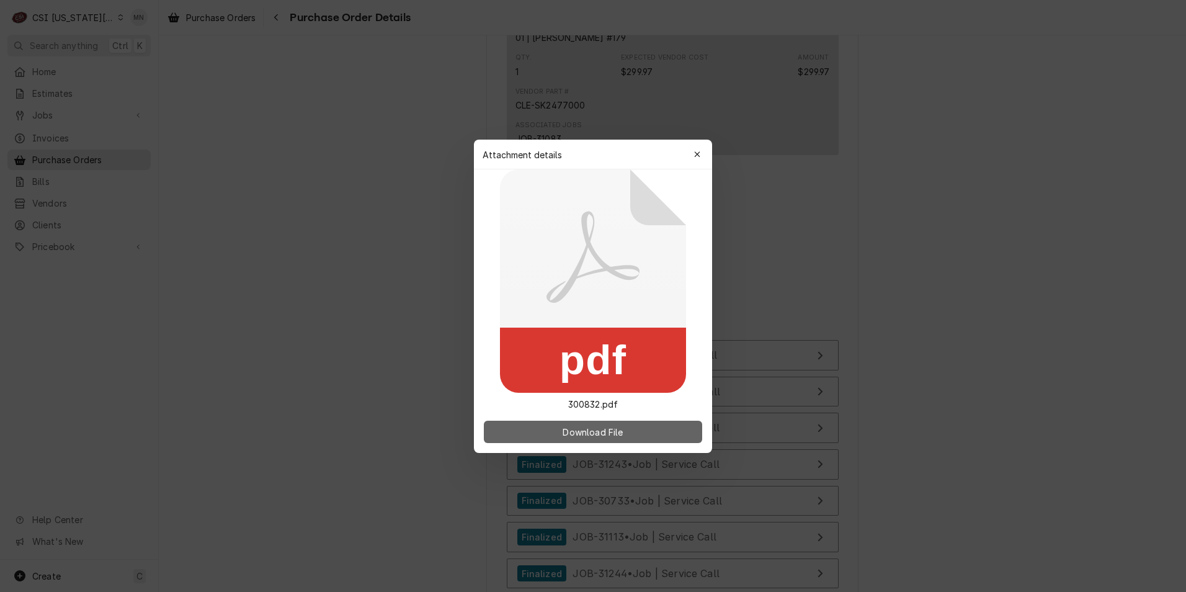
click at [608, 433] on span "Download File" at bounding box center [592, 431] width 65 height 13
click at [697, 152] on icon "button" at bounding box center [697, 154] width 7 height 9
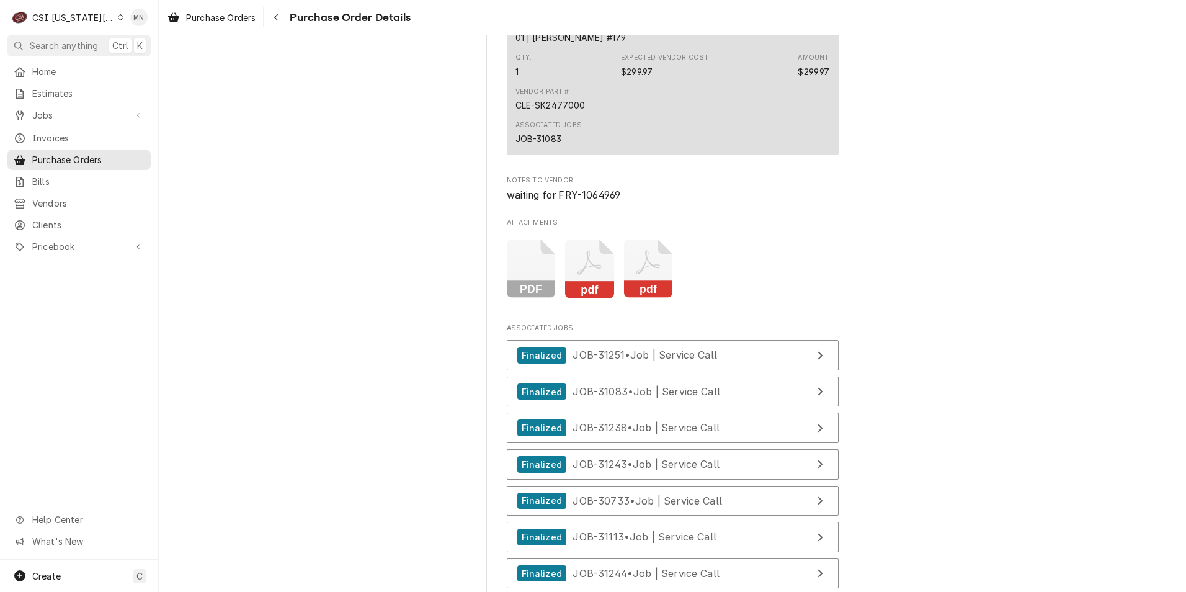
click at [591, 298] on icon "Attachments" at bounding box center [589, 268] width 49 height 59
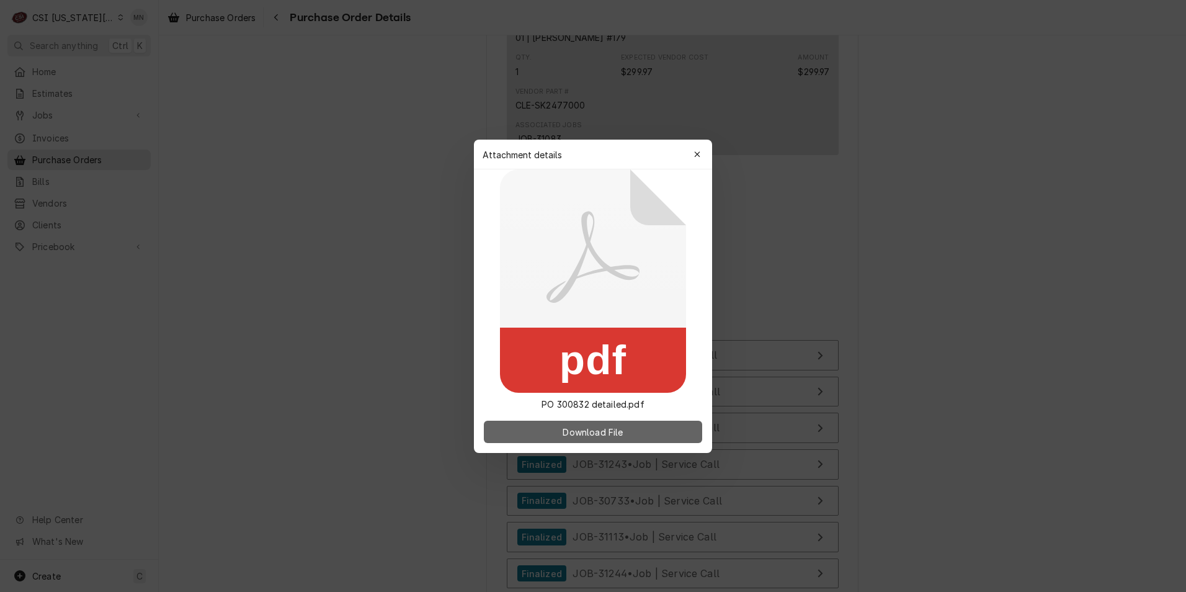
click at [619, 434] on span "Download File" at bounding box center [592, 431] width 65 height 13
click at [906, 407] on div at bounding box center [593, 296] width 1186 height 592
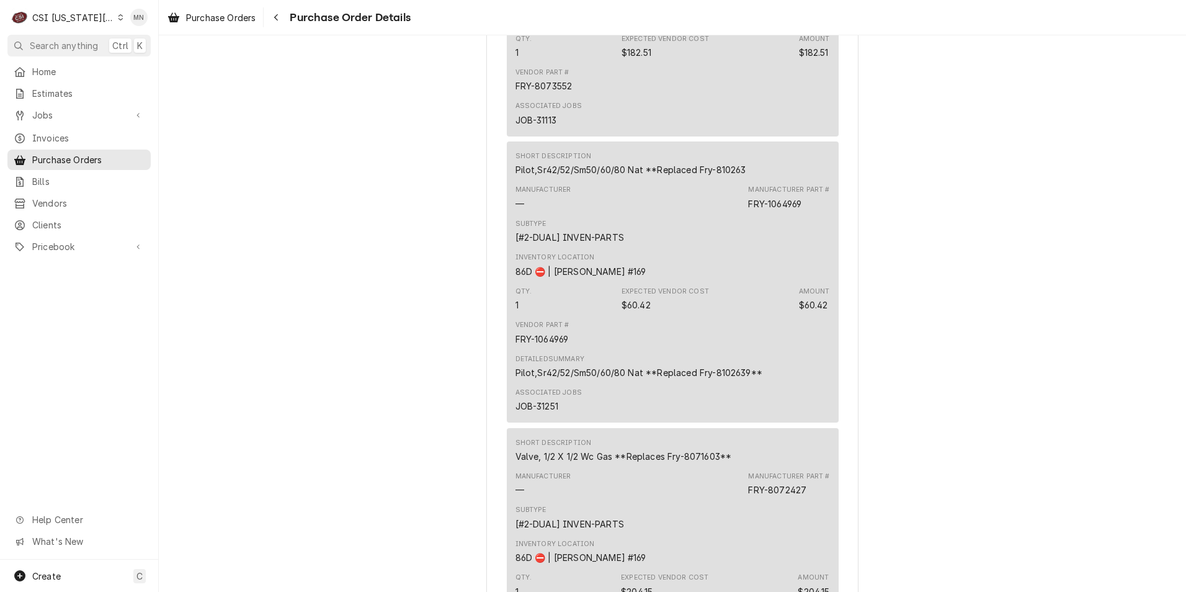
scroll to position [2545, 0]
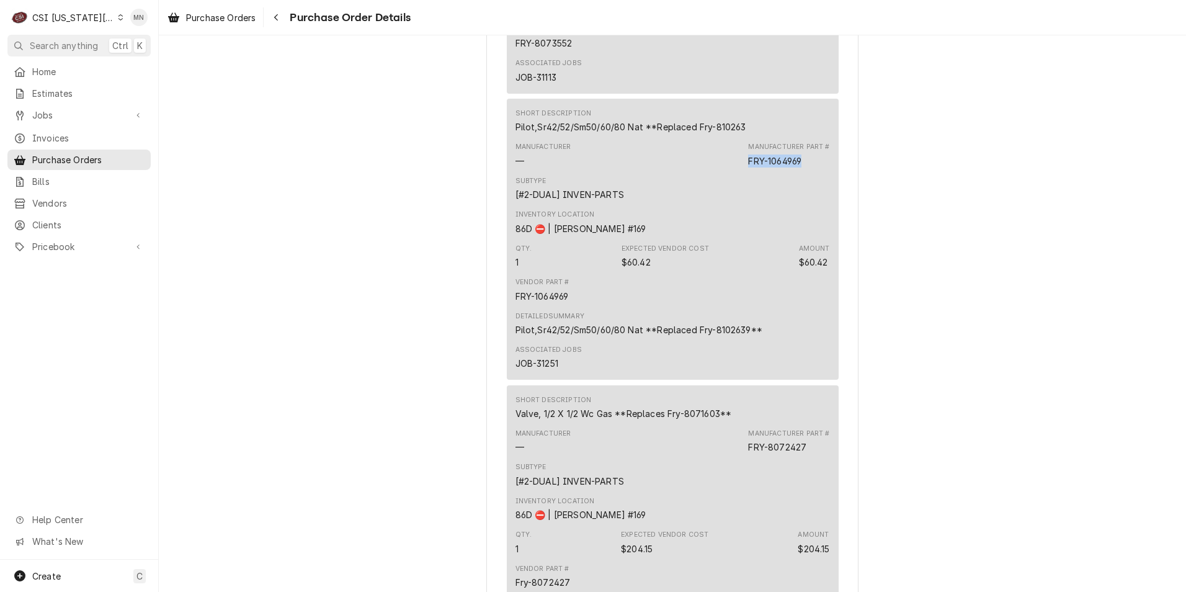
drag, startPoint x: 801, startPoint y: 200, endPoint x: 744, endPoint y: 199, distance: 57.1
click at [744, 171] on div "Manufacturer — Manufacturer Part # FRY-1064969" at bounding box center [673, 154] width 315 height 33
copy div "FRY-1064969"
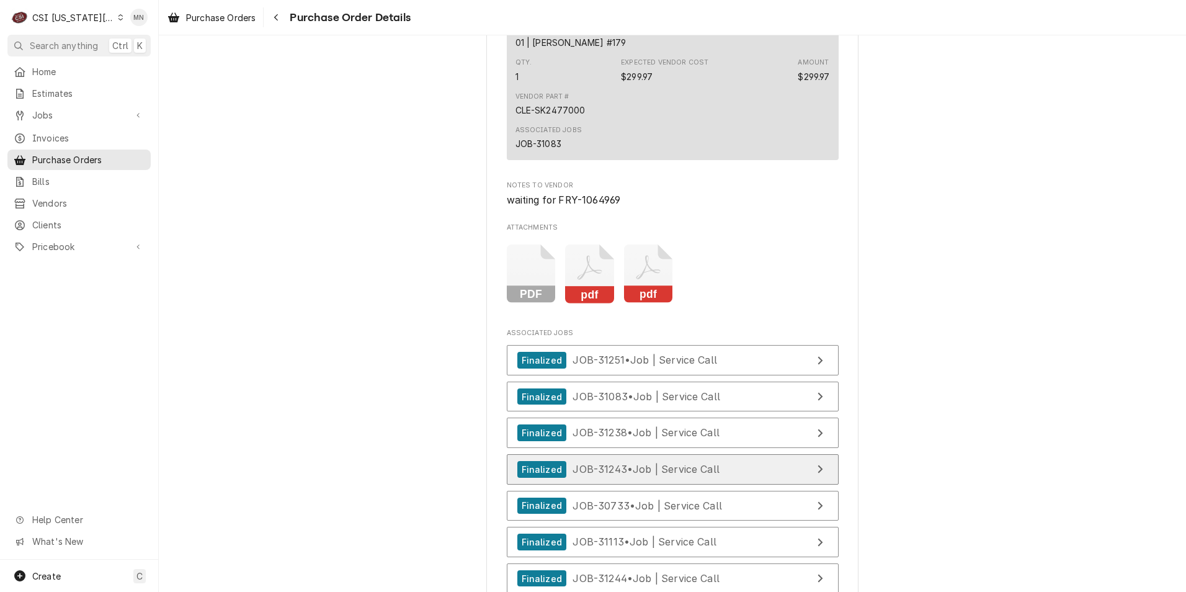
scroll to position [4033, 0]
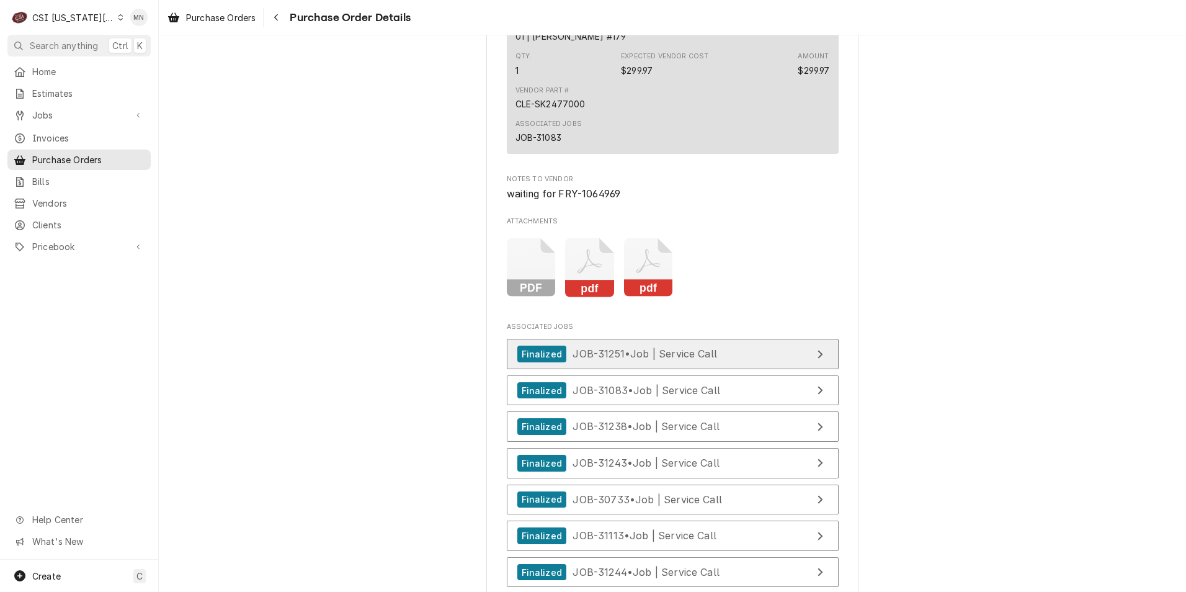
click at [693, 360] on span "JOB-31251 • Job | Service Call" at bounding box center [645, 353] width 145 height 12
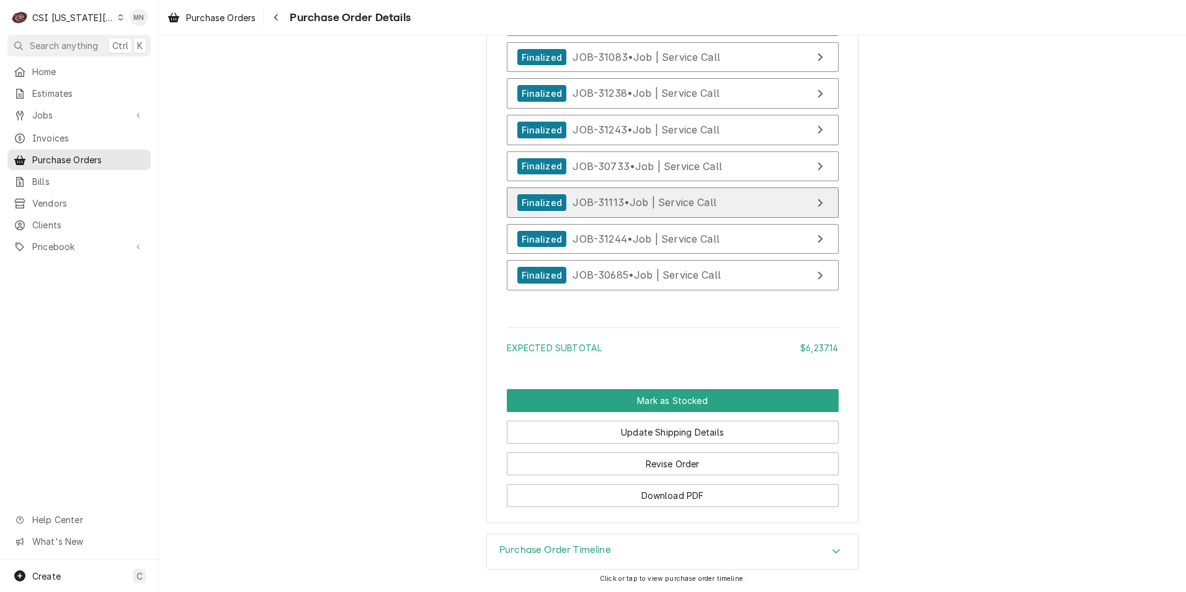
scroll to position [4406, 0]
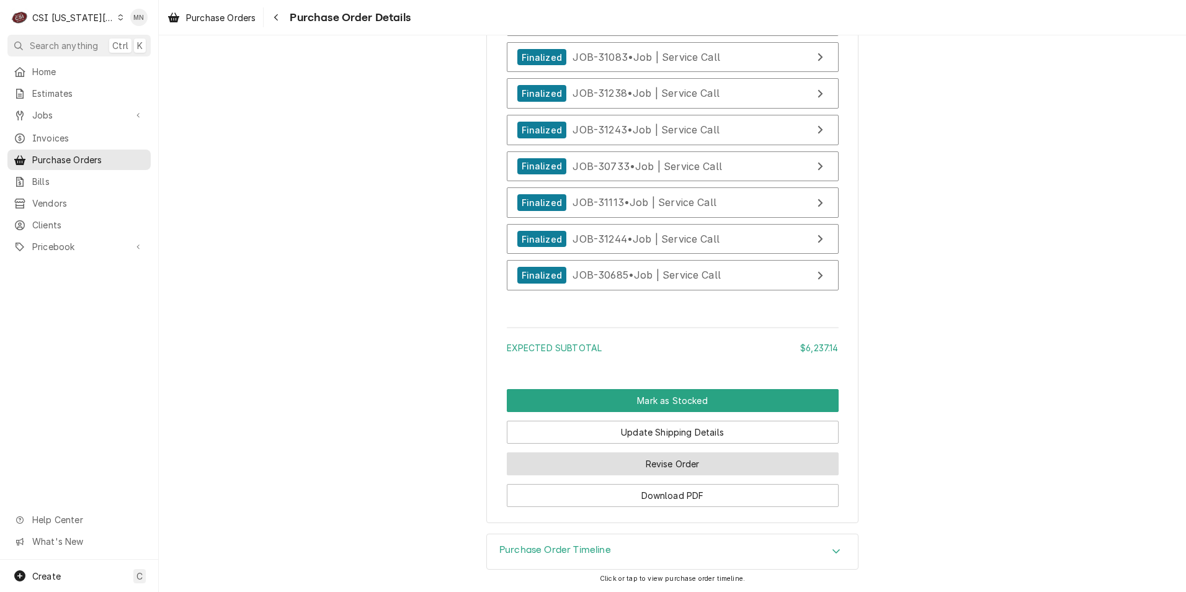
click at [622, 461] on button "Revise Order" at bounding box center [673, 463] width 332 height 23
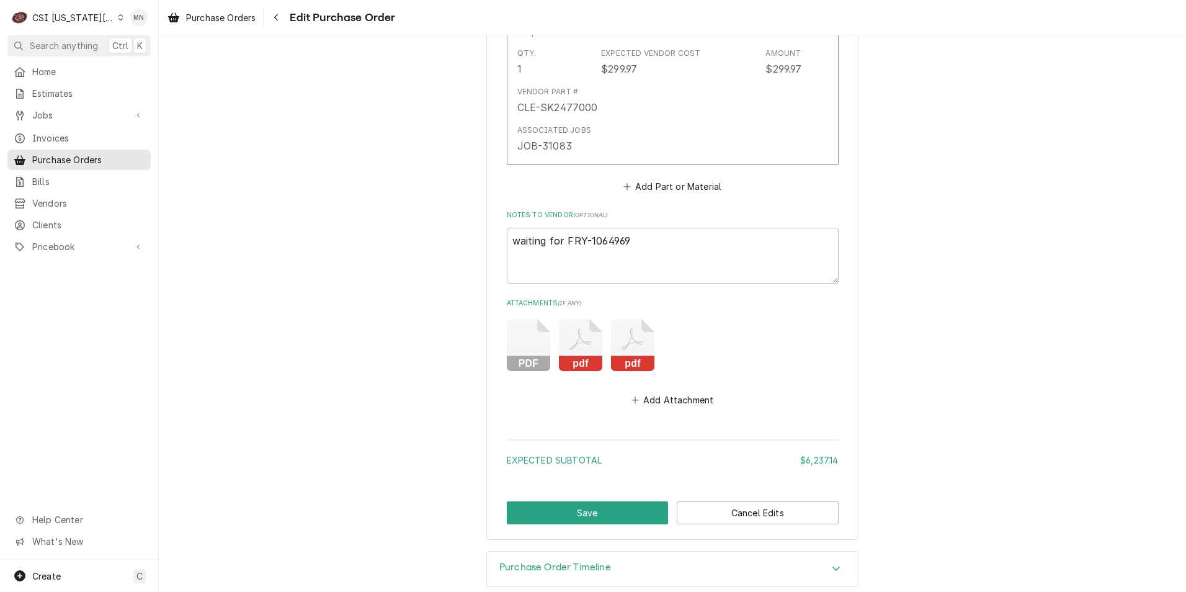
scroll to position [4231, 0]
click at [666, 389] on button "Add Attachment" at bounding box center [672, 397] width 87 height 17
type textarea "x"
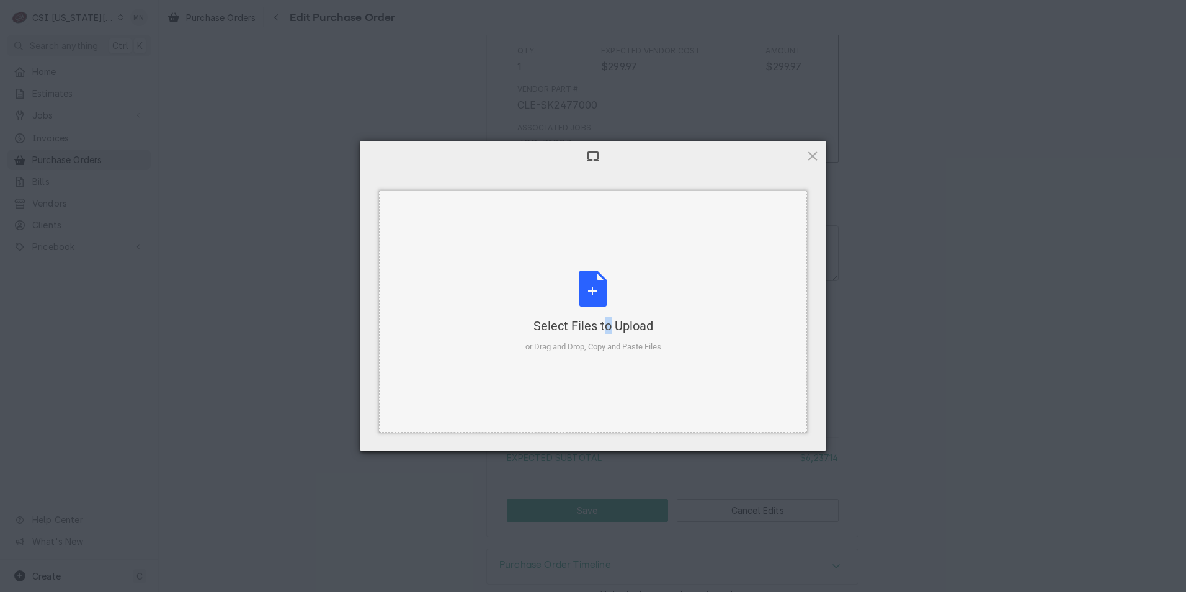
click at [582, 299] on div "Select Files to Upload or Drag and Drop, Copy and Paste Files" at bounding box center [593, 311] width 136 height 83
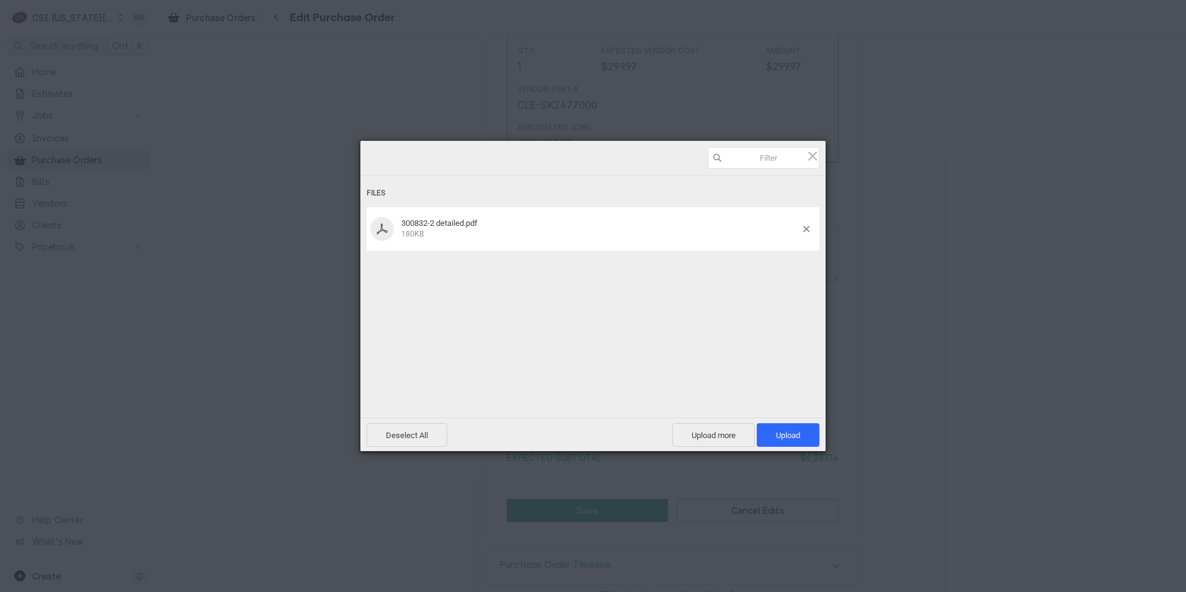
click at [770, 422] on div "Deselect All Upload more Upload 1" at bounding box center [592, 433] width 465 height 33
click at [779, 435] on span "Upload 1" at bounding box center [788, 435] width 24 height 9
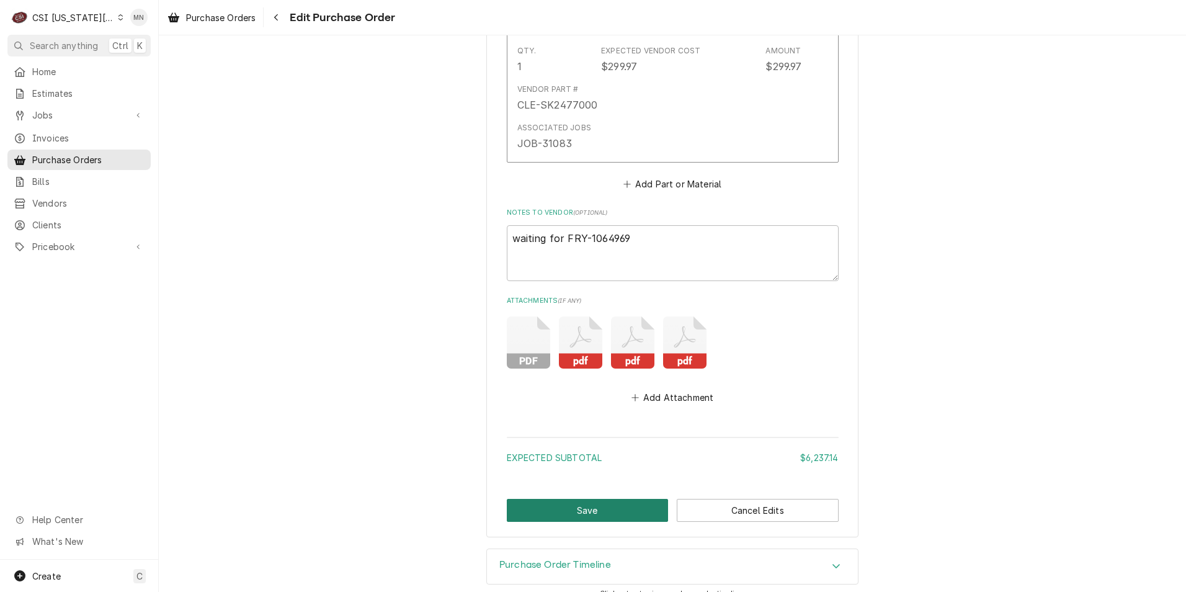
click at [580, 499] on button "Save" at bounding box center [588, 510] width 162 height 23
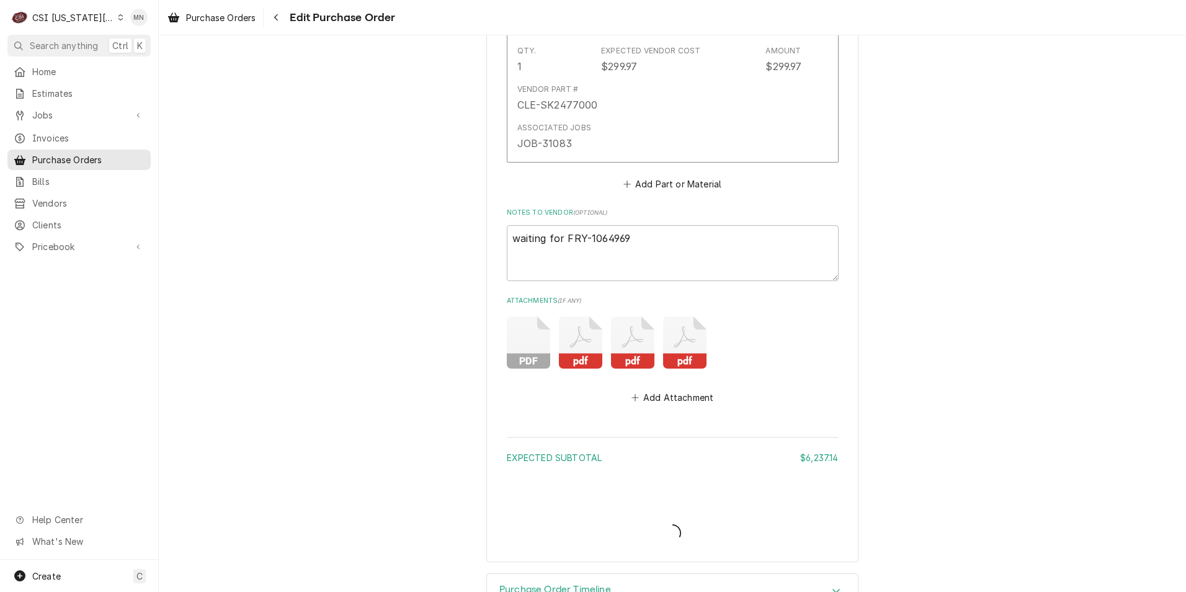
type textarea "x"
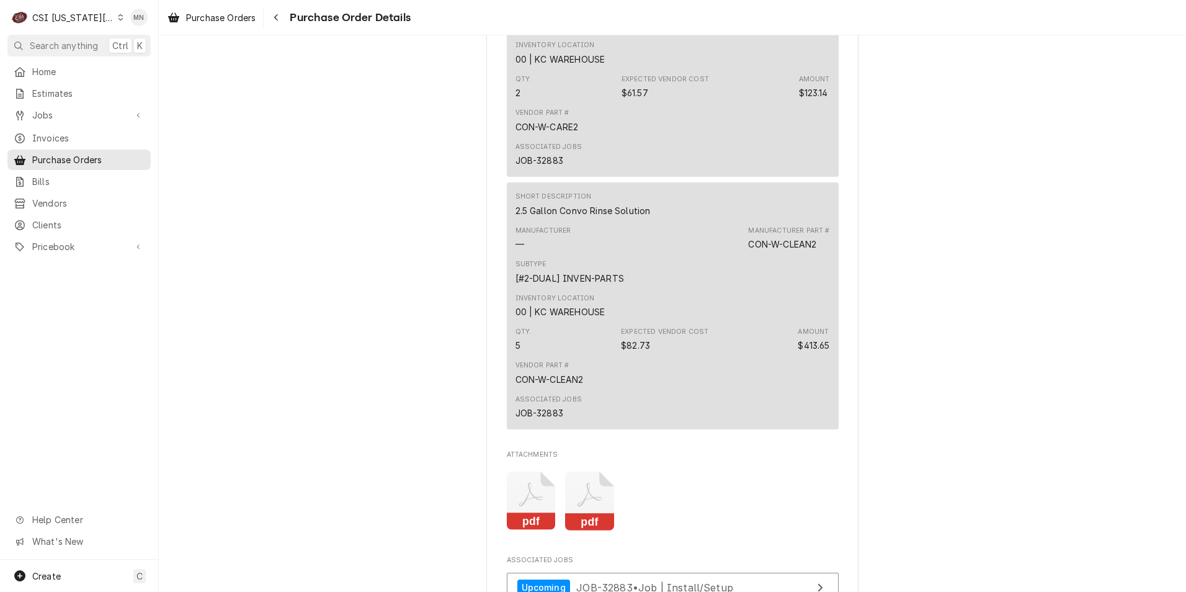
scroll to position [2171, 0]
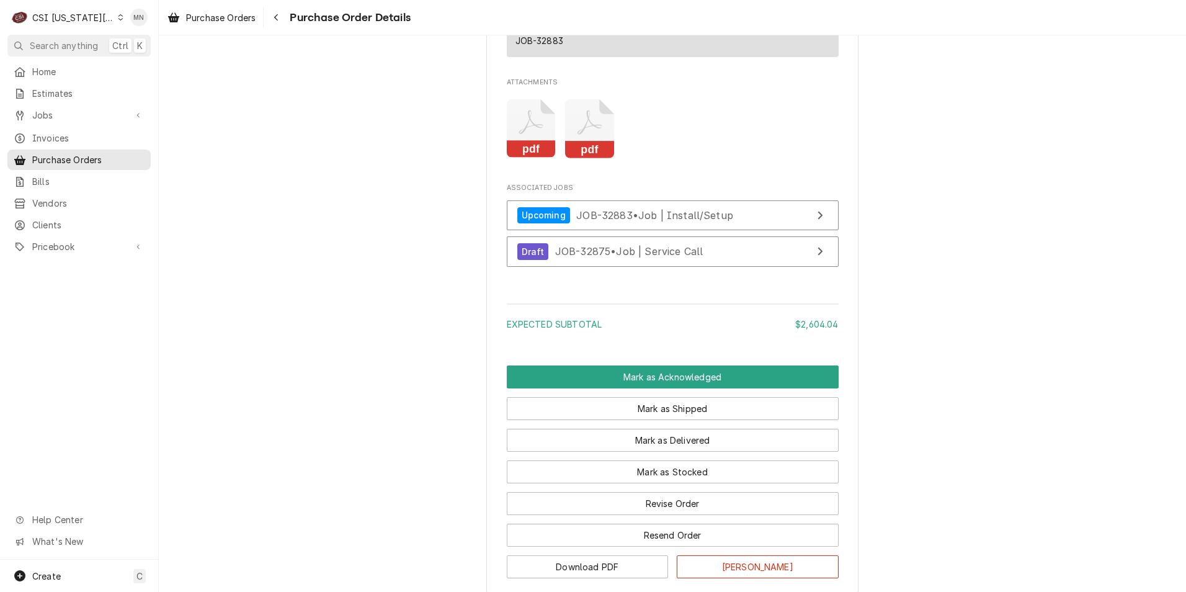
click at [535, 158] on icon "Attachments" at bounding box center [531, 128] width 49 height 59
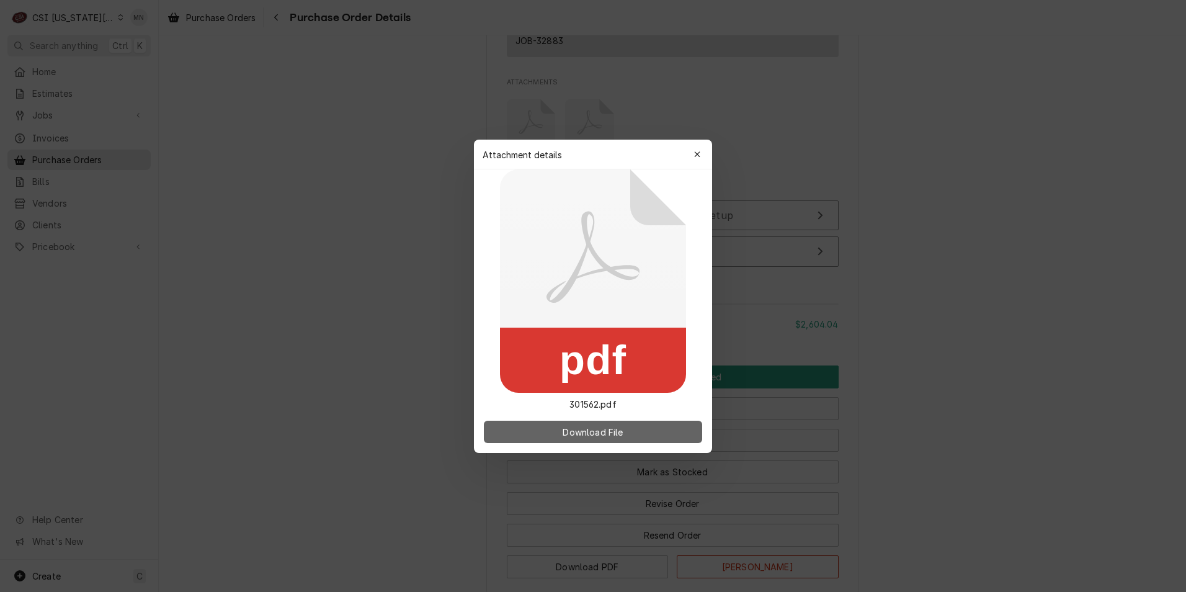
click at [594, 427] on span "Download File" at bounding box center [592, 431] width 65 height 13
click at [699, 147] on button "button" at bounding box center [697, 155] width 20 height 20
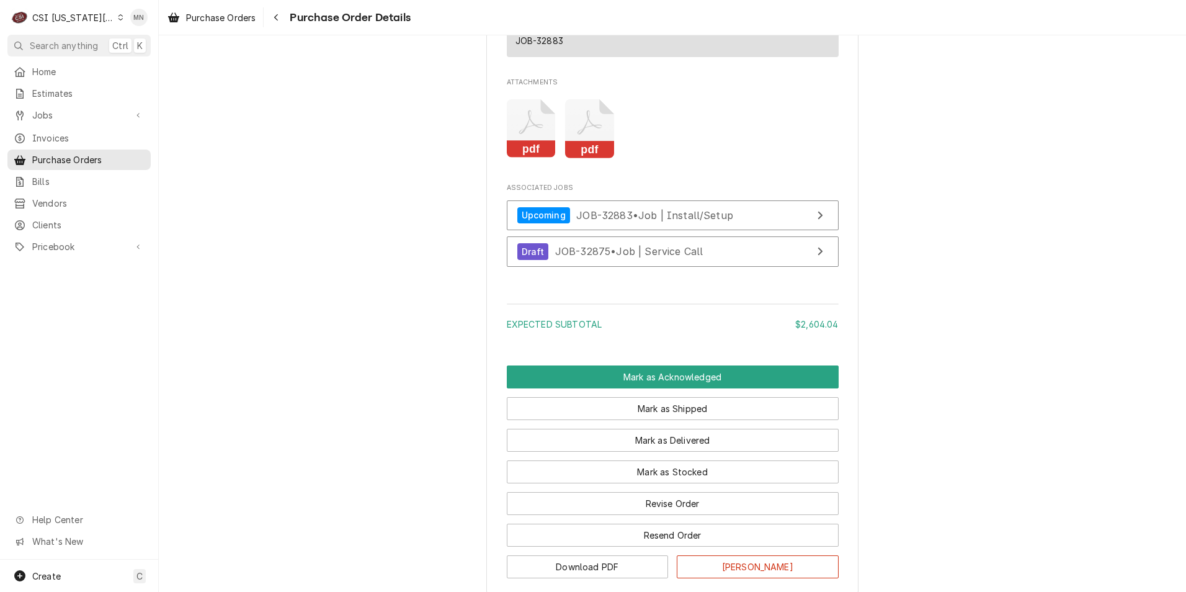
click at [593, 158] on icon "Attachments" at bounding box center [589, 128] width 49 height 59
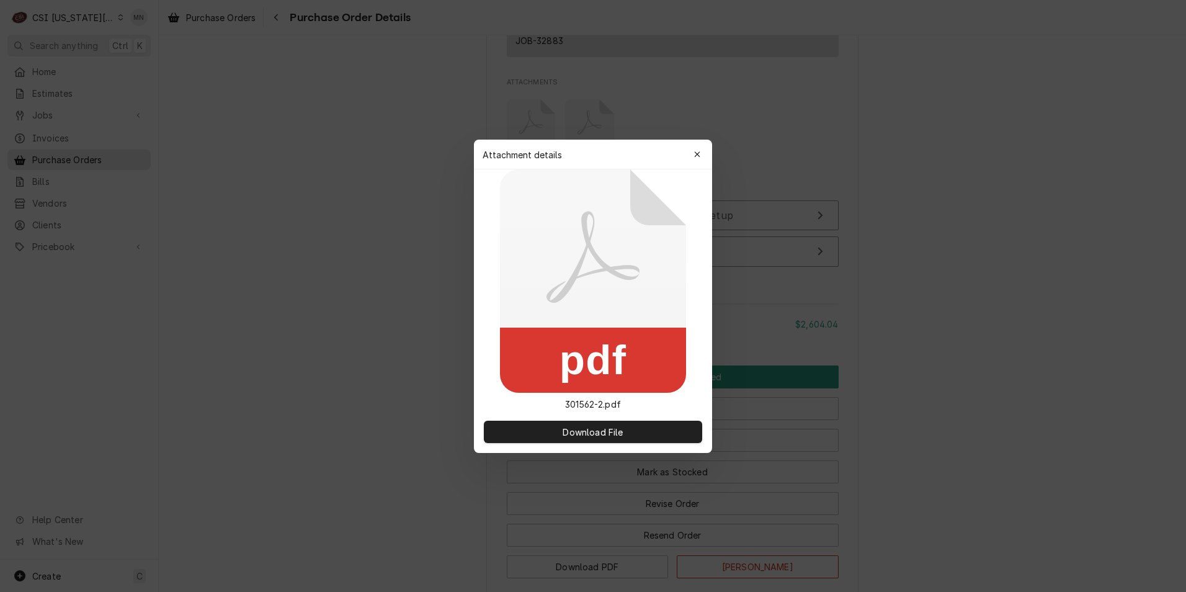
click at [593, 174] on div "Attachment details Close pdf 301562-2.pdf Download File" at bounding box center [593, 296] width 238 height 313
click at [581, 422] on button "Download File" at bounding box center [593, 432] width 218 height 22
click at [420, 91] on div at bounding box center [593, 296] width 1186 height 592
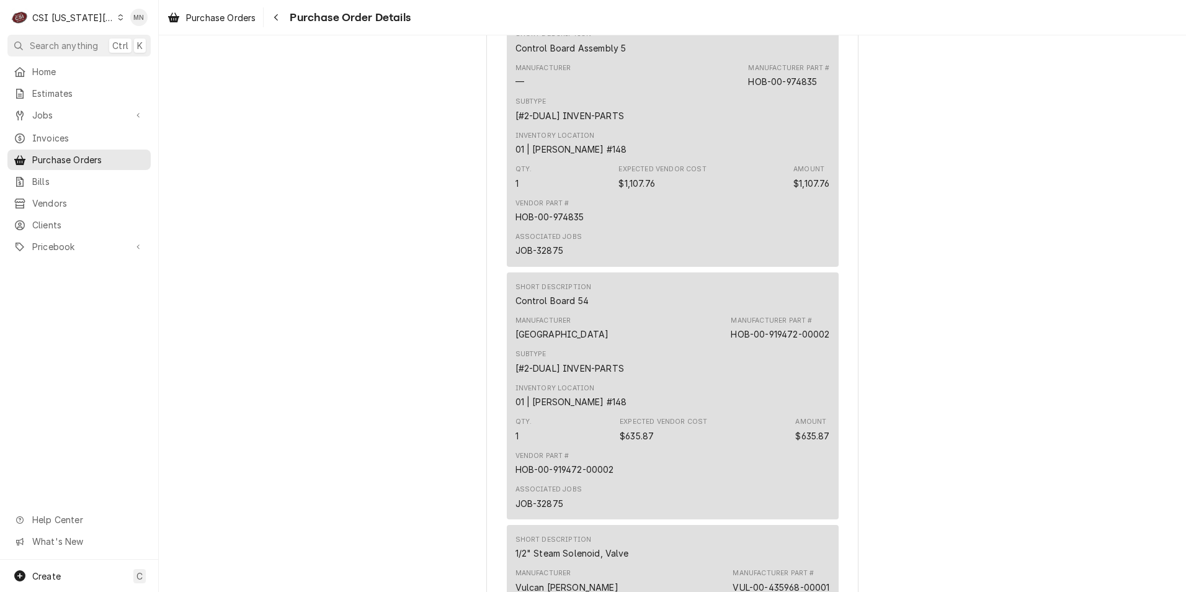
scroll to position [931, 0]
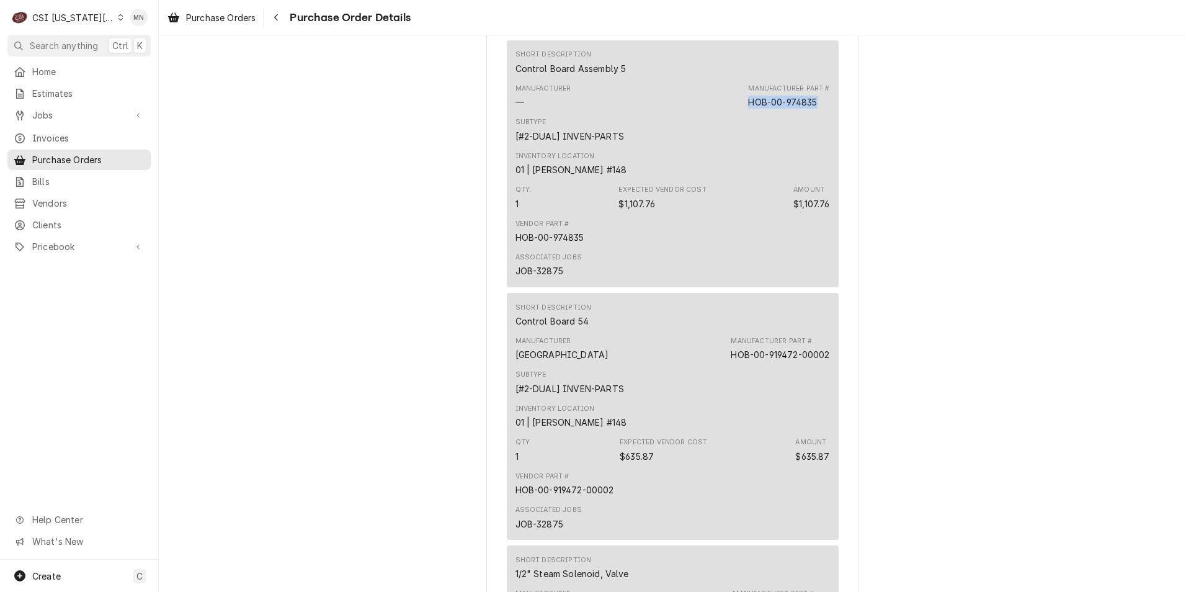
drag, startPoint x: 815, startPoint y: 139, endPoint x: 745, endPoint y: 135, distance: 70.2
click at [748, 109] on div "Manufacturer Part # HOB-00-974835" at bounding box center [788, 96] width 81 height 25
copy div "HOB-00-974835"
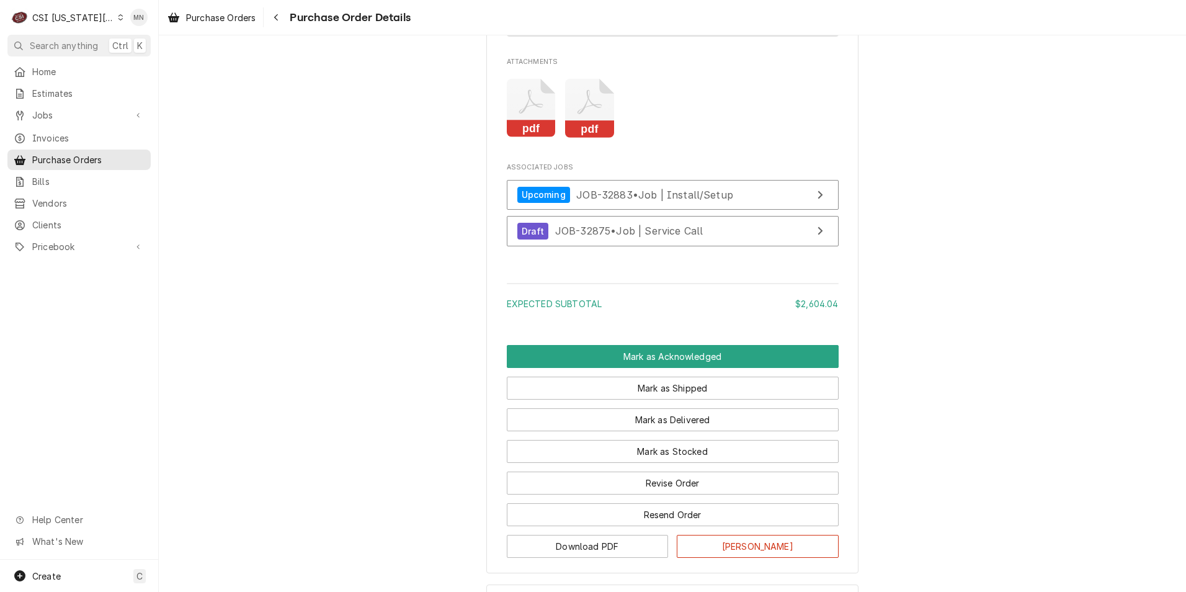
scroll to position [2282, 0]
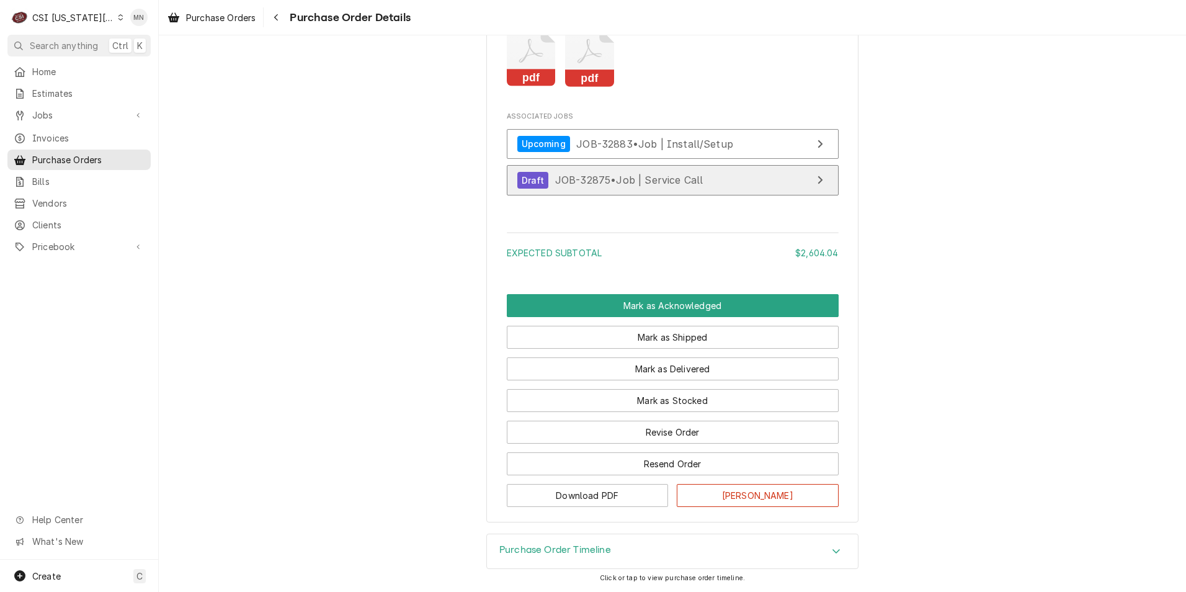
click at [638, 176] on span "JOB-32875 • Job | Service Call" at bounding box center [629, 180] width 148 height 12
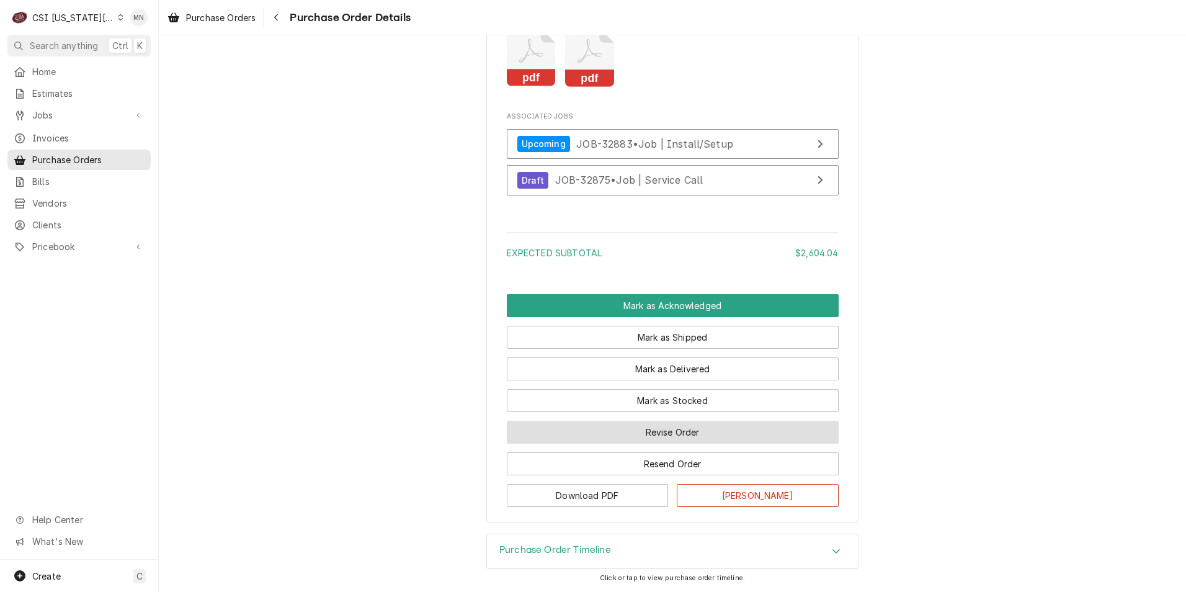
click at [645, 424] on button "Revise Order" at bounding box center [673, 432] width 332 height 23
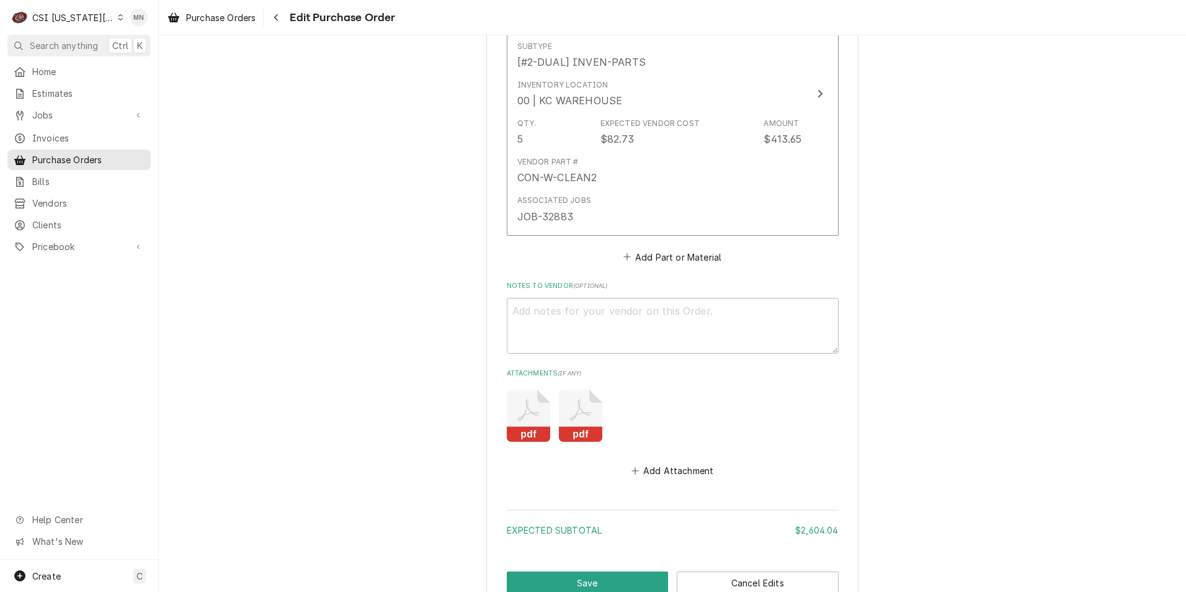
scroll to position [2135, 0]
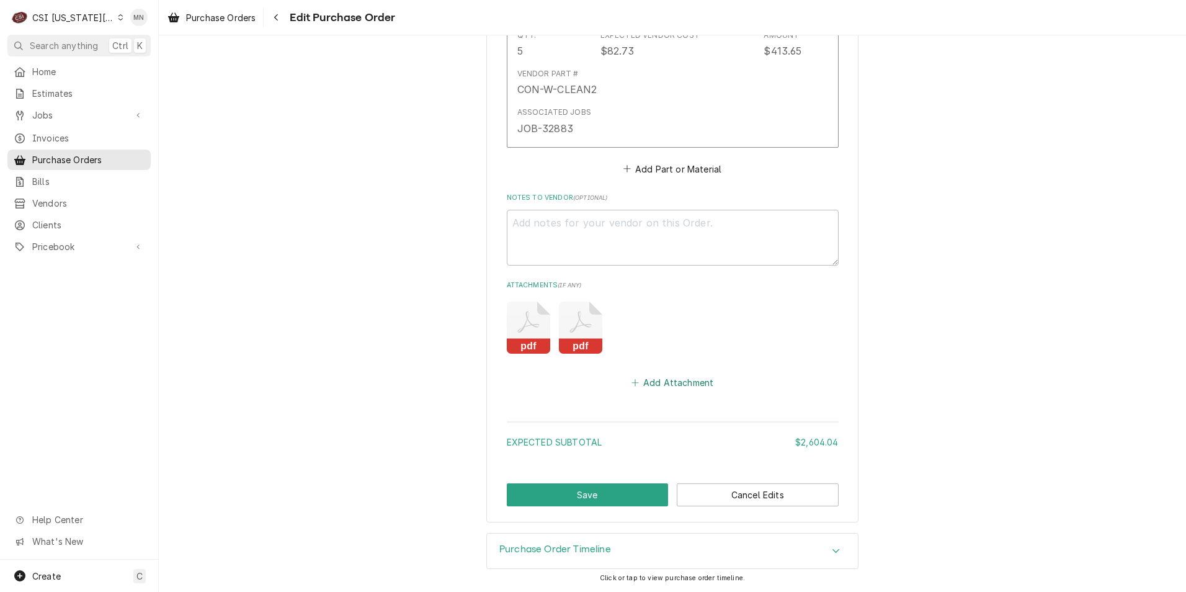
click at [655, 384] on button "Add Attachment" at bounding box center [672, 381] width 87 height 17
type textarea "x"
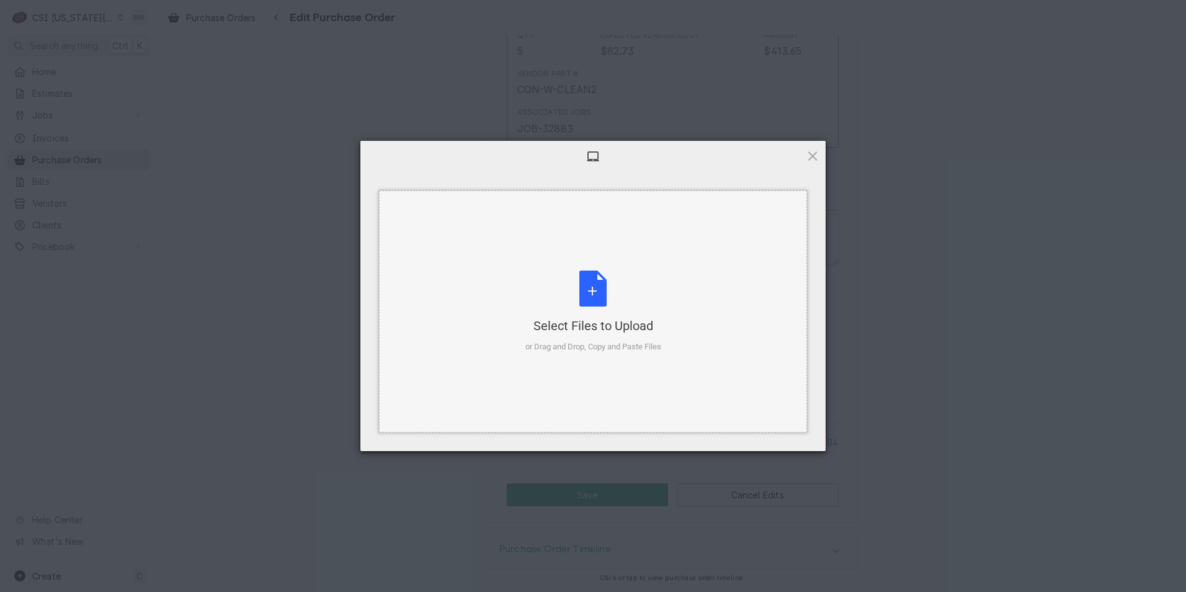
click at [602, 305] on div "Select Files to Upload or Drag and Drop, Copy and Paste Files" at bounding box center [593, 311] width 136 height 83
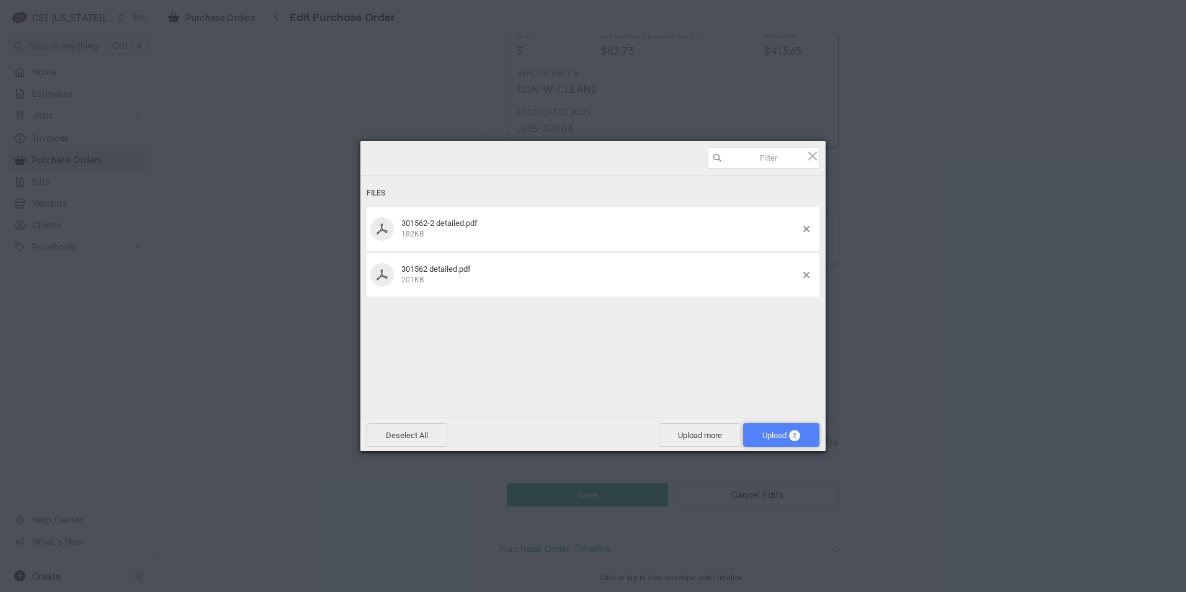
click at [775, 434] on span "Upload 2" at bounding box center [781, 435] width 38 height 9
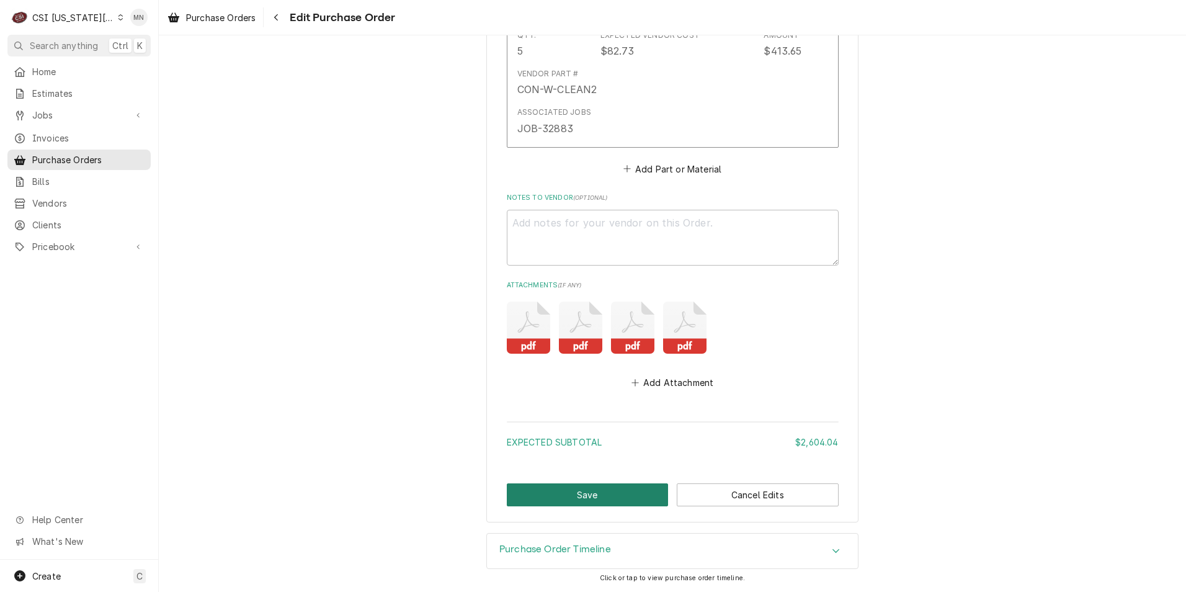
click at [567, 488] on button "Save" at bounding box center [588, 494] width 162 height 23
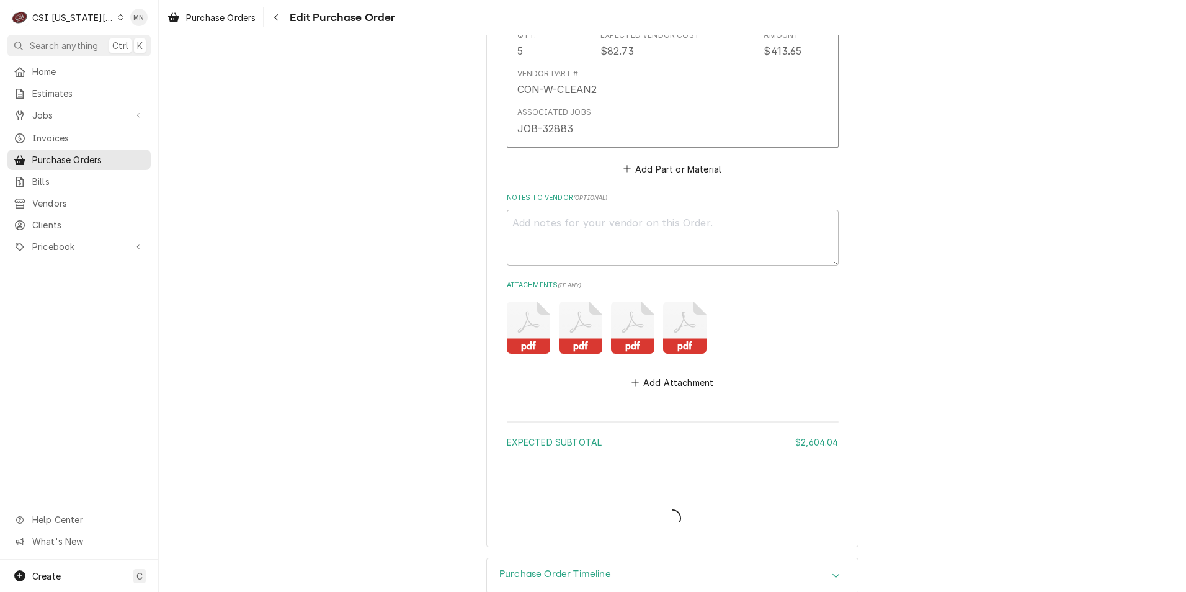
type textarea "x"
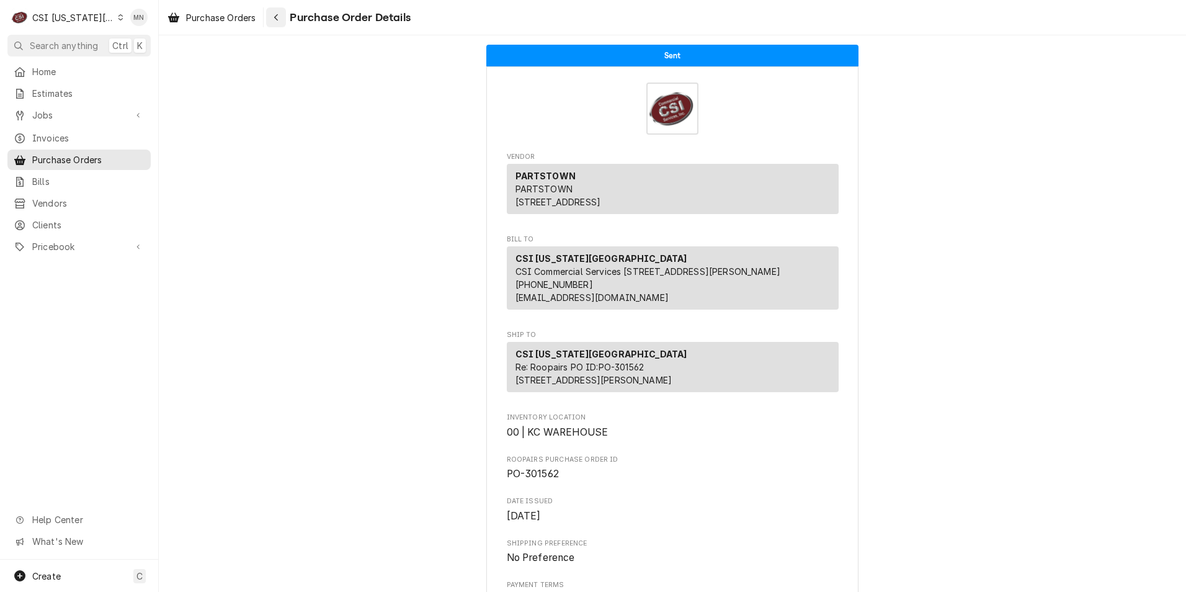
click at [276, 24] on button "Navigate back" at bounding box center [276, 17] width 20 height 20
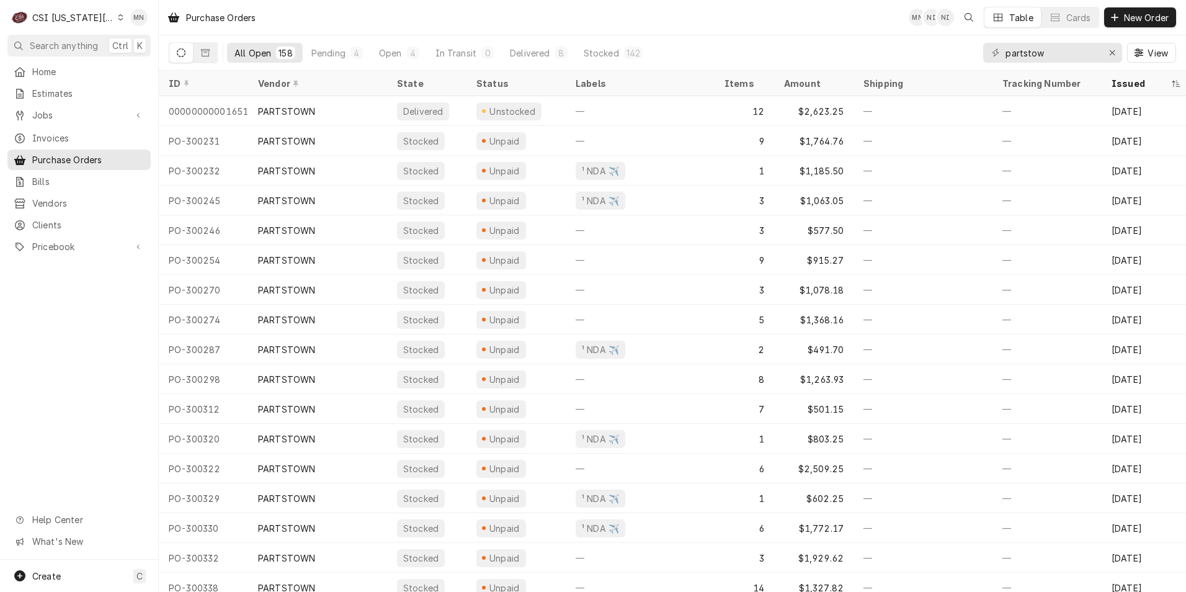
click at [97, 16] on div "CSI Kansas City" at bounding box center [73, 17] width 82 height 13
click at [132, 45] on div "CSI [US_STATE]" at bounding box center [212, 46] width 181 height 13
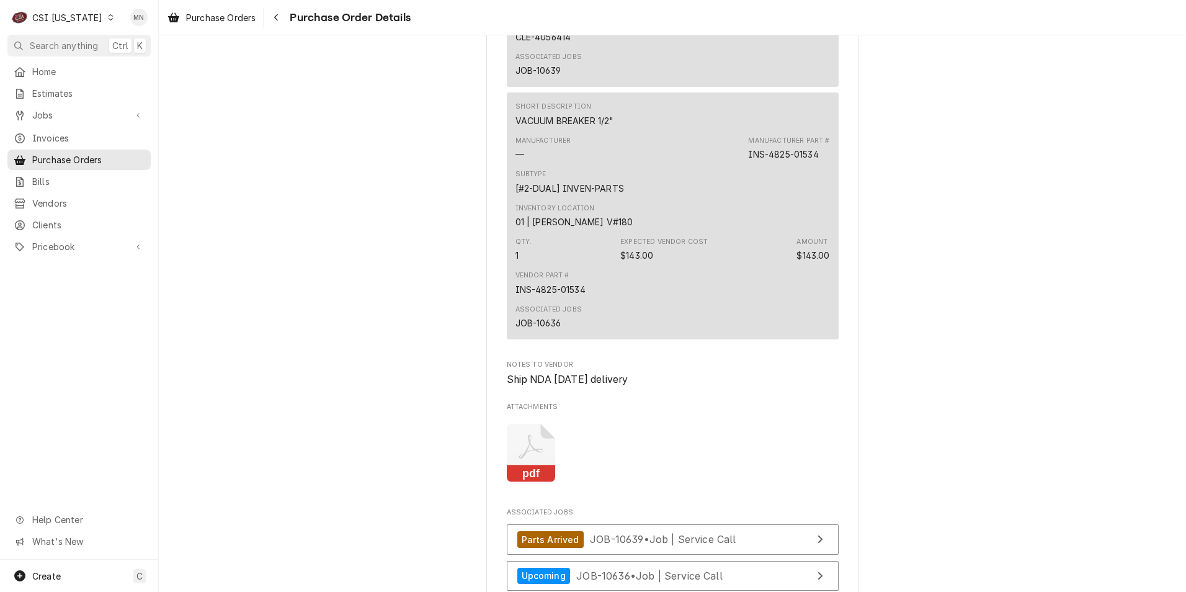
scroll to position [1179, 0]
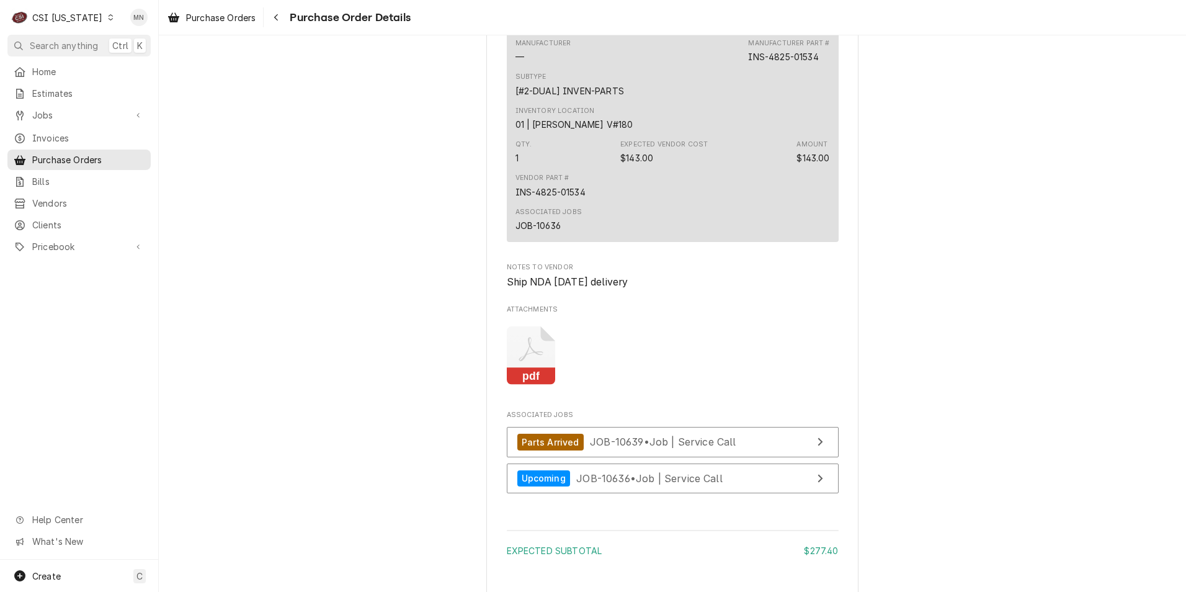
click at [525, 385] on icon "Attachments" at bounding box center [531, 355] width 49 height 59
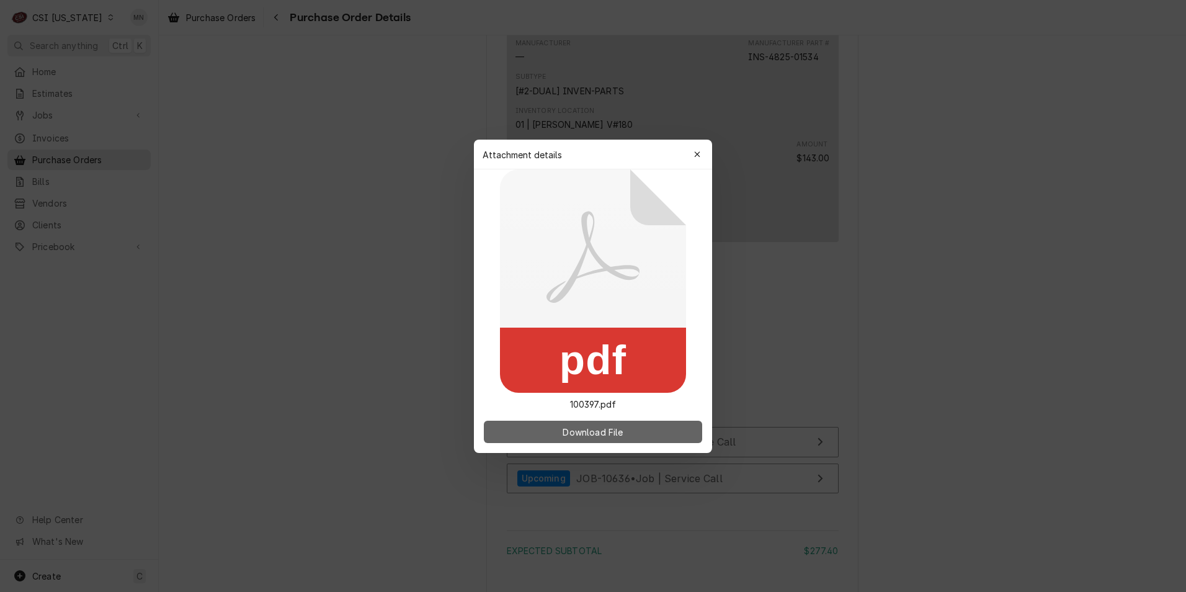
click at [607, 427] on span "Download File" at bounding box center [592, 431] width 65 height 13
drag, startPoint x: 1012, startPoint y: 457, endPoint x: 1012, endPoint y: 450, distance: 6.8
click at [1012, 453] on div at bounding box center [593, 296] width 1186 height 592
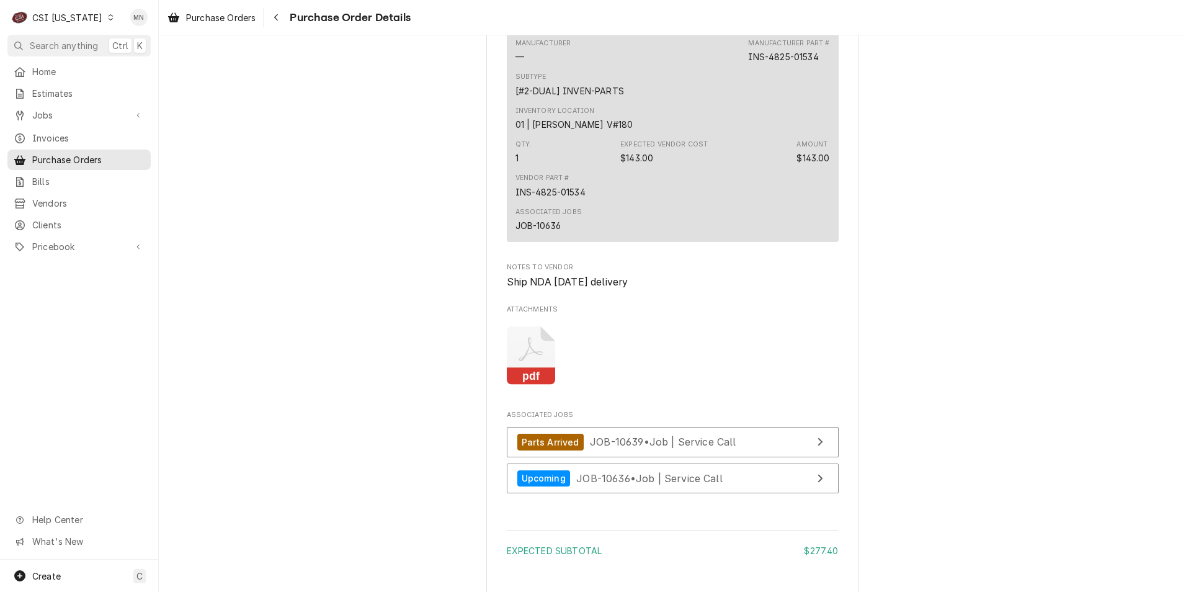
scroll to position [1303, 0]
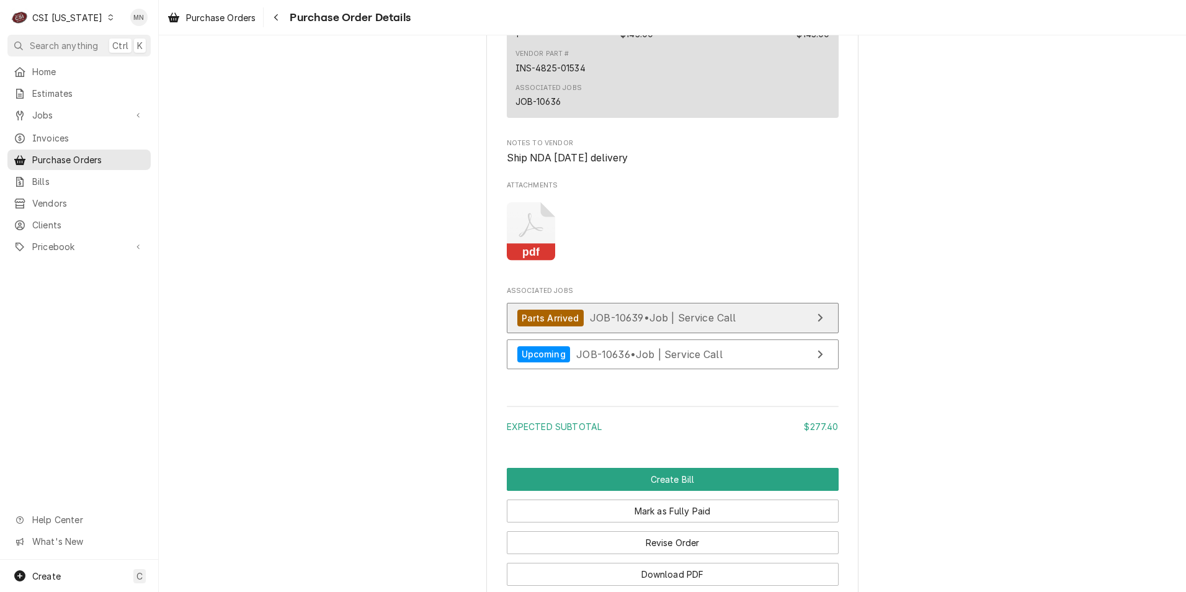
click at [713, 326] on div "Parts Arrived JOB-10639 • Job | Service Call" at bounding box center [626, 318] width 219 height 17
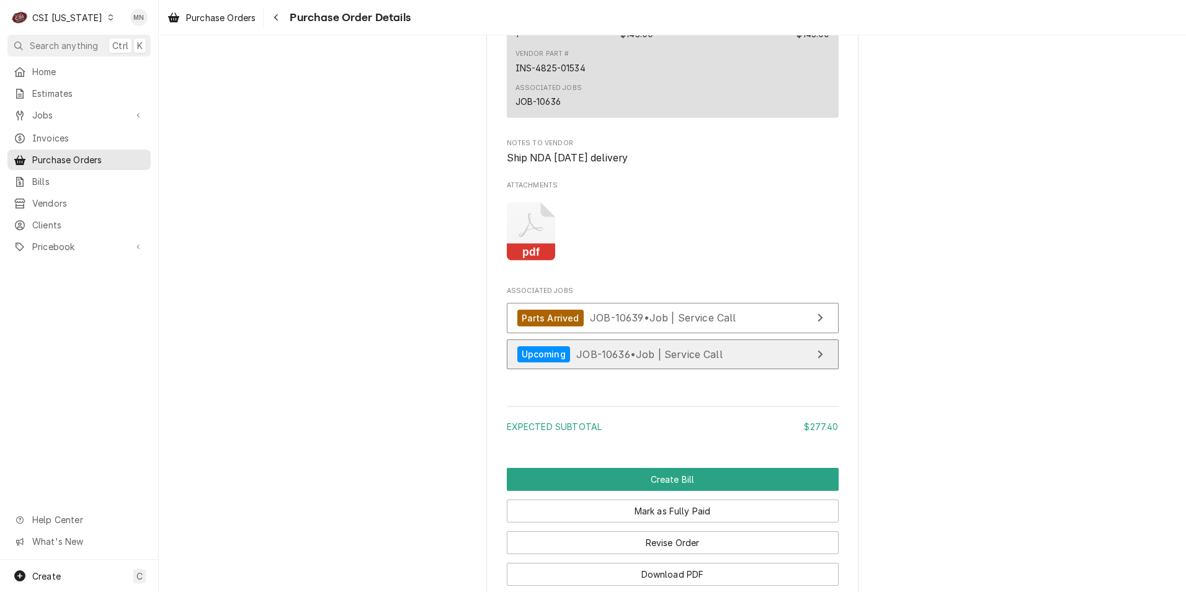
click at [582, 360] on span "JOB-10636 • Job | Service Call" at bounding box center [649, 353] width 146 height 12
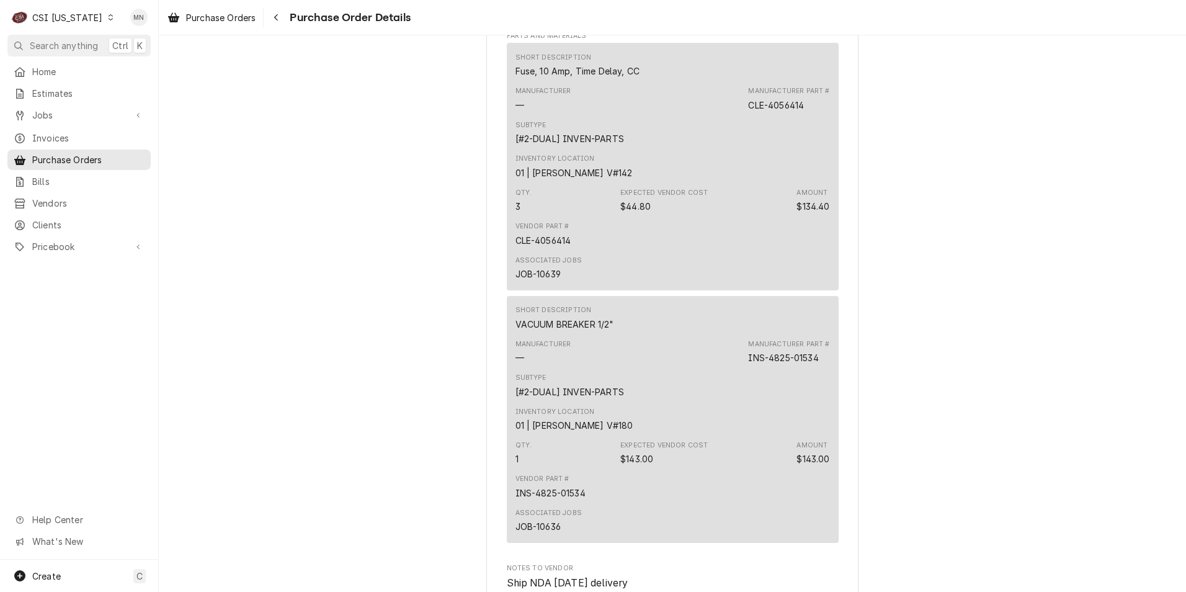
scroll to position [806, 0]
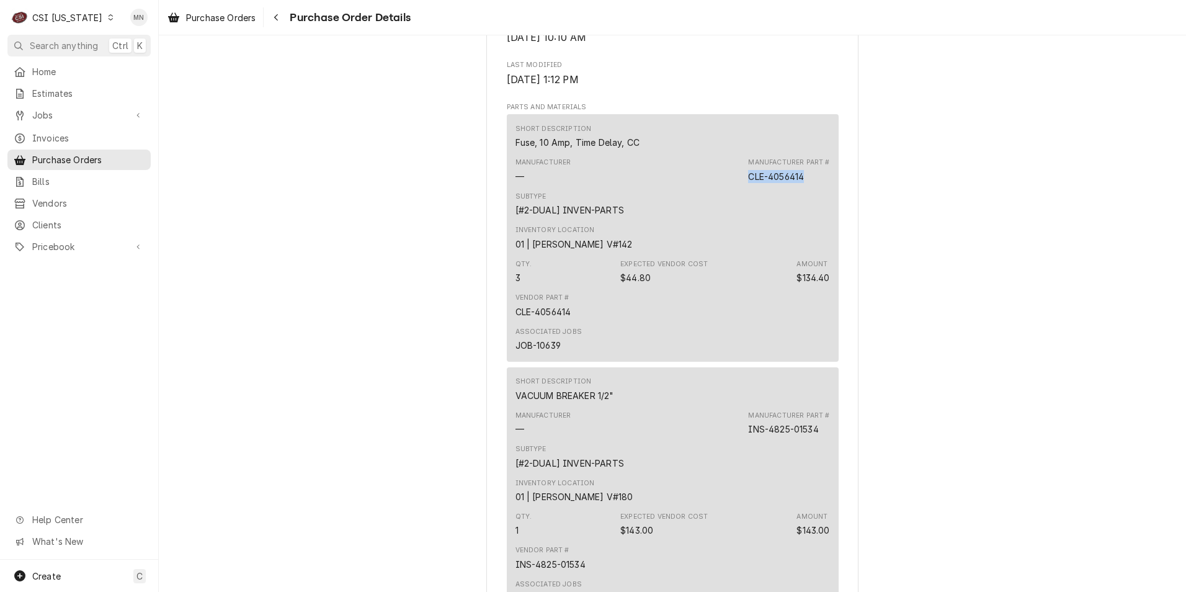
drag, startPoint x: 805, startPoint y: 221, endPoint x: 741, endPoint y: 217, distance: 64.0
click at [741, 187] on div "Manufacturer — Manufacturer Part # CLE-4056414" at bounding box center [673, 169] width 315 height 33
drag, startPoint x: 741, startPoint y: 217, endPoint x: 748, endPoint y: 215, distance: 6.7
copy div "CLE-4056414"
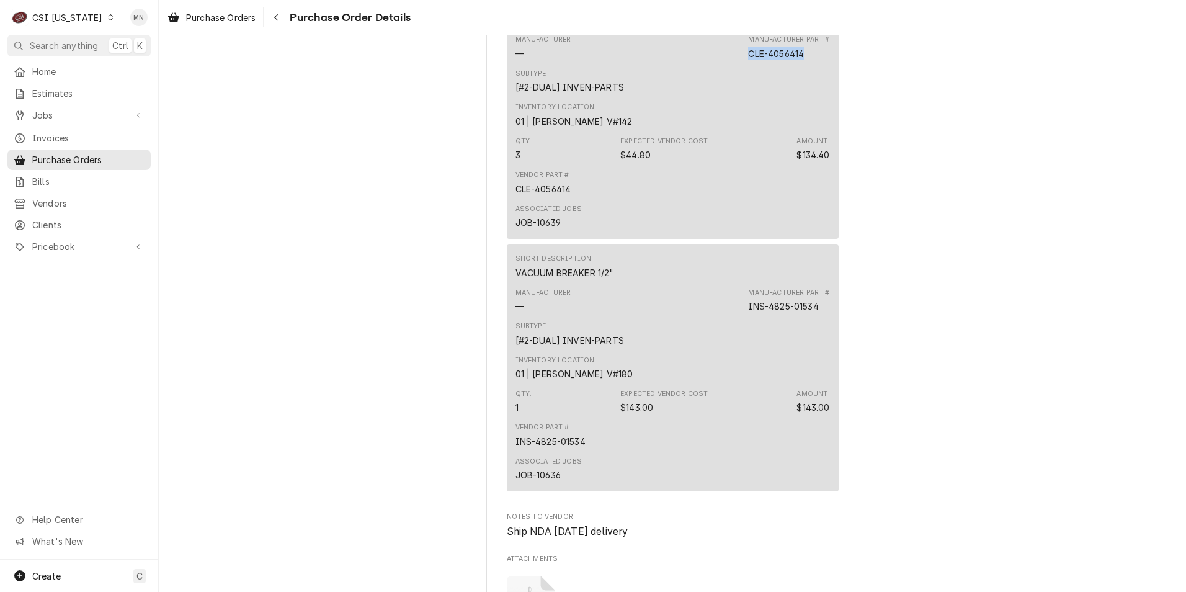
scroll to position [931, 0]
drag, startPoint x: 818, startPoint y: 349, endPoint x: 746, endPoint y: 344, distance: 71.6
click at [748, 311] on div "Manufacturer Part # INS-4825-01534" at bounding box center [788, 299] width 81 height 25
copy div "INS-4825-01534"
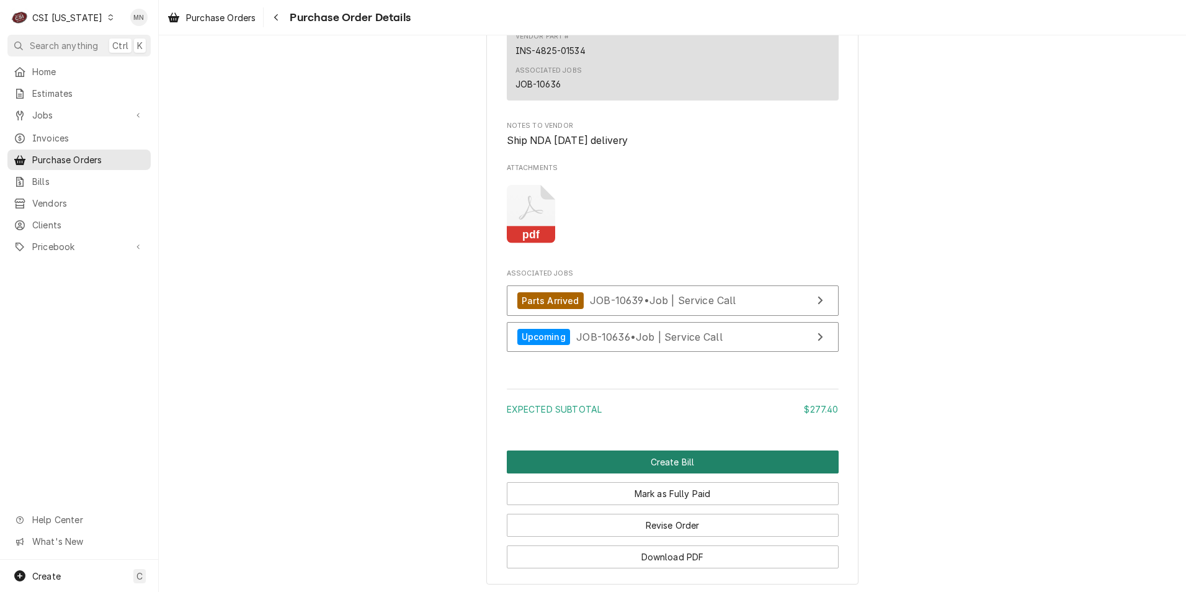
scroll to position [1421, 0]
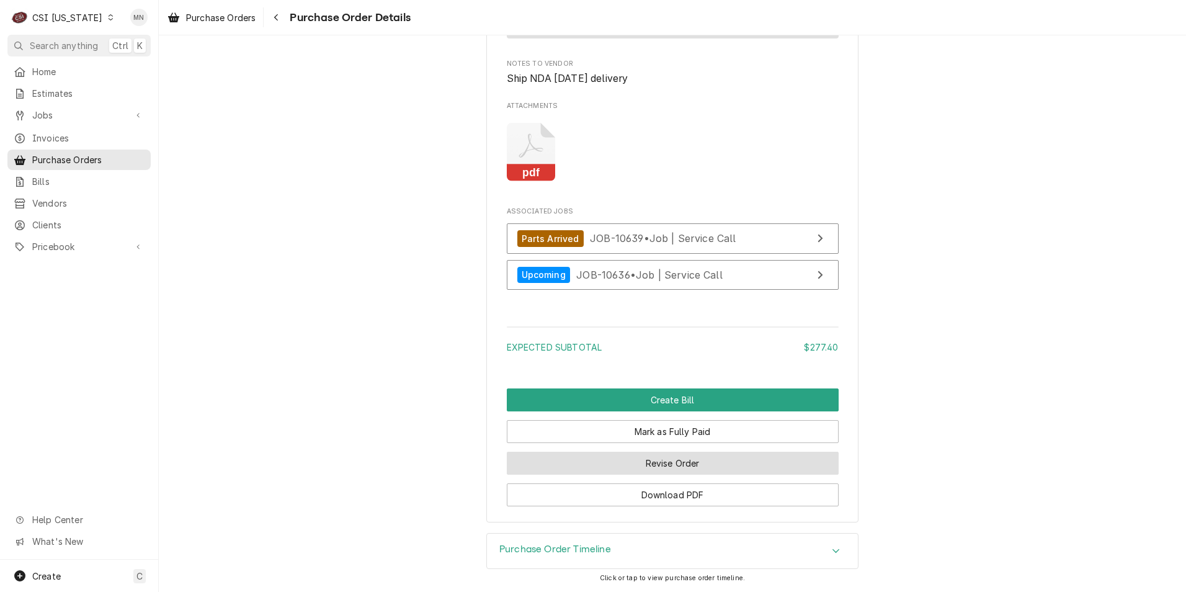
click at [679, 460] on button "Revise Order" at bounding box center [673, 463] width 332 height 23
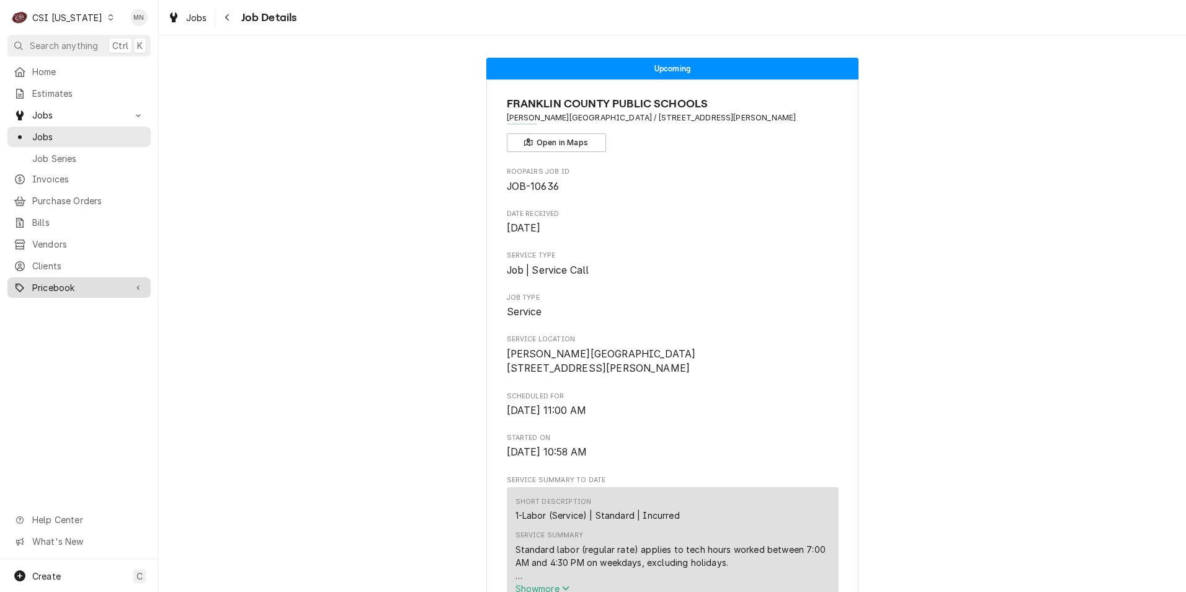
click at [58, 277] on link "Pricebook" at bounding box center [78, 287] width 143 height 20
click at [65, 324] on span "Parts & Materials" at bounding box center [88, 330] width 112 height 13
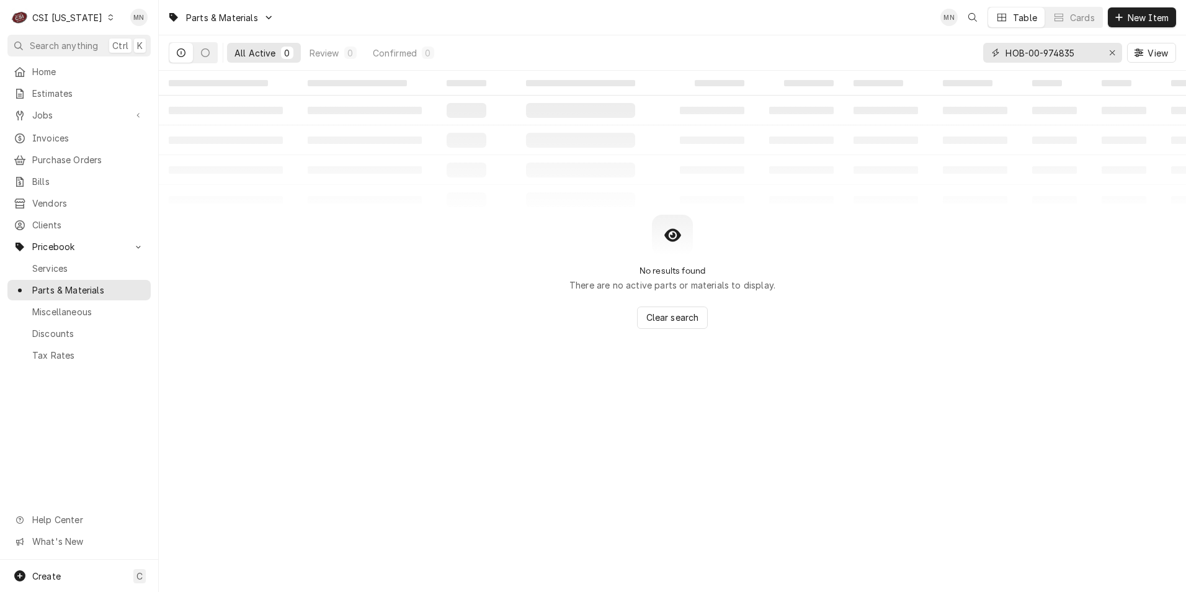
drag, startPoint x: 1079, startPoint y: 54, endPoint x: 1009, endPoint y: 53, distance: 70.7
click at [1009, 53] on input "HOB-00-974835" at bounding box center [1052, 53] width 93 height 20
type input "H"
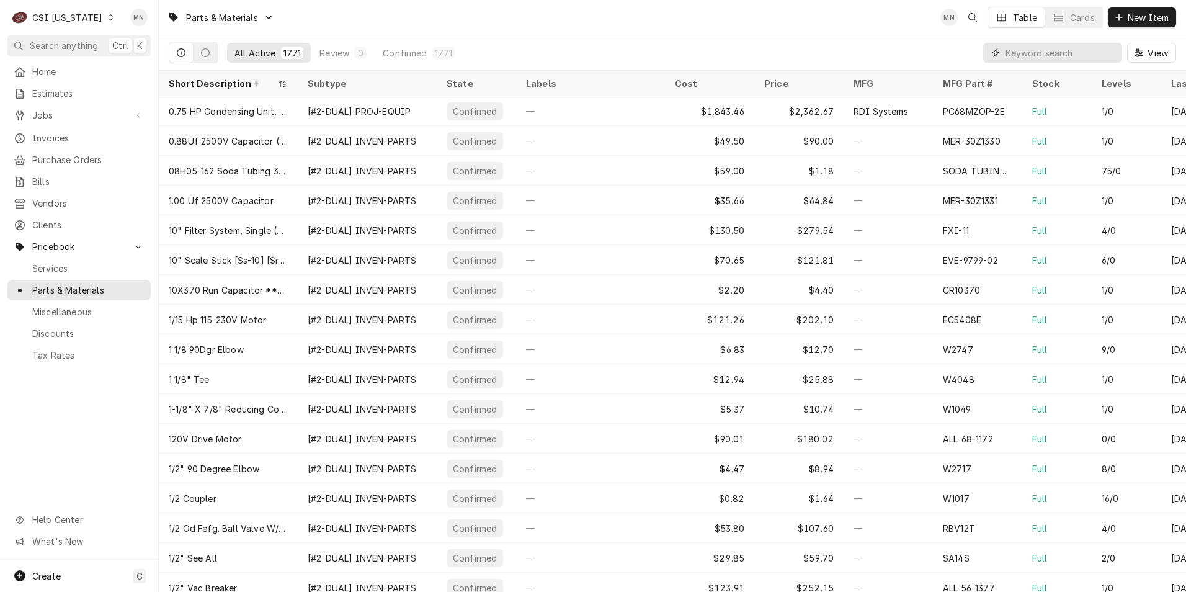
paste input "CLE-4056414"
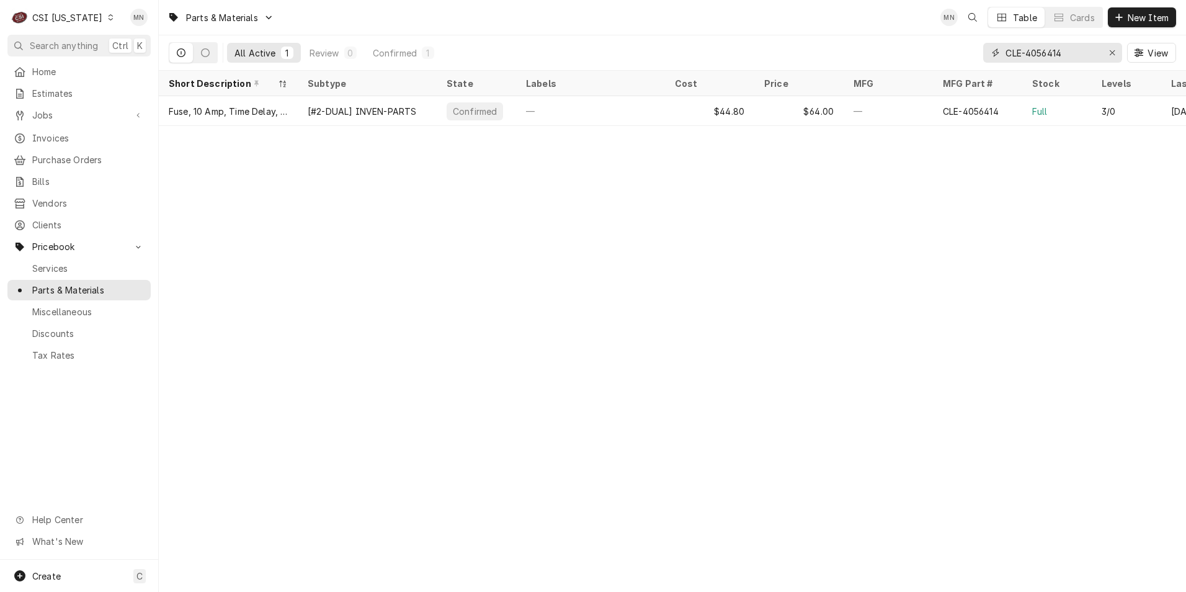
drag, startPoint x: 1073, startPoint y: 53, endPoint x: 1001, endPoint y: 53, distance: 71.3
click at [1001, 53] on div "CLE-4056414" at bounding box center [1052, 53] width 139 height 20
paste input "INS-4825-0153"
drag, startPoint x: 1080, startPoint y: 53, endPoint x: 1011, endPoint y: 52, distance: 68.9
click at [1011, 52] on input "INS-4825-01534" at bounding box center [1052, 53] width 93 height 20
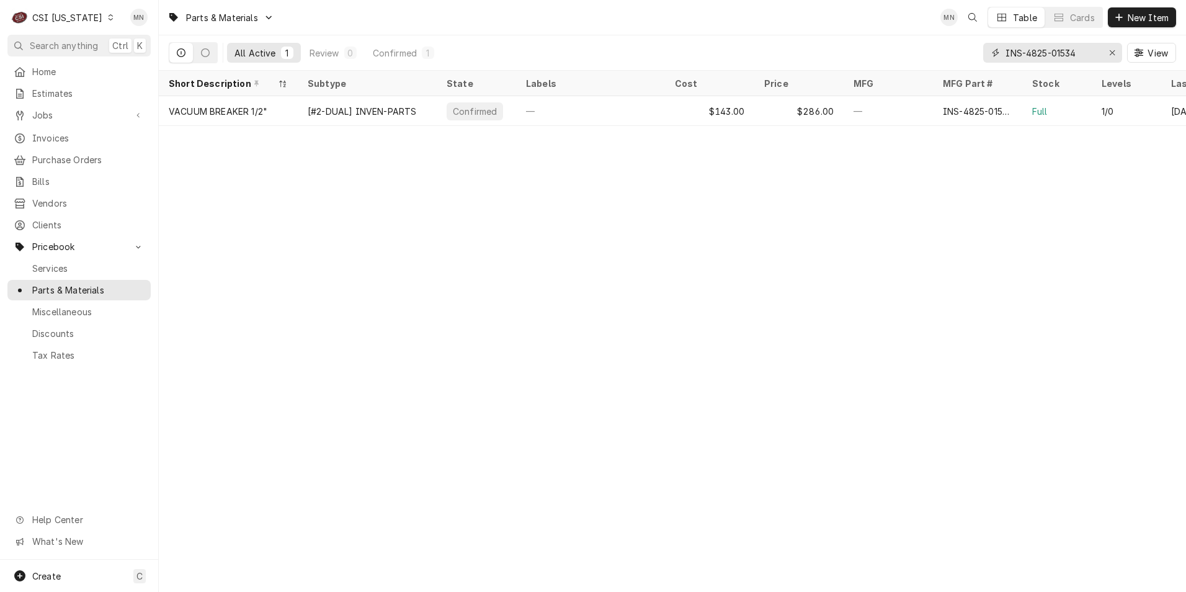
paste input "JAC-6105-004-69-12"
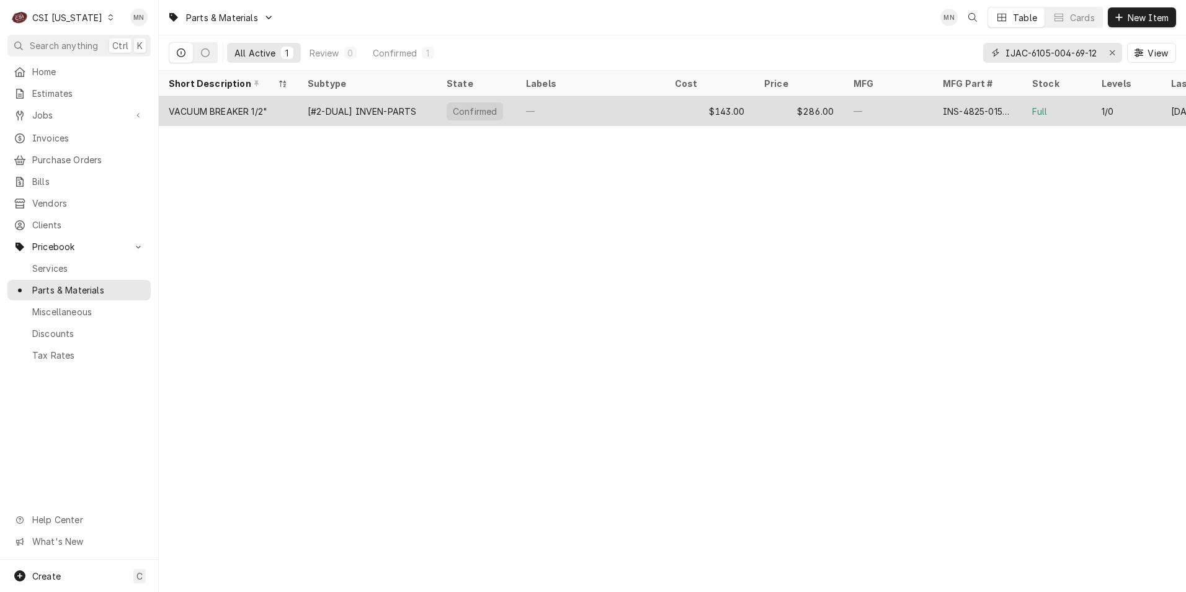
scroll to position [0, 1]
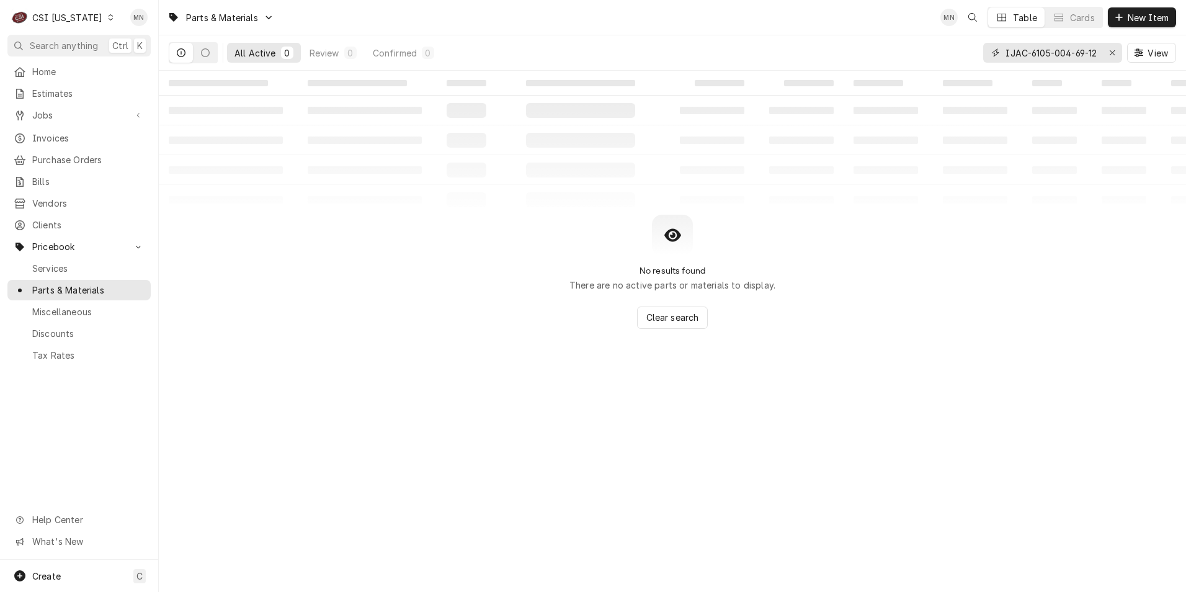
click at [1007, 53] on input "IJAC-6105-004-69-12" at bounding box center [1052, 53] width 93 height 20
type input "JAC-6105-004-69-12"
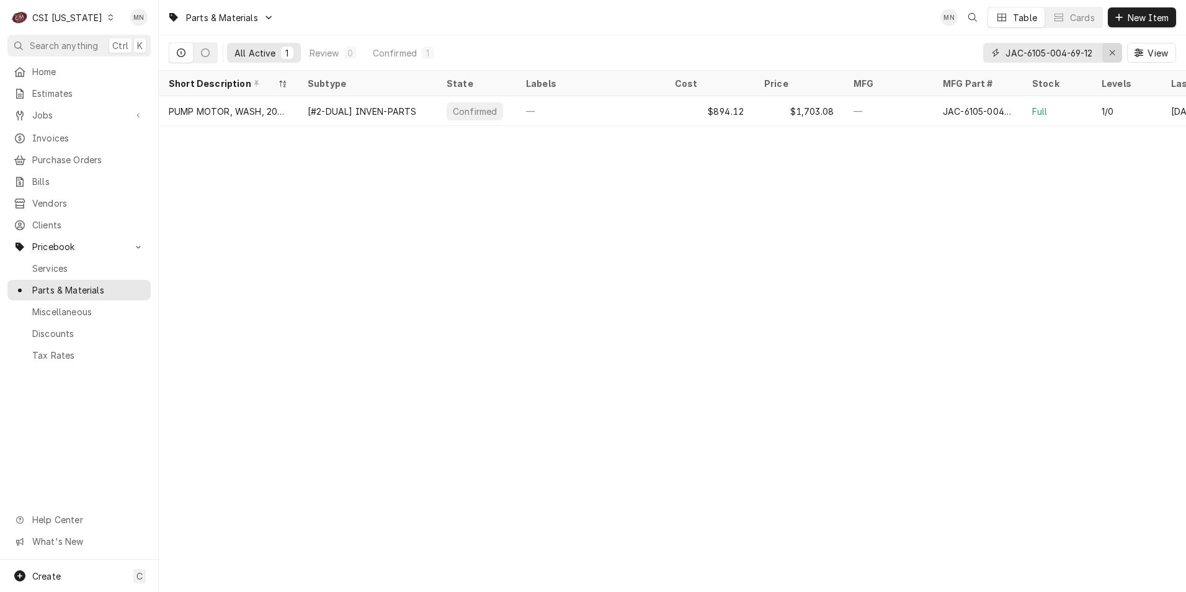
click at [1114, 50] on icon "Erase input" at bounding box center [1112, 52] width 5 height 5
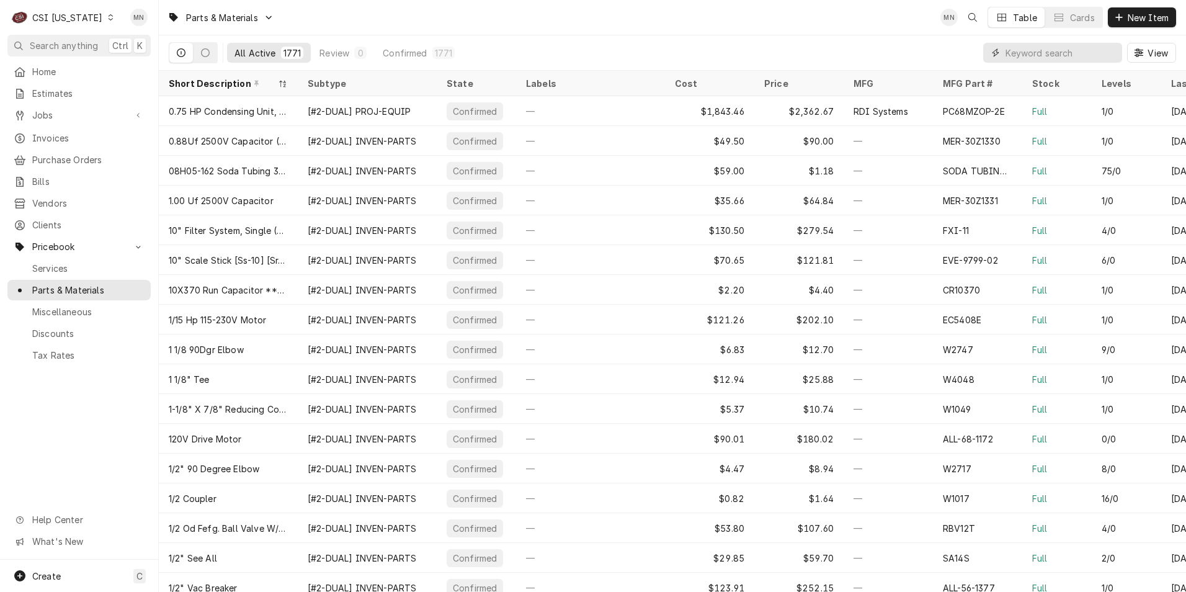
drag, startPoint x: 1003, startPoint y: 51, endPoint x: 1030, endPoint y: 47, distance: 26.9
click at [1030, 47] on input "Dynamic Content Wrapper" at bounding box center [1061, 53] width 110 height 20
paste input "JAC-50001291"
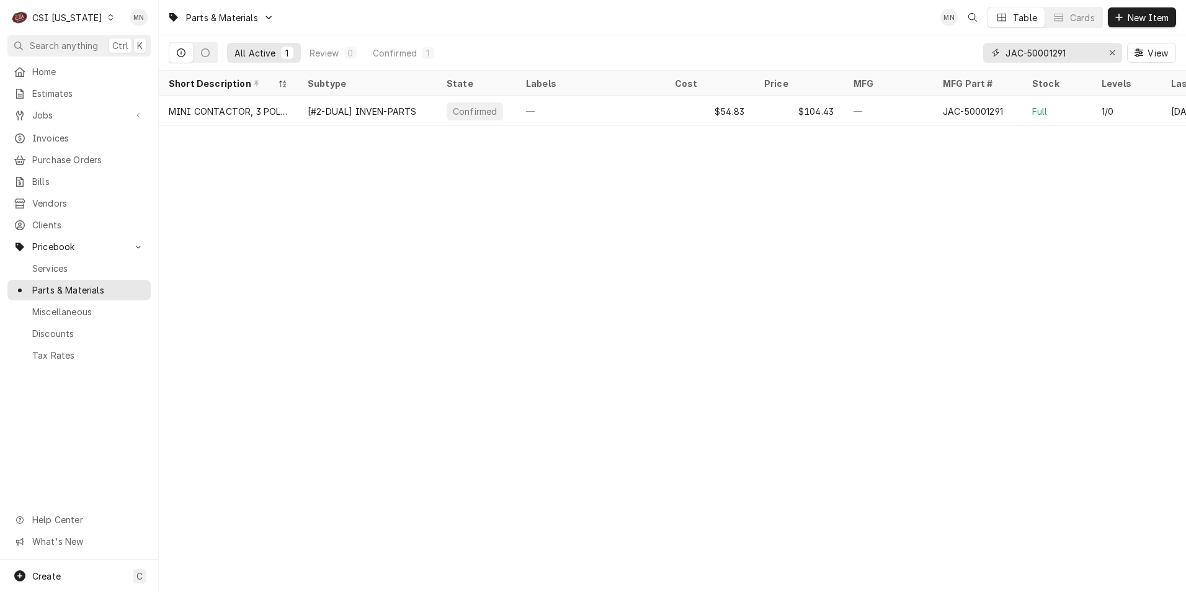
drag, startPoint x: 1078, startPoint y: 53, endPoint x: 972, endPoint y: 53, distance: 106.1
click at [972, 53] on div "All Active 1 Review 0 Confirmed 1 JAC-50001291 View" at bounding box center [672, 52] width 1007 height 35
paste input "6"
type input "JAC-50001296"
click at [1112, 54] on icon "Erase input" at bounding box center [1112, 52] width 7 height 9
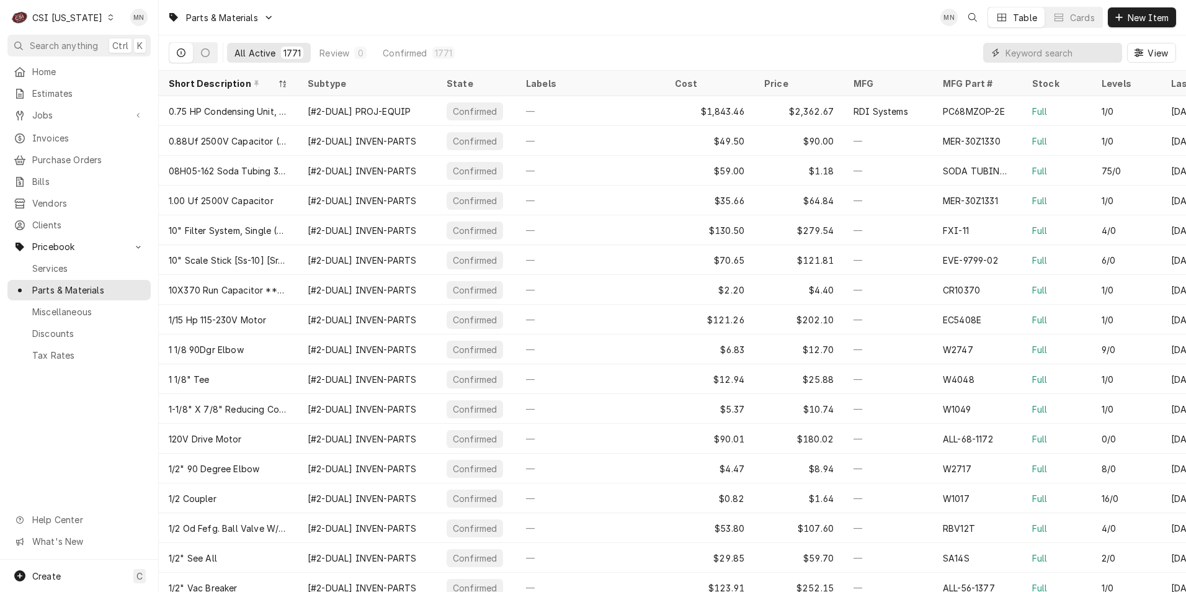
paste input "JAC-5330-011-71-98"
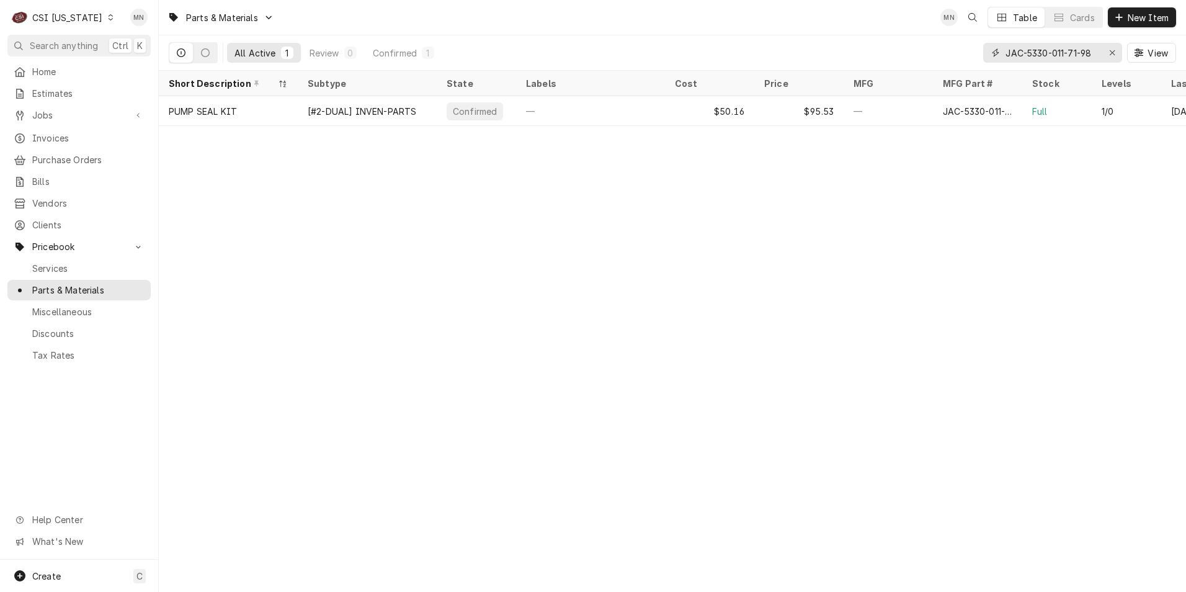
type input "JAC-5330-011-71-98"
click at [1109, 53] on icon "Erase input" at bounding box center [1112, 52] width 7 height 9
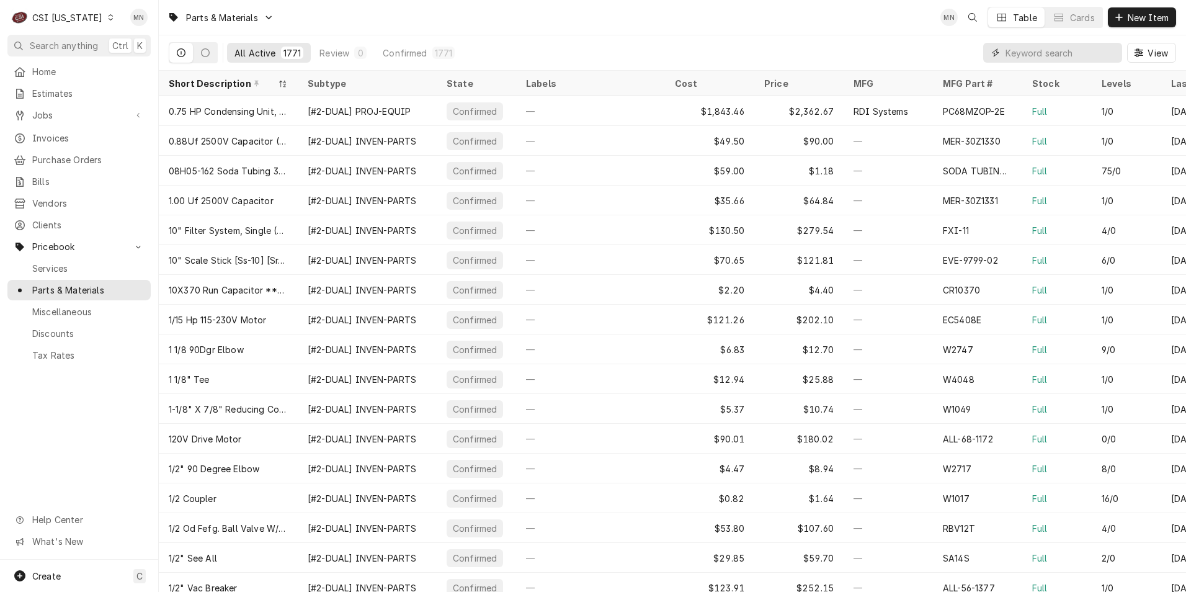
paste input "JAC-5330-011-71-62"
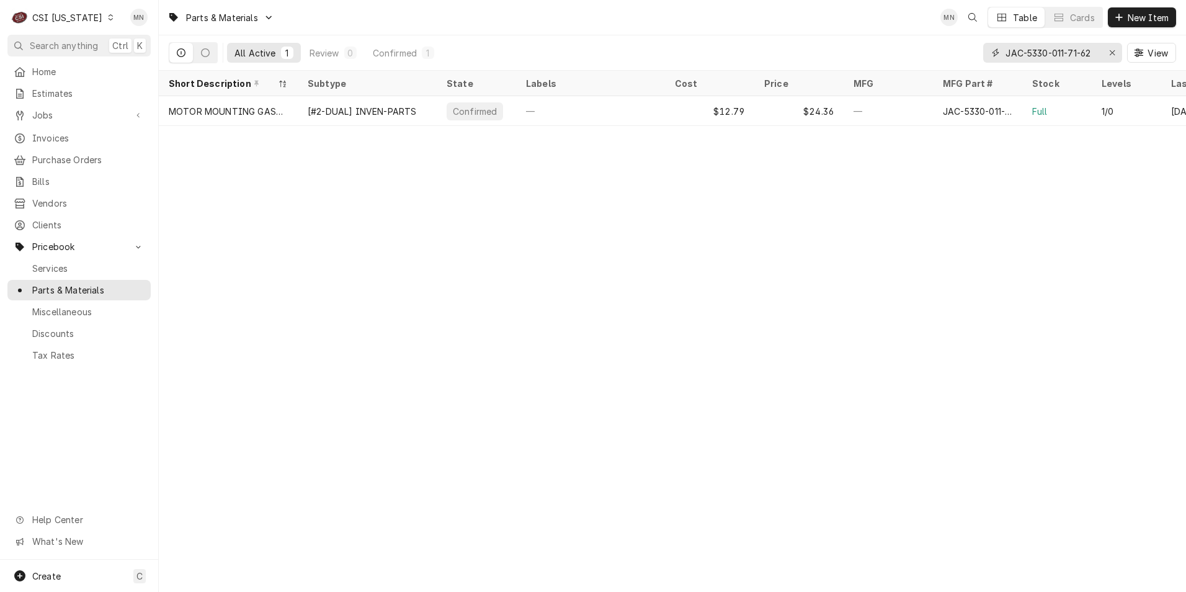
type input "JAC-5330-011-71-62"
click at [1112, 53] on icon "Erase input" at bounding box center [1112, 52] width 5 height 5
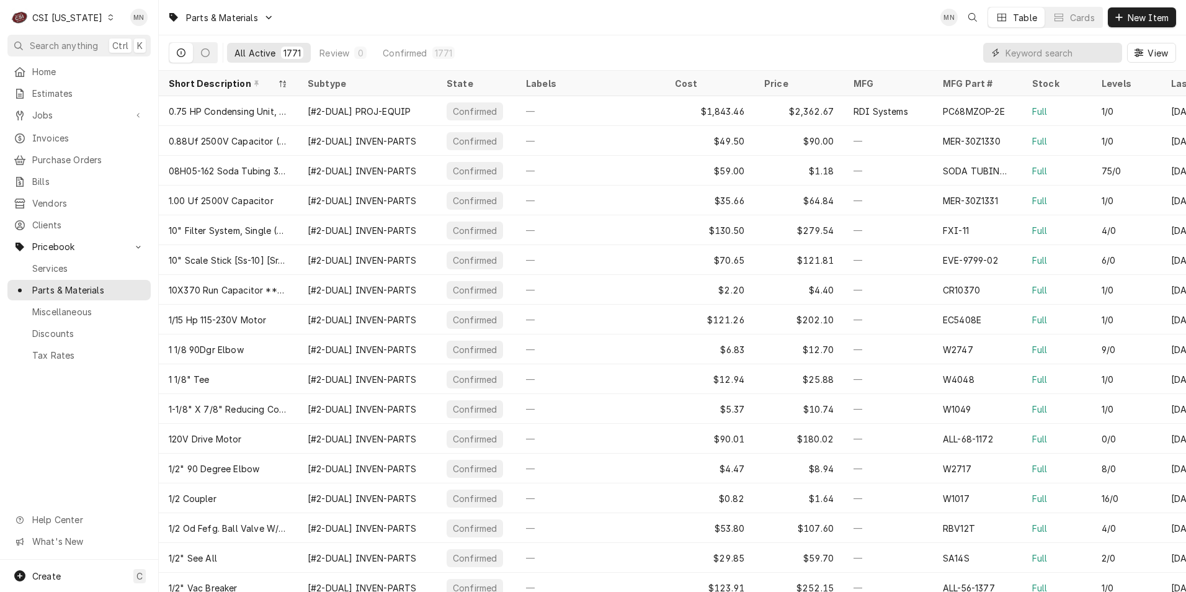
paste input "JAC-5305-011-74-98"
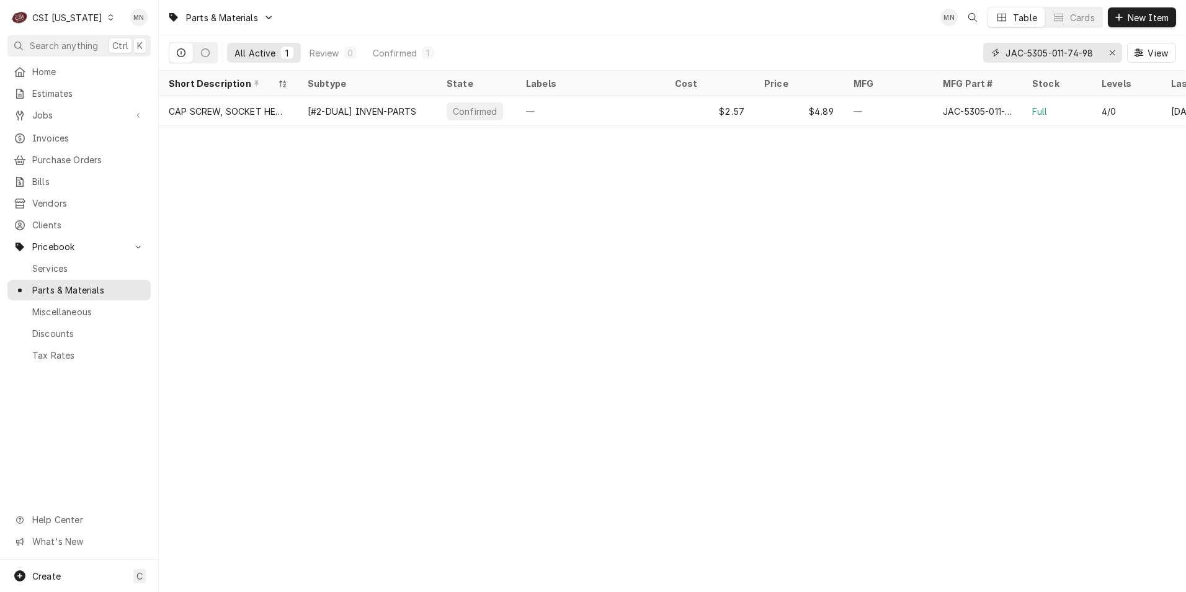
type input "JAC-5305-011-74-98"
click at [1112, 51] on icon "Erase input" at bounding box center [1112, 52] width 7 height 9
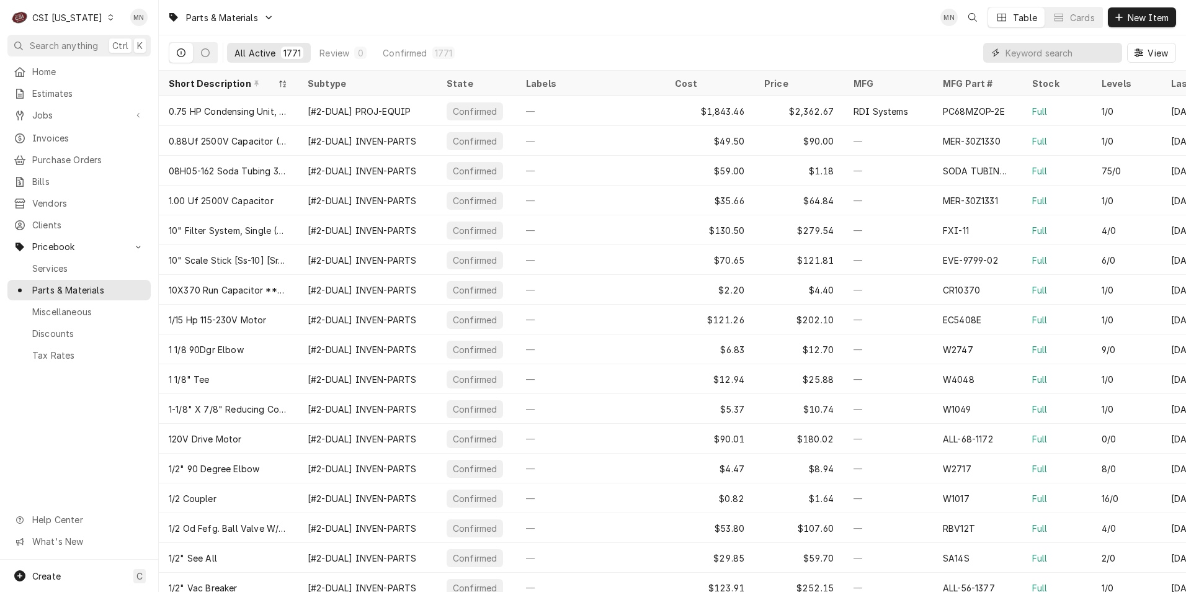
paste input "JAC-5700-031-67-45"
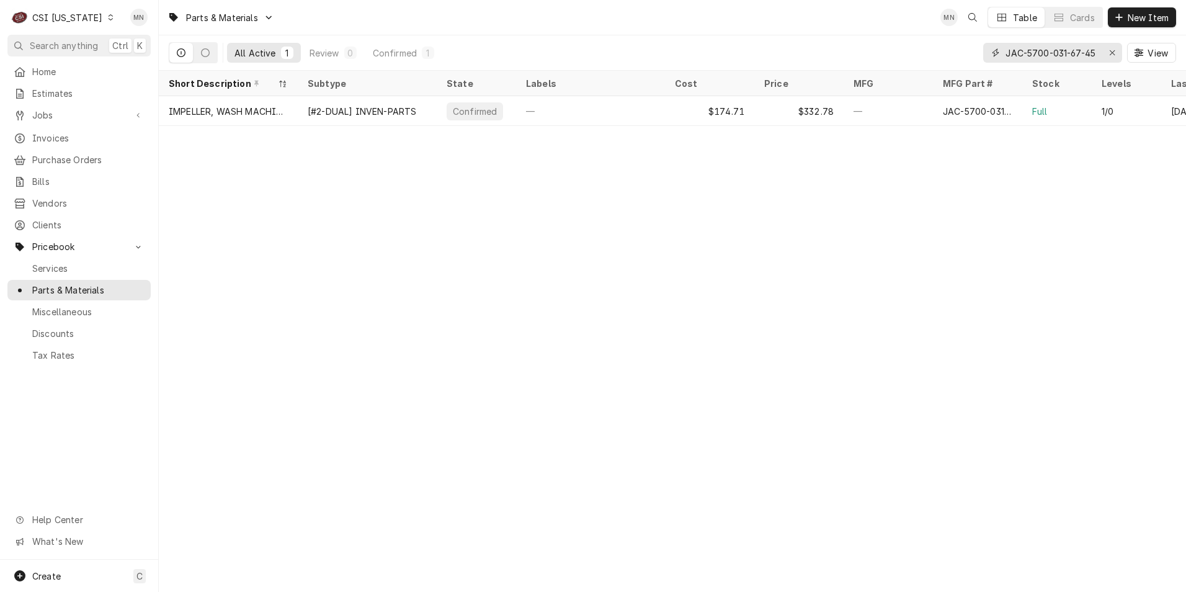
type input "JAC-5700-031-67-45"
drag, startPoint x: 1115, startPoint y: 53, endPoint x: 1099, endPoint y: 53, distance: 16.8
click at [1115, 53] on div "Erase input" at bounding box center [1112, 53] width 12 height 12
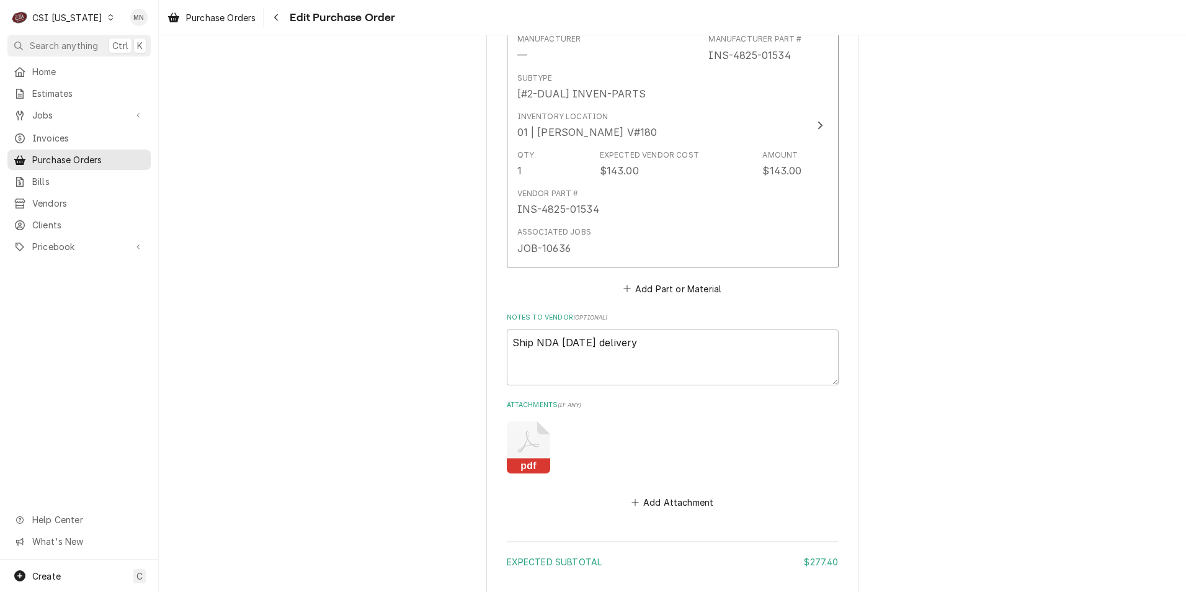
scroll to position [1004, 0]
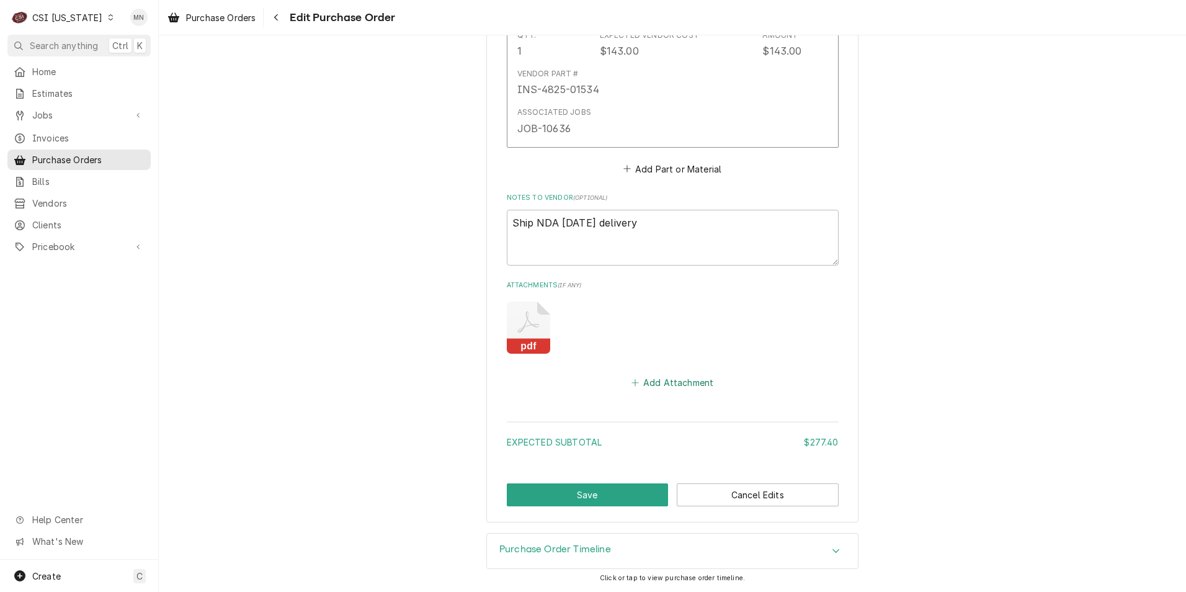
click at [659, 384] on button "Add Attachment" at bounding box center [672, 381] width 87 height 17
type textarea "x"
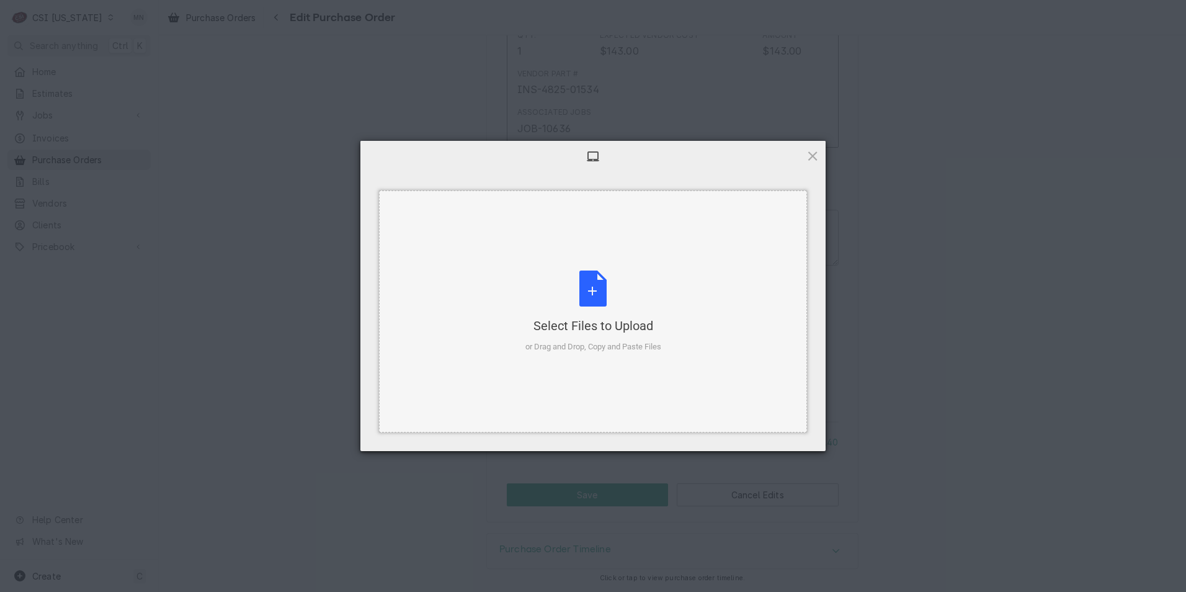
click at [591, 306] on div "Select Files to Upload or Drag and Drop, Copy and Paste Files" at bounding box center [593, 311] width 136 height 83
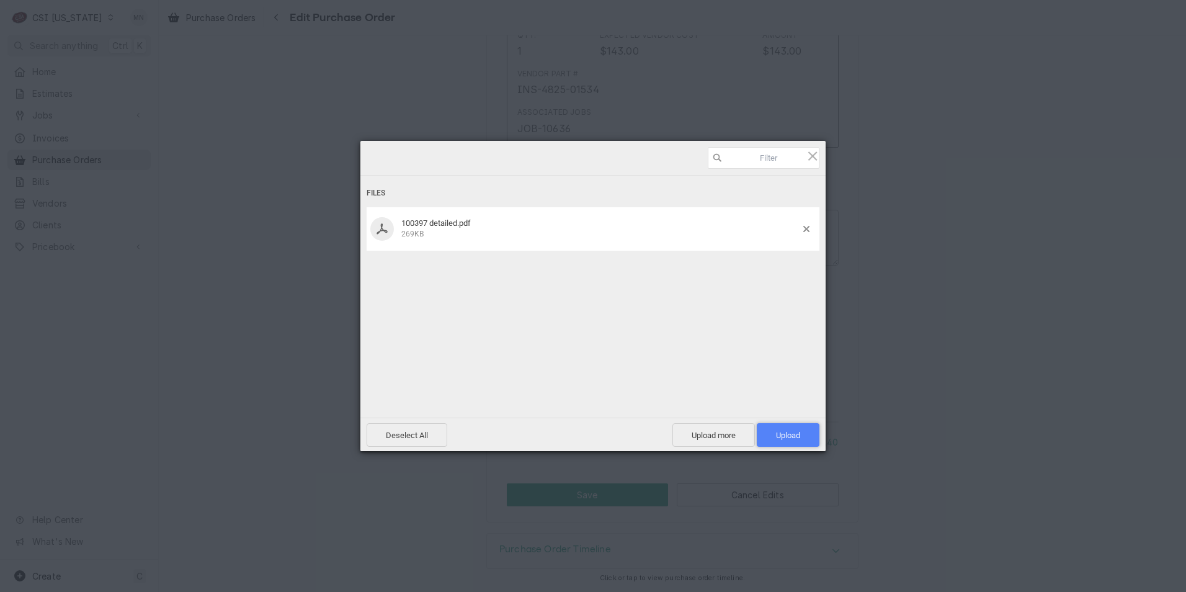
click at [795, 432] on span "Upload 1" at bounding box center [788, 435] width 24 height 9
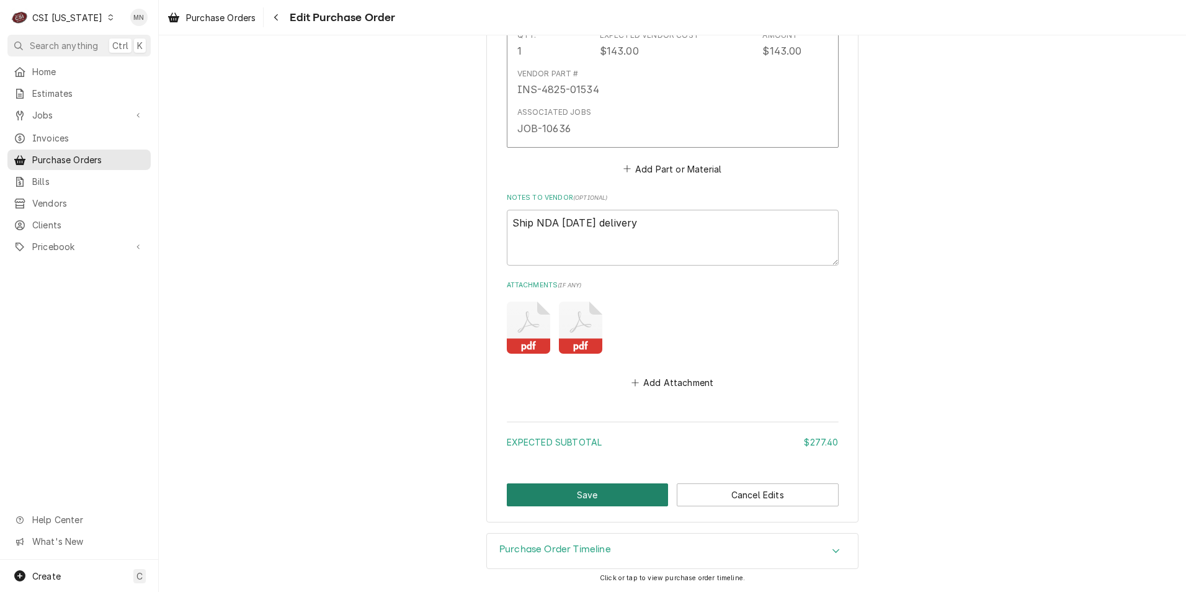
click at [574, 500] on button "Save" at bounding box center [588, 494] width 162 height 23
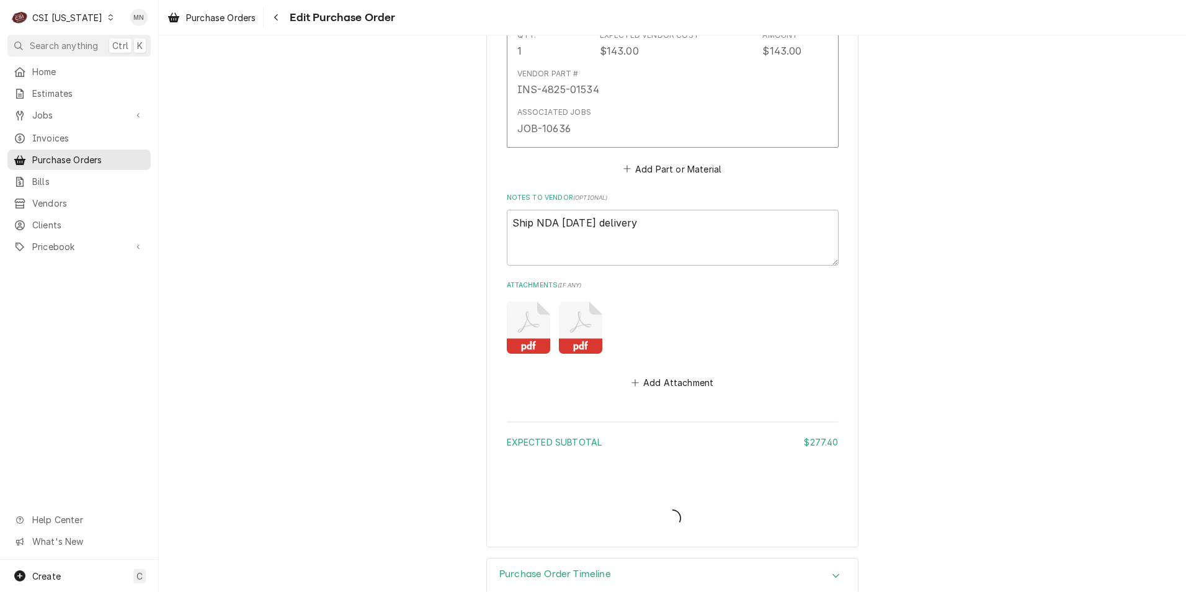
type textarea "x"
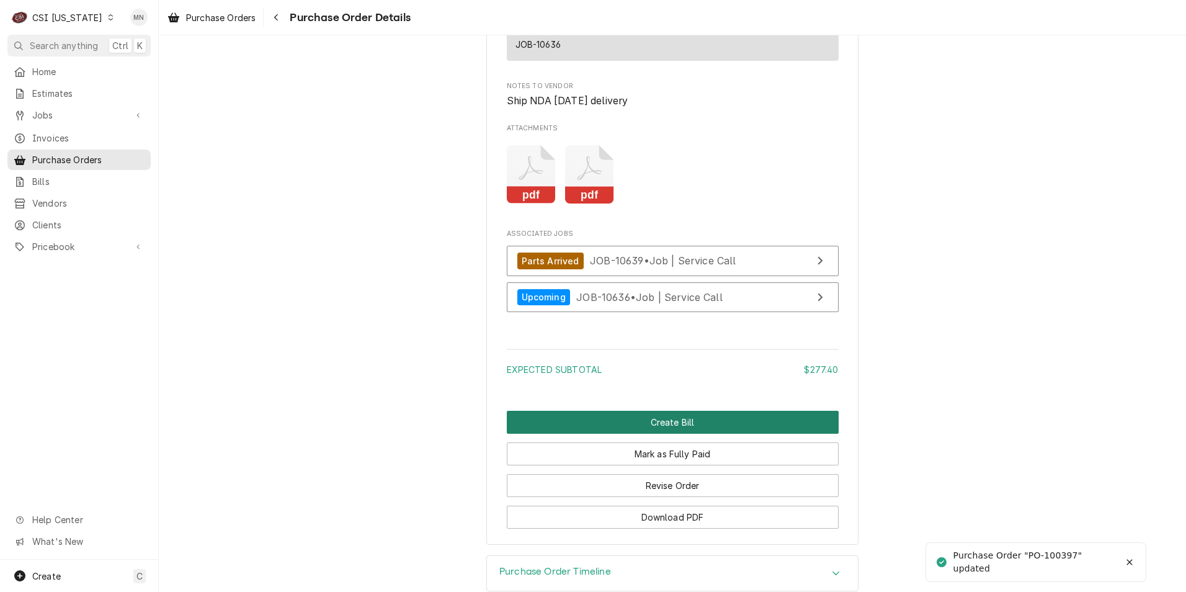
scroll to position [1365, 0]
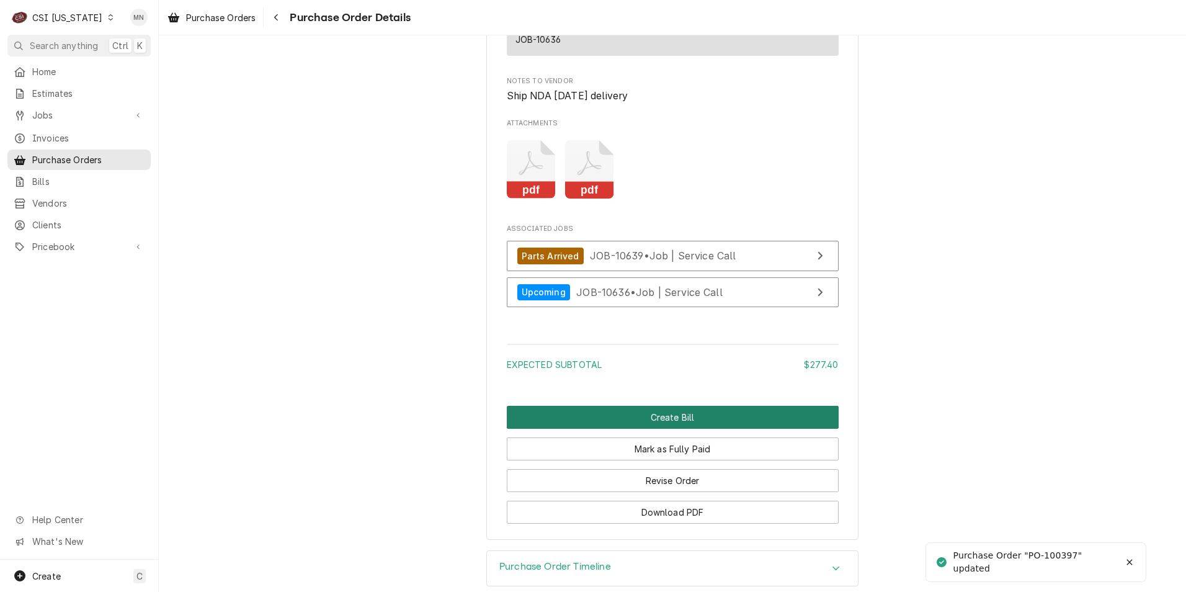
click at [674, 429] on button "Create Bill" at bounding box center [673, 417] width 332 height 23
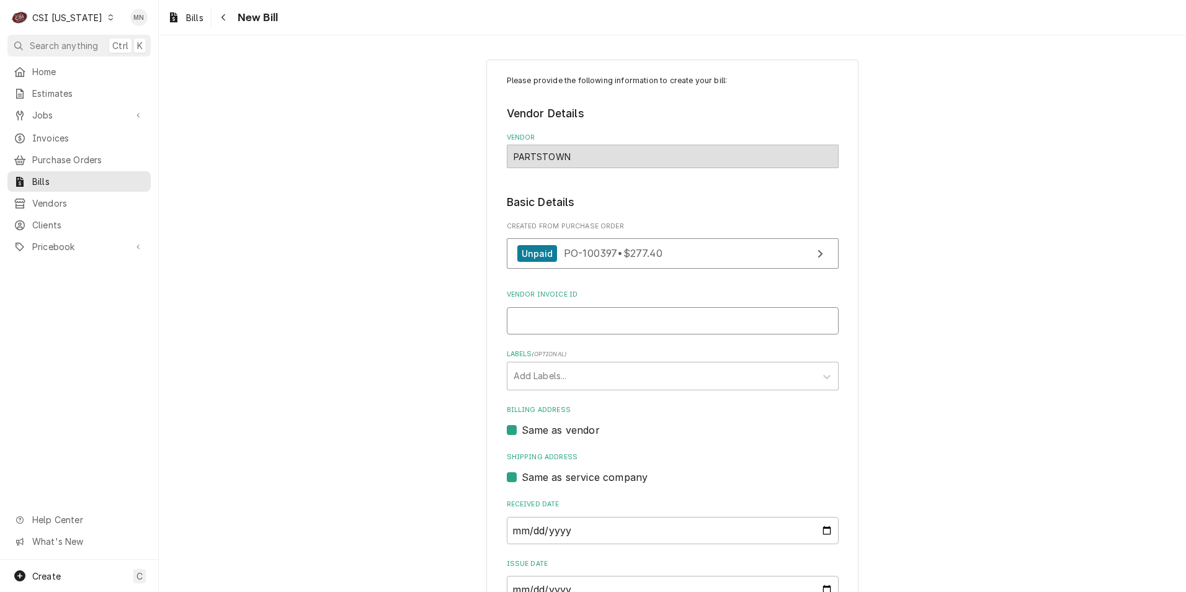
click at [600, 314] on input "Vendor Invoice ID" at bounding box center [673, 320] width 332 height 27
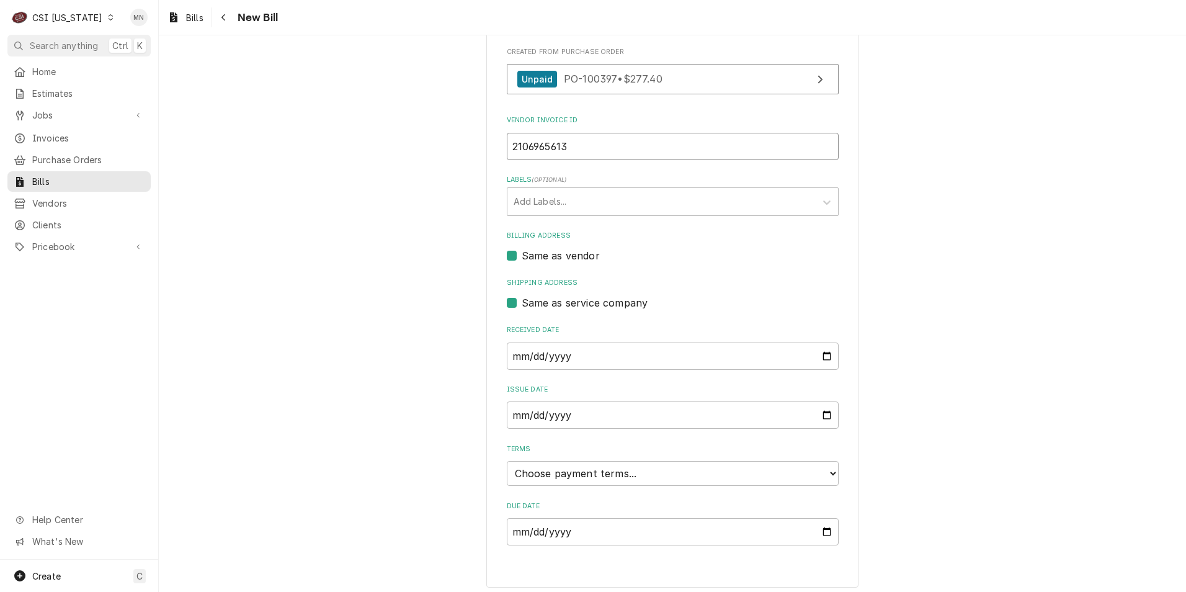
scroll to position [181, 0]
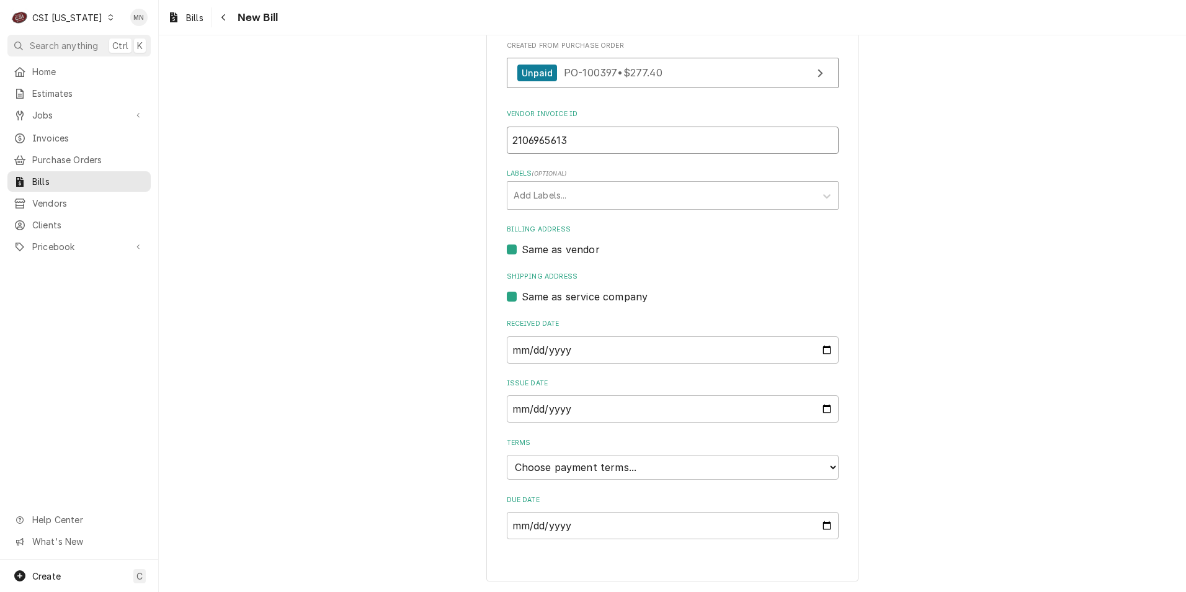
type input "2106965613"
click at [608, 465] on select "Choose payment terms... Same Day Net 7 Net 14 Net 21 Net 30 Net 45 Net 60 Net 90" at bounding box center [673, 467] width 332 height 25
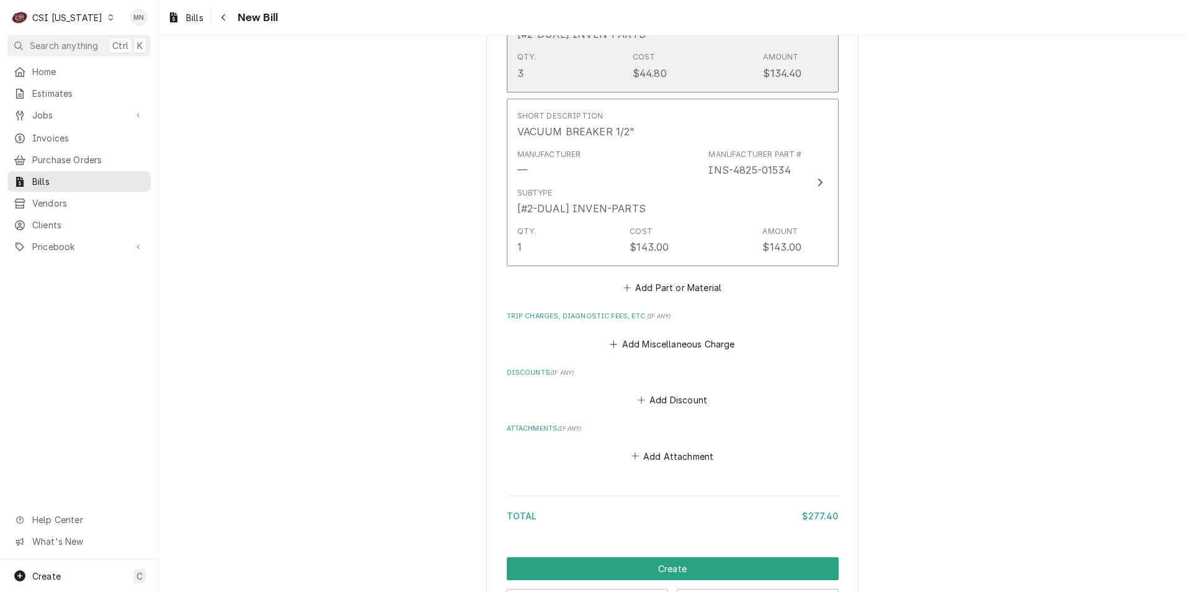
scroll to position [925, 0]
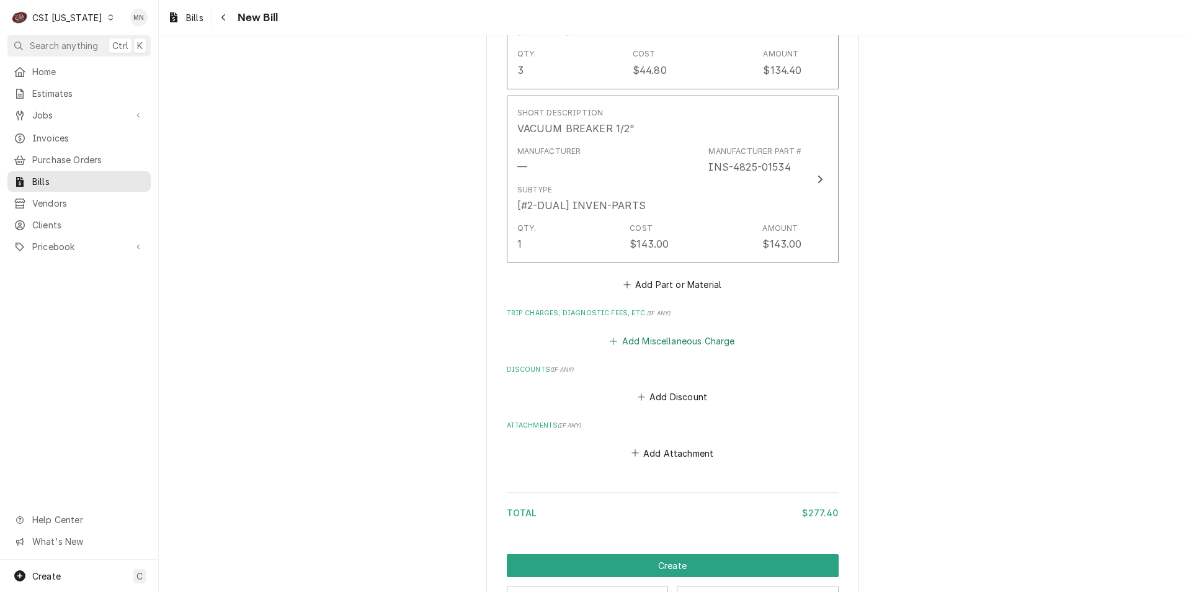
click at [658, 342] on button "Add Miscellaneous Charge" at bounding box center [672, 340] width 129 height 17
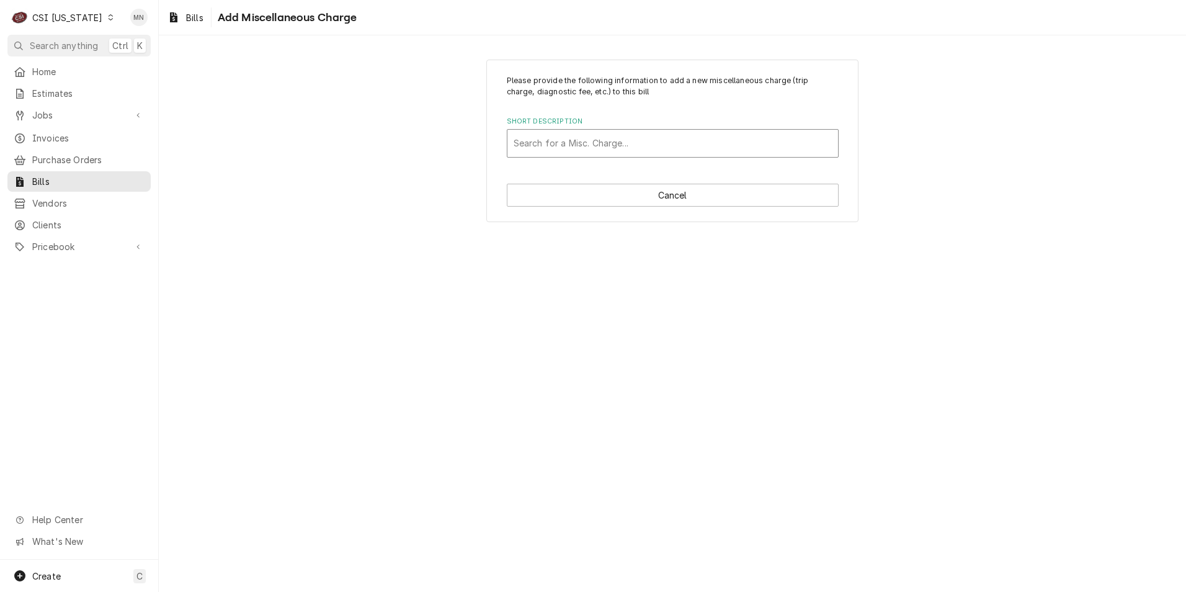
click at [610, 146] on div "Short Description" at bounding box center [673, 143] width 318 height 22
type input "ACO"
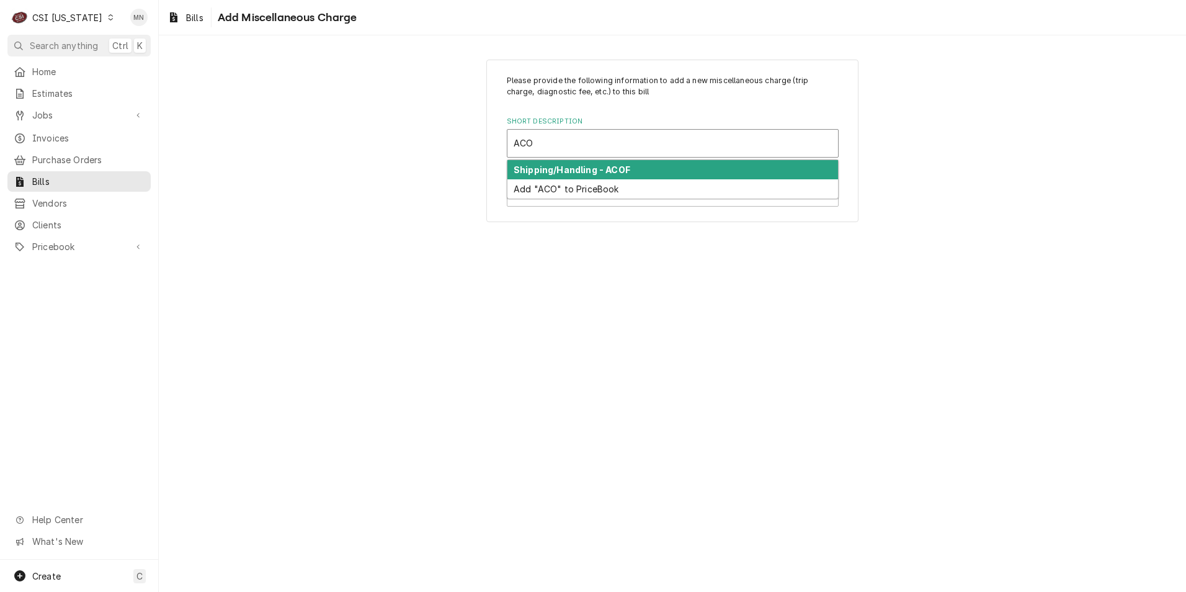
click at [591, 168] on strong "Shipping/Handling - ACOF" at bounding box center [572, 169] width 117 height 11
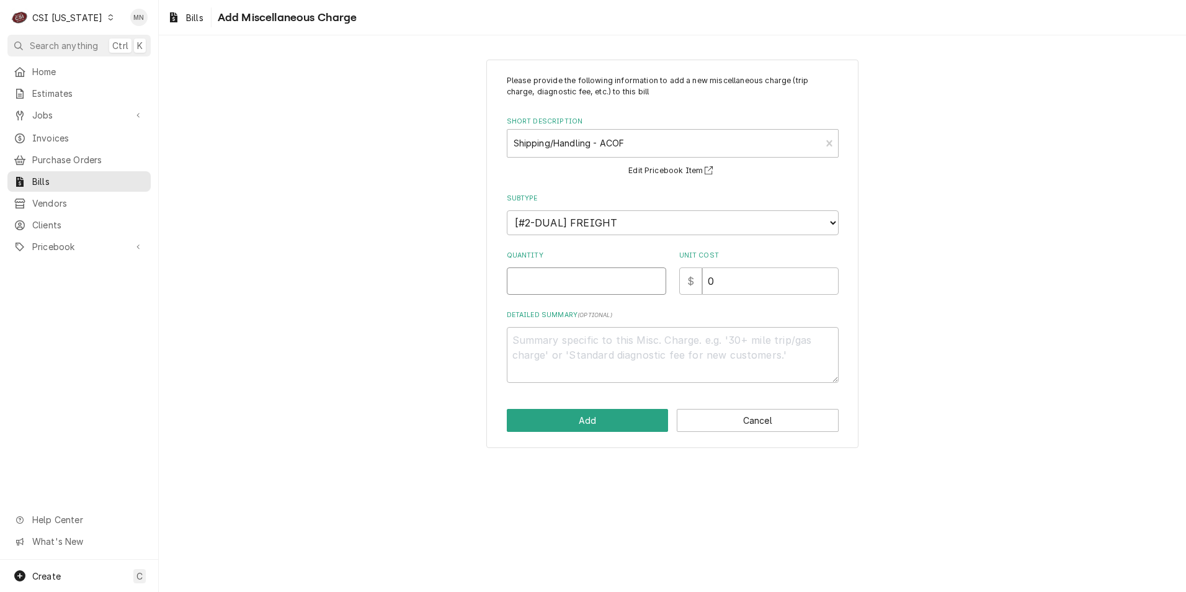
click at [577, 280] on input "Quantity" at bounding box center [586, 280] width 159 height 27
type textarea "x"
type input "1"
type textarea "x"
type input "5"
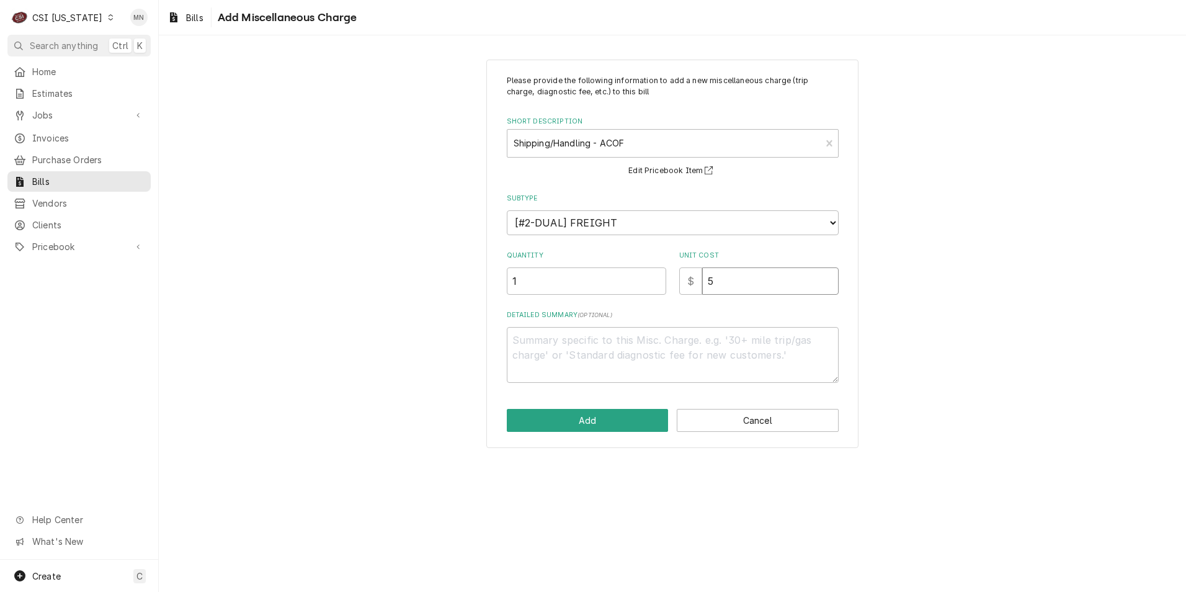
type textarea "x"
type input "51"
type textarea "x"
type input "51.1"
type textarea "x"
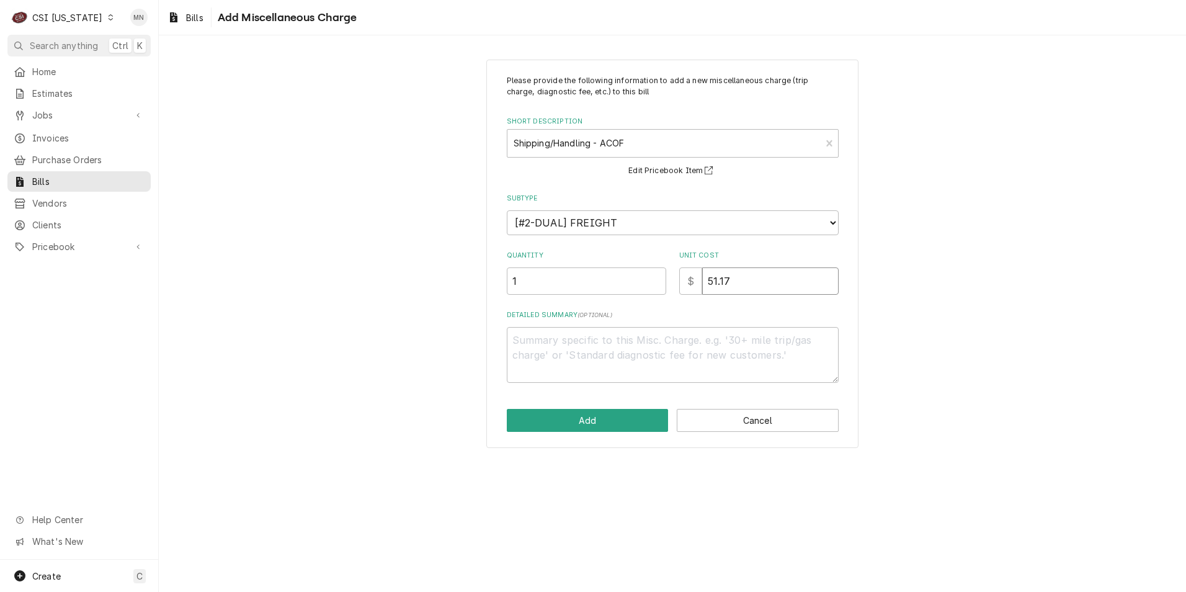
type input "51.17"
click at [587, 349] on textarea "Detailed Summary ( optional )" at bounding box center [673, 355] width 332 height 56
type textarea "x"
type textarea "J"
type textarea "x"
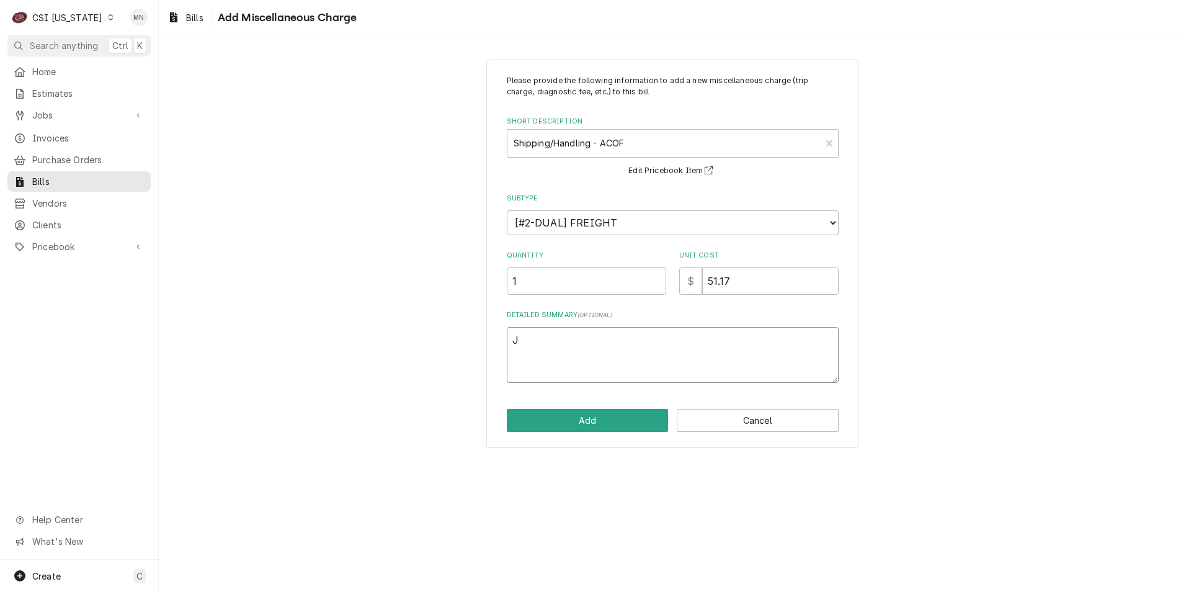
type textarea "Jo"
type textarea "x"
type textarea "Job"
type textarea "x"
type textarea "Job"
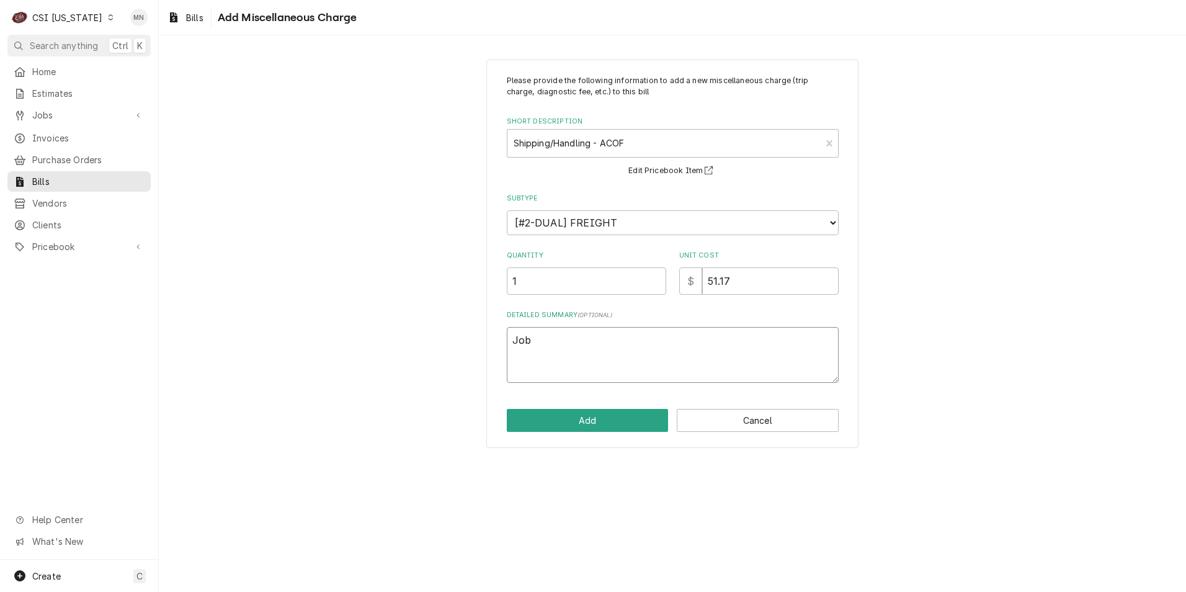
type textarea "x"
type textarea "Job 1"
type textarea "x"
type textarea "Job 10"
type textarea "x"
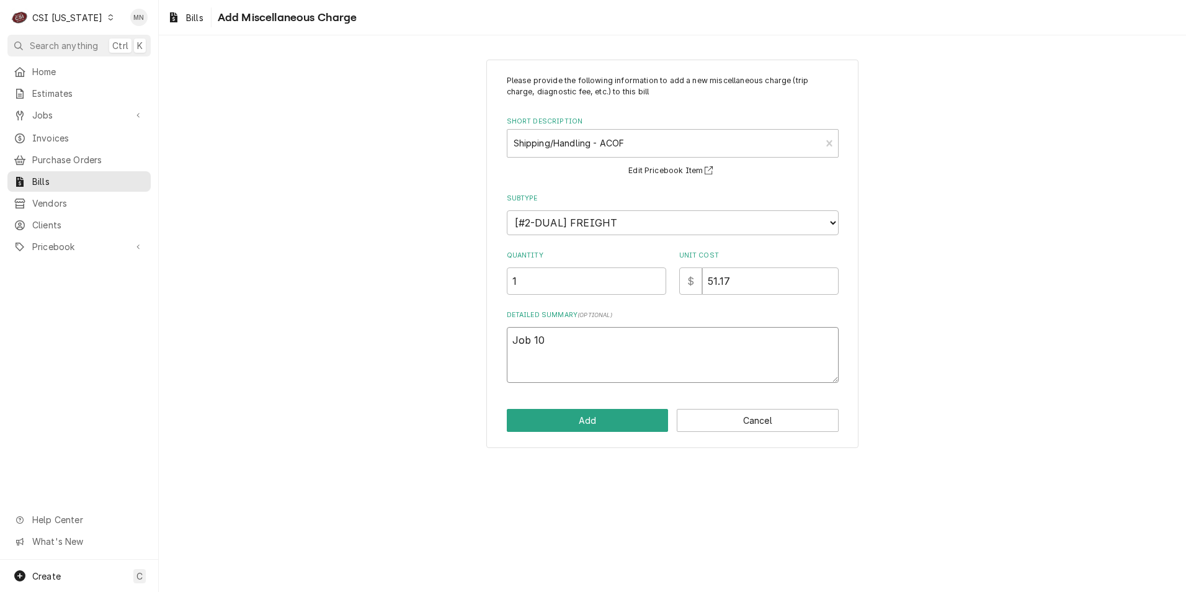
type textarea "Job 106"
type textarea "x"
type textarea "Job 1063"
type textarea "x"
type textarea "Job 10639"
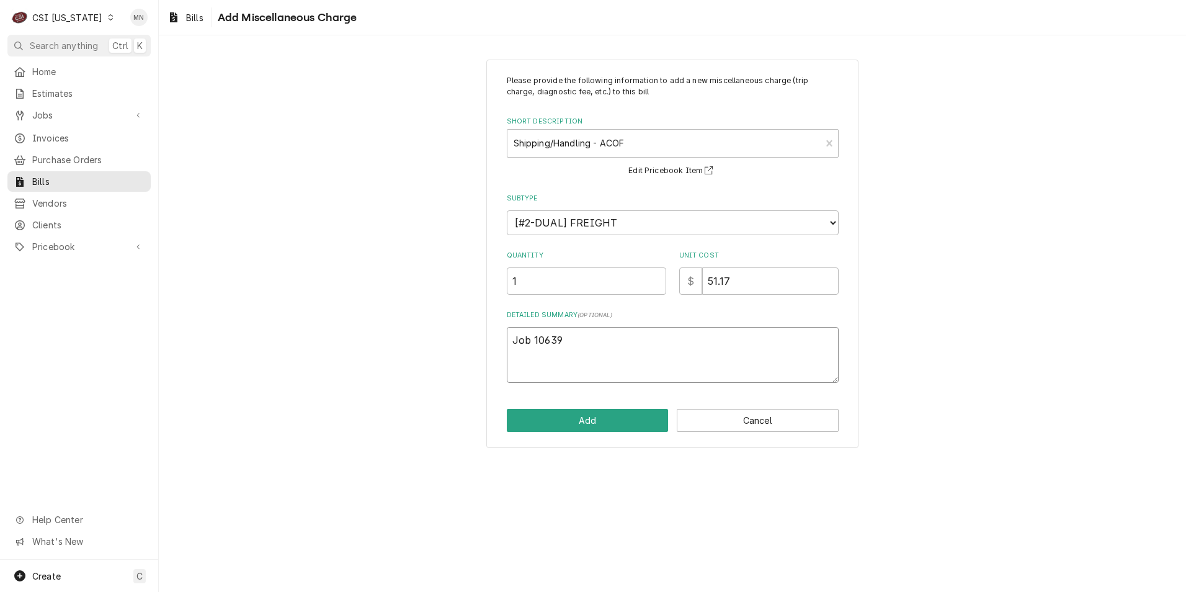
type textarea "x"
type textarea "Job 10639,"
type textarea "x"
type textarea "Job 10639,"
type textarea "x"
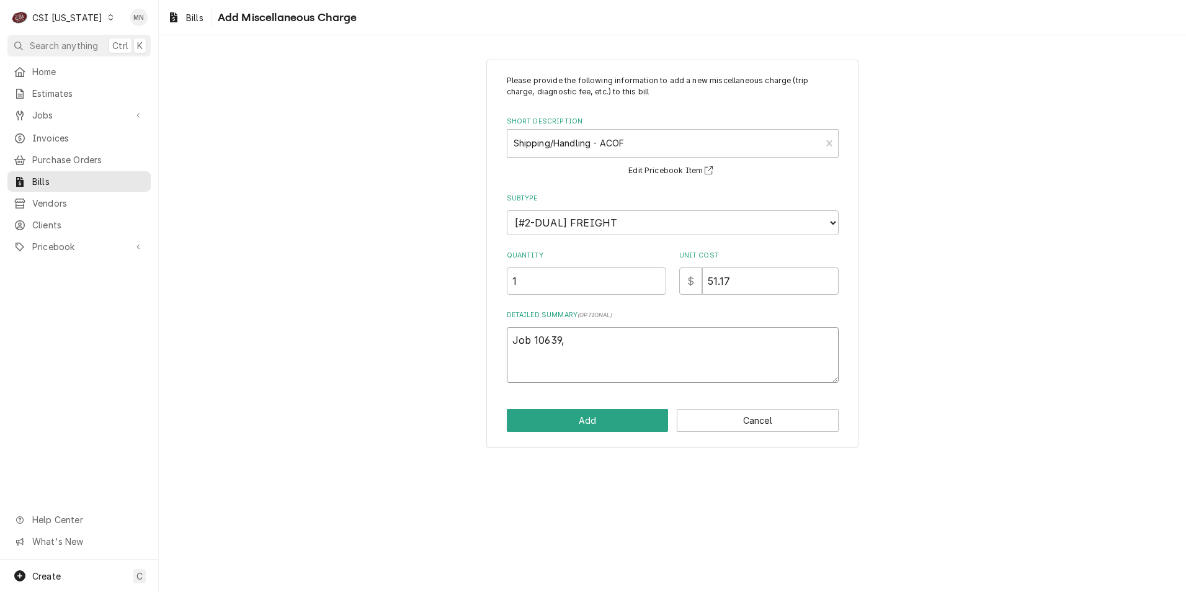
type textarea "Job 10639, J"
type textarea "x"
type textarea "Job 10639, Jo"
type textarea "x"
type textarea "Job 10639, Job"
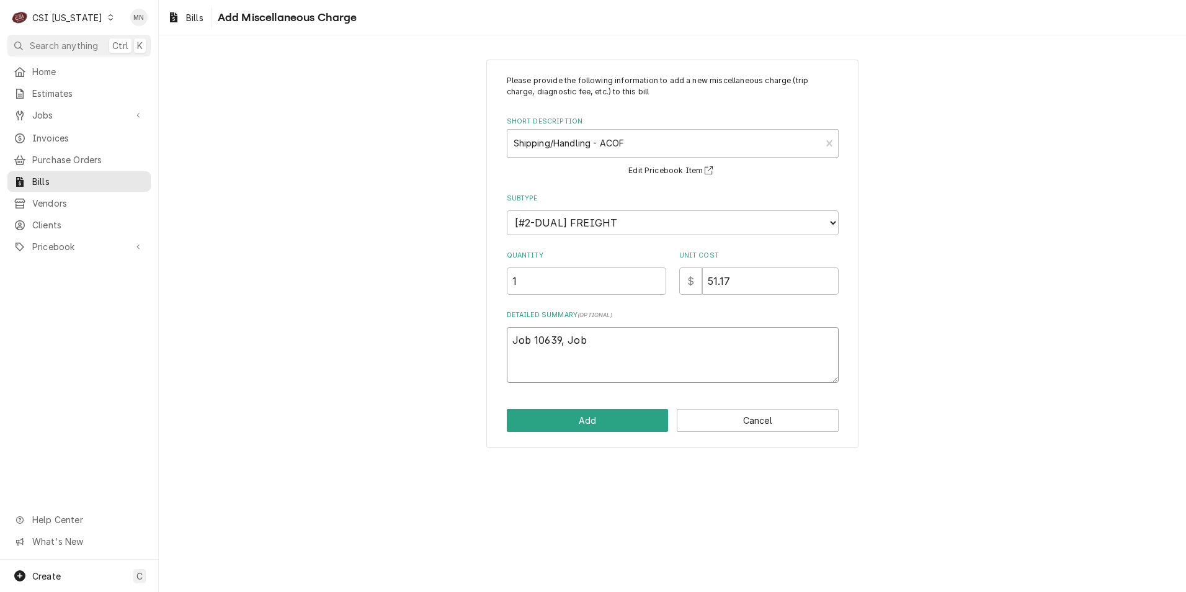
type textarea "x"
type textarea "Job 10639, Job"
type textarea "x"
type textarea "Job 10639, Job 1"
type textarea "x"
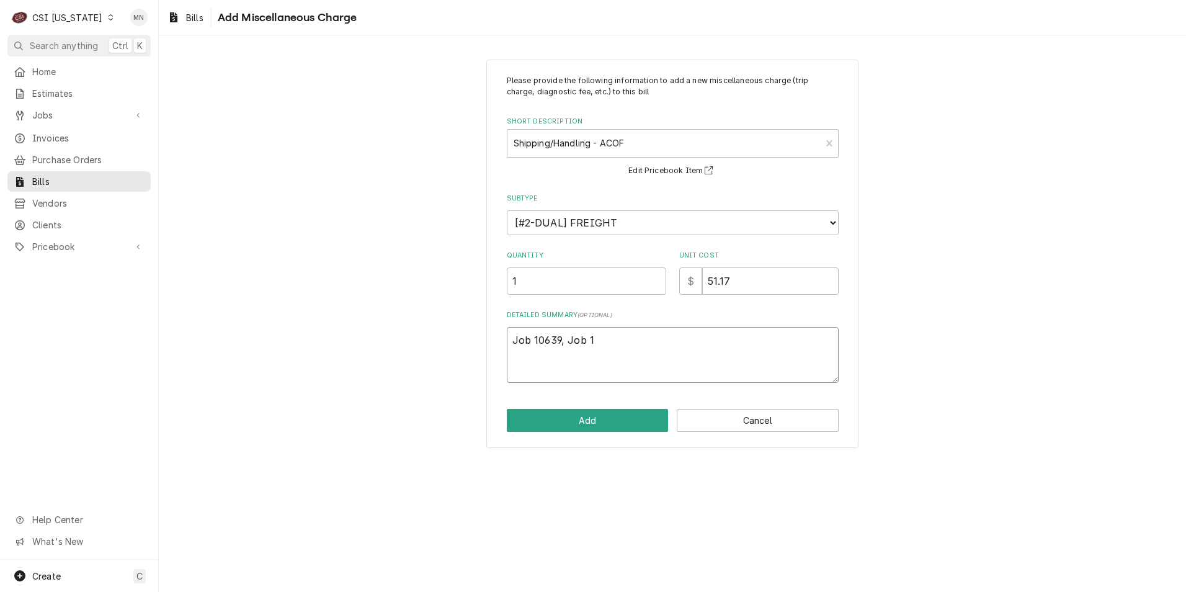
type textarea "Job 10639, Job 10"
type textarea "x"
type textarea "Job 10639, Job 106"
type textarea "x"
type textarea "Job 10639, Job 1063"
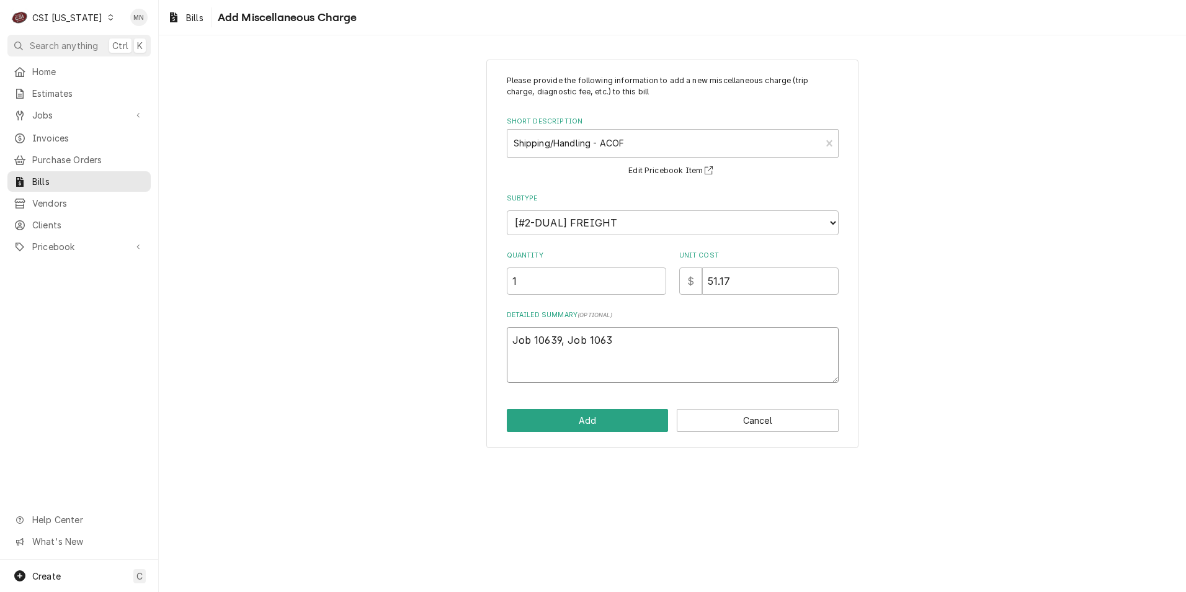
type textarea "x"
type textarea "Job 10639, Job 10636"
click at [592, 424] on button "Add" at bounding box center [588, 420] width 162 height 23
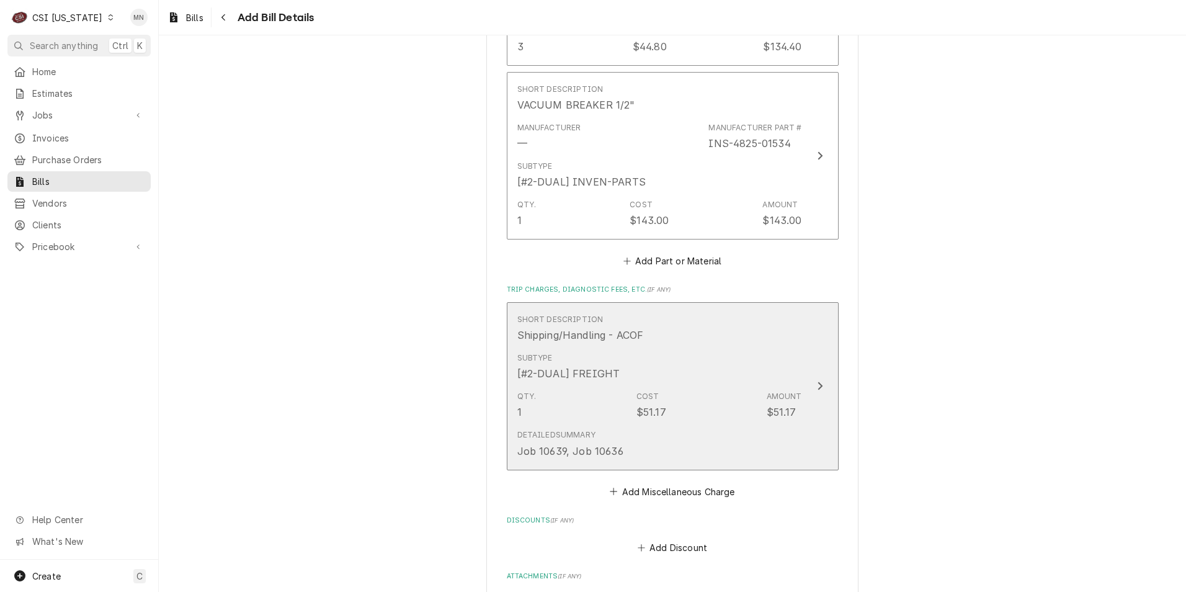
scroll to position [1143, 0]
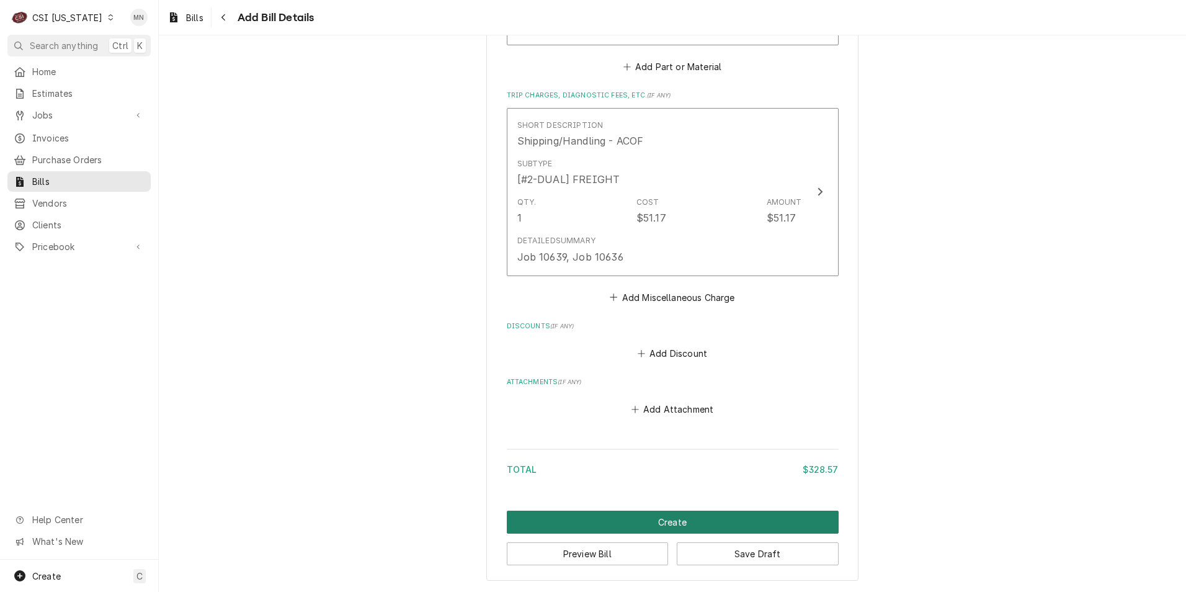
click at [684, 523] on button "Create" at bounding box center [673, 522] width 332 height 23
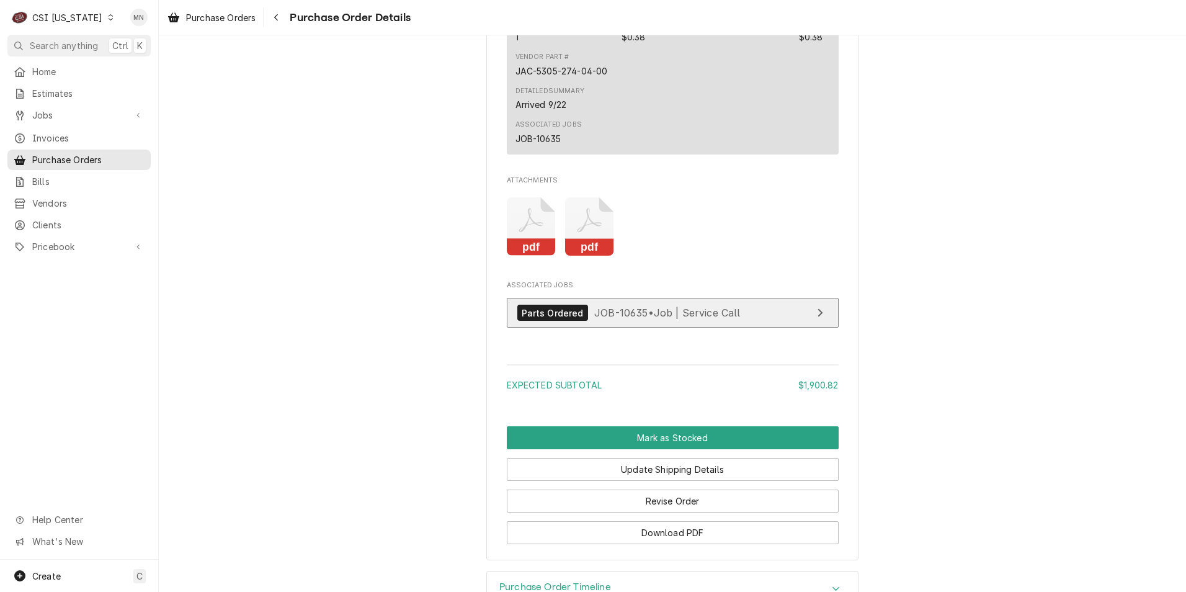
scroll to position [3336, 0]
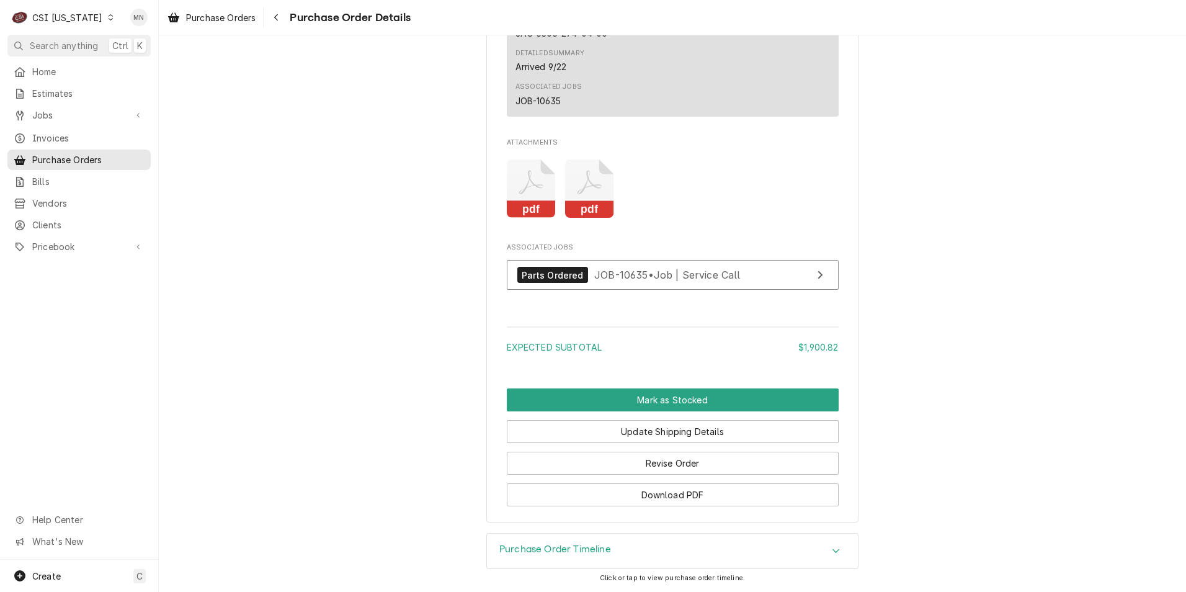
click at [589, 177] on icon "Attachments" at bounding box center [589, 188] width 49 height 59
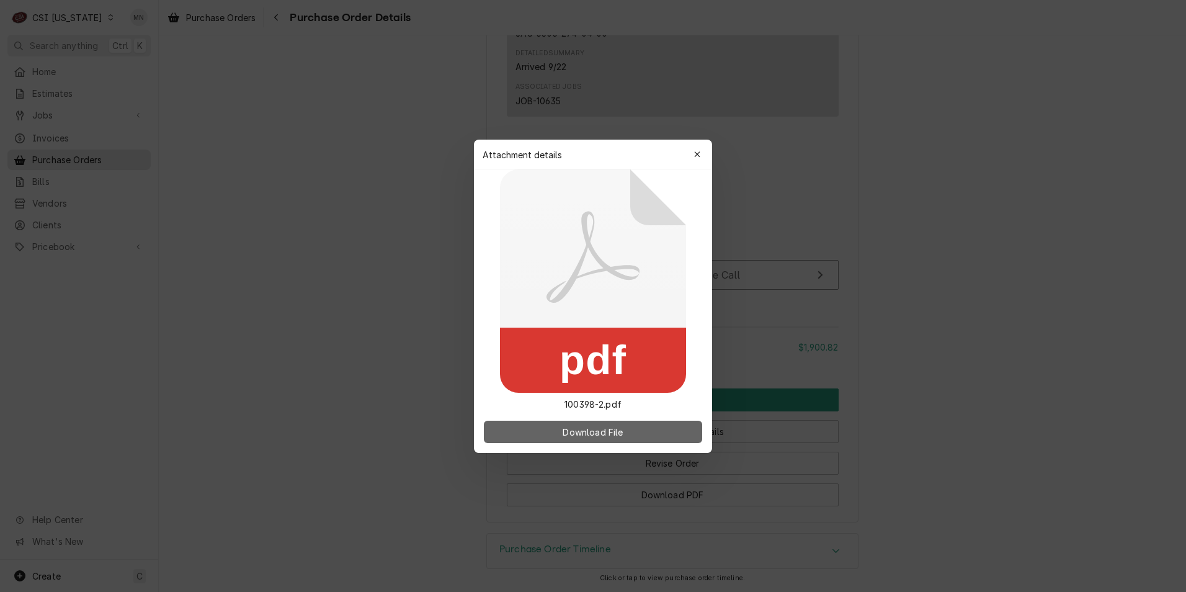
click at [597, 425] on button "Download File" at bounding box center [593, 432] width 218 height 22
drag, startPoint x: 432, startPoint y: 268, endPoint x: 455, endPoint y: 267, distance: 23.0
click at [432, 268] on div at bounding box center [593, 296] width 1186 height 592
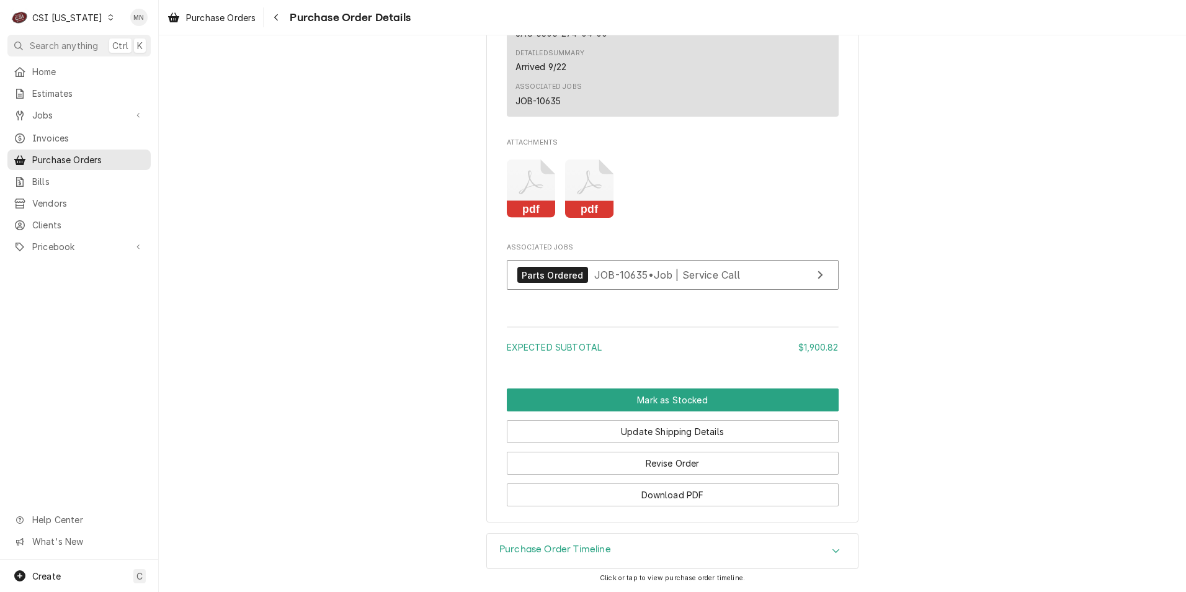
click at [529, 191] on icon "Attachments" at bounding box center [531, 188] width 49 height 59
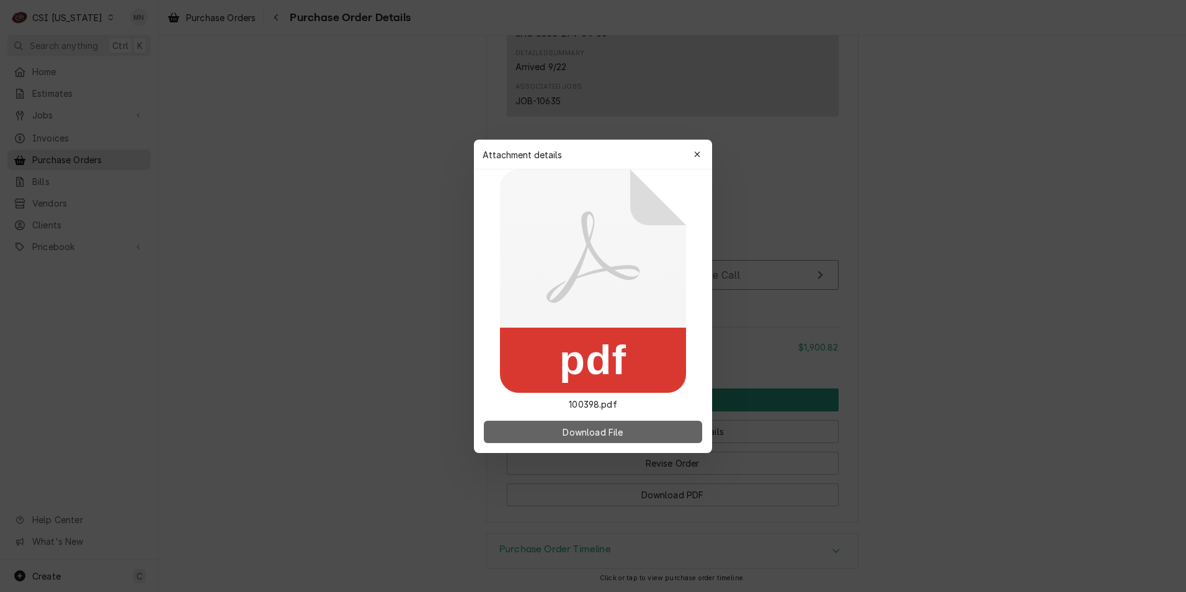
click at [580, 424] on button "Download File" at bounding box center [593, 432] width 218 height 22
click at [696, 150] on icon "button" at bounding box center [697, 154] width 7 height 9
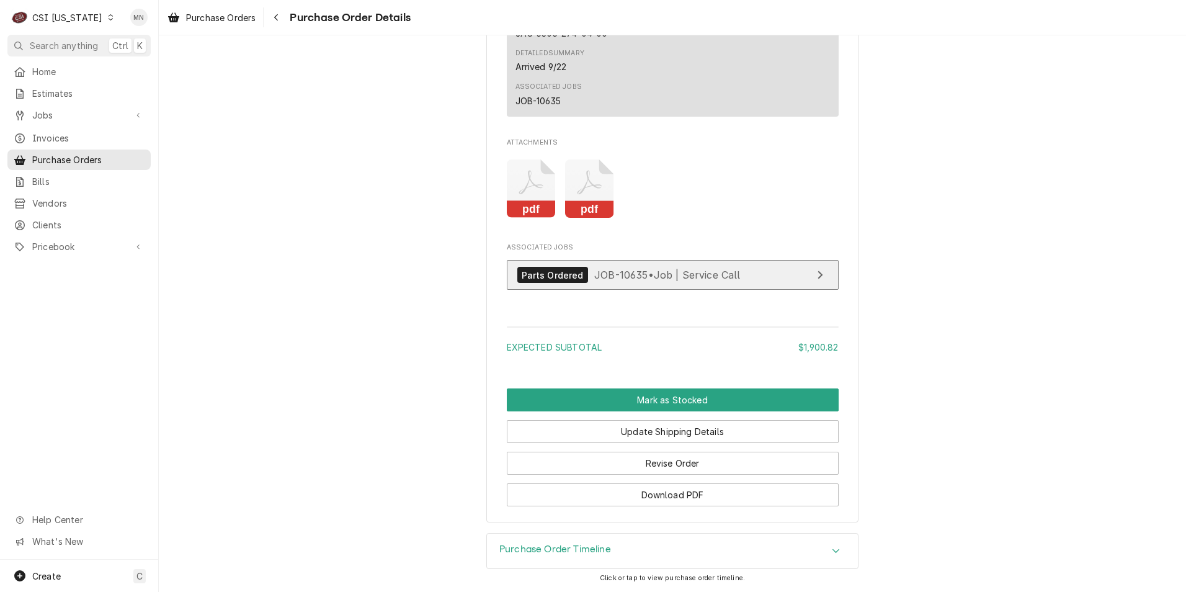
click at [661, 278] on span "JOB-10635 • Job | Service Call" at bounding box center [667, 275] width 146 height 12
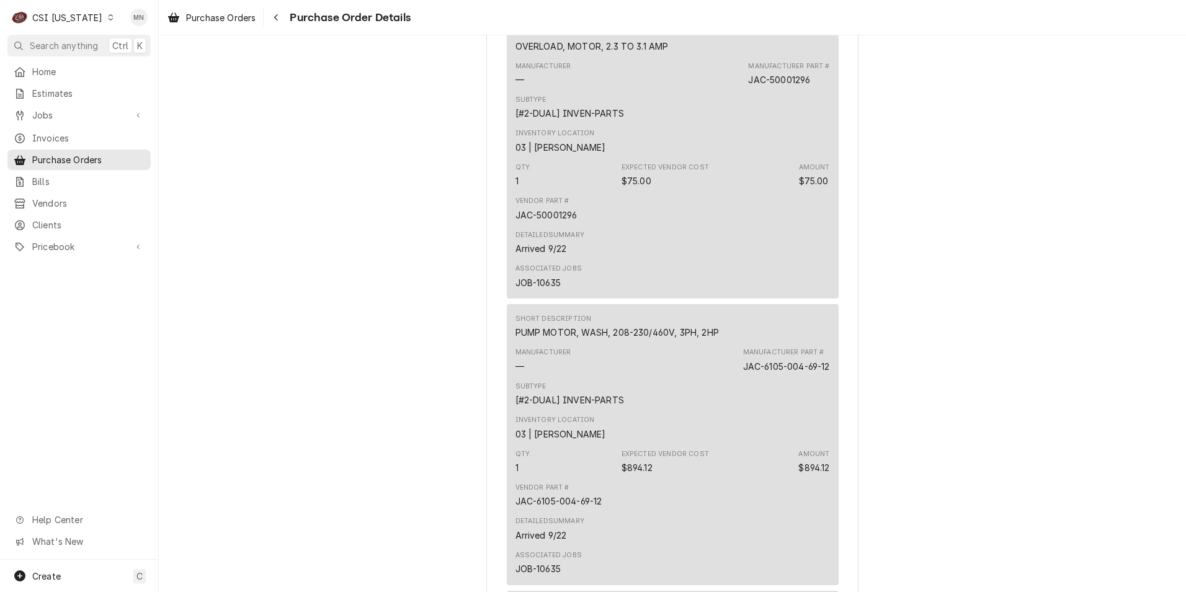
scroll to position [1164, 0]
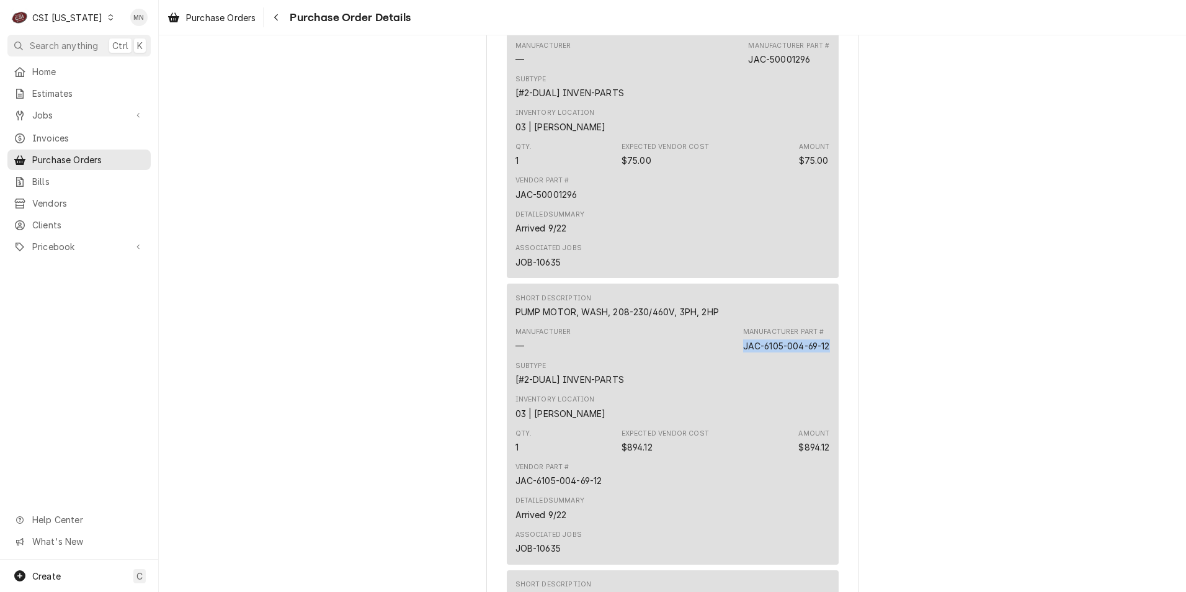
drag, startPoint x: 826, startPoint y: 386, endPoint x: 737, endPoint y: 387, distance: 88.7
click at [737, 387] on div "Short Description PUMP MOTOR, WASH, 208-230/460V, 3PH, 2HP Manufacturer — Manuf…" at bounding box center [673, 423] width 332 height 281
drag, startPoint x: 737, startPoint y: 387, endPoint x: 744, endPoint y: 387, distance: 6.8
copy div "JAC-6105-004-69-12"
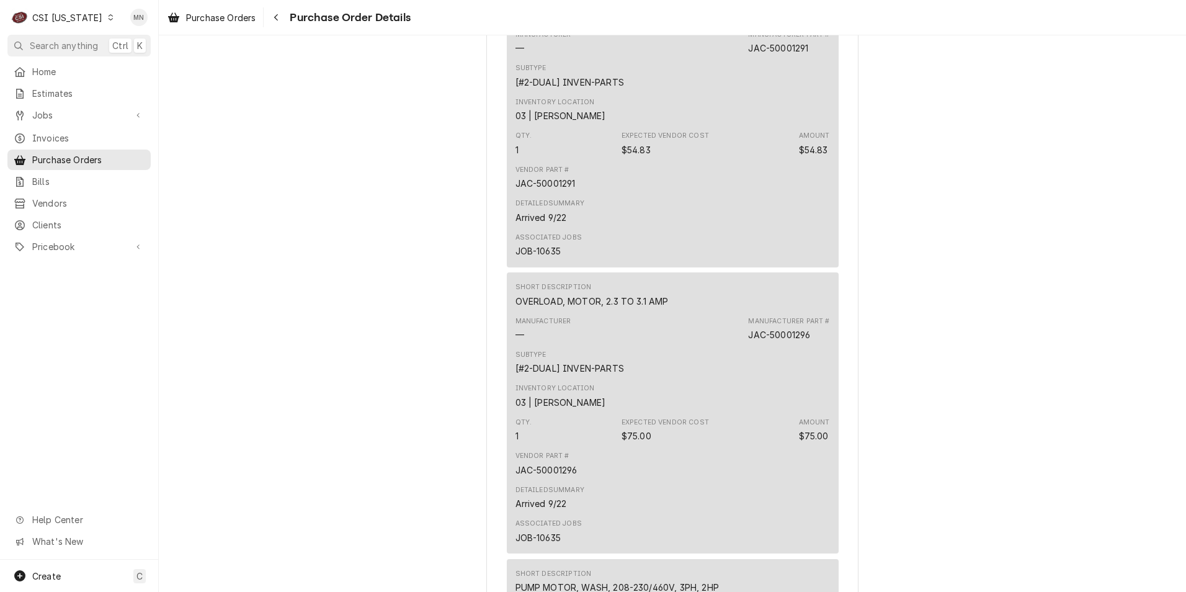
scroll to position [792, 0]
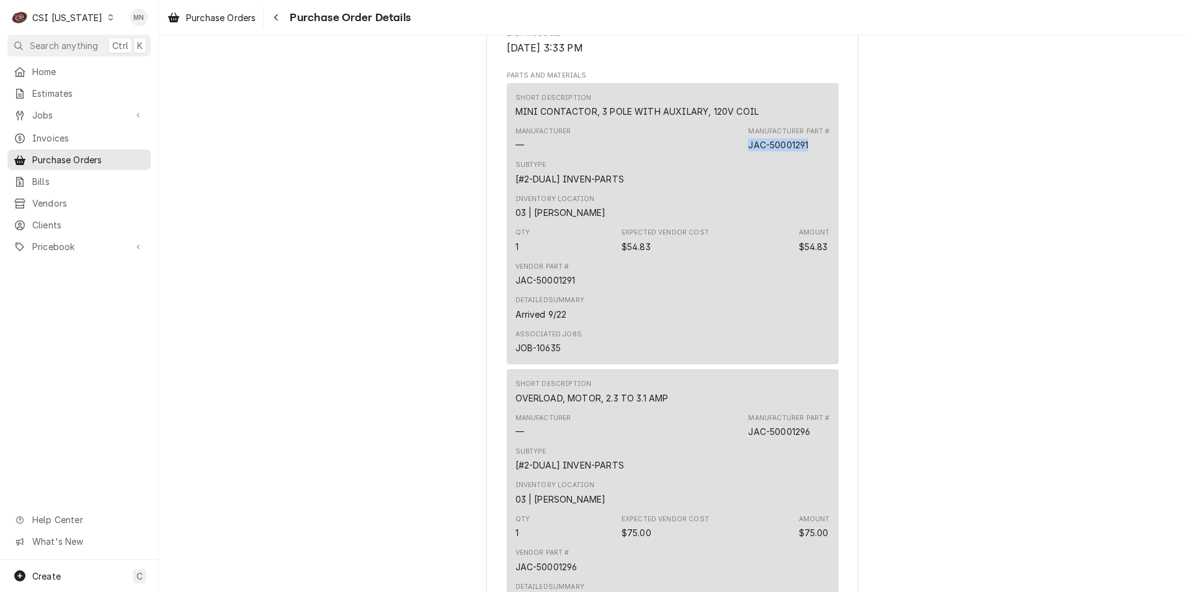
drag, startPoint x: 809, startPoint y: 184, endPoint x: 745, endPoint y: 185, distance: 63.9
click at [748, 151] on div "Manufacturer Part # JAC-50001291" at bounding box center [788, 139] width 81 height 25
drag, startPoint x: 745, startPoint y: 185, endPoint x: 754, endPoint y: 186, distance: 8.7
copy div "JAC-50001291"
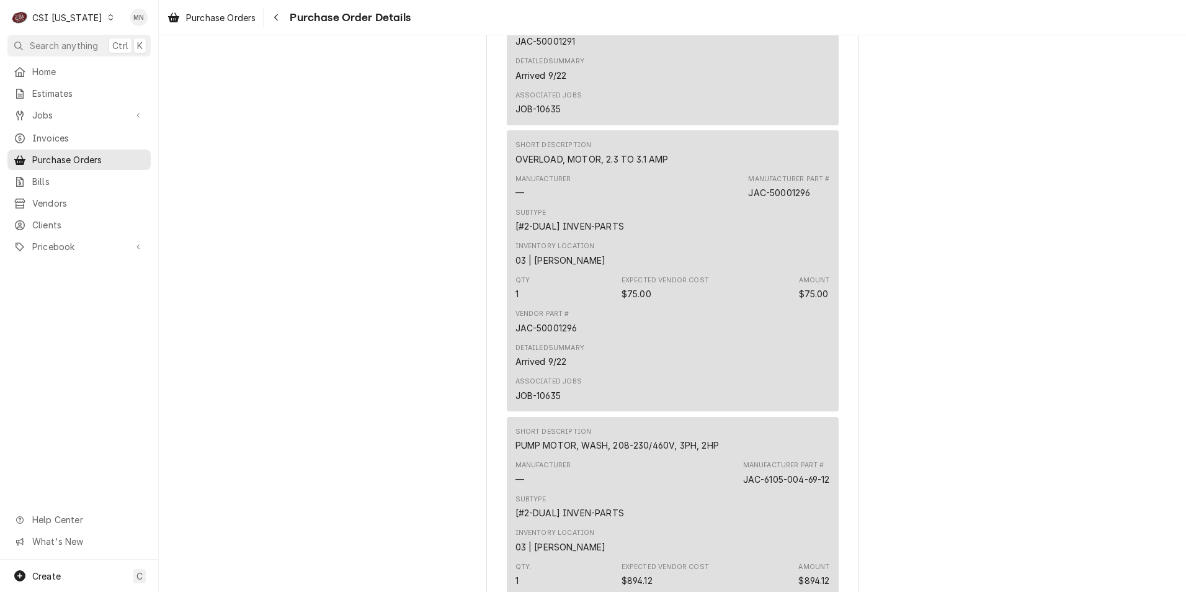
scroll to position [1040, 0]
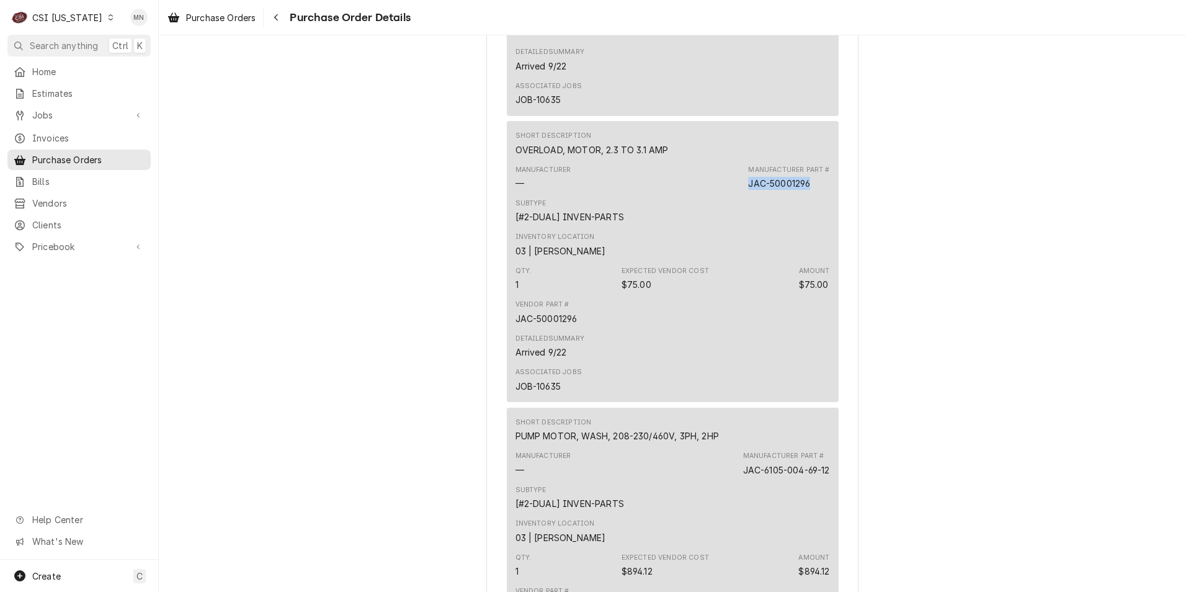
drag, startPoint x: 807, startPoint y: 225, endPoint x: 746, endPoint y: 220, distance: 61.6
click at [748, 190] on div "JAC-50001296" at bounding box center [779, 183] width 62 height 13
copy div "JAC-50001296"
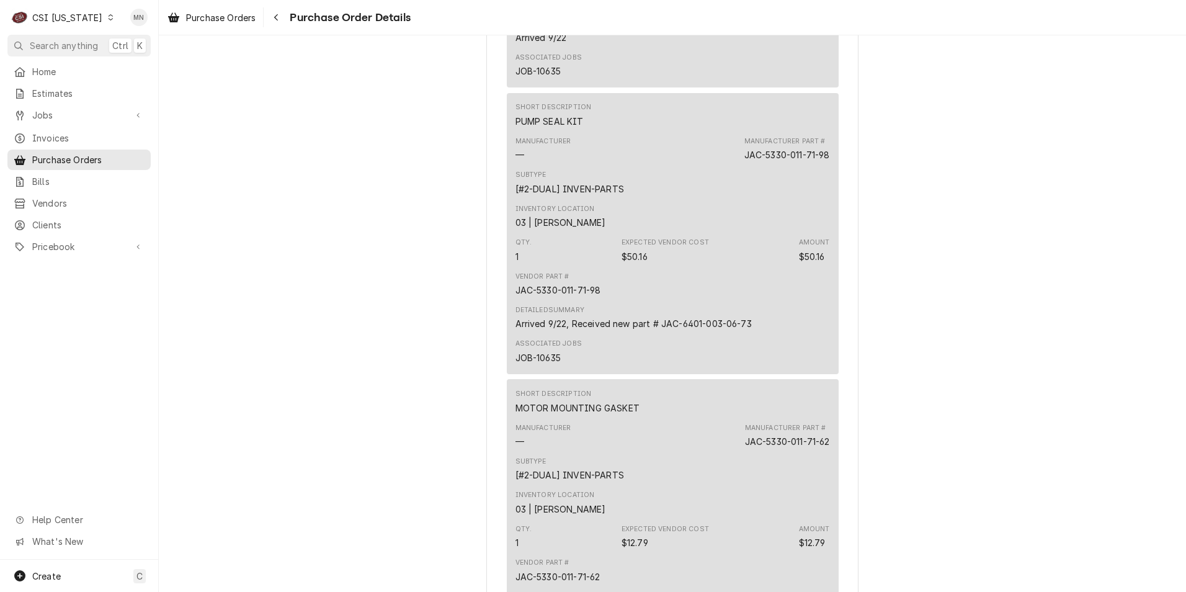
scroll to position [1661, 0]
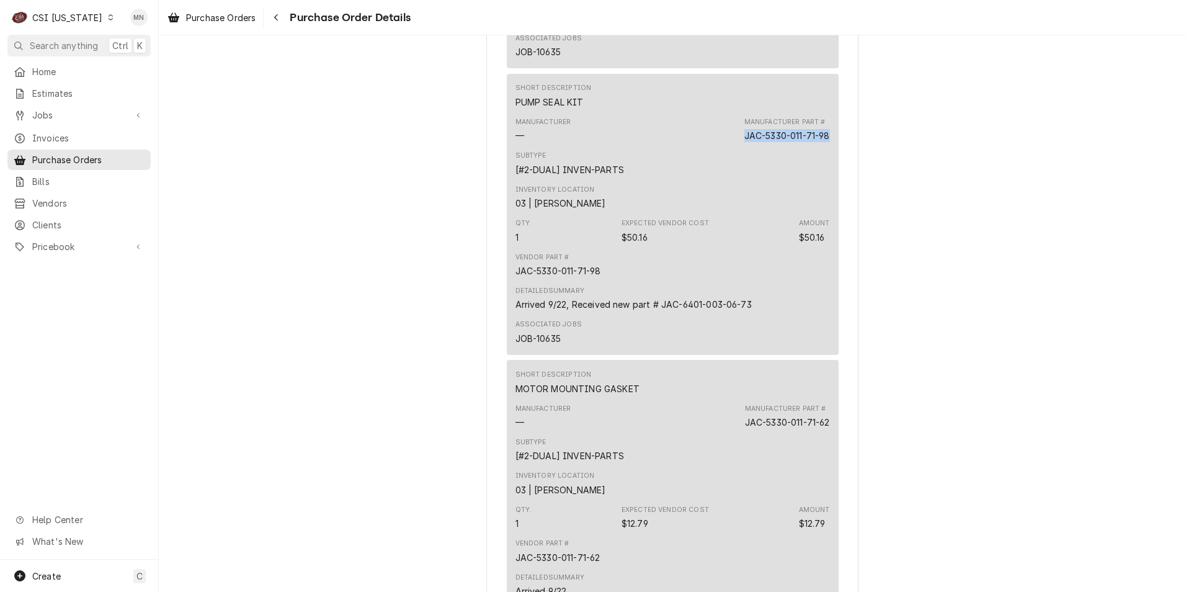
drag, startPoint x: 826, startPoint y: 176, endPoint x: 736, endPoint y: 182, distance: 90.2
click at [736, 182] on div "Short Description PUMP SEAL KIT Manufacturer — Manufacturer Part # JAC-5330-011…" at bounding box center [673, 214] width 332 height 281
drag, startPoint x: 736, startPoint y: 182, endPoint x: 743, endPoint y: 177, distance: 9.3
copy div "JAC-5330-011-71-98"
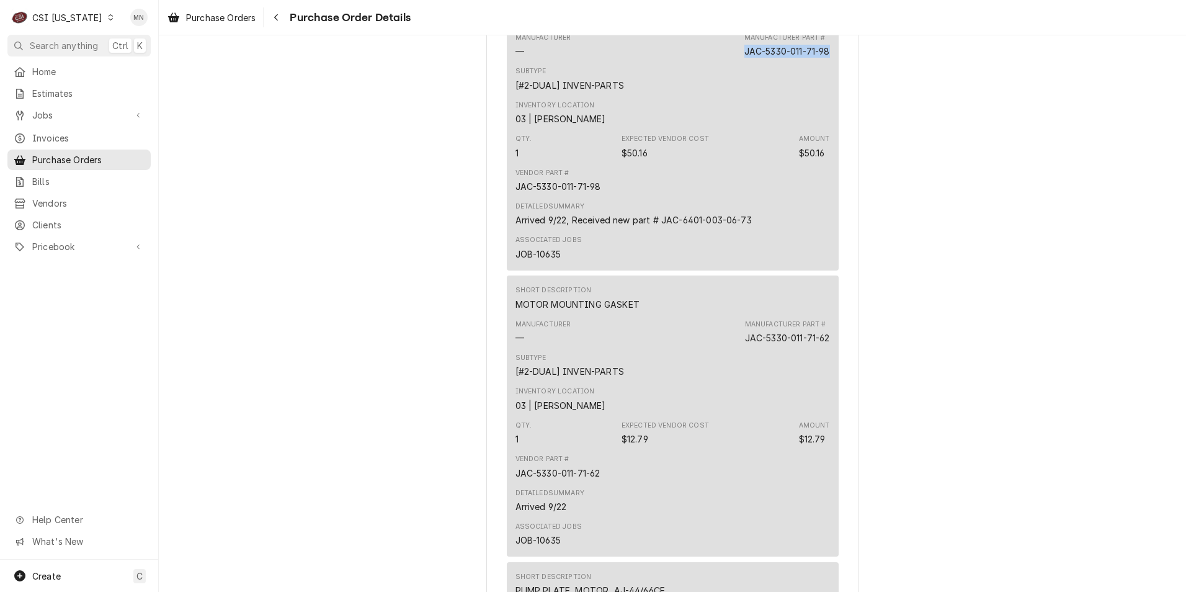
scroll to position [1909, 0]
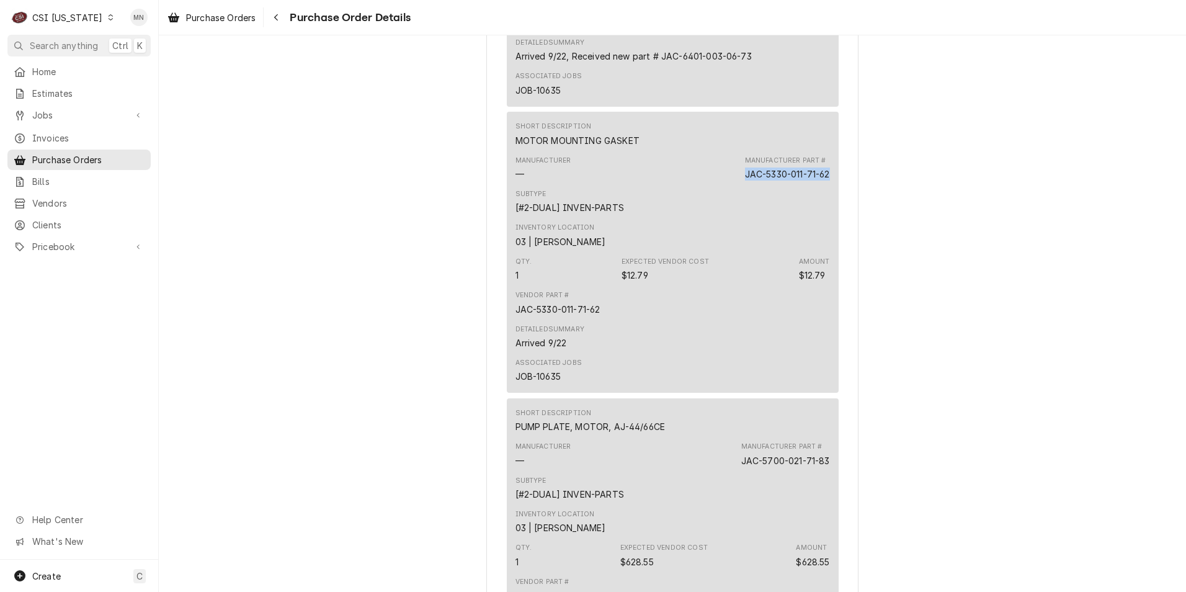
drag, startPoint x: 824, startPoint y: 214, endPoint x: 739, endPoint y: 215, distance: 85.6
click at [745, 181] on div "JAC-5330-011-71-62" at bounding box center [787, 173] width 85 height 13
copy div "JAC-5330-011-71-62"
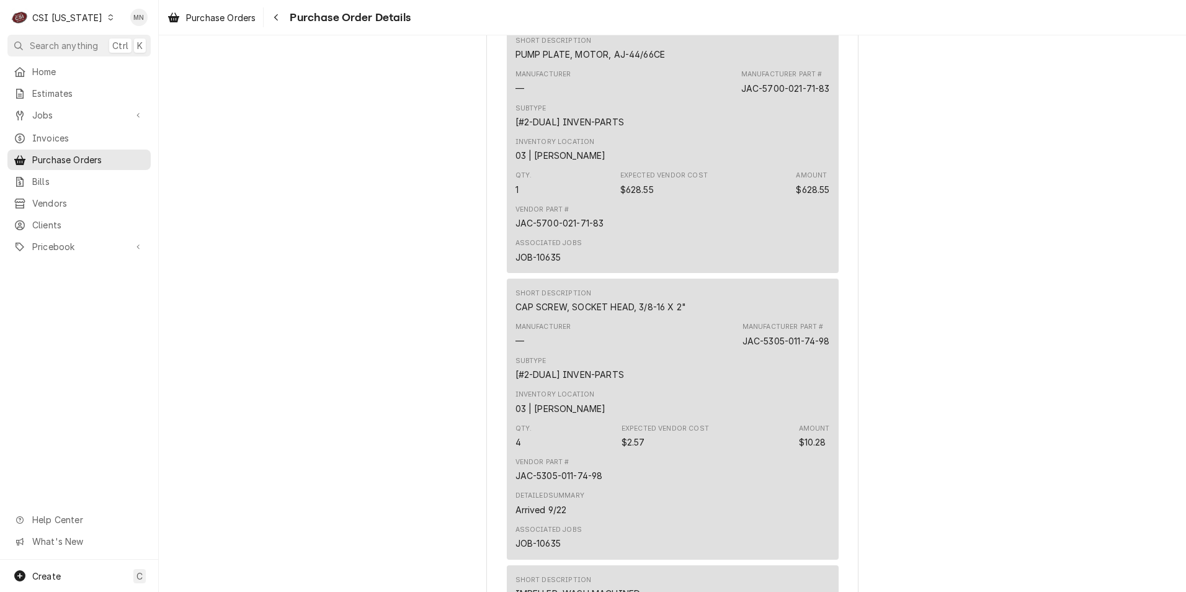
scroll to position [2405, 0]
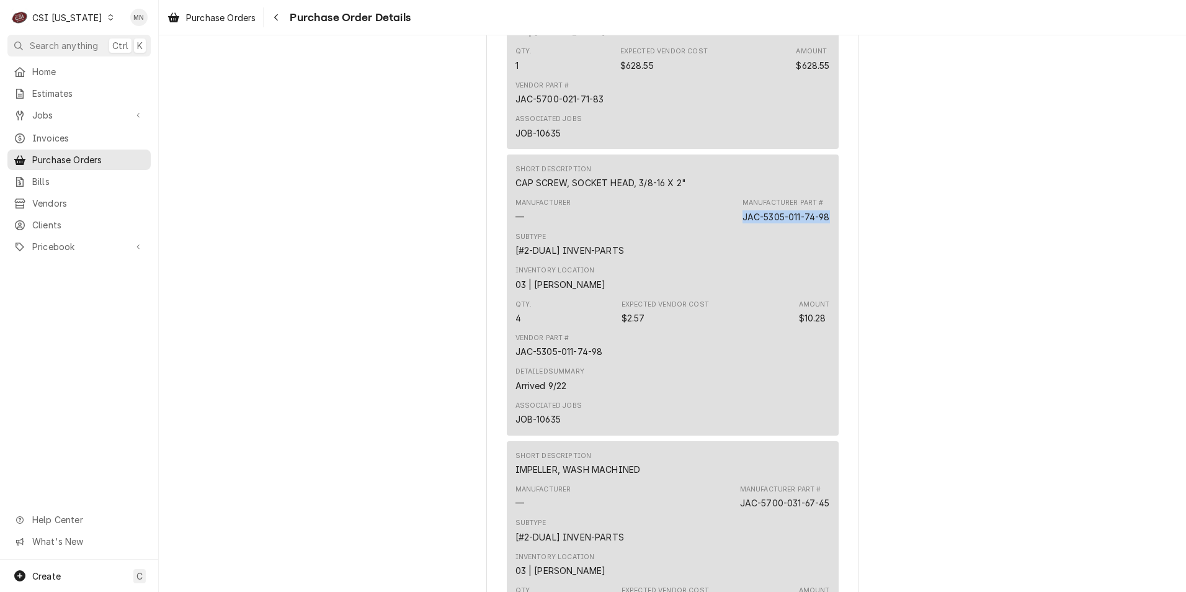
drag, startPoint x: 823, startPoint y: 257, endPoint x: 736, endPoint y: 258, distance: 86.8
click at [736, 227] on div "Manufacturer — Manufacturer Part # JAC-5305-011-74-98" at bounding box center [673, 210] width 315 height 33
copy div "JAC-5305-011-74-98"
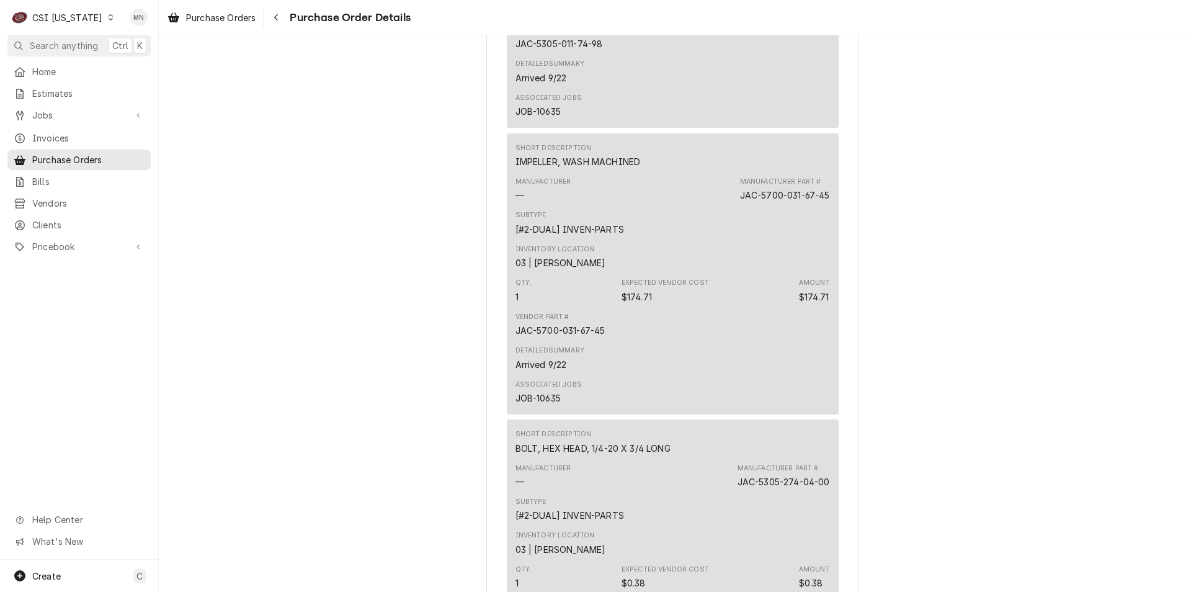
scroll to position [2715, 0]
drag, startPoint x: 826, startPoint y: 234, endPoint x: 736, endPoint y: 231, distance: 90.0
click at [736, 231] on div "Short Description IMPELLER, WASH MACHINED Manufacturer — Manufacturer Part # JA…" at bounding box center [673, 271] width 332 height 281
drag, startPoint x: 736, startPoint y: 231, endPoint x: 746, endPoint y: 231, distance: 9.3
copy div "JAC-5700-031-67-45"
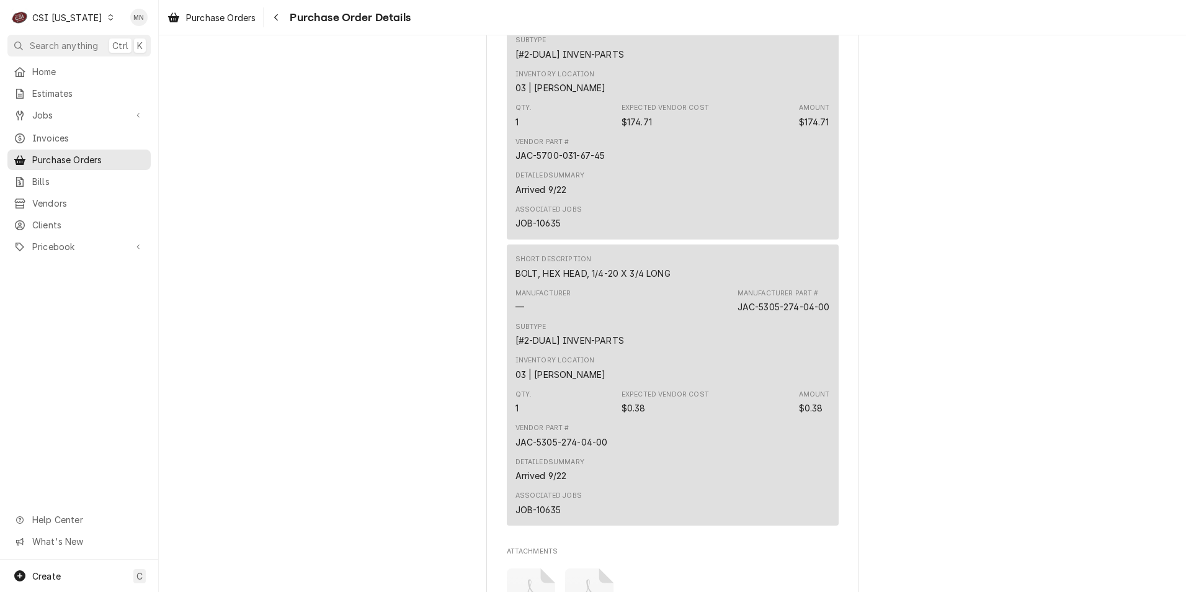
scroll to position [2901, 0]
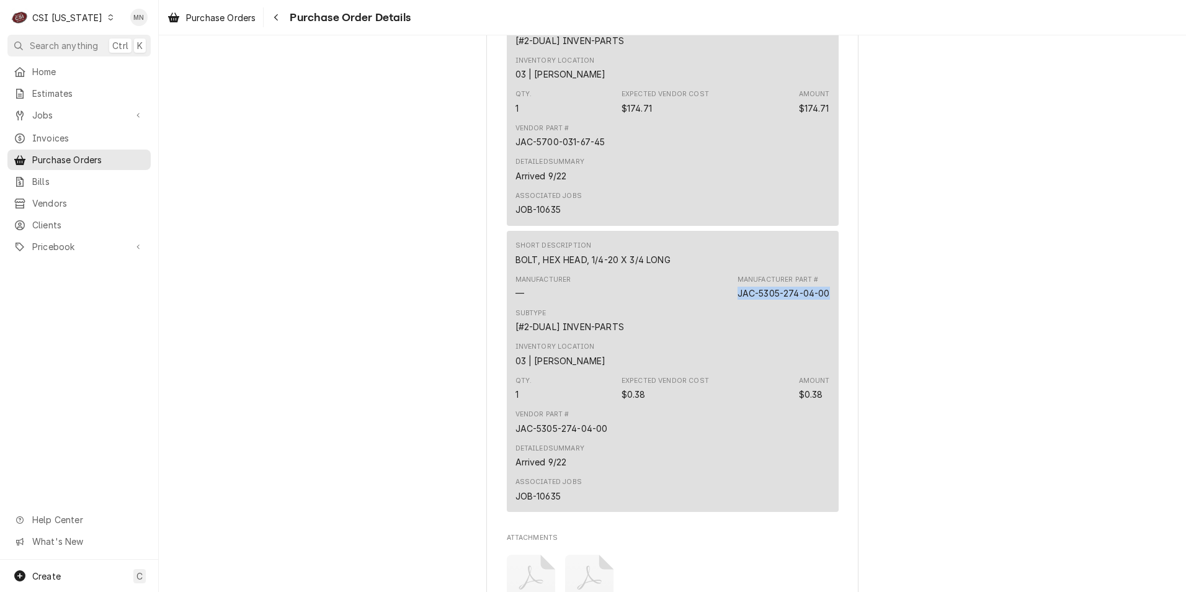
drag, startPoint x: 825, startPoint y: 329, endPoint x: 733, endPoint y: 328, distance: 91.8
click at [733, 328] on div "Short Description BOLT, HEX HEAD, 1/4-20 X 3/4 LONG Manufacturer — Manufacturer…" at bounding box center [673, 371] width 332 height 281
copy div "JAC-5305-274-04-00"
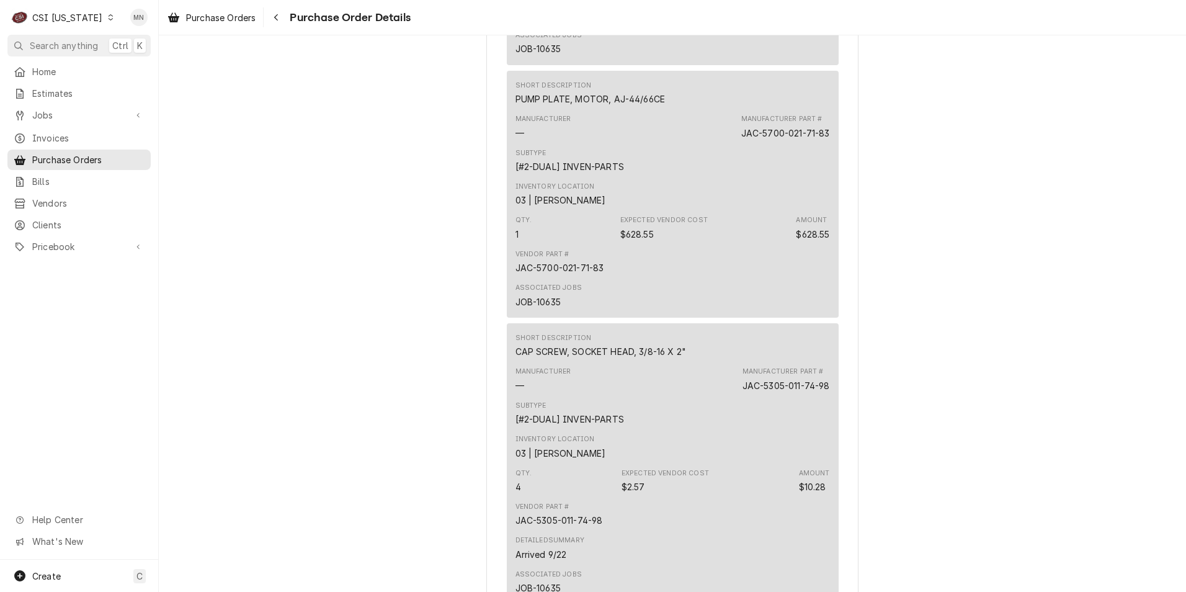
scroll to position [2033, 0]
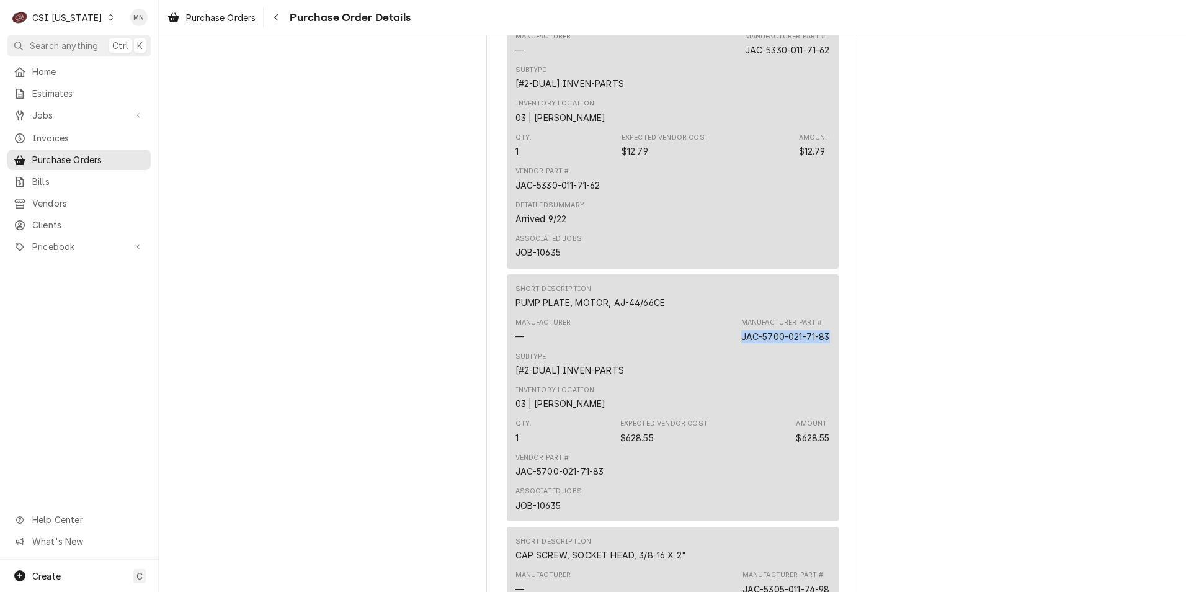
drag, startPoint x: 825, startPoint y: 378, endPoint x: 736, endPoint y: 377, distance: 88.7
click at [736, 377] on div "Short Description PUMP PLATE, MOTOR, AJ-44/66CE Manufacturer — Manufacturer Par…" at bounding box center [673, 397] width 332 height 247
copy div "JAC-5700-021-71-83"
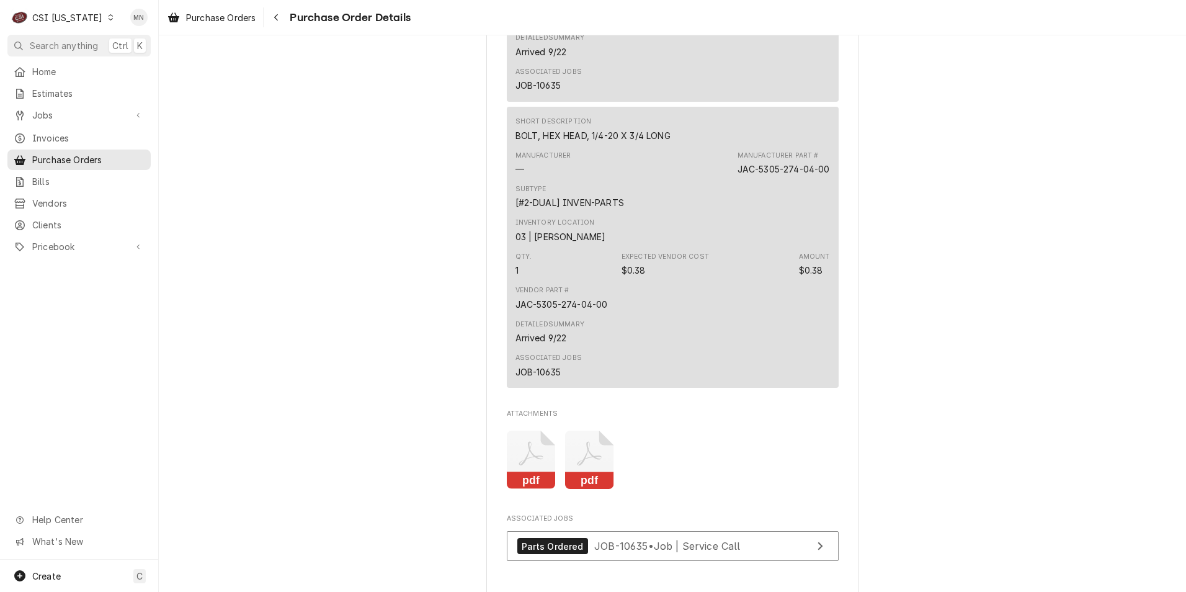
scroll to position [3336, 0]
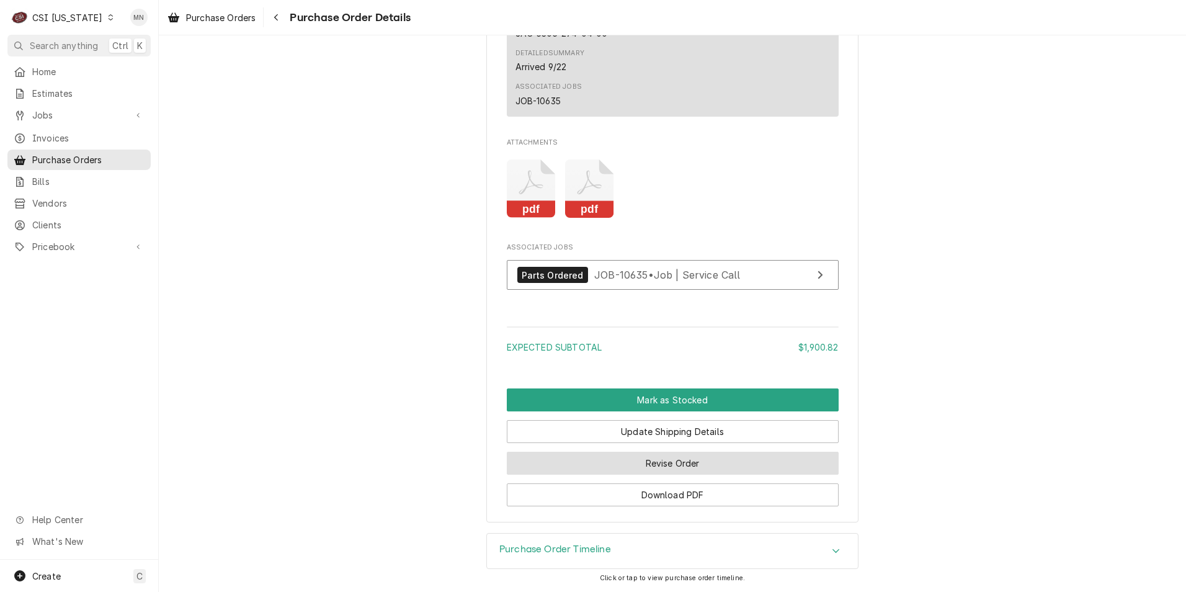
click at [666, 467] on button "Revise Order" at bounding box center [673, 463] width 332 height 23
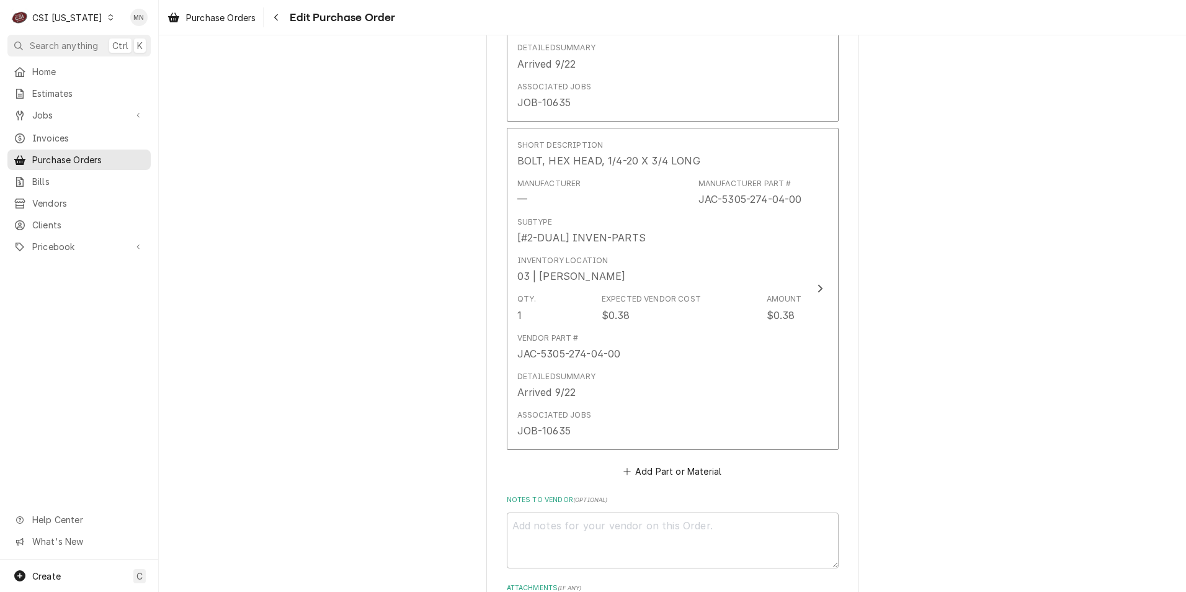
scroll to position [3342, 0]
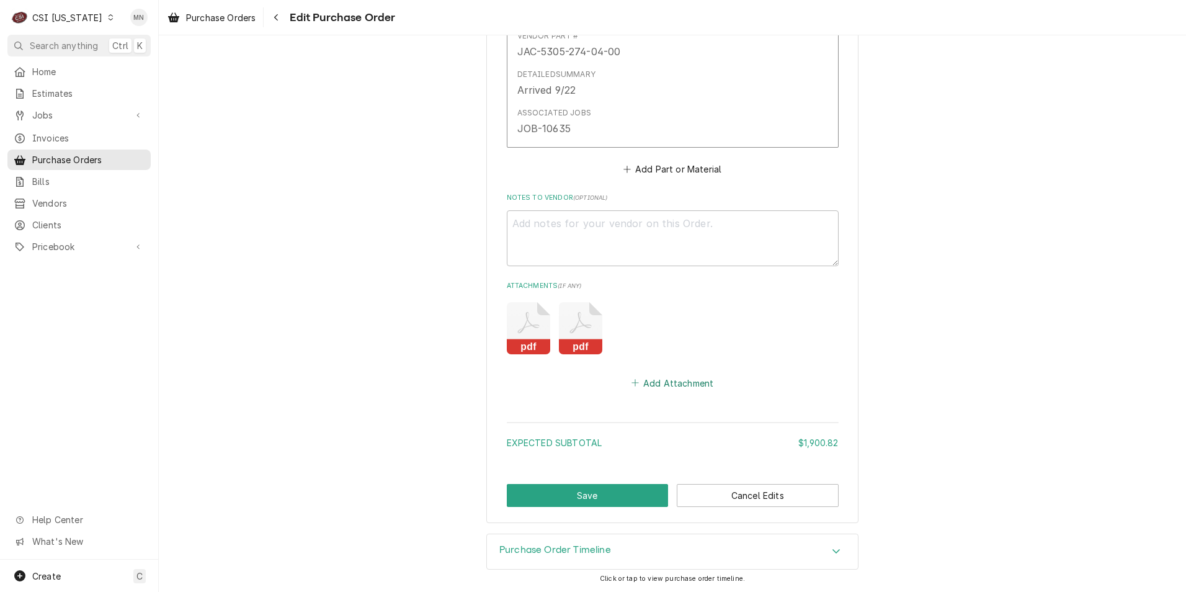
click at [674, 383] on button "Add Attachment" at bounding box center [672, 382] width 87 height 17
type textarea "x"
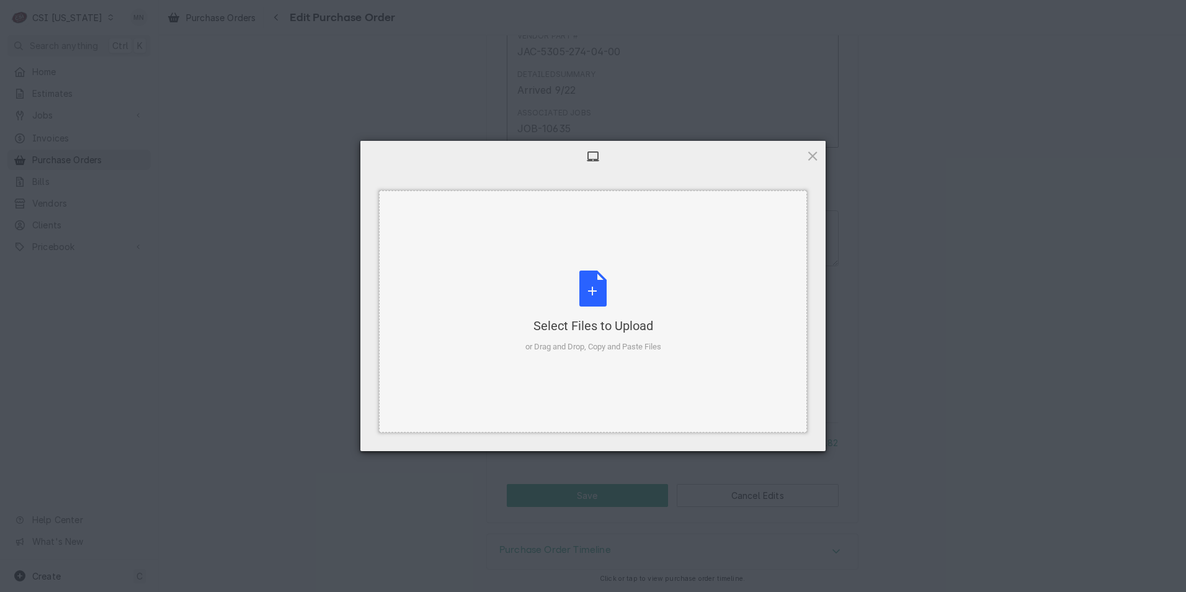
click at [609, 311] on div "Select Files to Upload or Drag and Drop, Copy and Paste Files" at bounding box center [593, 311] width 136 height 83
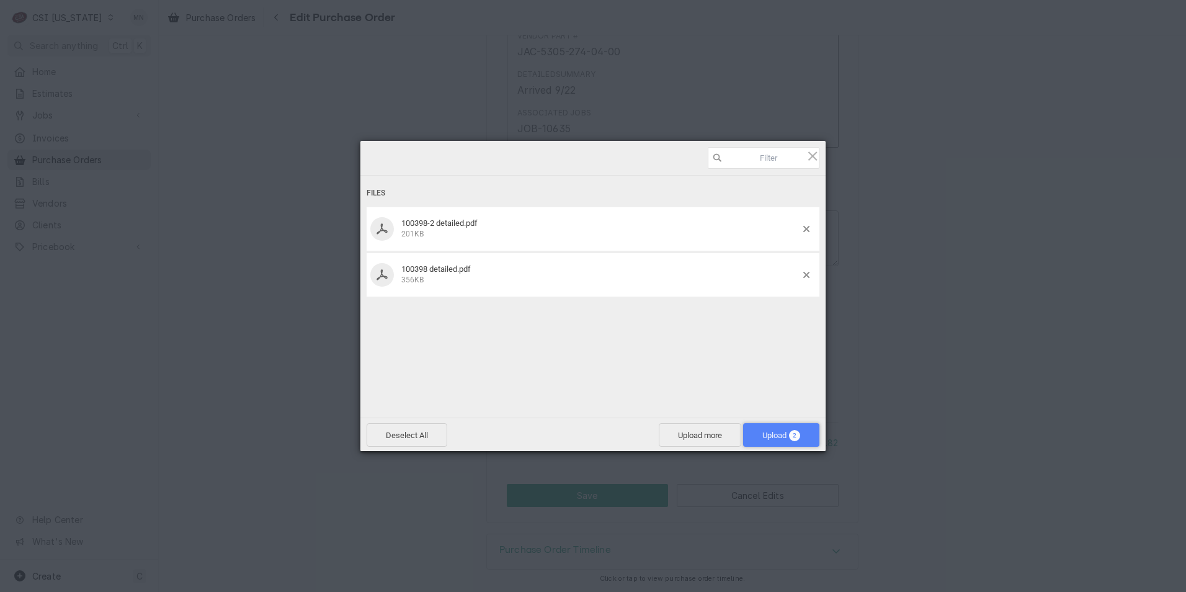
click at [802, 433] on span "Upload 2" at bounding box center [781, 435] width 76 height 24
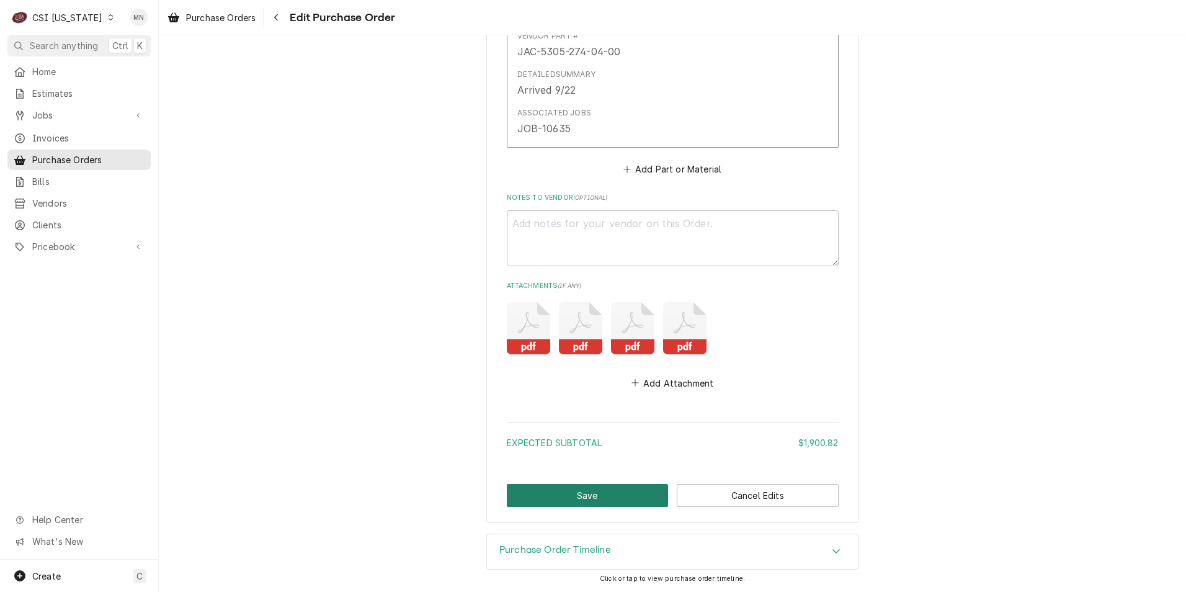
click at [625, 493] on button "Save" at bounding box center [588, 495] width 162 height 23
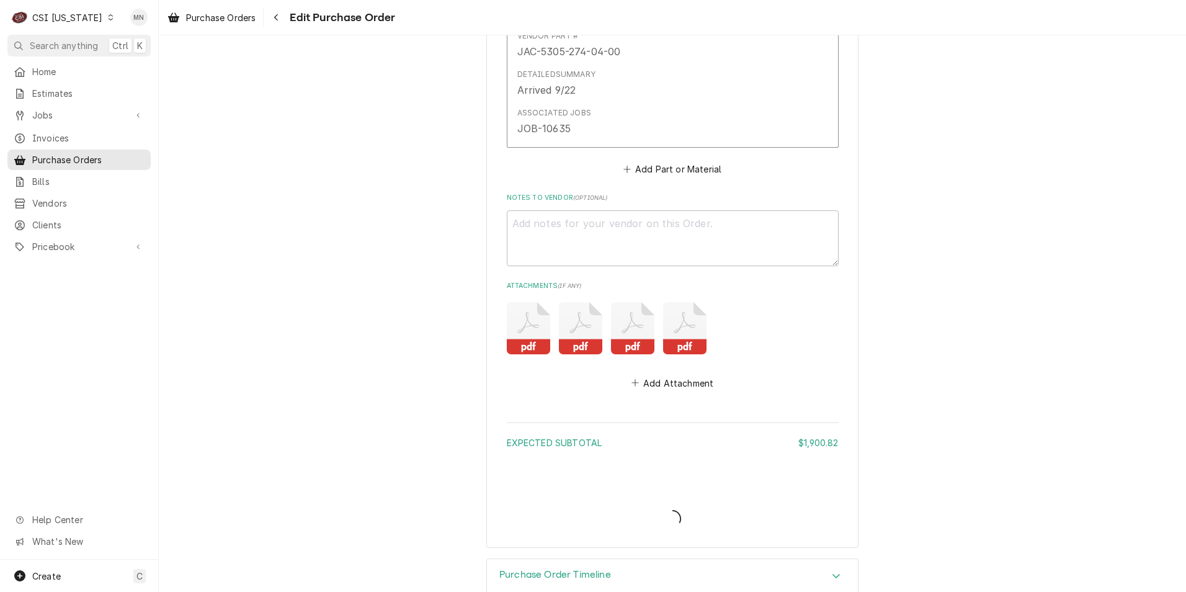
type textarea "x"
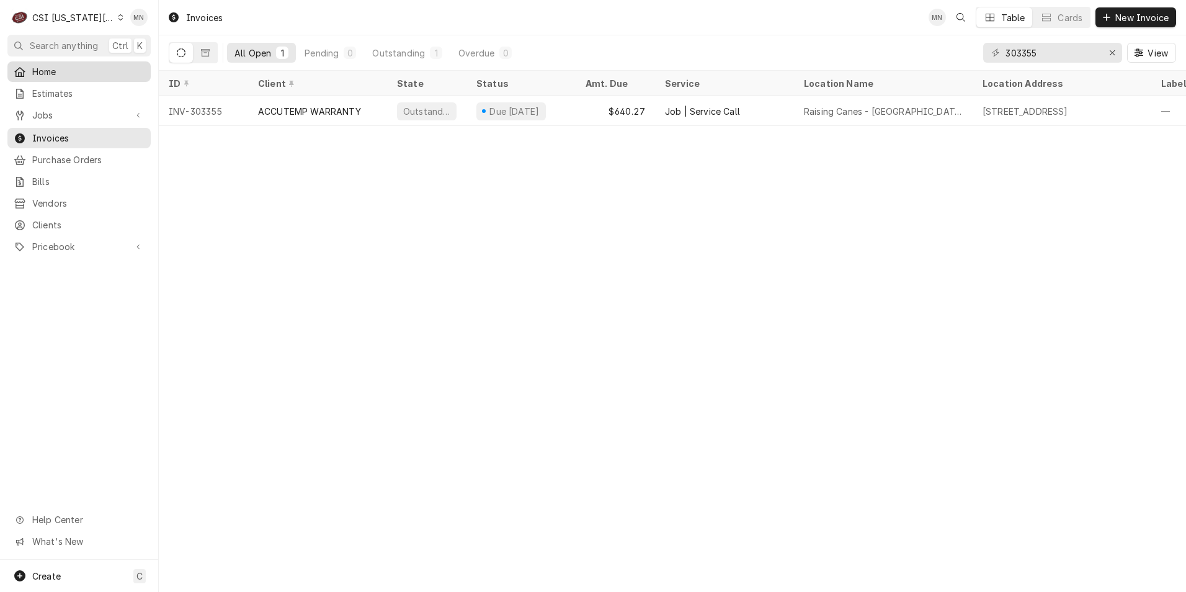
click at [46, 71] on span "Home" at bounding box center [88, 71] width 112 height 13
